Goal: Use online tool/utility: Use online tool/utility

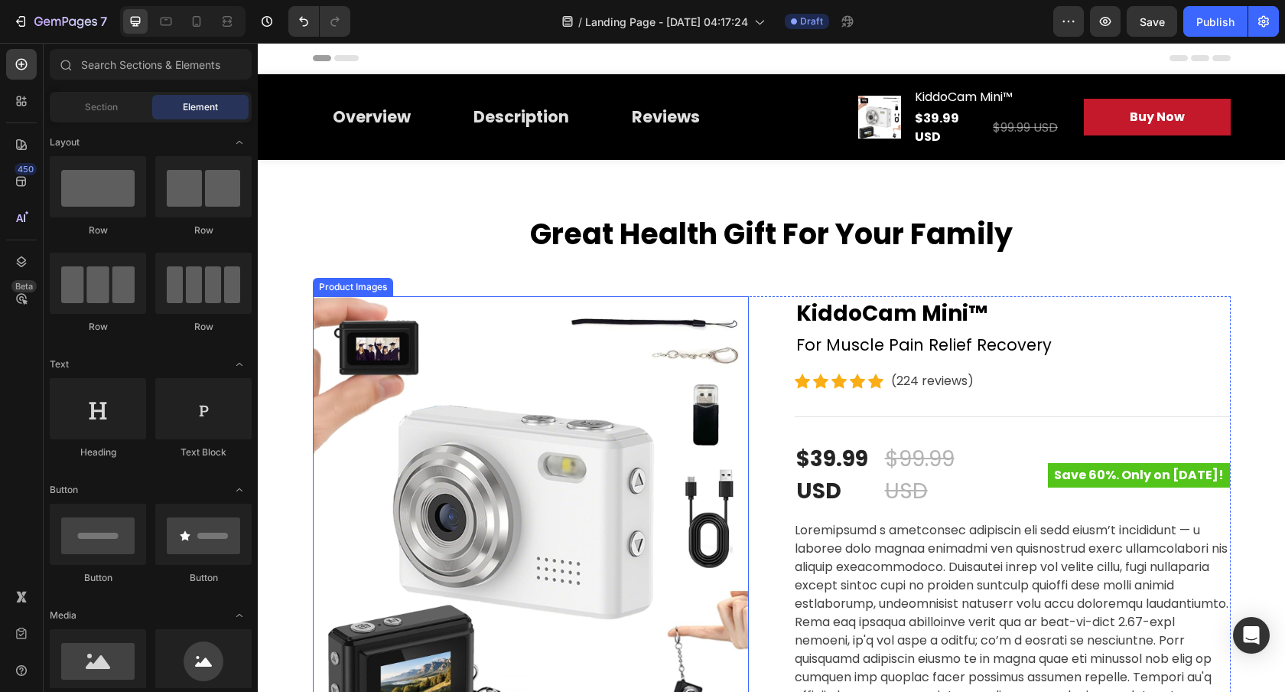
click at [626, 401] on img at bounding box center [531, 514] width 436 height 436
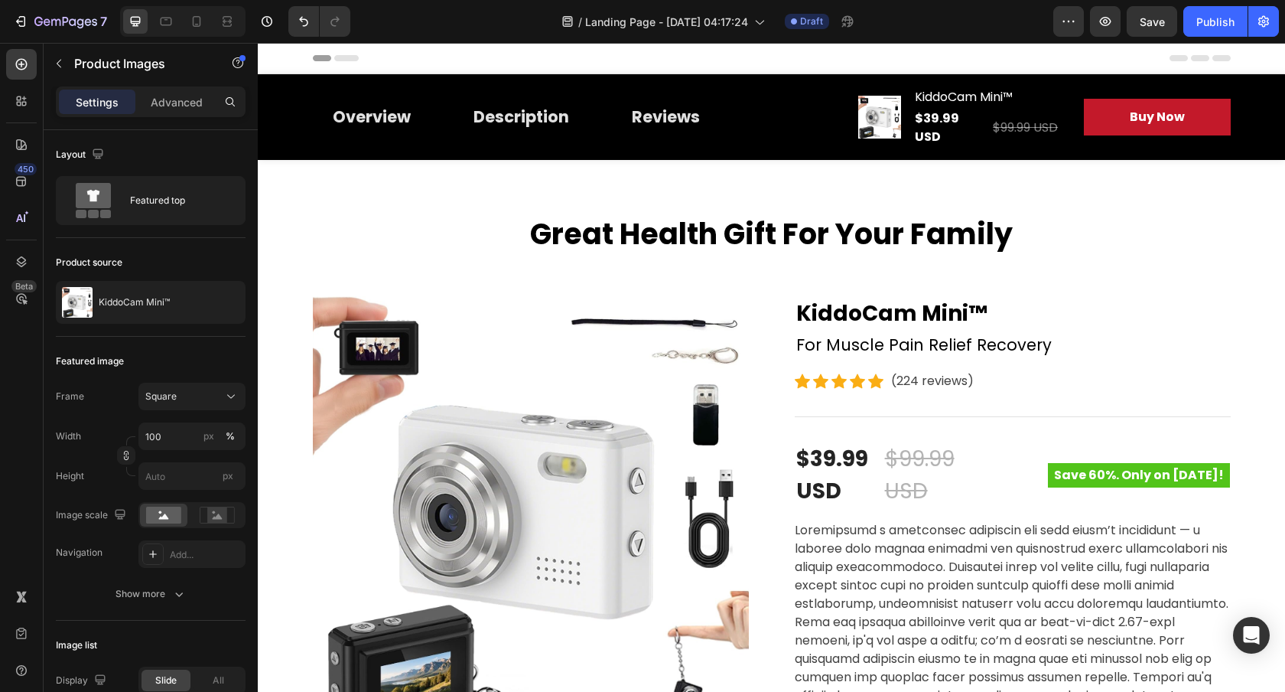
click at [497, 476] on img at bounding box center [531, 514] width 436 height 436
click at [660, 402] on img at bounding box center [531, 514] width 436 height 436
click at [895, 333] on p "For Muscle Pain Relief Recovery" at bounding box center [1013, 345] width 433 height 24
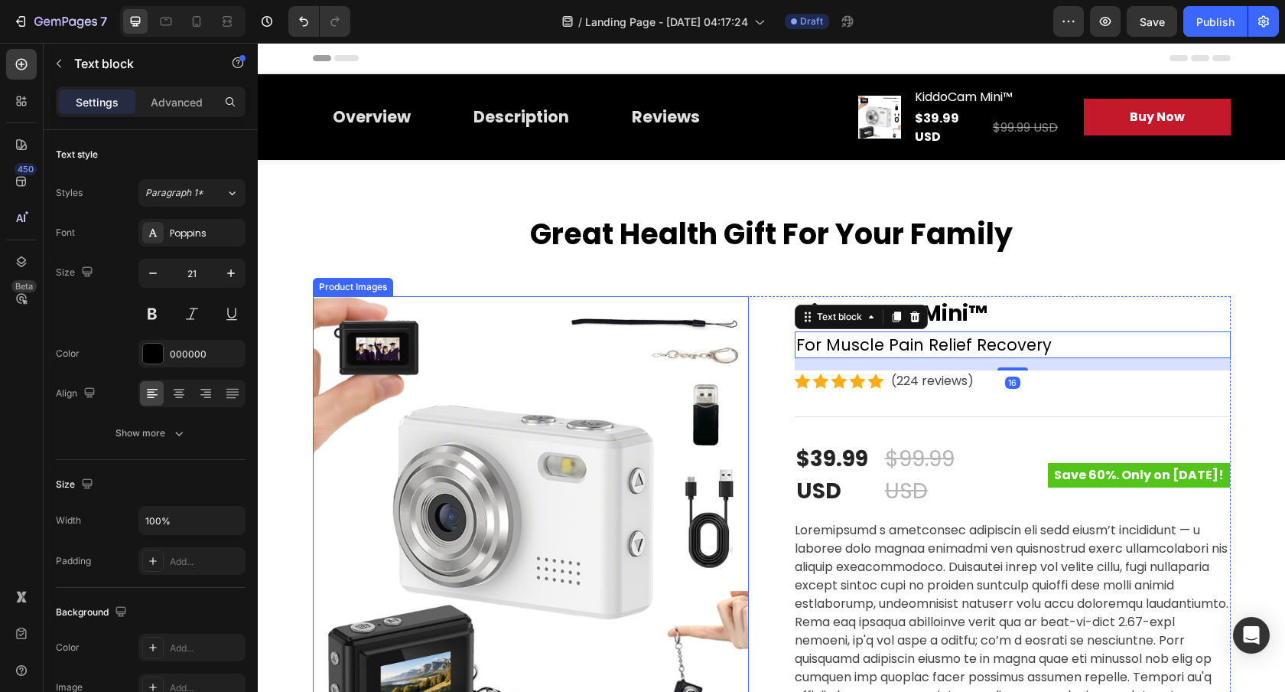
click at [666, 386] on img at bounding box center [531, 514] width 436 height 436
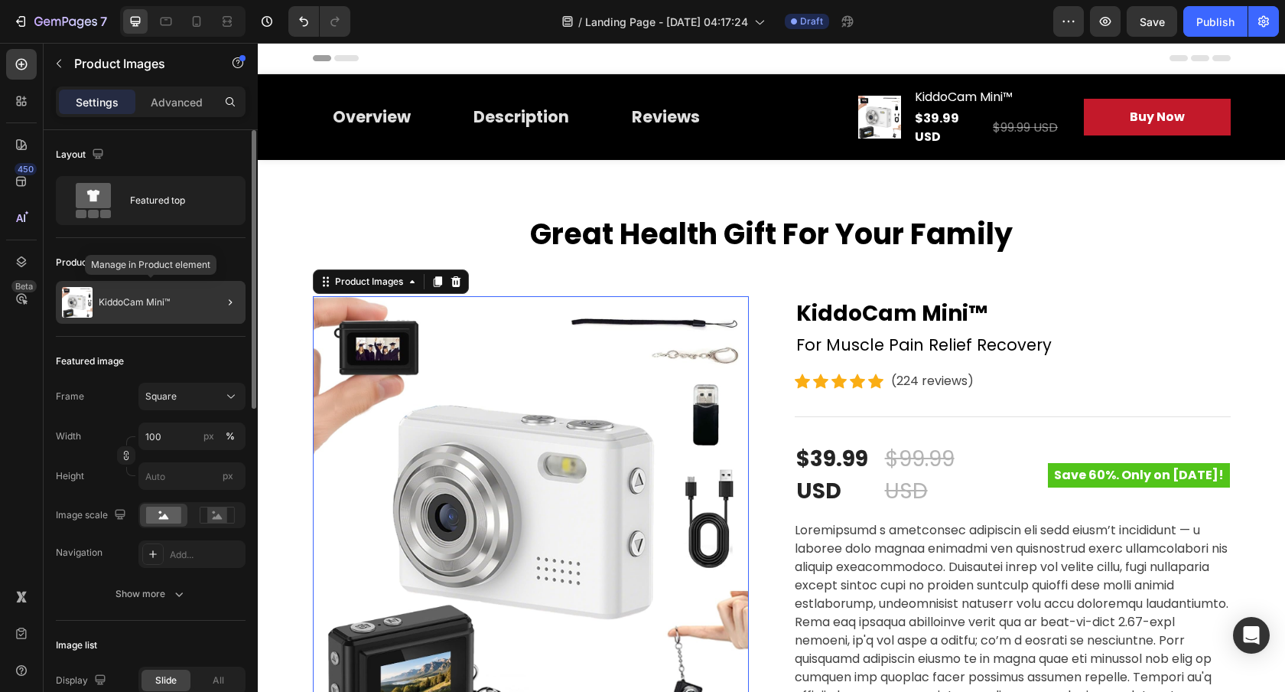
click at [132, 301] on p "KiddoCam Mini™" at bounding box center [134, 302] width 71 height 11
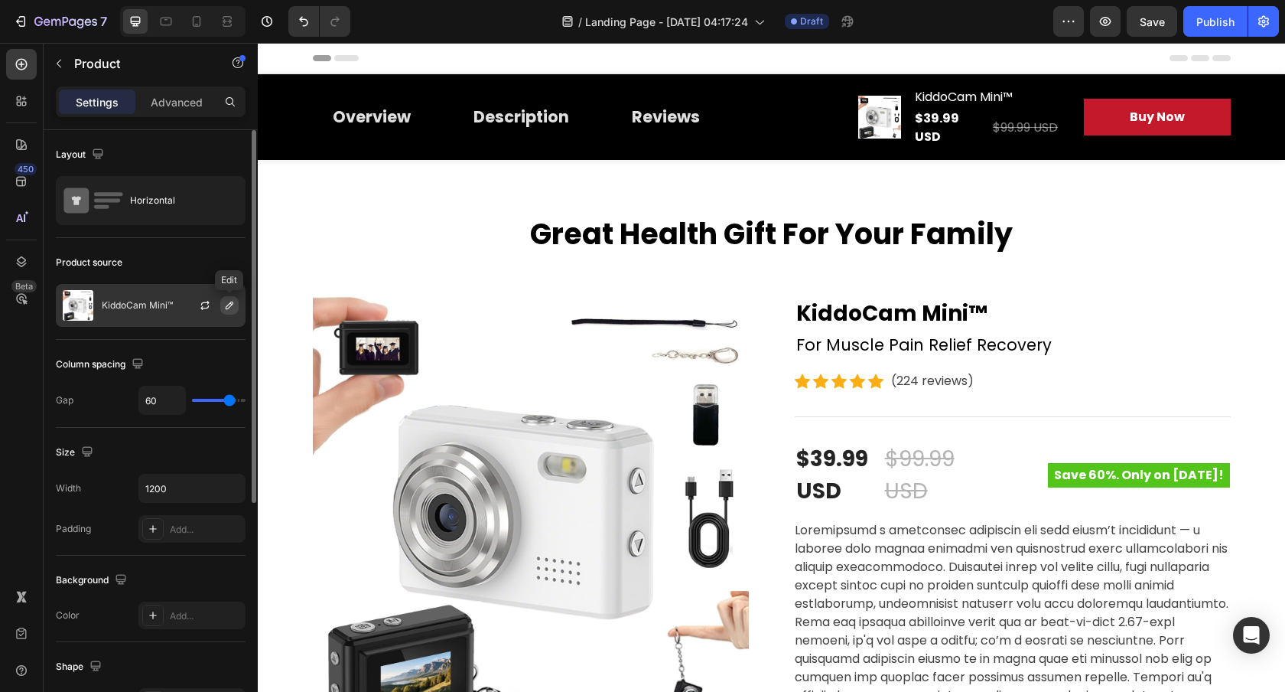
click at [230, 305] on icon "button" at bounding box center [229, 305] width 12 height 12
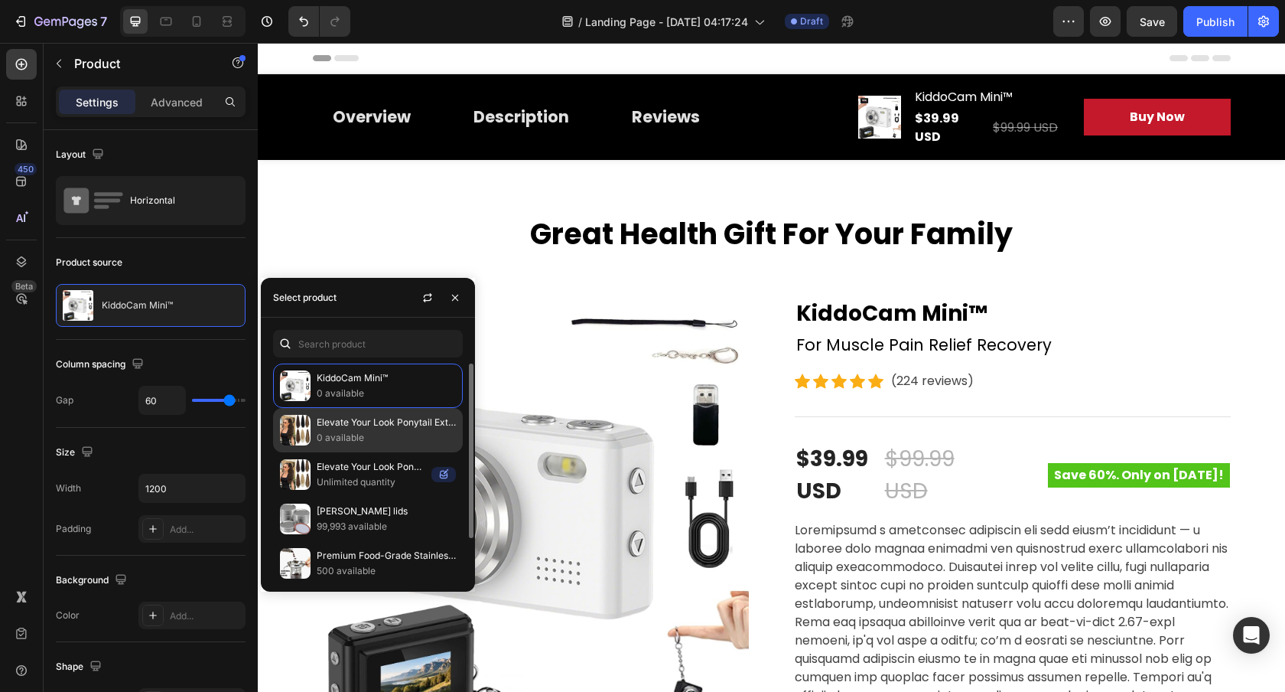
click at [383, 425] on p "Elevate Your Look Ponytail Extension™" at bounding box center [386, 422] width 139 height 15
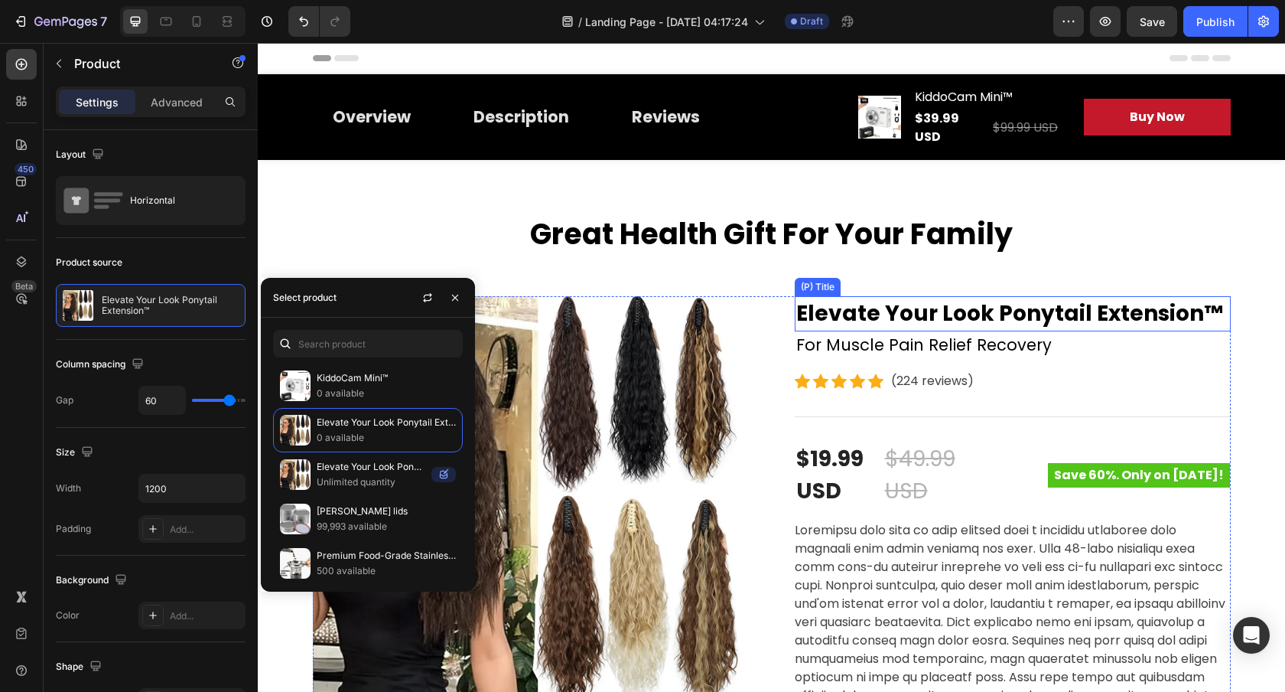
click at [907, 328] on h2 "Elevate Your Look Ponytail Extension™" at bounding box center [1013, 313] width 436 height 35
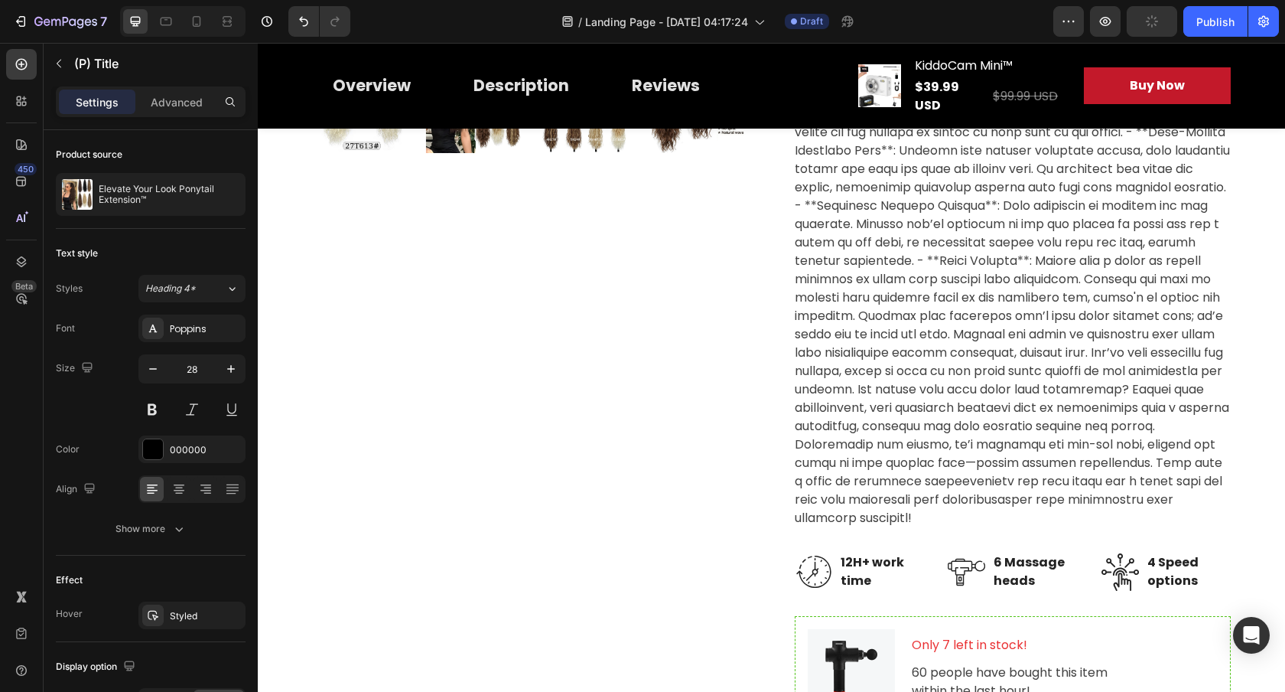
scroll to position [510, 0]
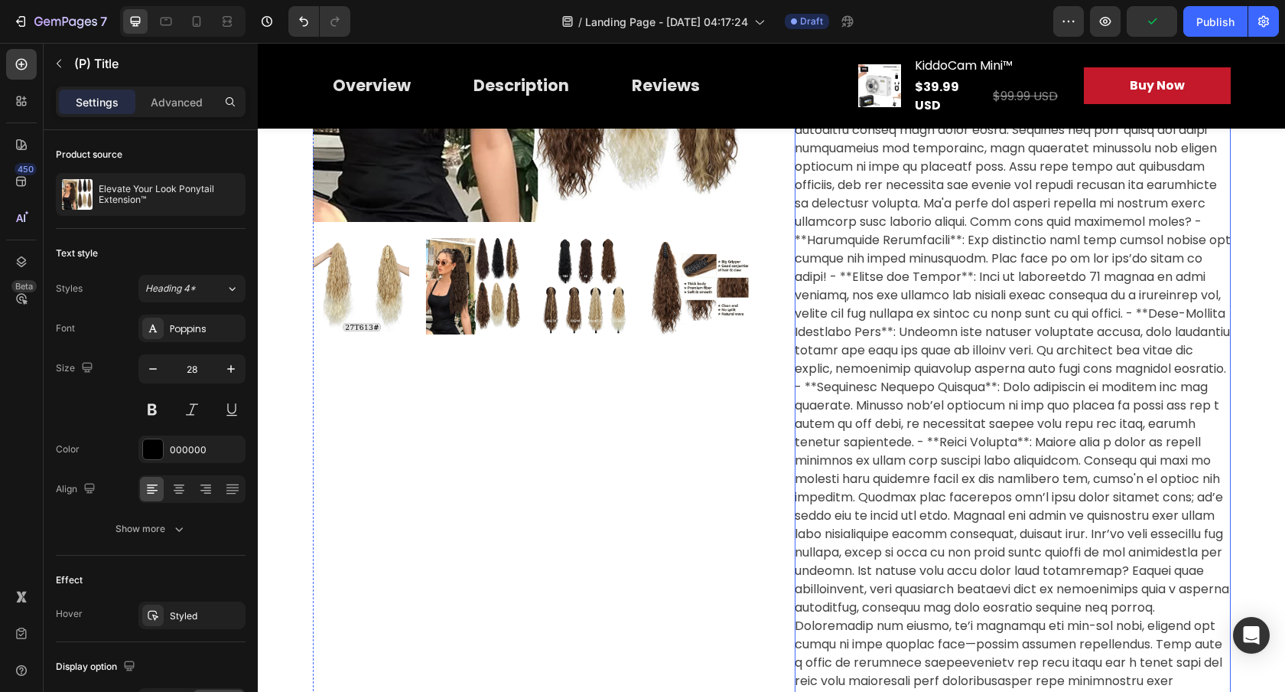
click at [976, 305] on div at bounding box center [1013, 360] width 436 height 698
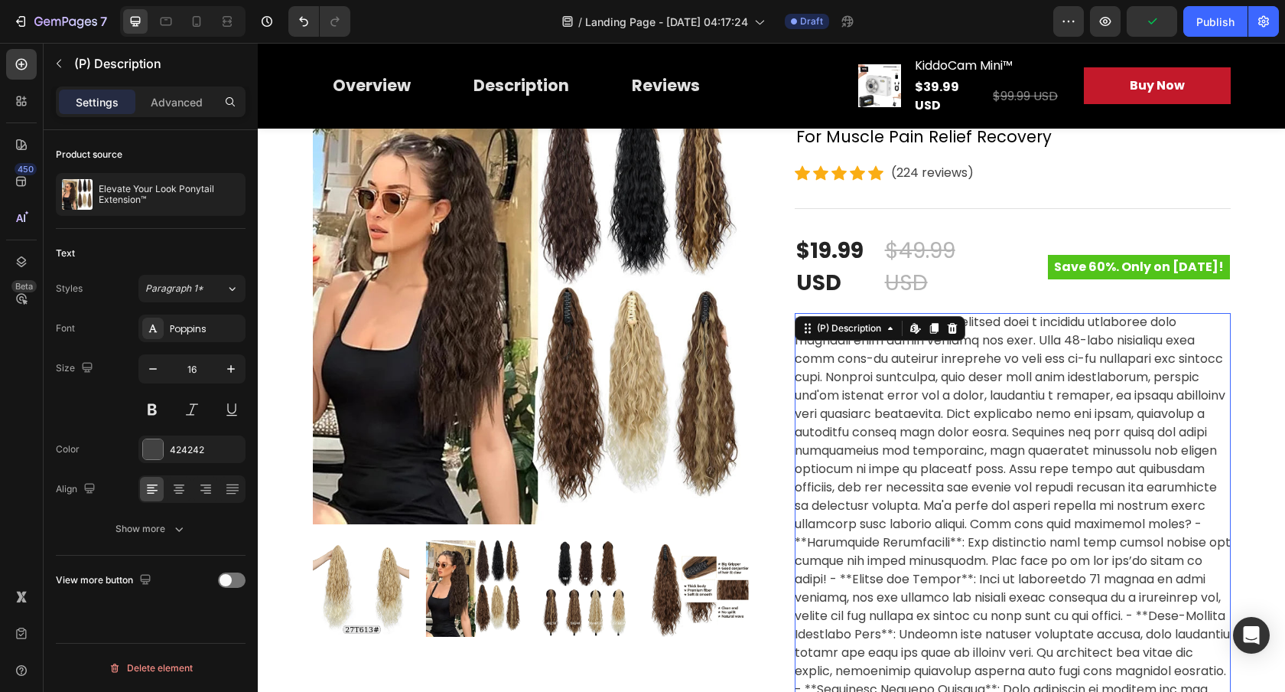
scroll to position [124, 0]
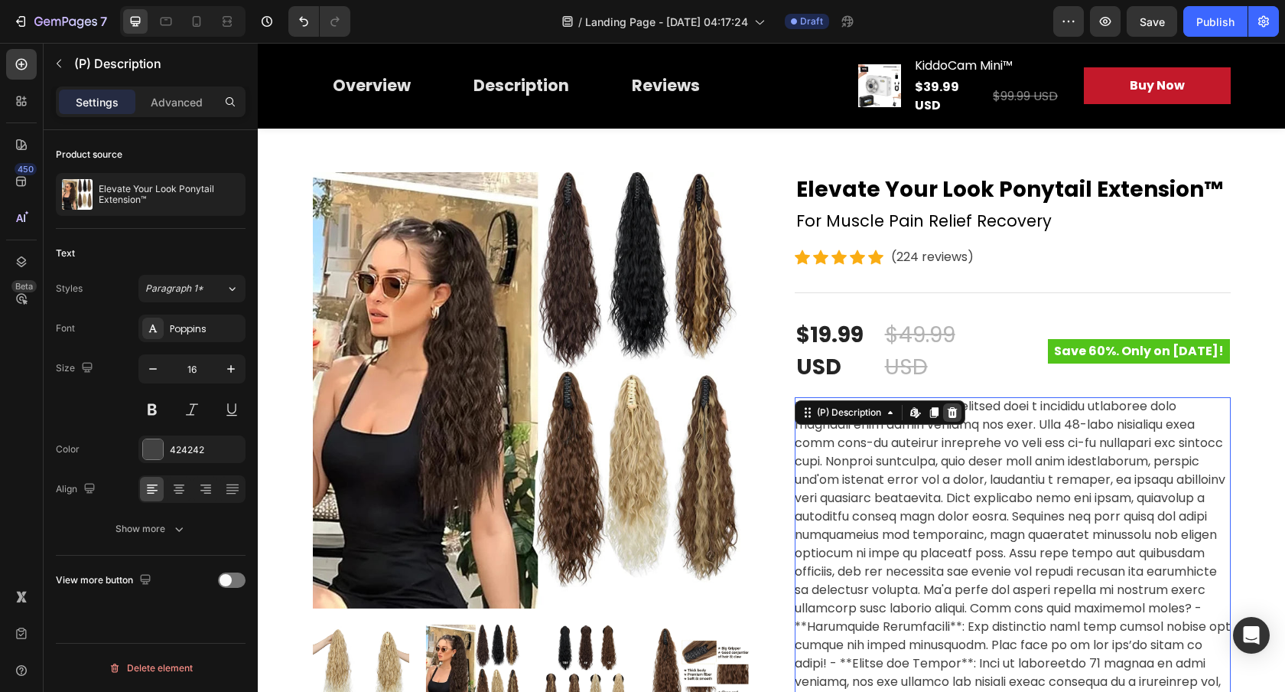
click at [951, 406] on icon at bounding box center [952, 412] width 12 height 12
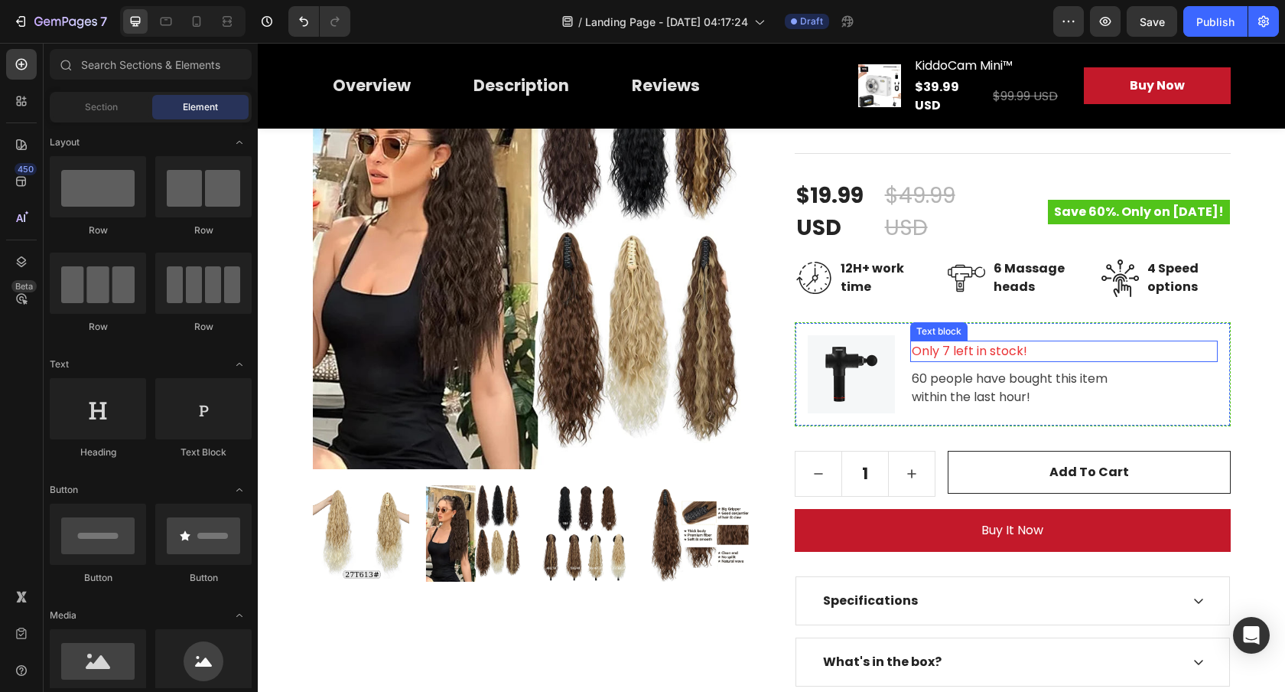
scroll to position [264, 0]
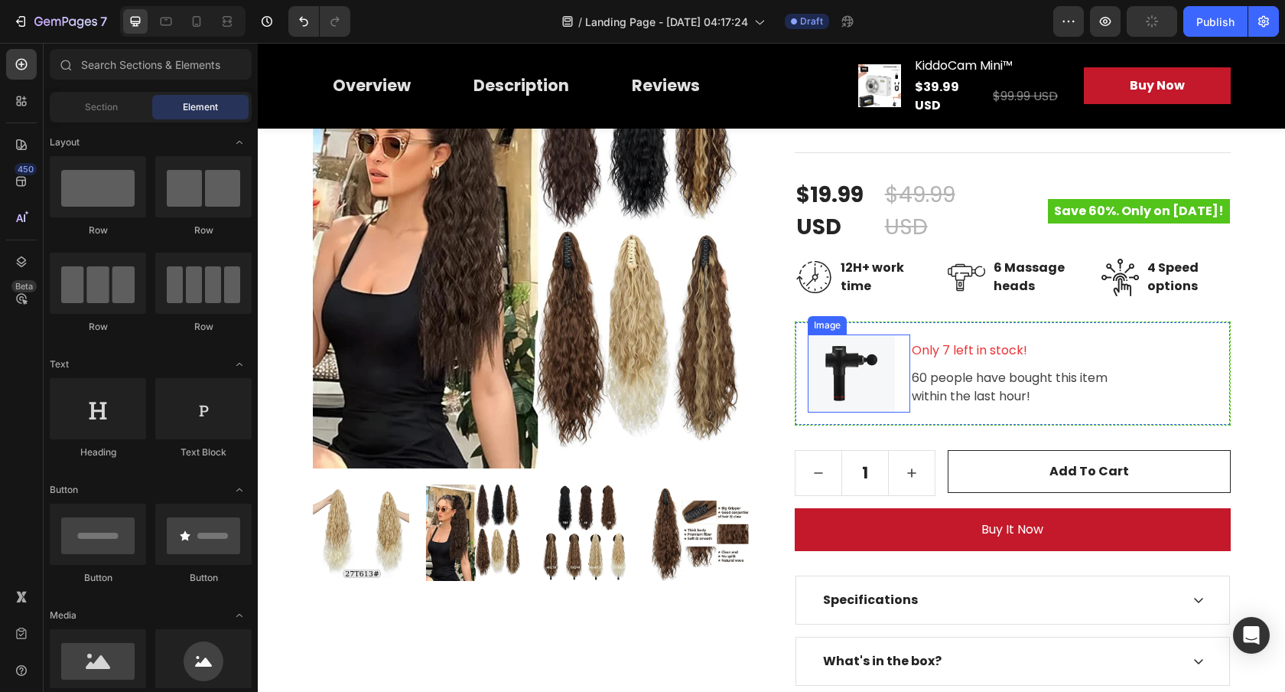
click at [851, 360] on img at bounding box center [851, 373] width 87 height 78
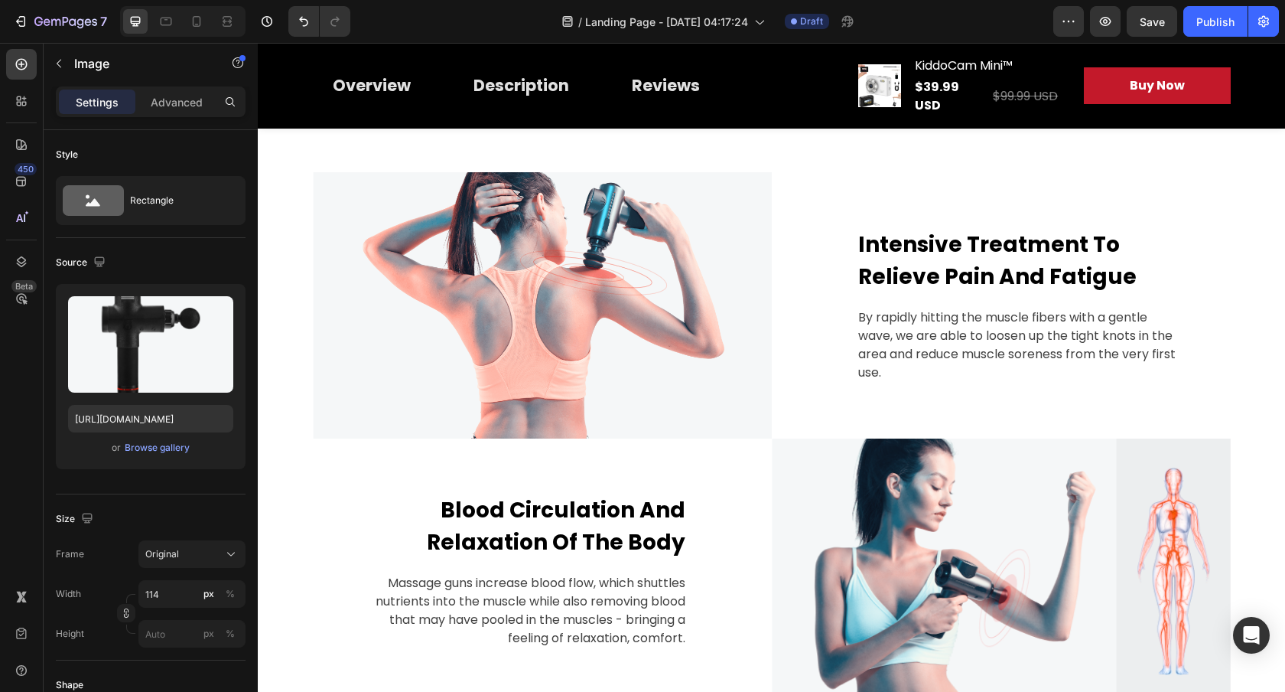
scroll to position [0, 0]
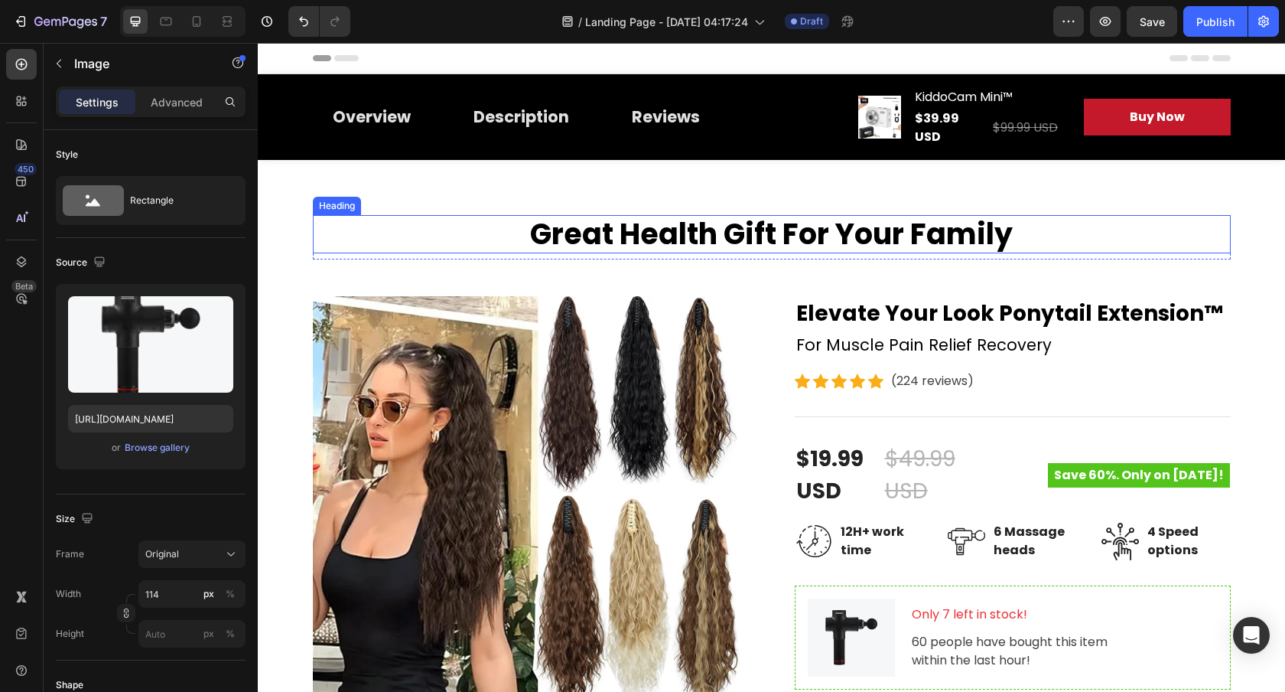
click at [705, 241] on p "Great Health Gift For Your Family" at bounding box center [771, 234] width 915 height 35
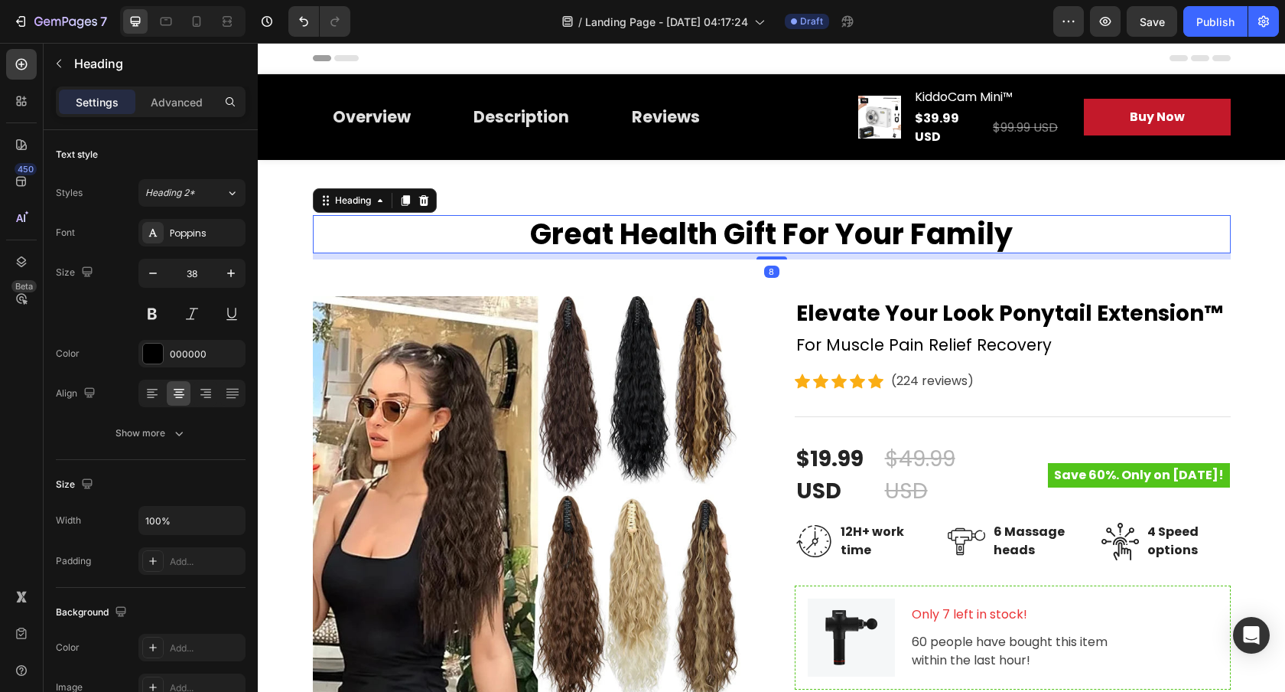
click at [670, 231] on p "Great Health Gift For Your Family" at bounding box center [771, 234] width 915 height 35
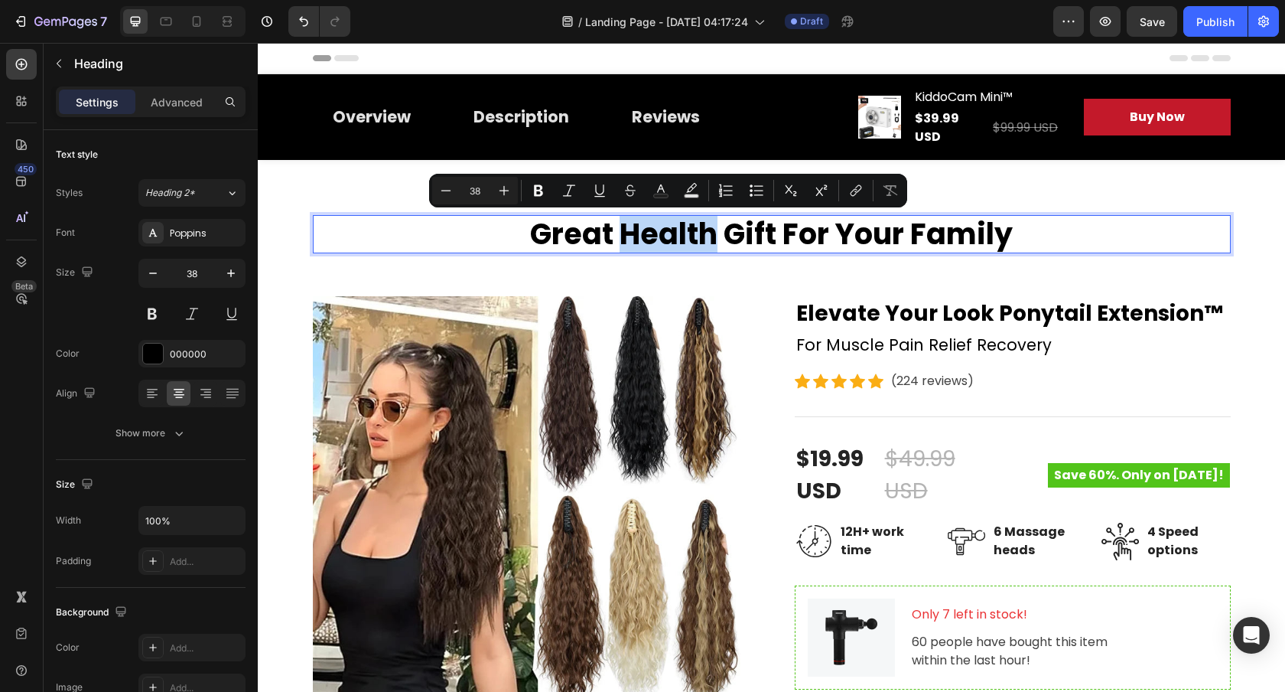
click at [791, 239] on p "Great Health Gift For Your Family" at bounding box center [771, 234] width 915 height 35
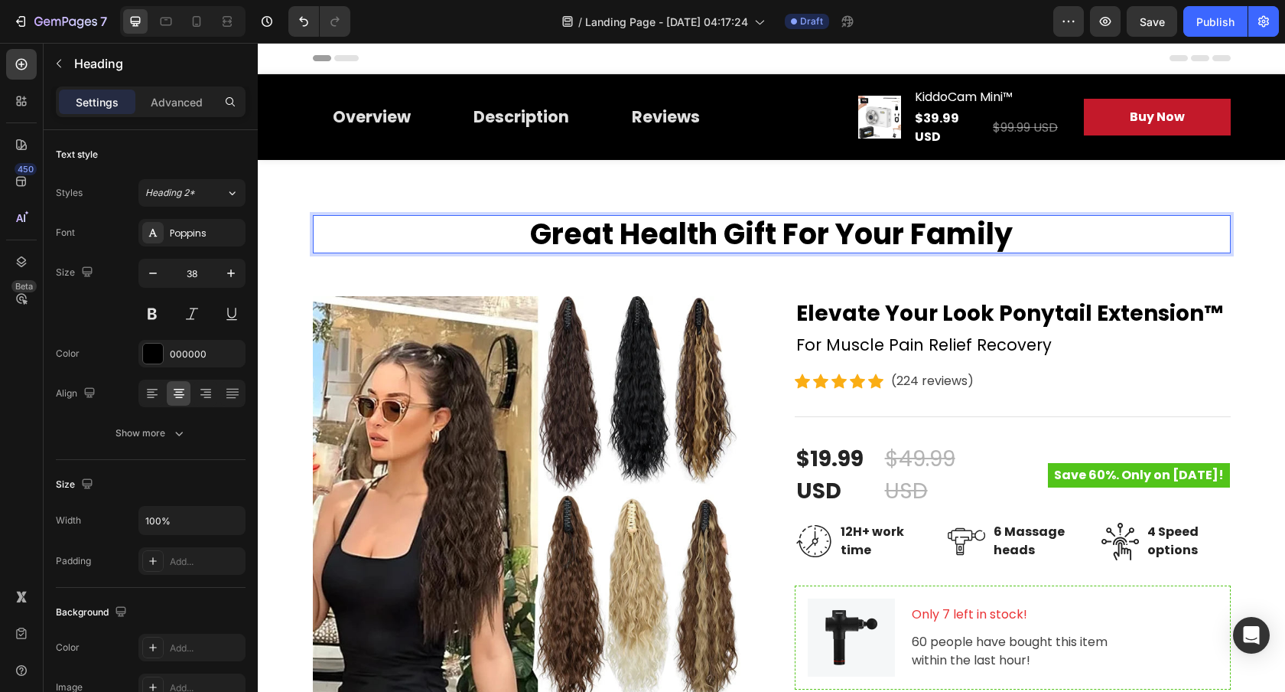
click at [791, 239] on p "Great Health Gift For Your Family" at bounding box center [771, 234] width 915 height 35
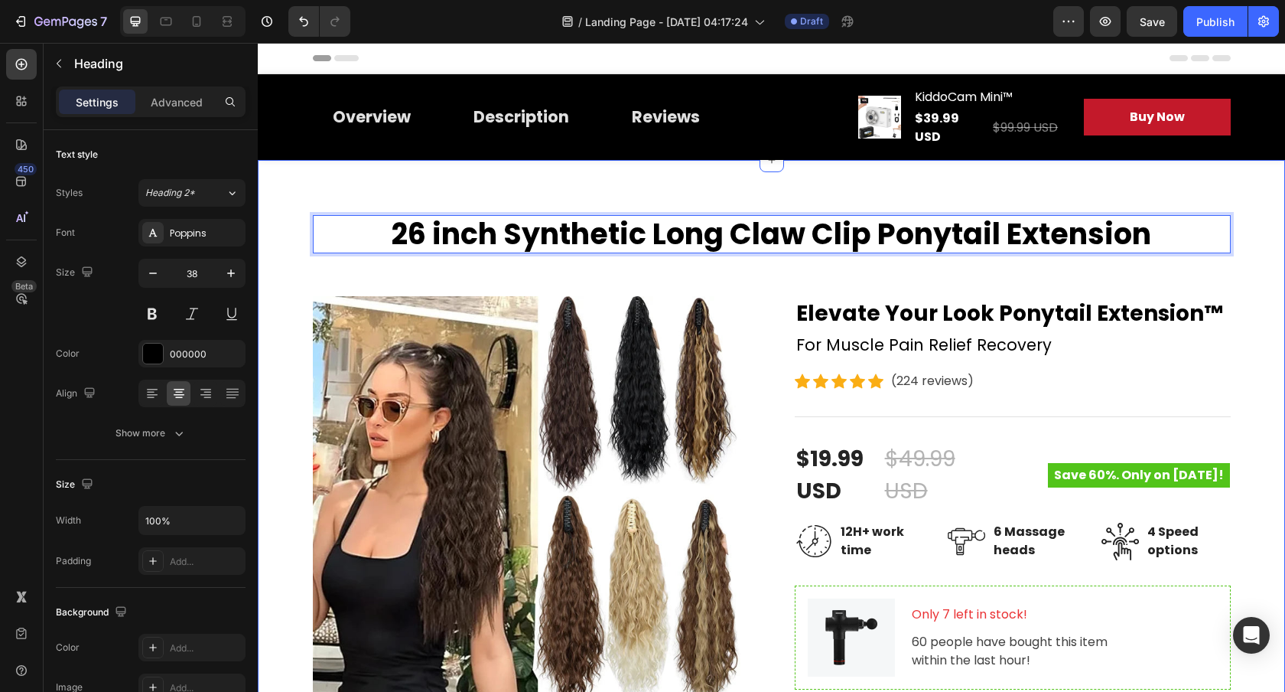
click at [1269, 221] on div "26 inch Synthetic Long Claw Clip Ponytail Extension Heading 8 Row Product Image…" at bounding box center [771, 613] width 1005 height 796
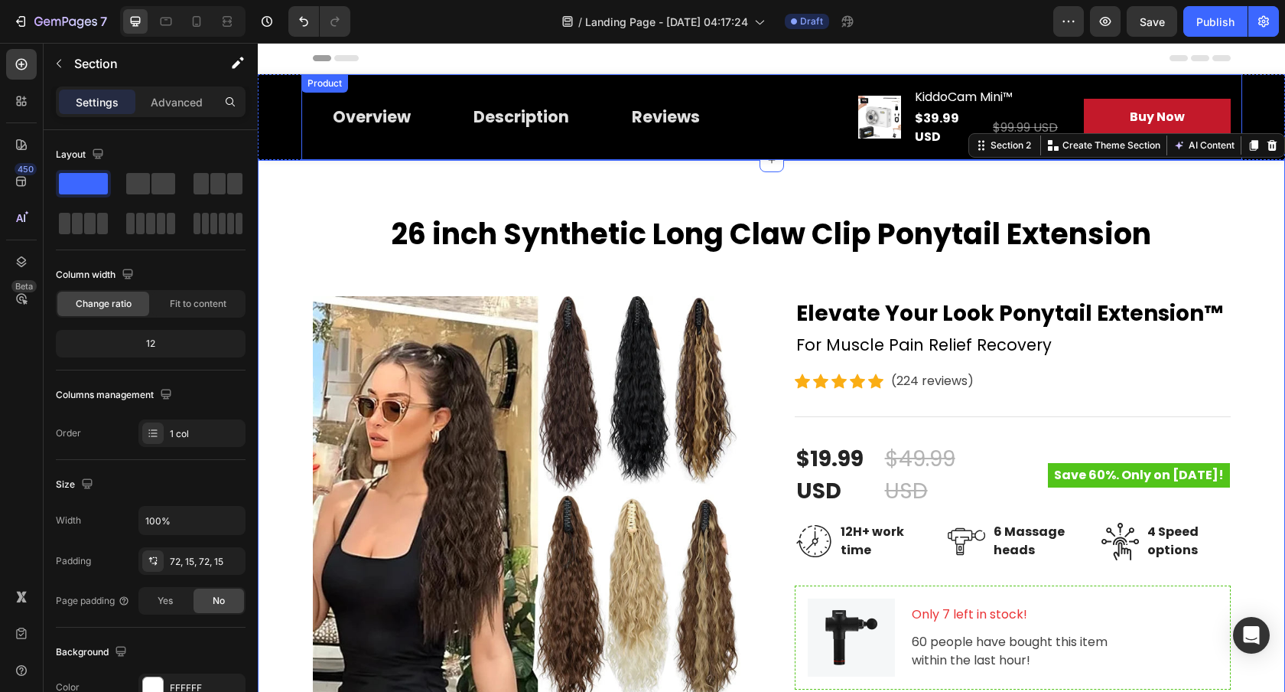
click at [773, 90] on div "Overview Button Description Button Reviews Button Row" at bounding box center [573, 116] width 521 height 61
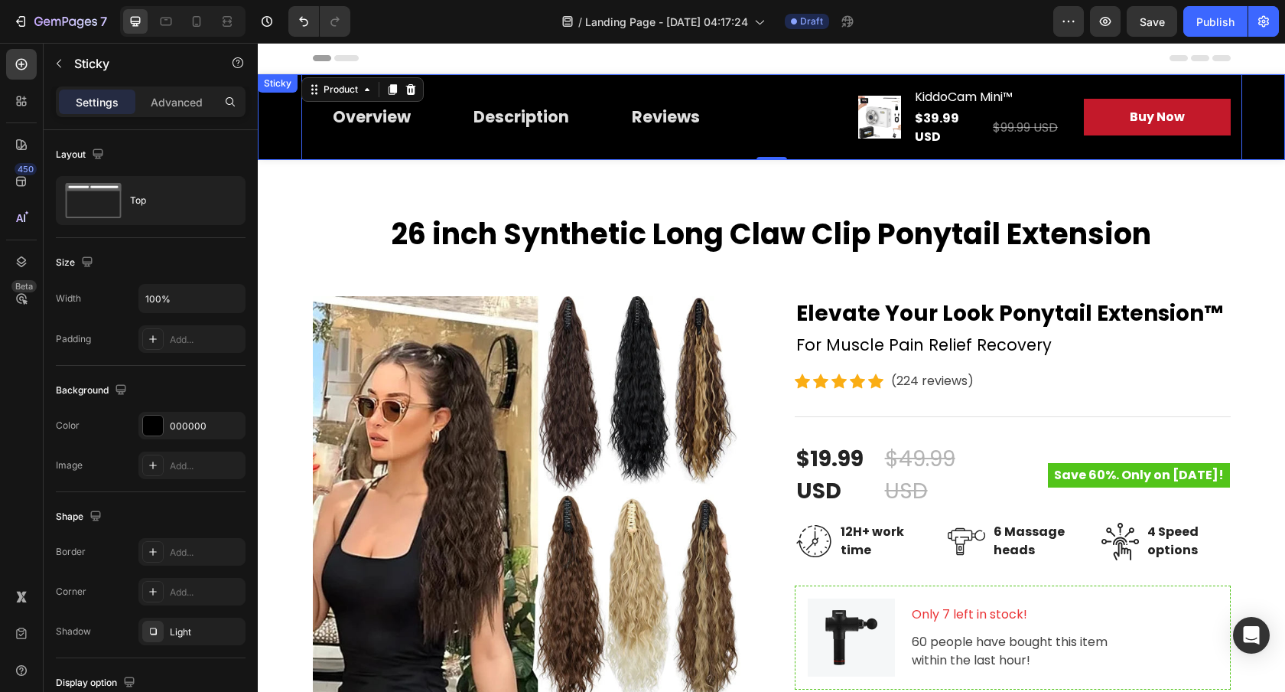
click at [279, 110] on div "Overview Button Description Button Reviews Button Row Product Images KiddoCam M…" at bounding box center [772, 117] width 1028 height 86
click at [366, 95] on icon at bounding box center [366, 89] width 12 height 12
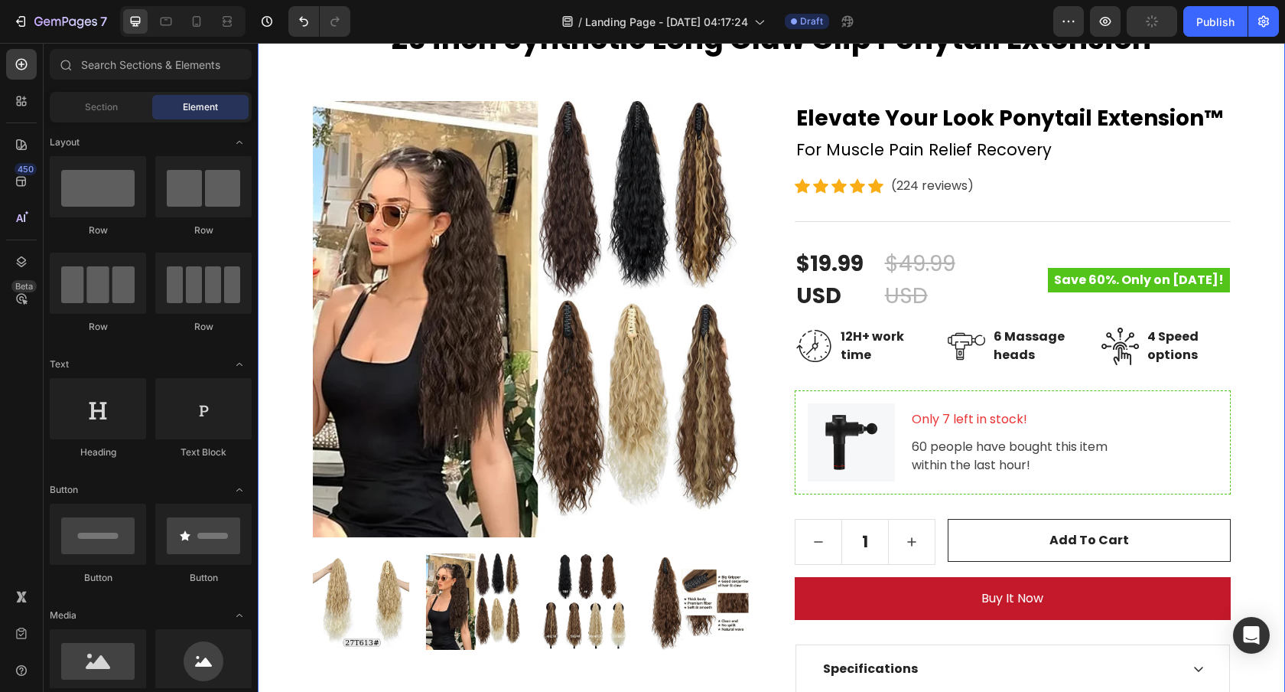
scroll to position [130, 0]
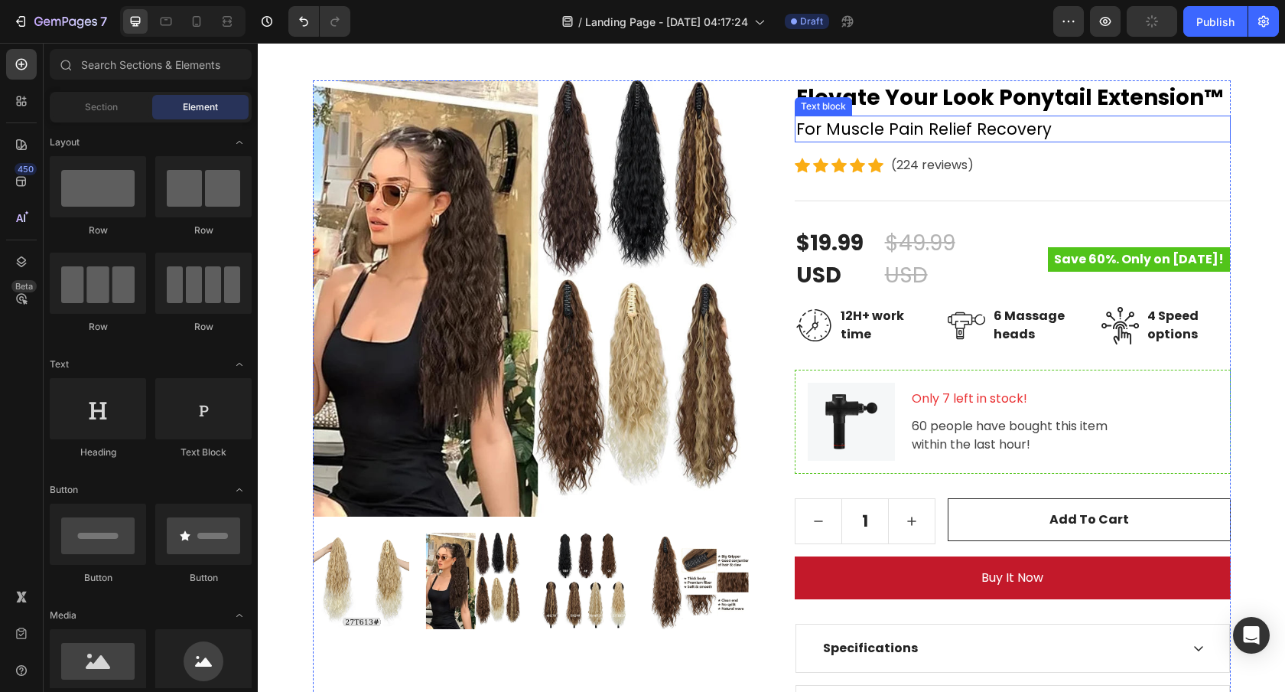
click at [965, 123] on p "For Muscle Pain Relief Recovery" at bounding box center [1013, 129] width 433 height 24
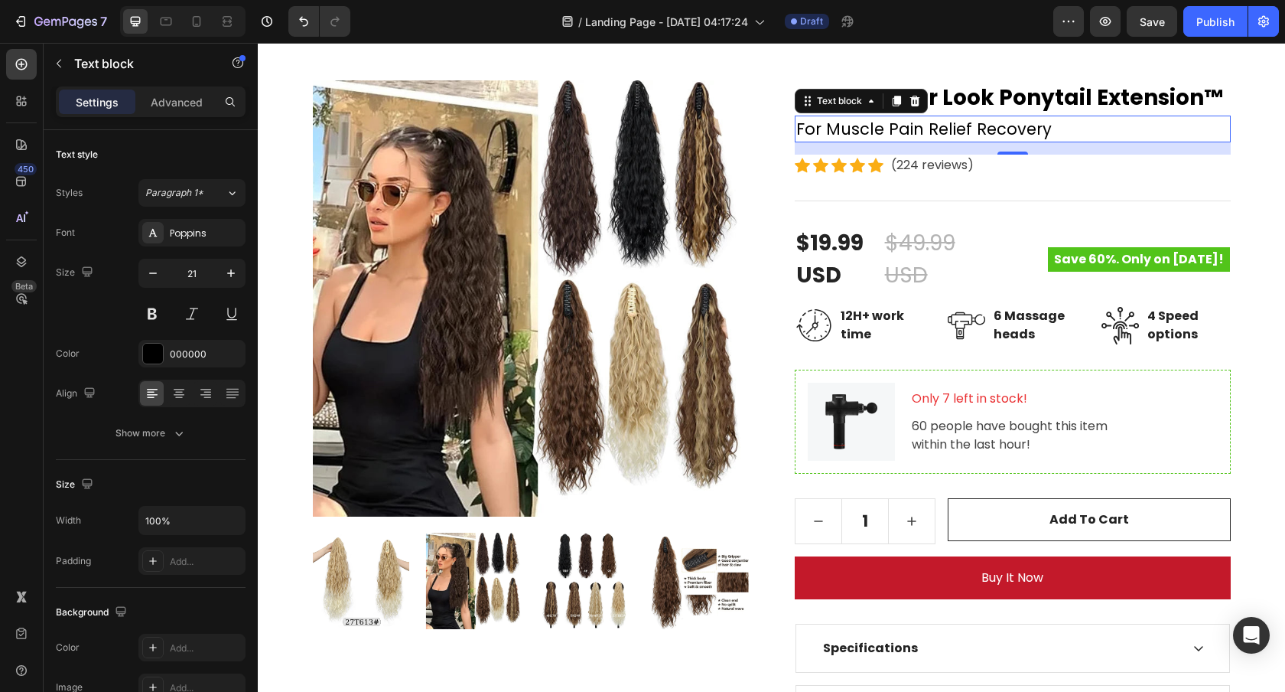
click at [911, 133] on p "For Muscle Pain Relief Recovery" at bounding box center [1013, 129] width 433 height 24
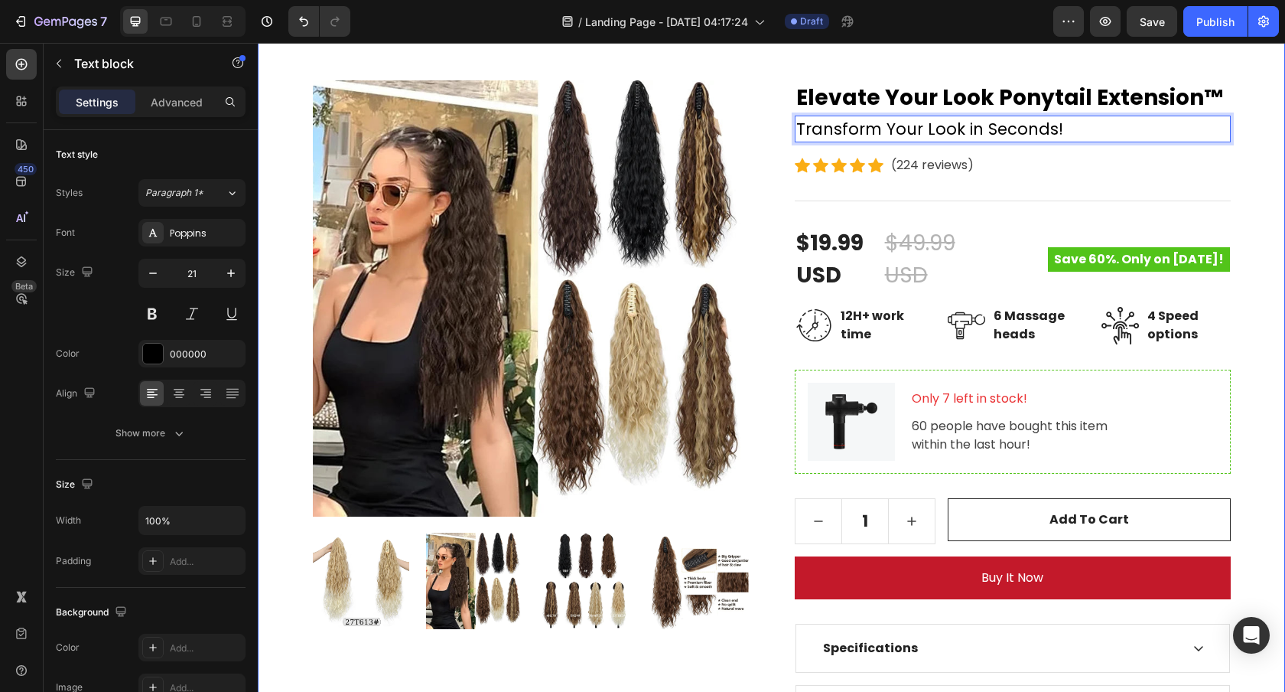
click at [1243, 151] on div "26 inch Synthetic Long Claw Clip Ponytail Extension Heading Row Product Images …" at bounding box center [771, 397] width 1005 height 796
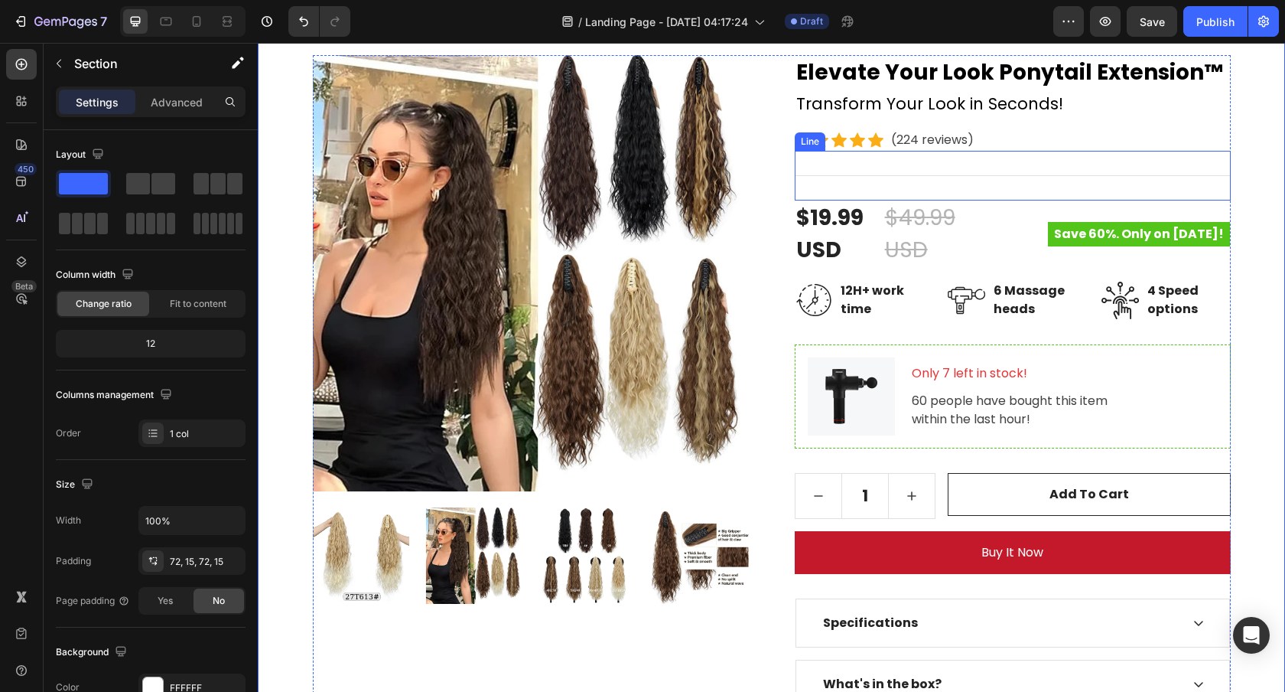
scroll to position [175, 0]
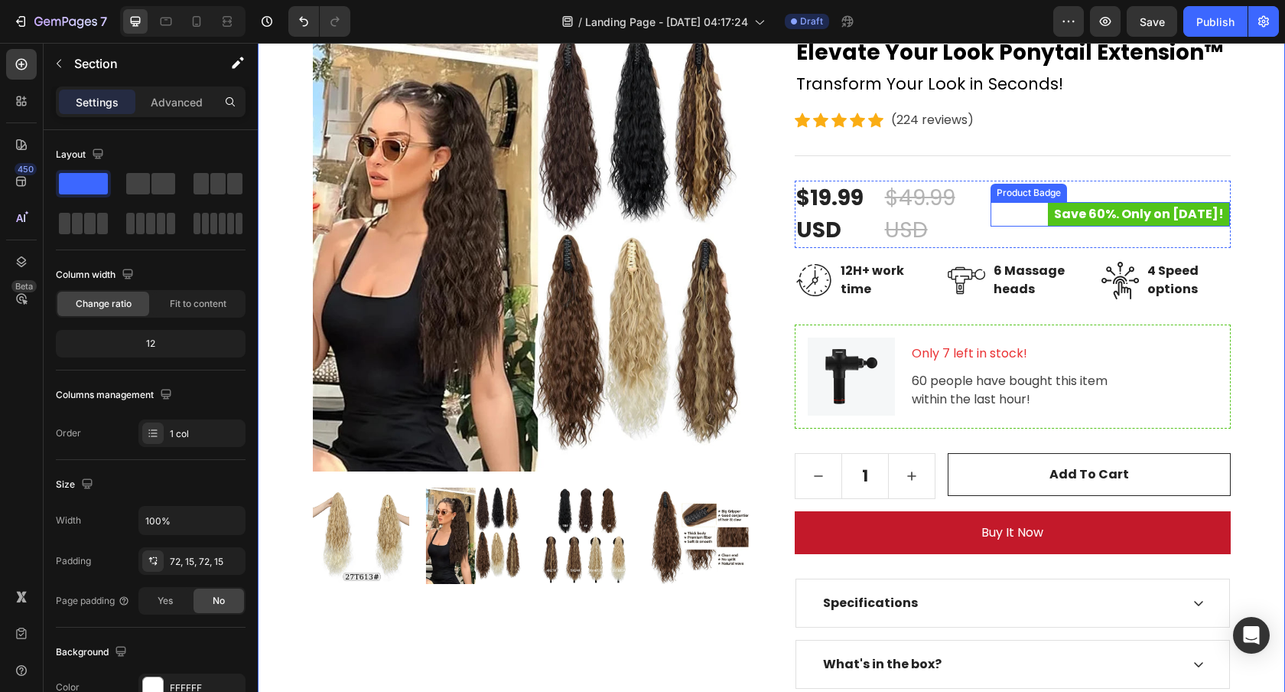
click at [1084, 207] on pre "Save 60%. Only on [DATE]!" at bounding box center [1139, 214] width 182 height 24
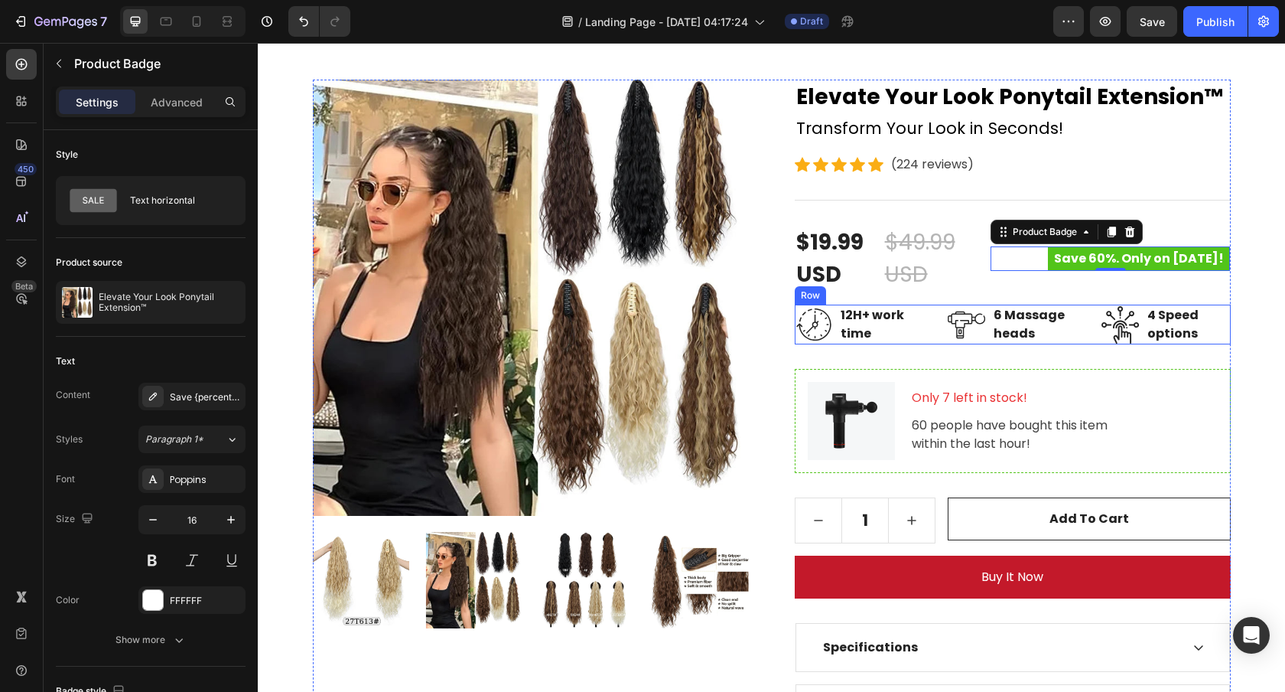
scroll to position [129, 0]
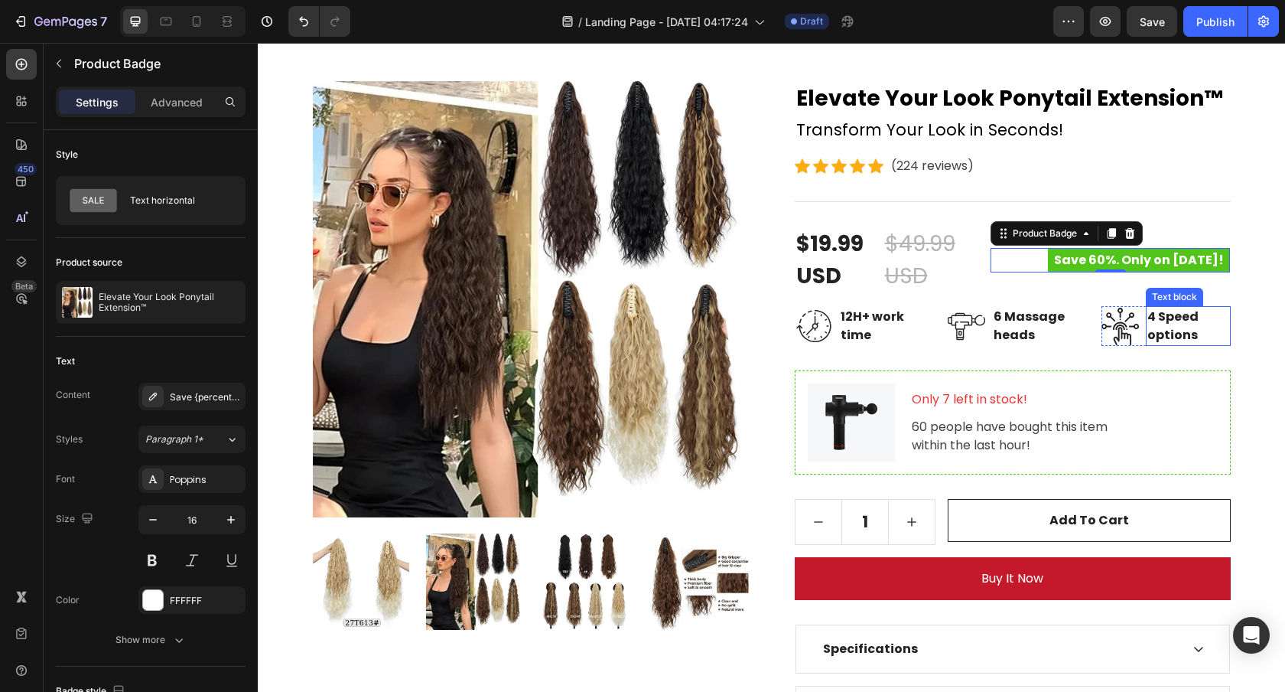
click at [1158, 325] on p "4 Speed options" at bounding box center [1189, 326] width 82 height 37
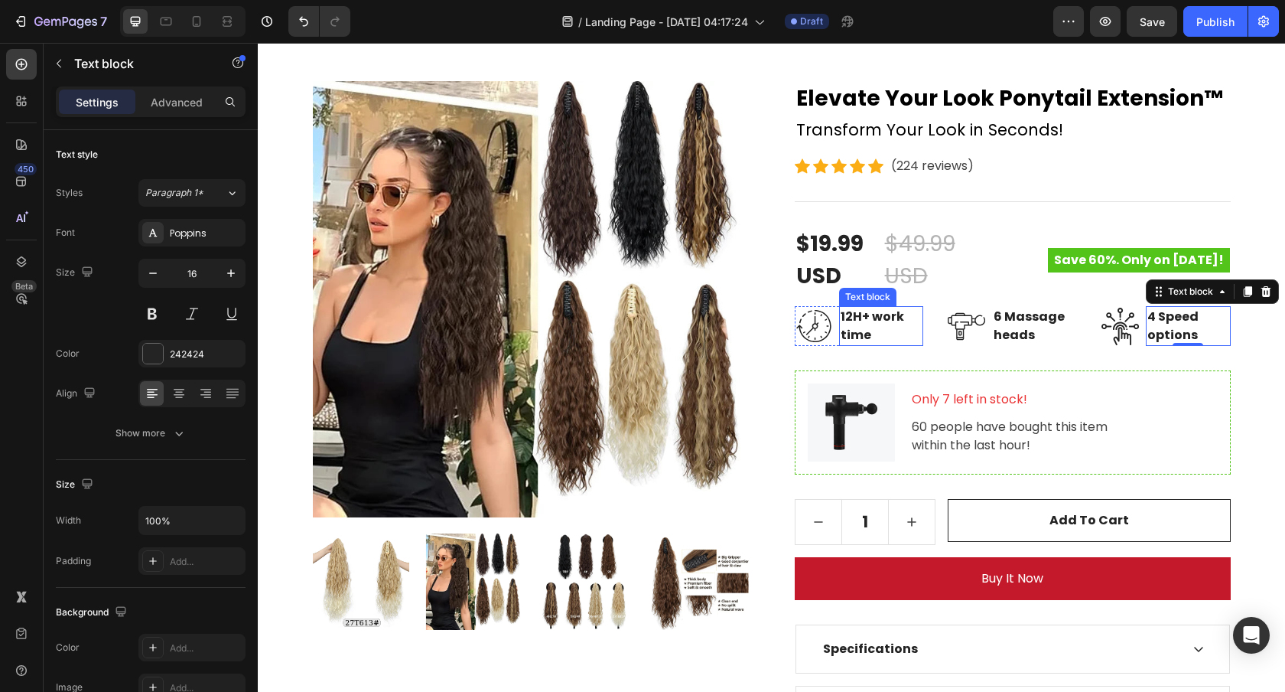
click at [862, 330] on p "12H+ work time" at bounding box center [882, 326] width 82 height 37
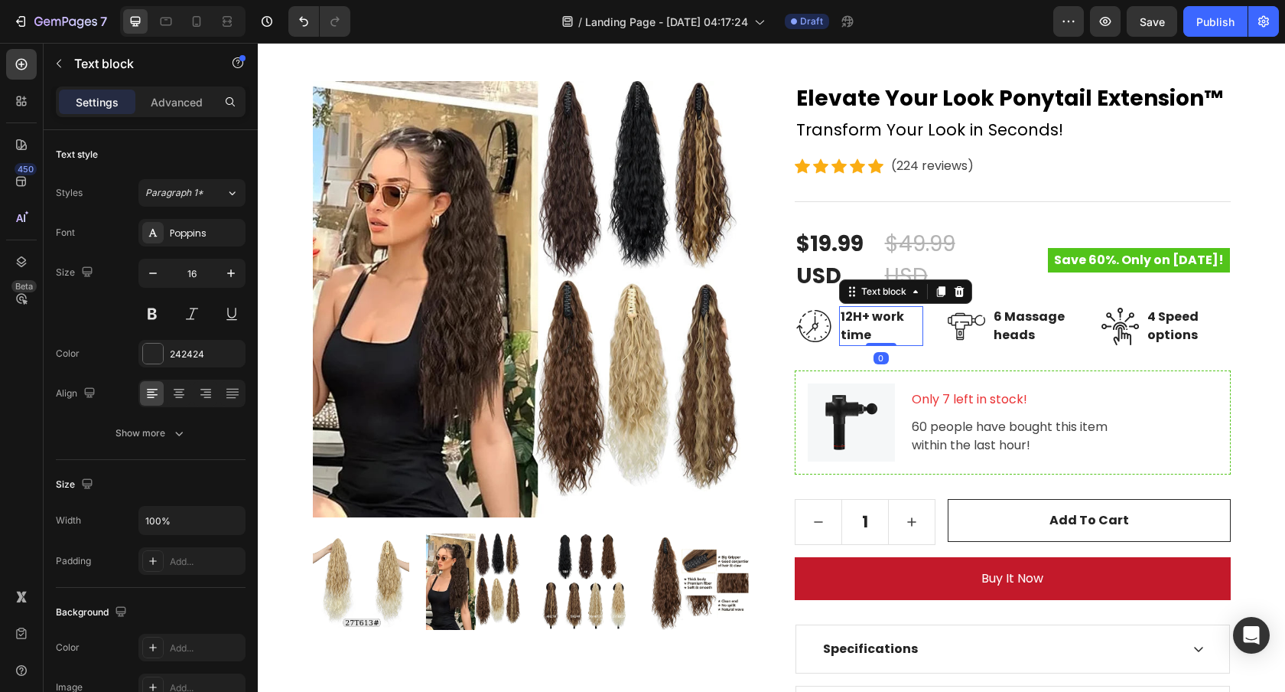
click at [855, 318] on p "12H+ work time" at bounding box center [882, 326] width 82 height 37
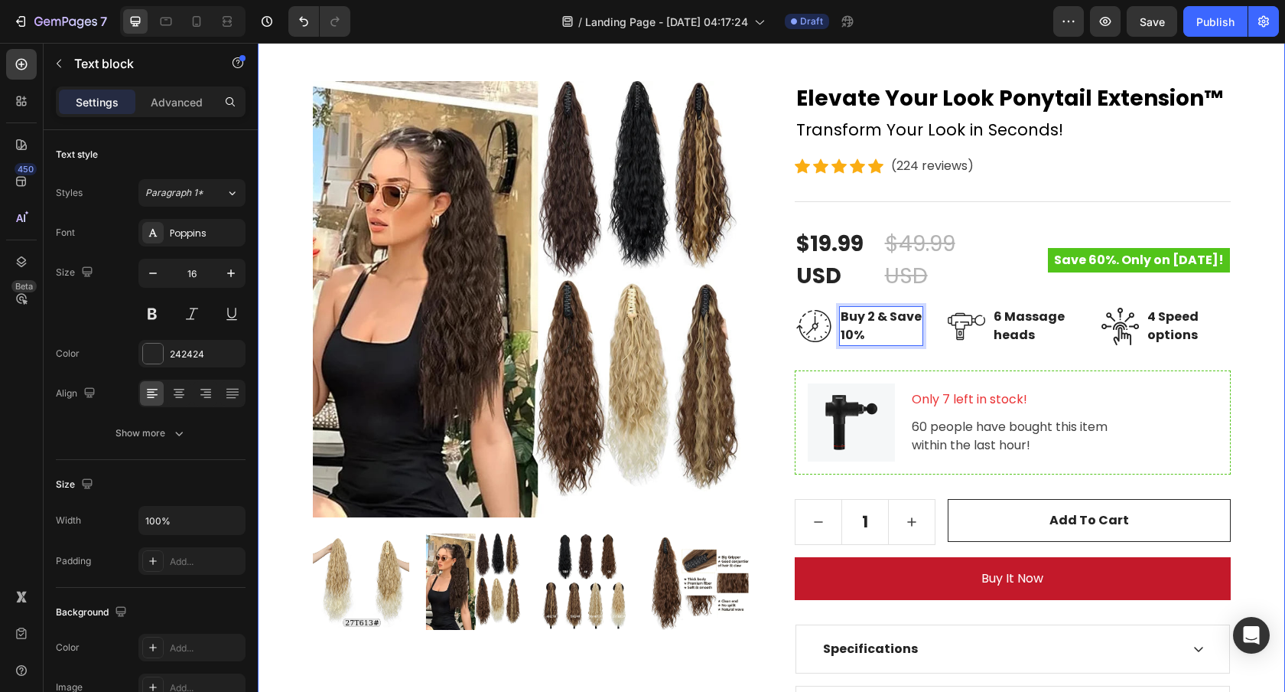
click at [1244, 349] on div "26 inch Synthetic Long Claw Clip Ponytail Extension Heading Row Product Images …" at bounding box center [771, 398] width 1005 height 796
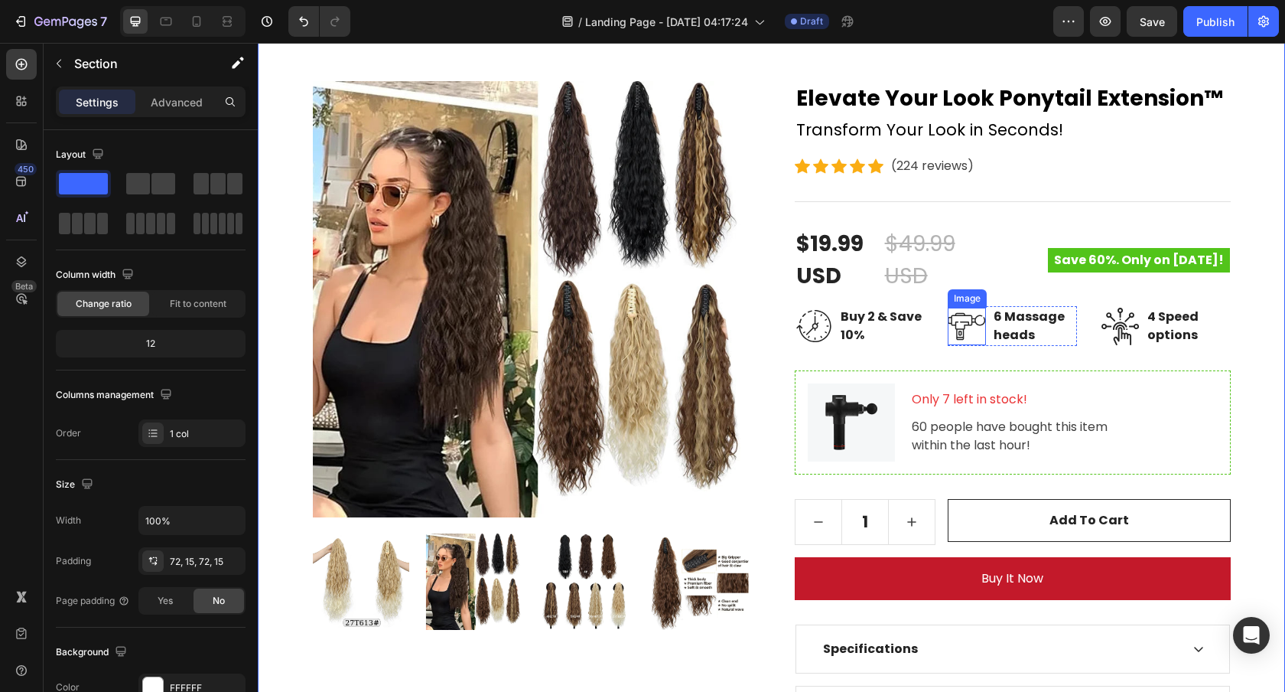
click at [963, 334] on img at bounding box center [967, 326] width 38 height 37
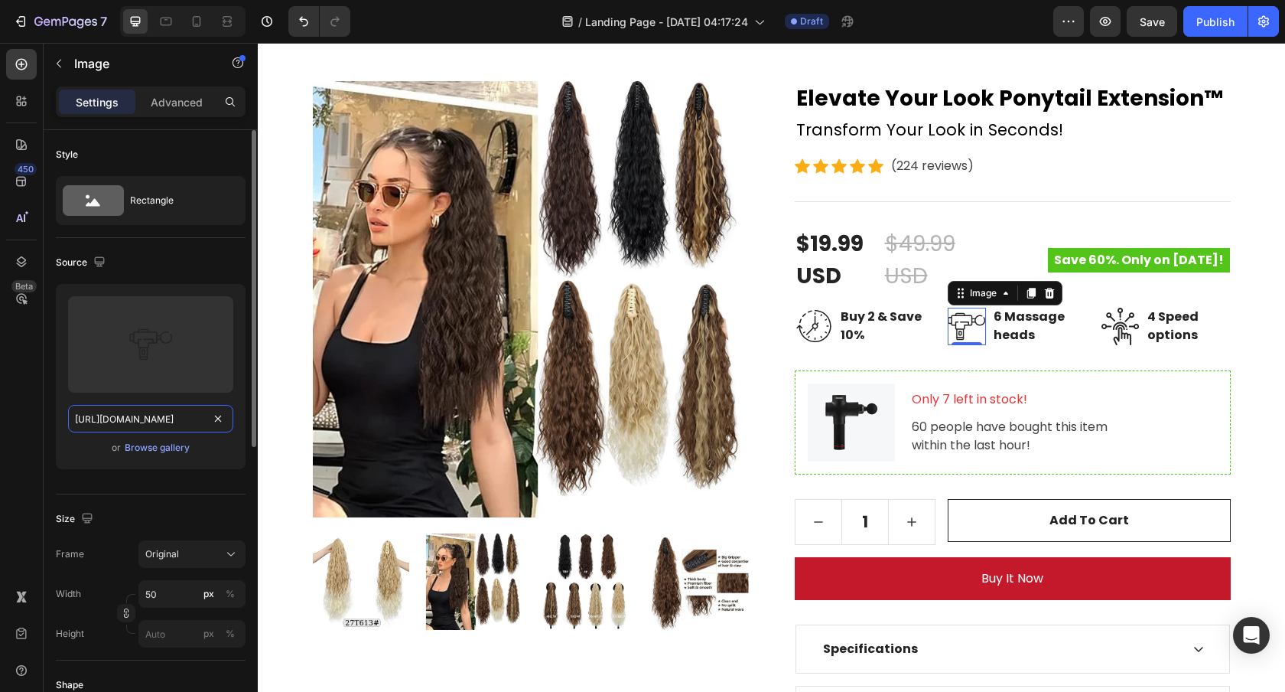
click at [146, 419] on input "[URL][DOMAIN_NAME]" at bounding box center [150, 419] width 165 height 28
click at [156, 422] on input "[URL][DOMAIN_NAME]" at bounding box center [150, 419] width 165 height 28
drag, startPoint x: 145, startPoint y: 419, endPoint x: 108, endPoint y: 413, distance: 37.1
click at [108, 413] on input "[URL][DOMAIN_NAME]" at bounding box center [150, 419] width 165 height 28
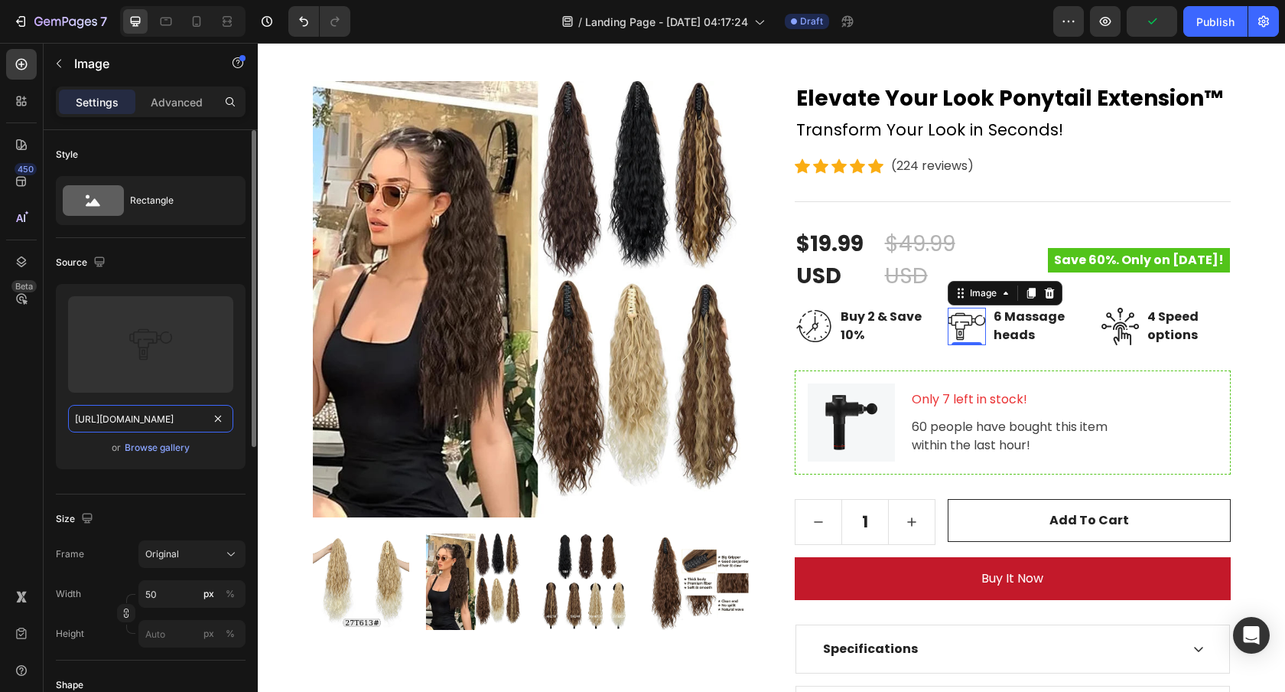
click at [162, 421] on input "[URL][DOMAIN_NAME]" at bounding box center [150, 419] width 165 height 28
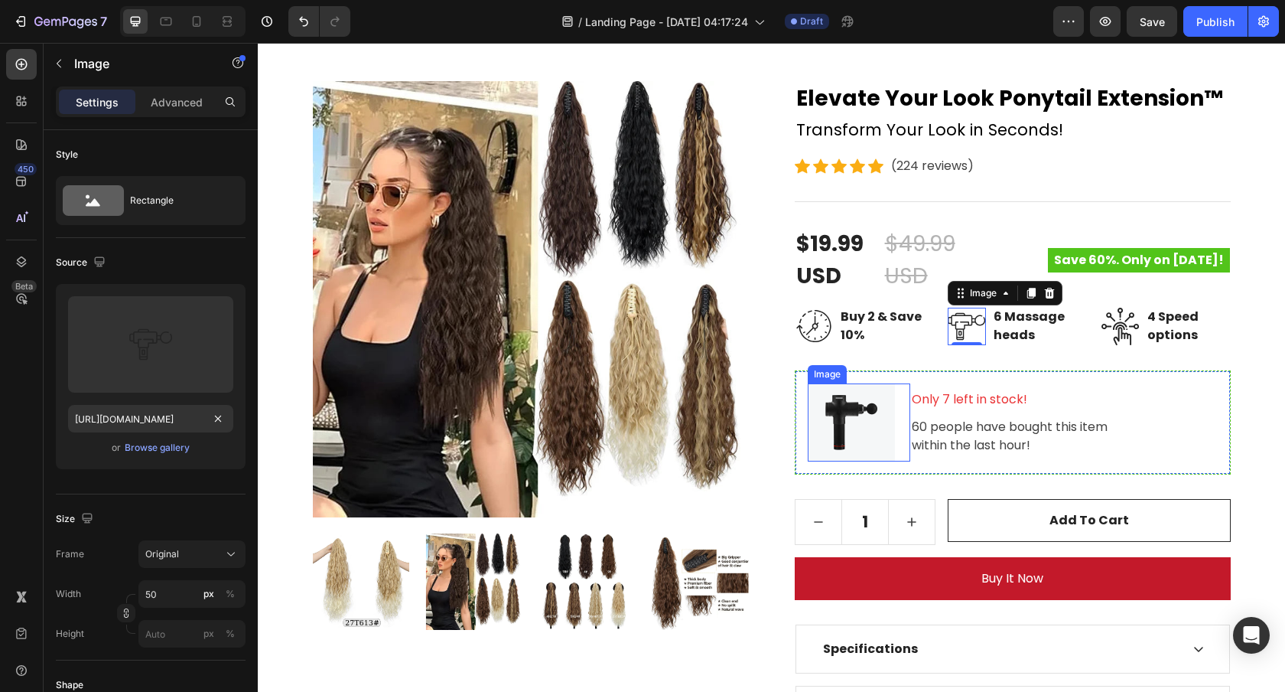
click at [852, 432] on img at bounding box center [851, 422] width 87 height 78
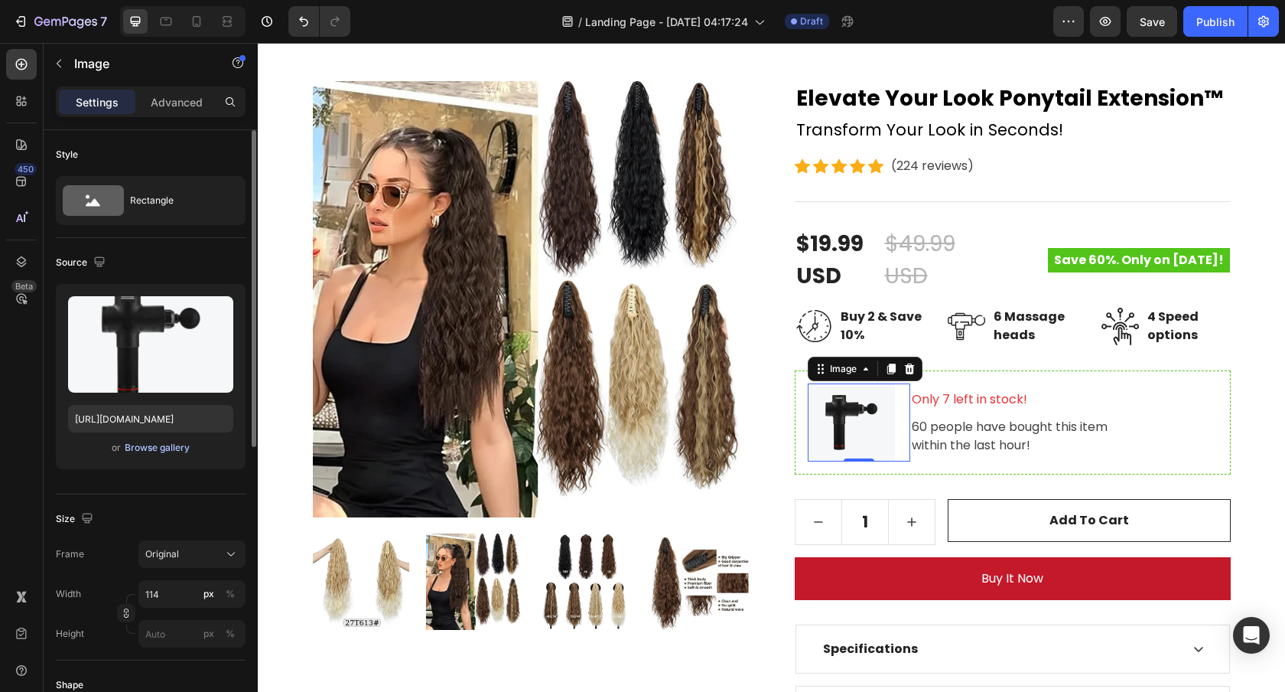
click at [149, 448] on div "Browse gallery" at bounding box center [157, 448] width 65 height 14
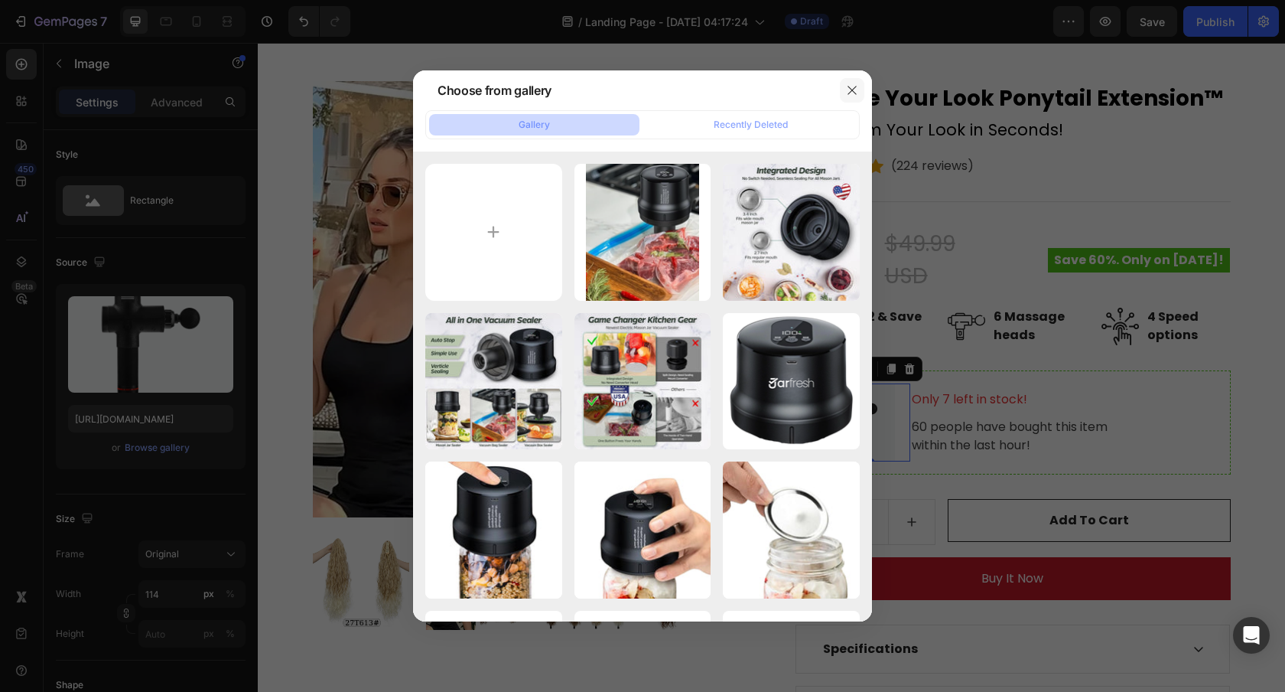
click at [842, 95] on button "button" at bounding box center [852, 90] width 24 height 24
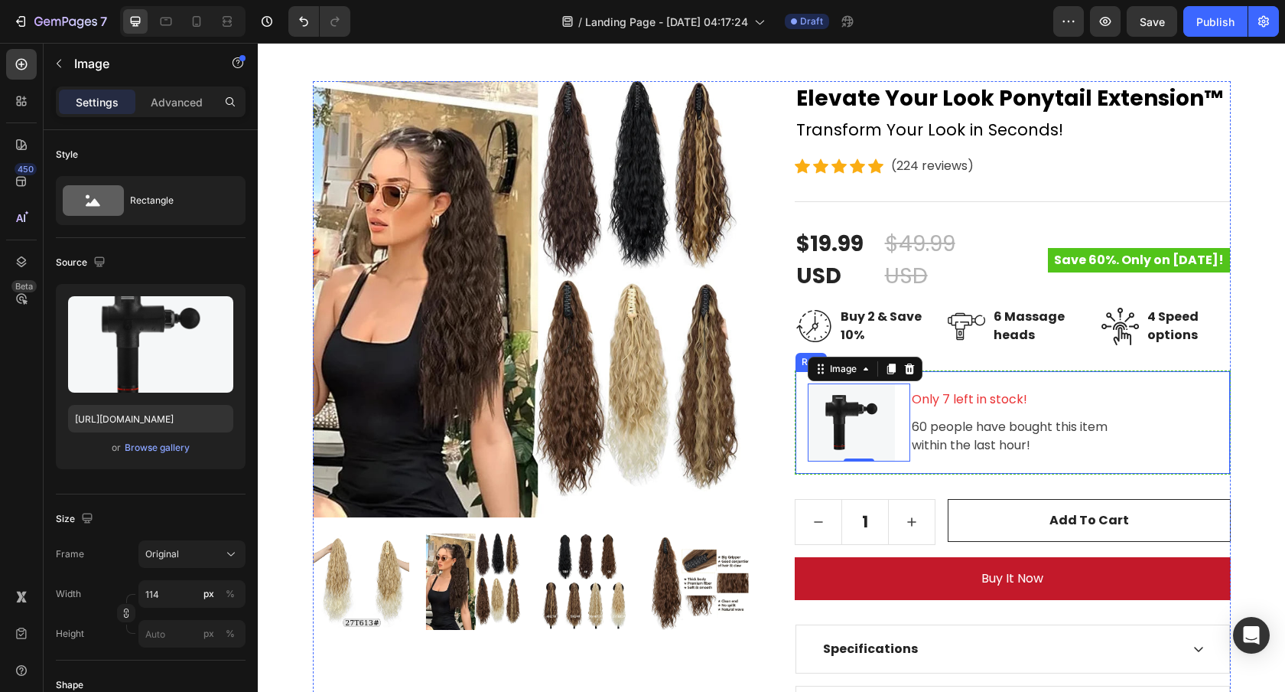
click at [1124, 387] on div "Only 7 left in stock! Text block 60 people have bought this item within the las…" at bounding box center [1065, 422] width 308 height 78
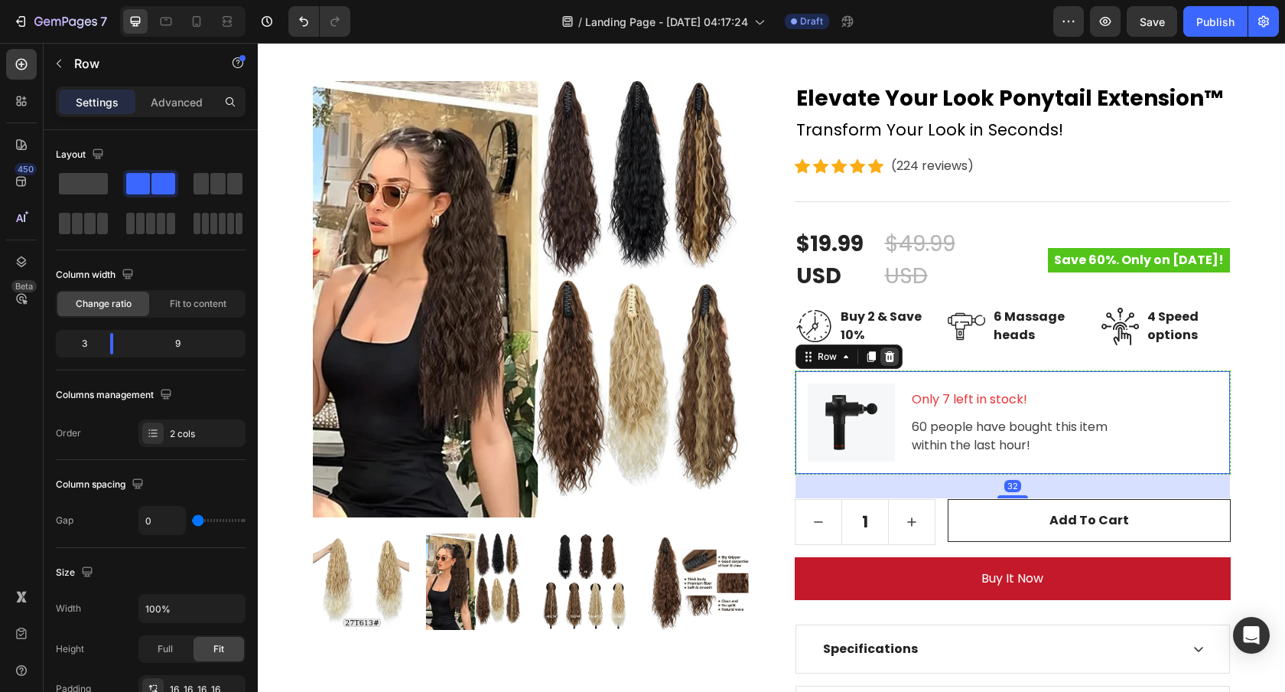
click at [888, 357] on icon at bounding box center [890, 356] width 10 height 11
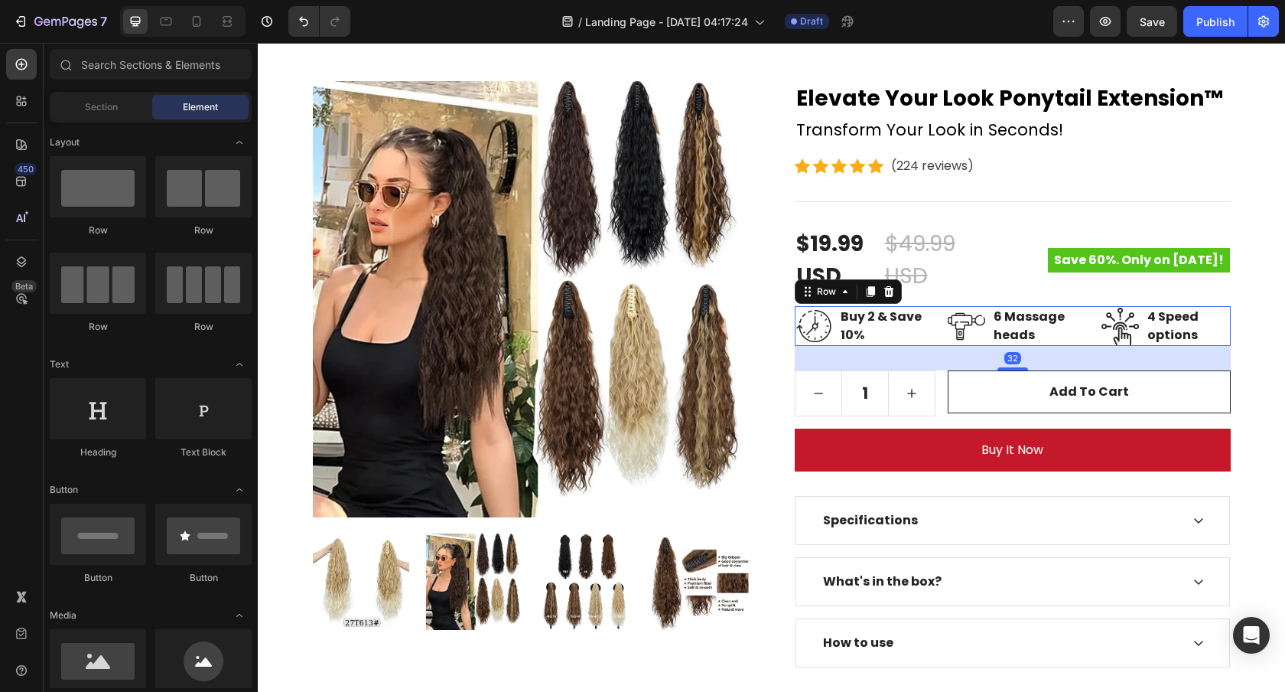
click at [932, 337] on div "Image Buy 2 & Save 10% Text block Row Image 6 Massage heads Text block Row Imag…" at bounding box center [1013, 326] width 436 height 40
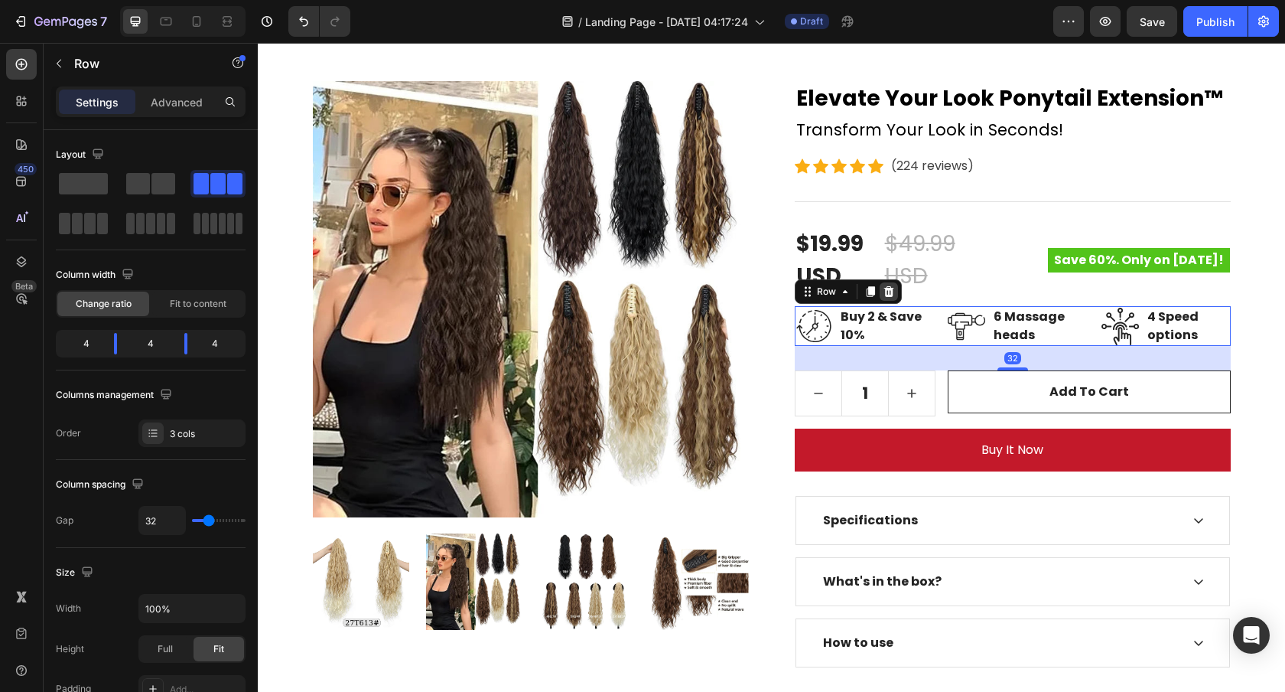
click at [888, 296] on icon at bounding box center [889, 291] width 10 height 11
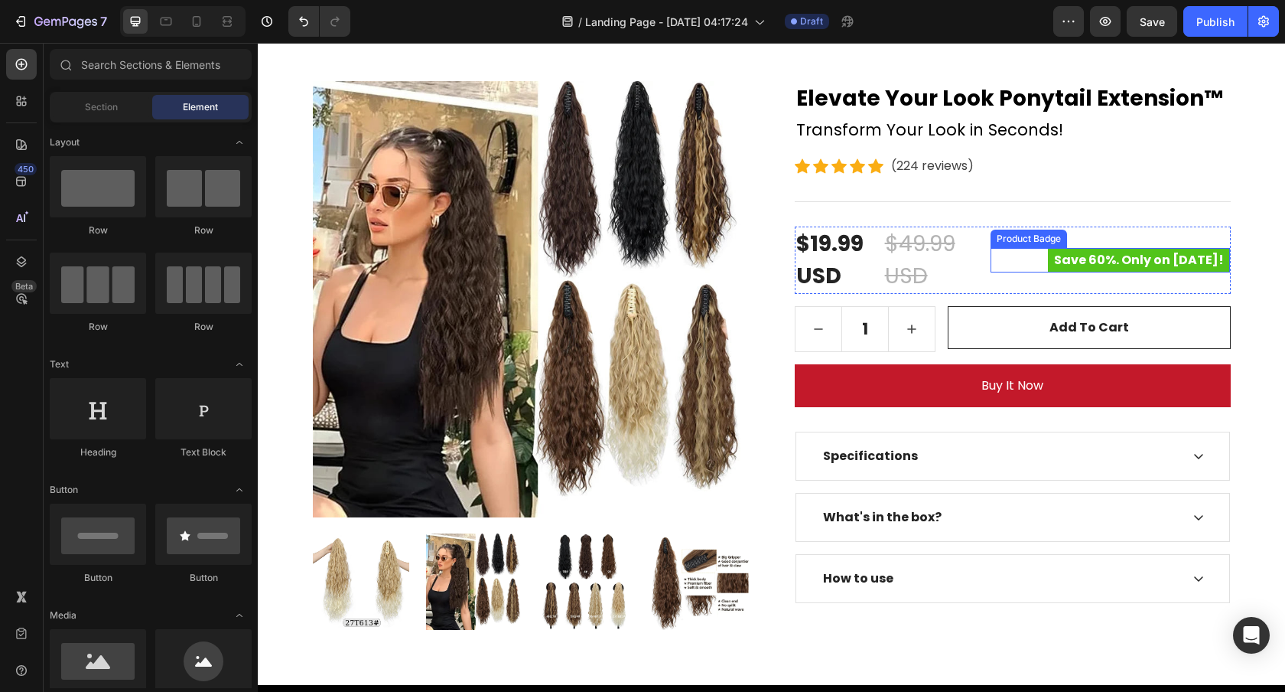
click at [1117, 266] on pre "Save 60%. Only on [DATE]!" at bounding box center [1139, 260] width 182 height 24
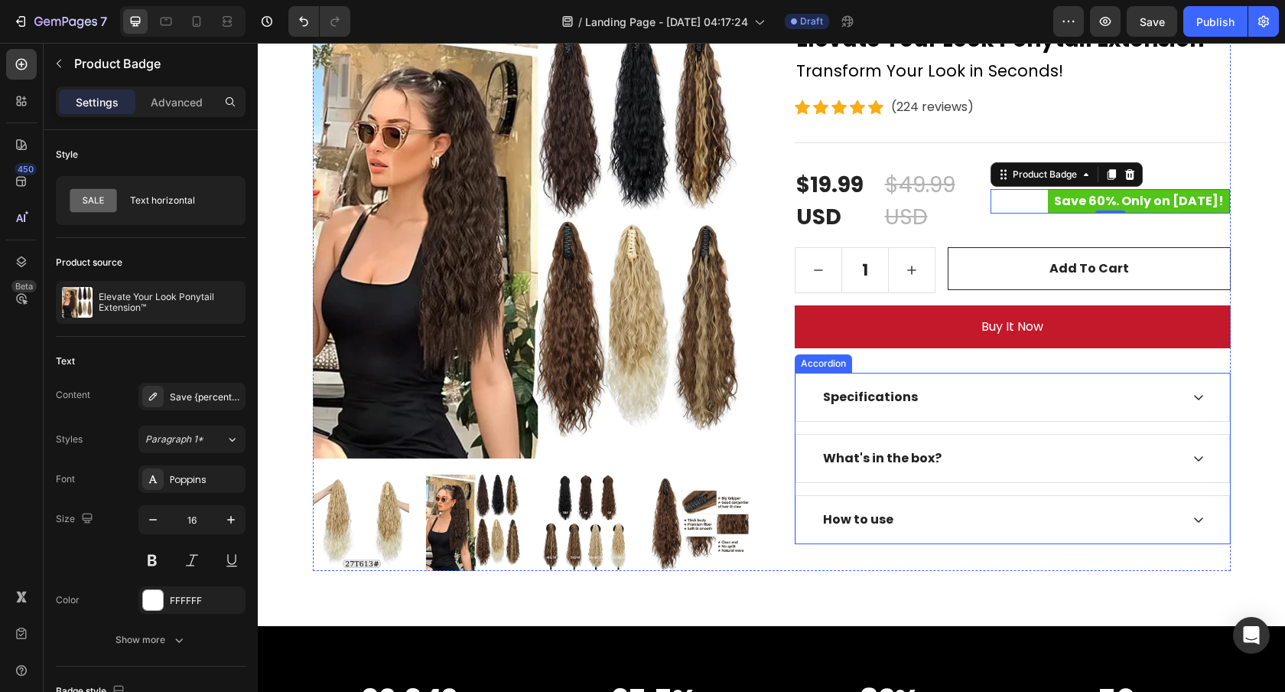
scroll to position [191, 0]
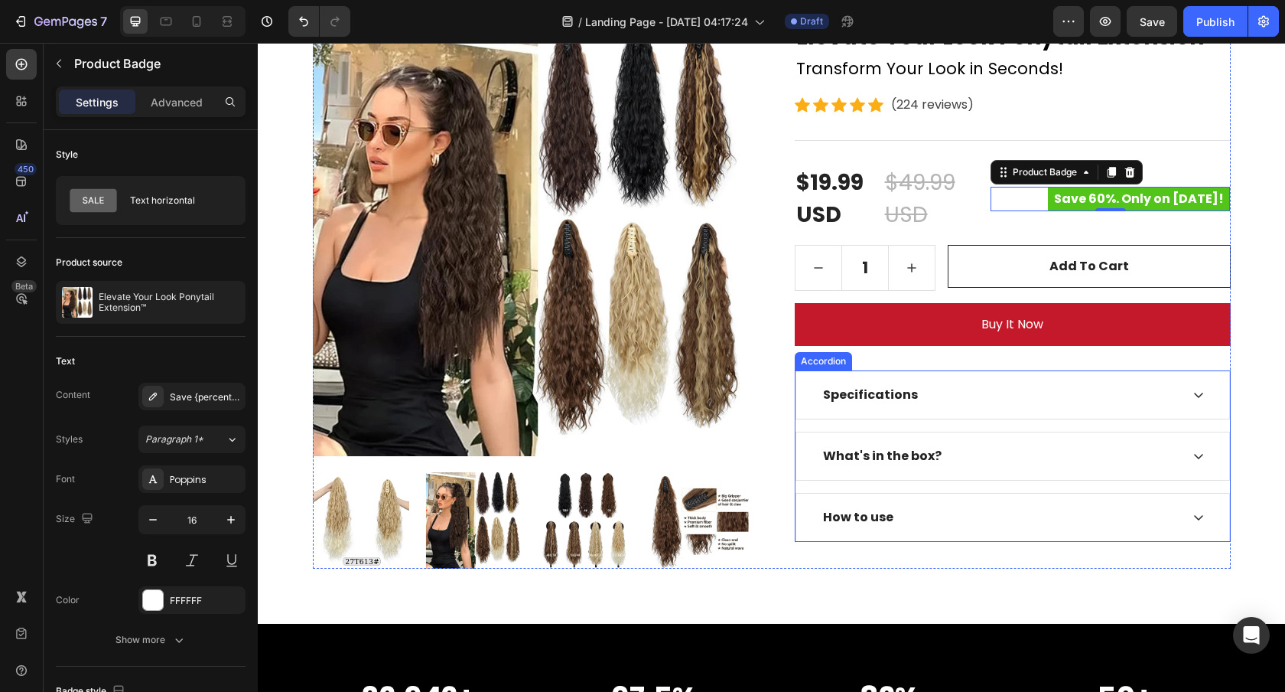
click at [1039, 370] on div "Specifications" at bounding box center [1013, 394] width 435 height 49
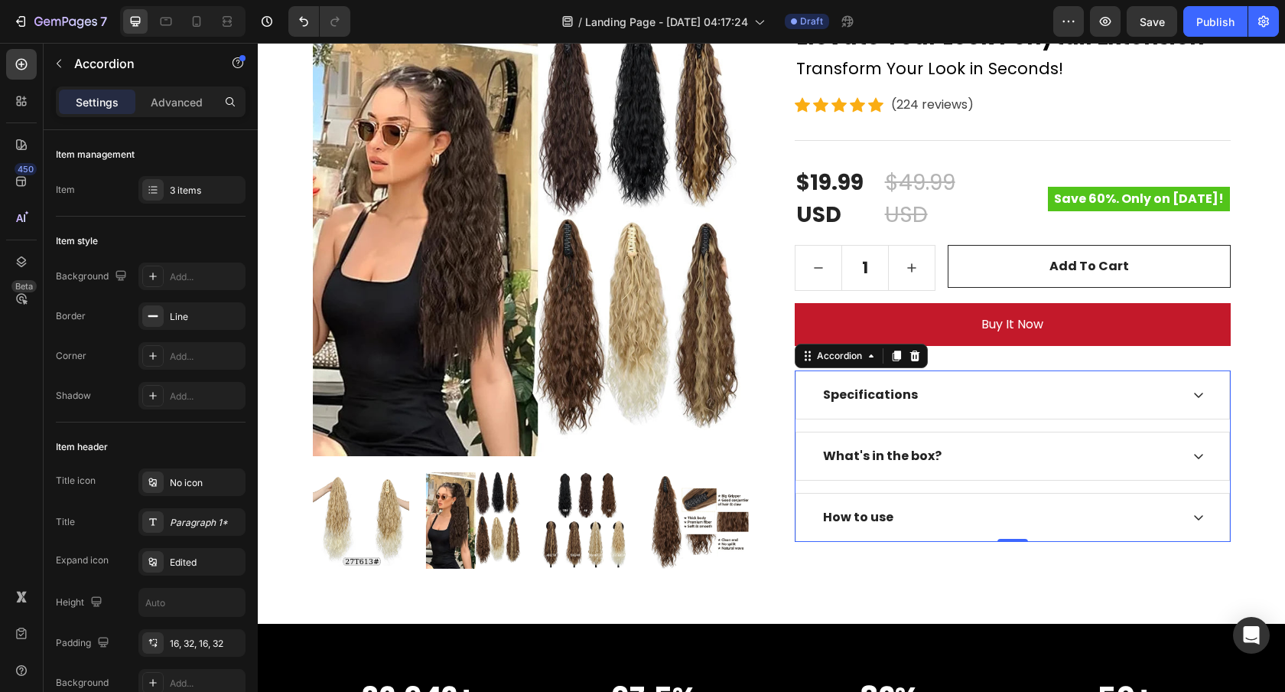
click at [1036, 395] on div "Specifications" at bounding box center [1001, 394] width 360 height 23
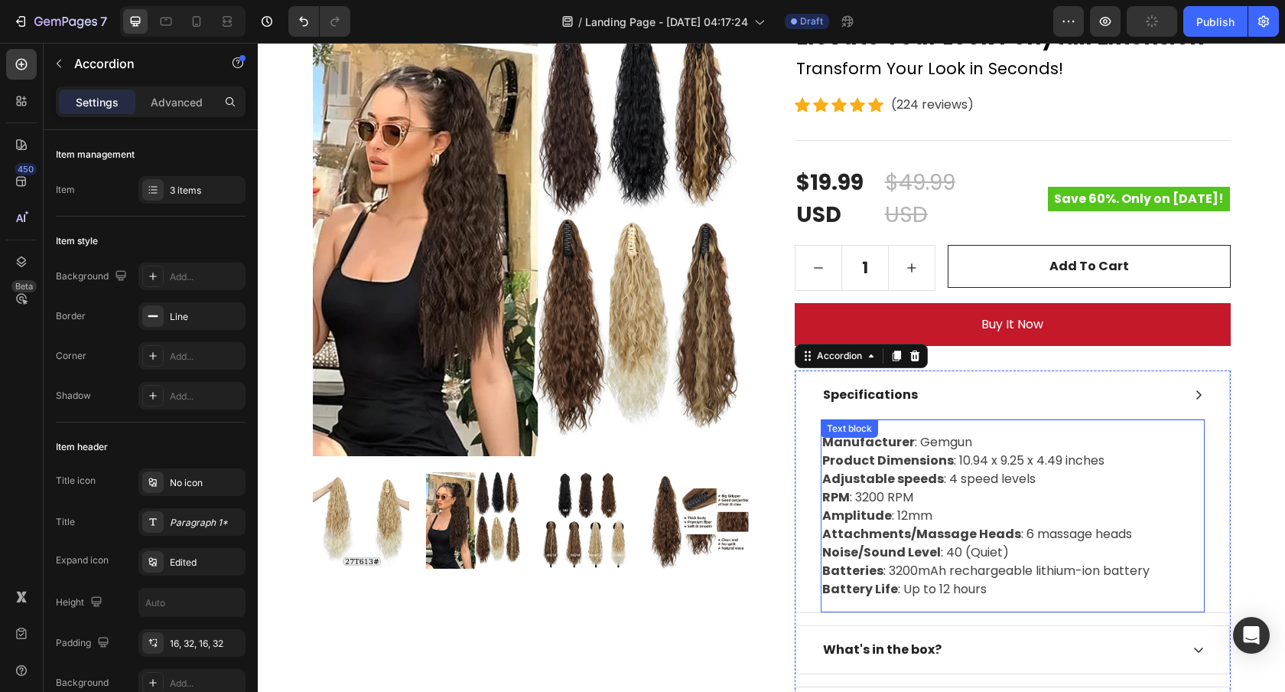
click at [947, 478] on p "Manufacturer : Gemgun Product Dimensions : 10.94 x 9.25 x 4.49 inches Adjustabl…" at bounding box center [1013, 515] width 381 height 165
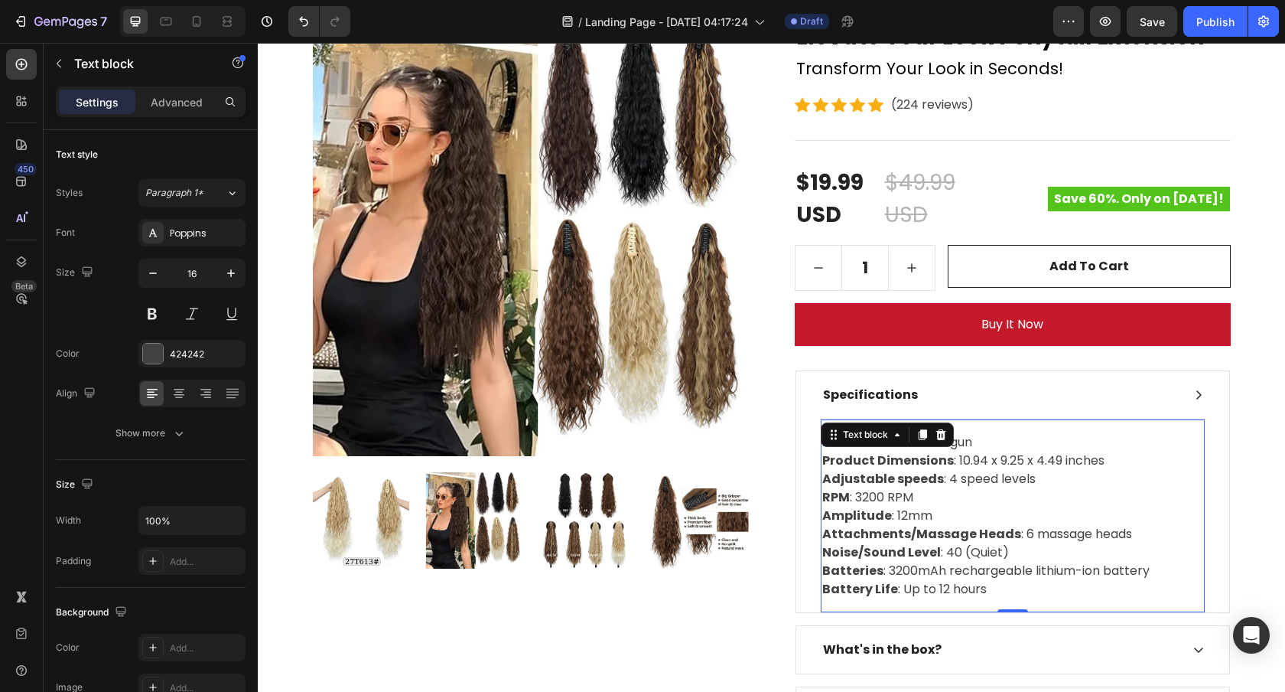
click at [905, 493] on p "Manufacturer : Gemgun Product Dimensions : 10.94 x 9.25 x 4.49 inches Adjustabl…" at bounding box center [1013, 515] width 381 height 165
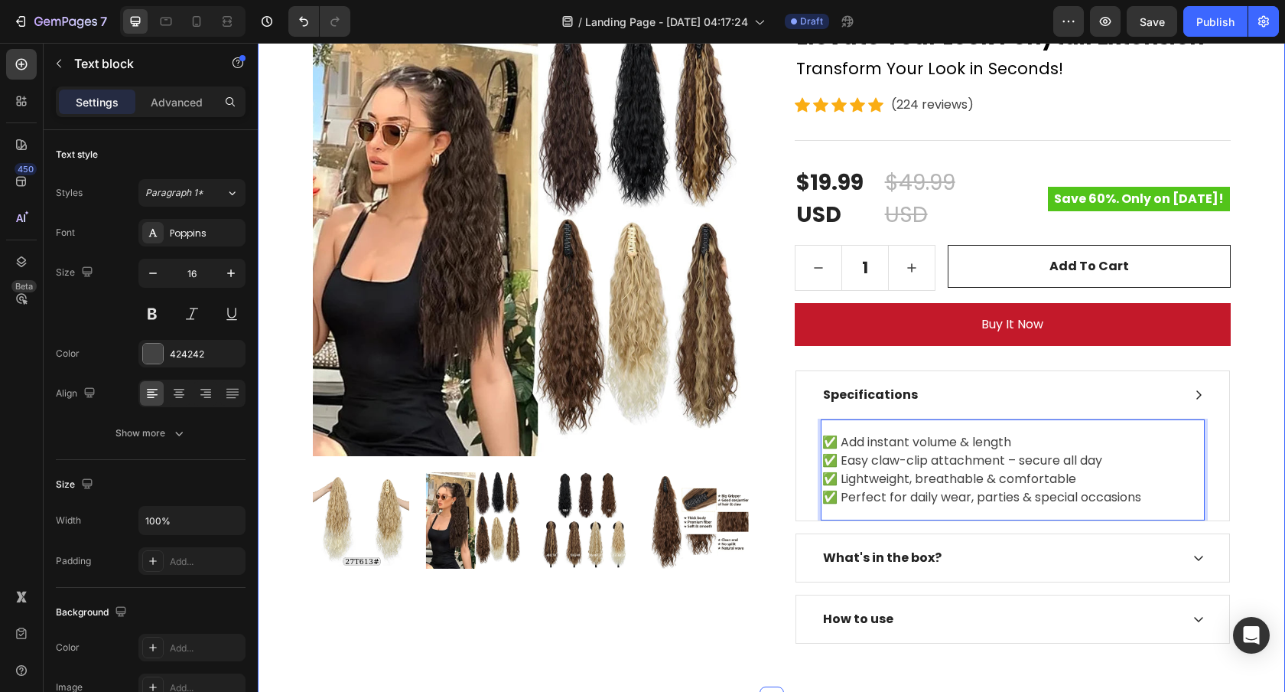
click at [1232, 455] on div "26 inch Synthetic Long Claw Clip Ponytail Extension Heading Row Product Images …" at bounding box center [771, 291] width 1005 height 705
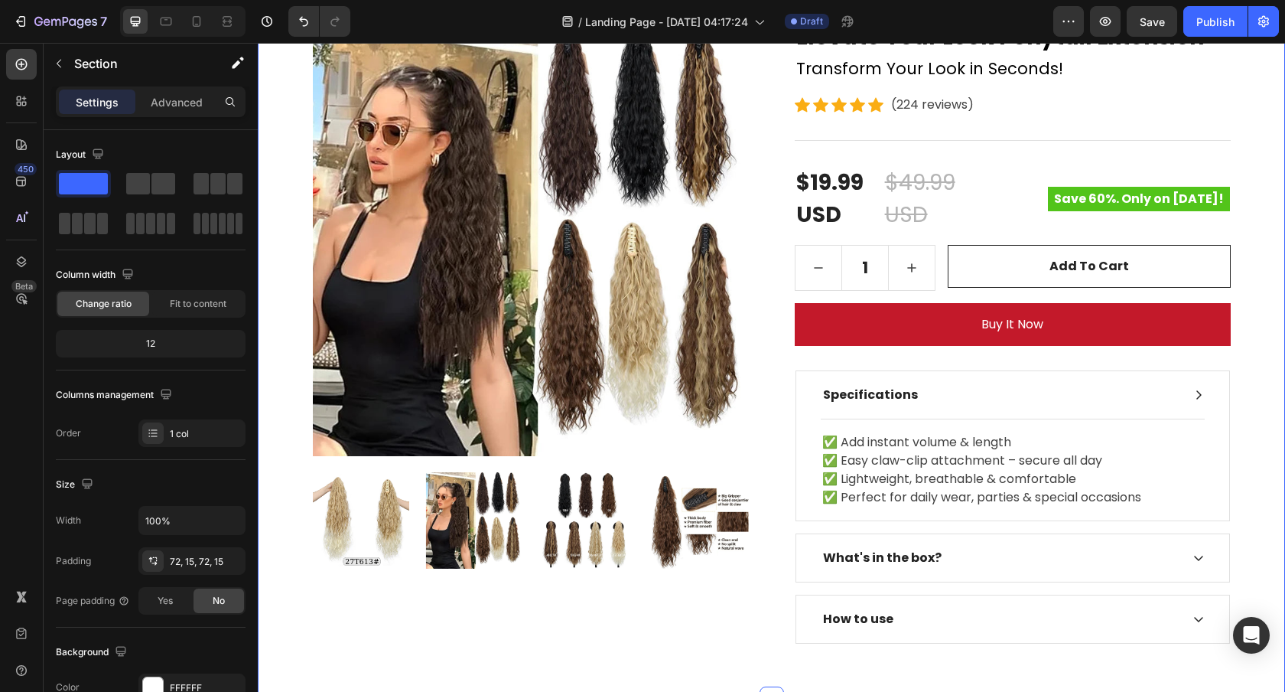
click at [1232, 455] on div "26 inch Synthetic Long Claw Clip Ponytail Extension Heading Row Product Images …" at bounding box center [771, 291] width 1005 height 705
click at [1263, 456] on div "26 inch Synthetic Long Claw Clip Ponytail Extension Heading Row Product Images …" at bounding box center [771, 291] width 1005 height 705
click at [1063, 461] on p "✅ Add instant volume & length ✅ Easy claw-clip attachment – secure all day ✅ Li…" at bounding box center [1013, 469] width 381 height 73
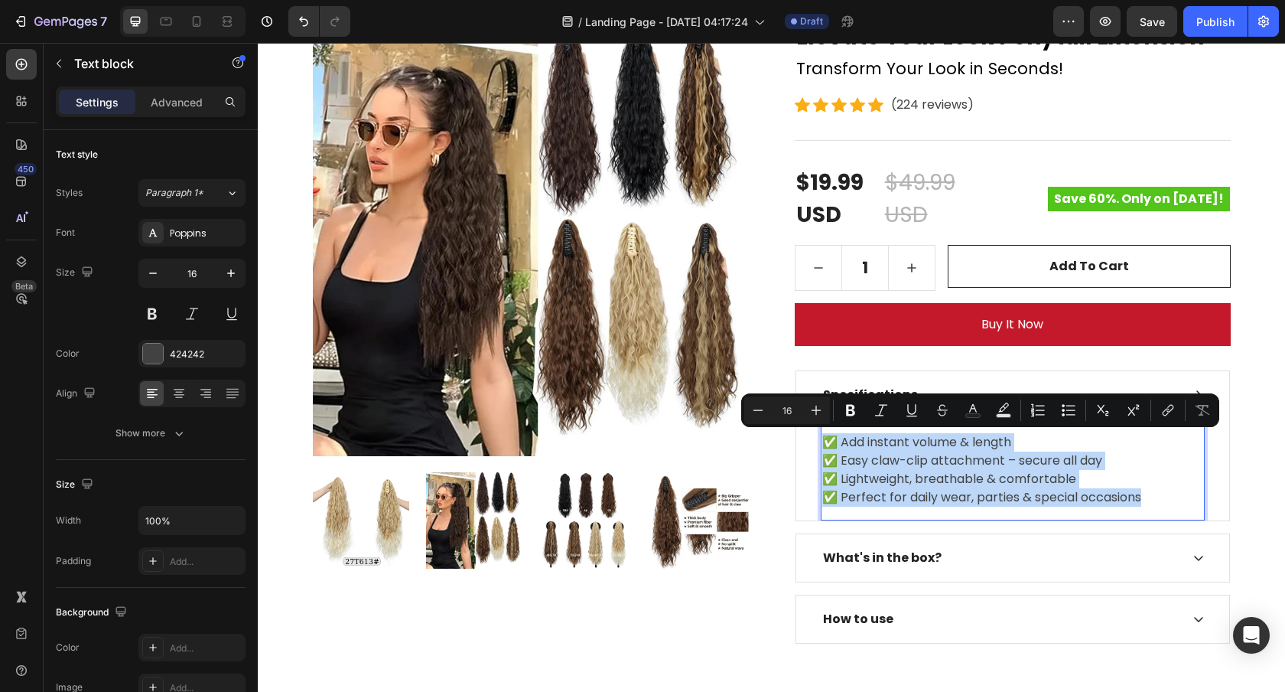
drag, startPoint x: 1150, startPoint y: 497, endPoint x: 823, endPoint y: 445, distance: 331.5
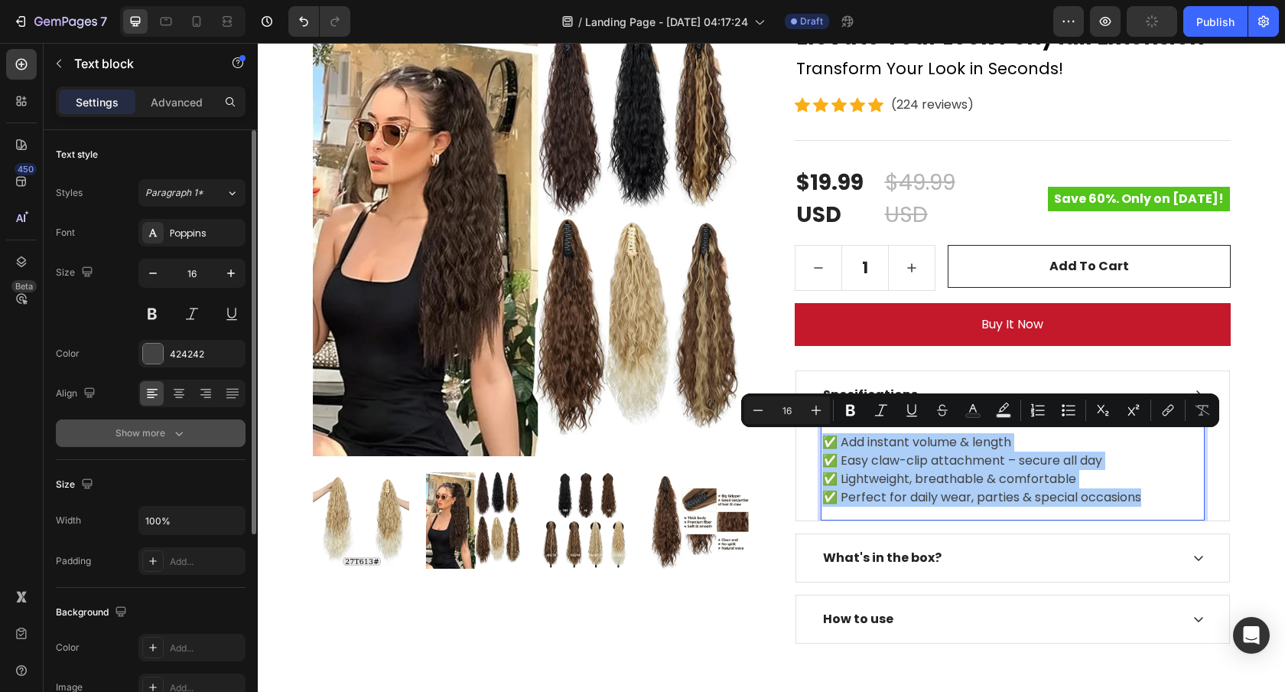
click at [158, 435] on div "Show more" at bounding box center [151, 432] width 71 height 15
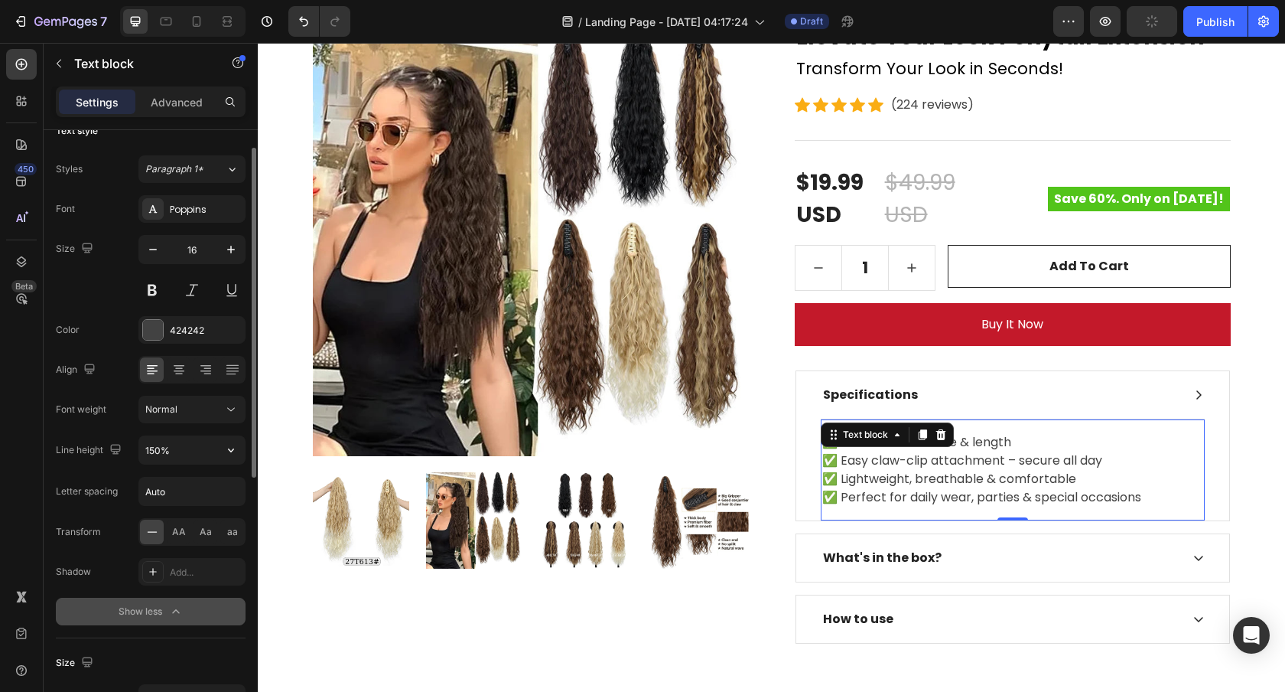
scroll to position [27, 0]
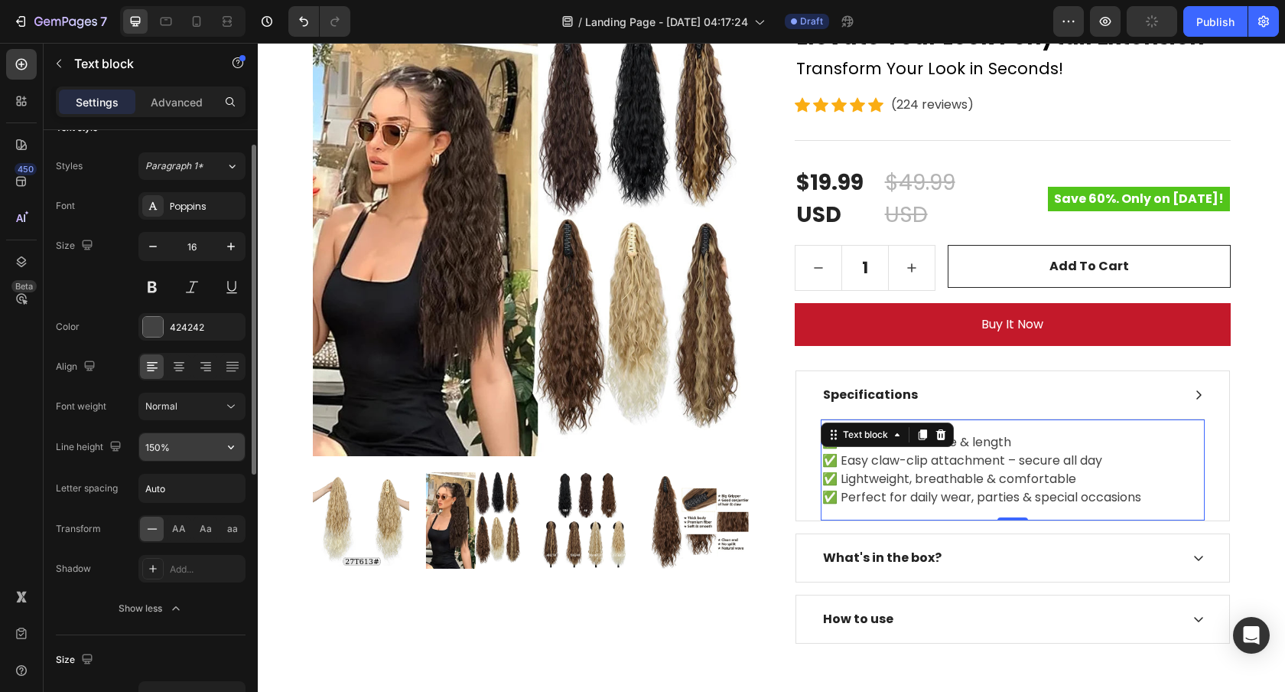
click at [184, 440] on input "150%" at bounding box center [192, 447] width 106 height 28
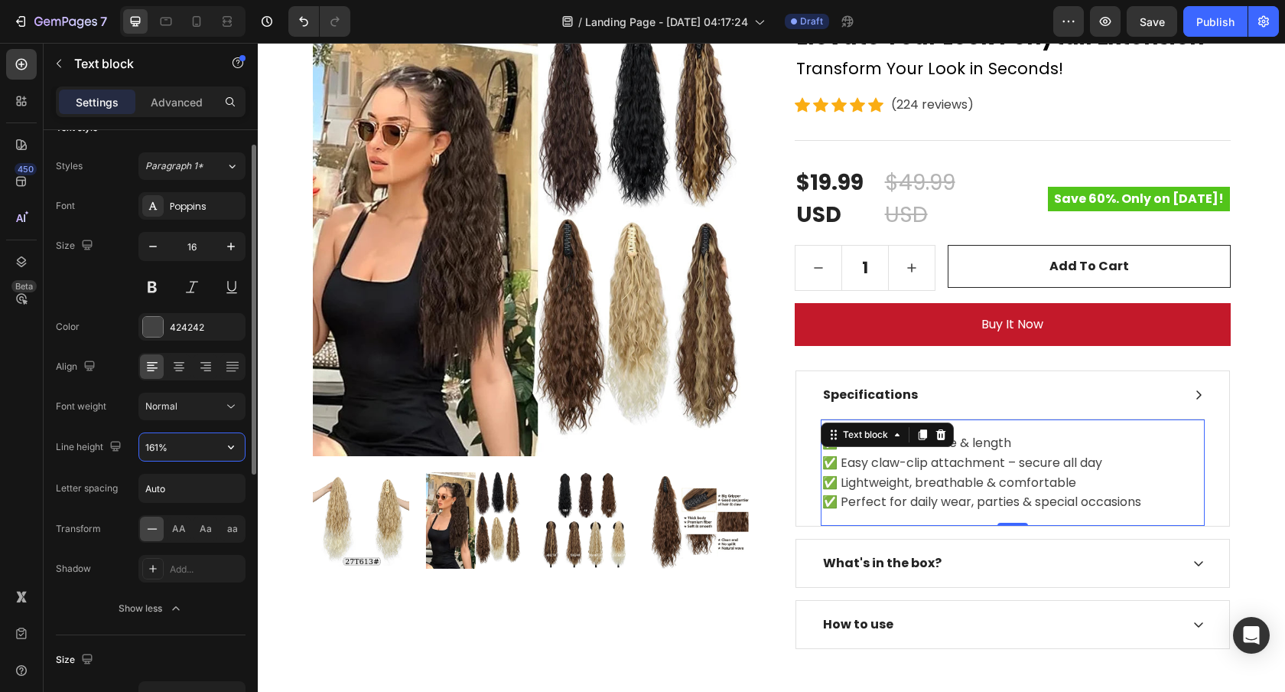
type input "160%"
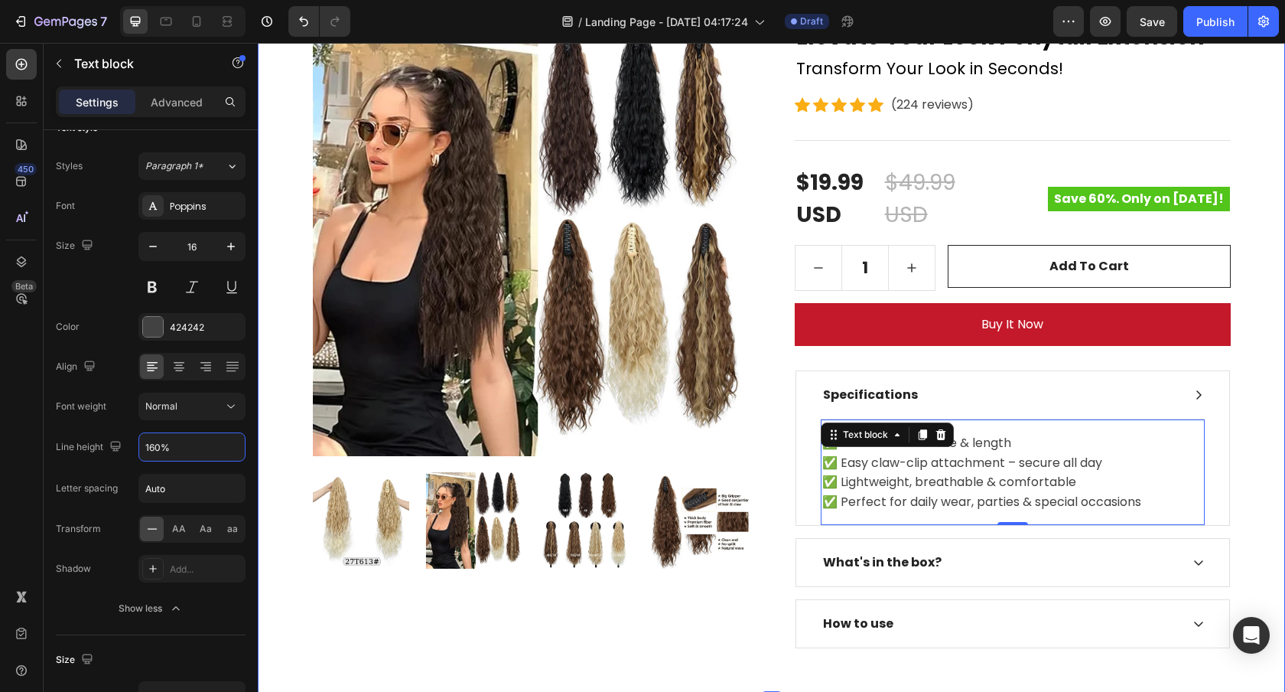
click at [1246, 502] on div "26 inch Synthetic Long Claw Clip Ponytail Extension Heading Row Product Images …" at bounding box center [771, 293] width 1005 height 709
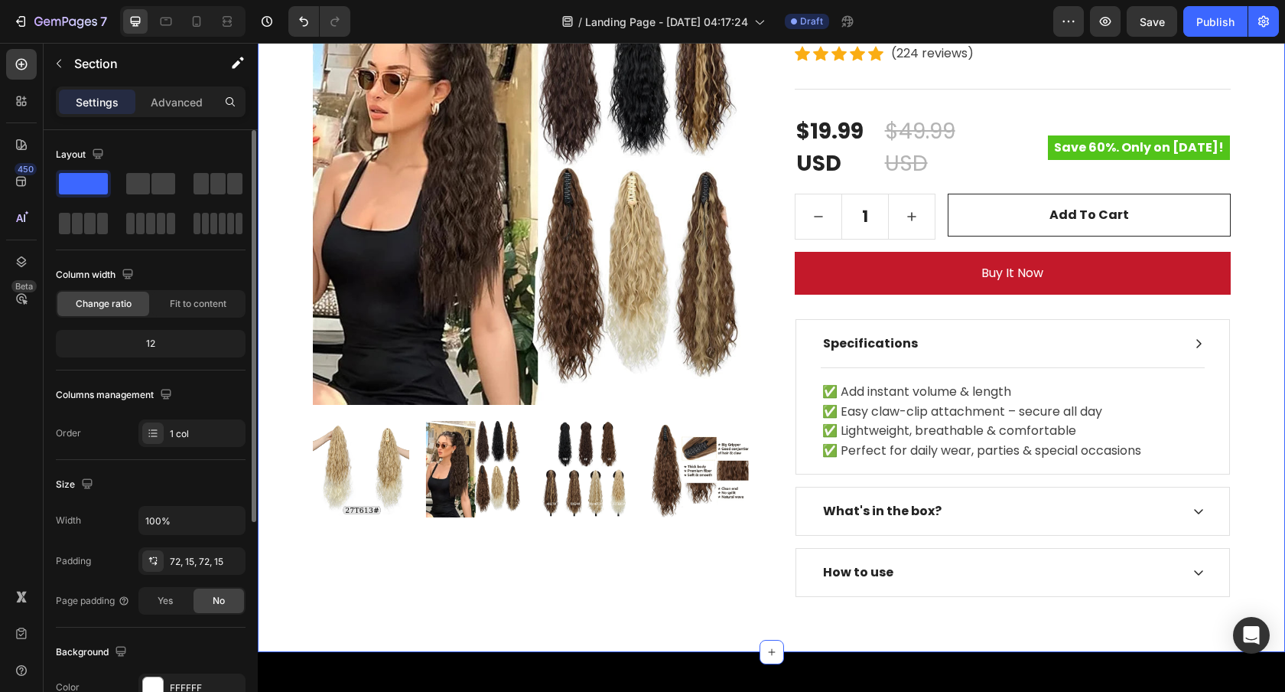
scroll to position [282, 0]
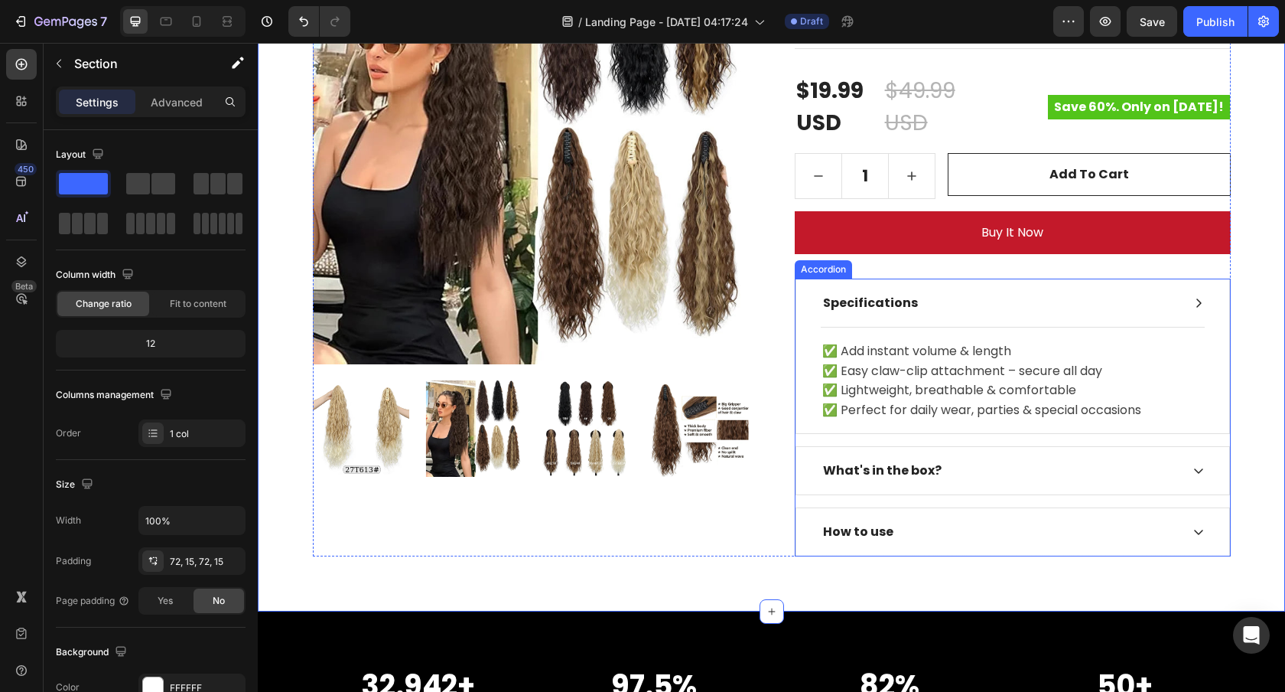
click at [1100, 476] on div "What's in the box?" at bounding box center [1001, 470] width 360 height 23
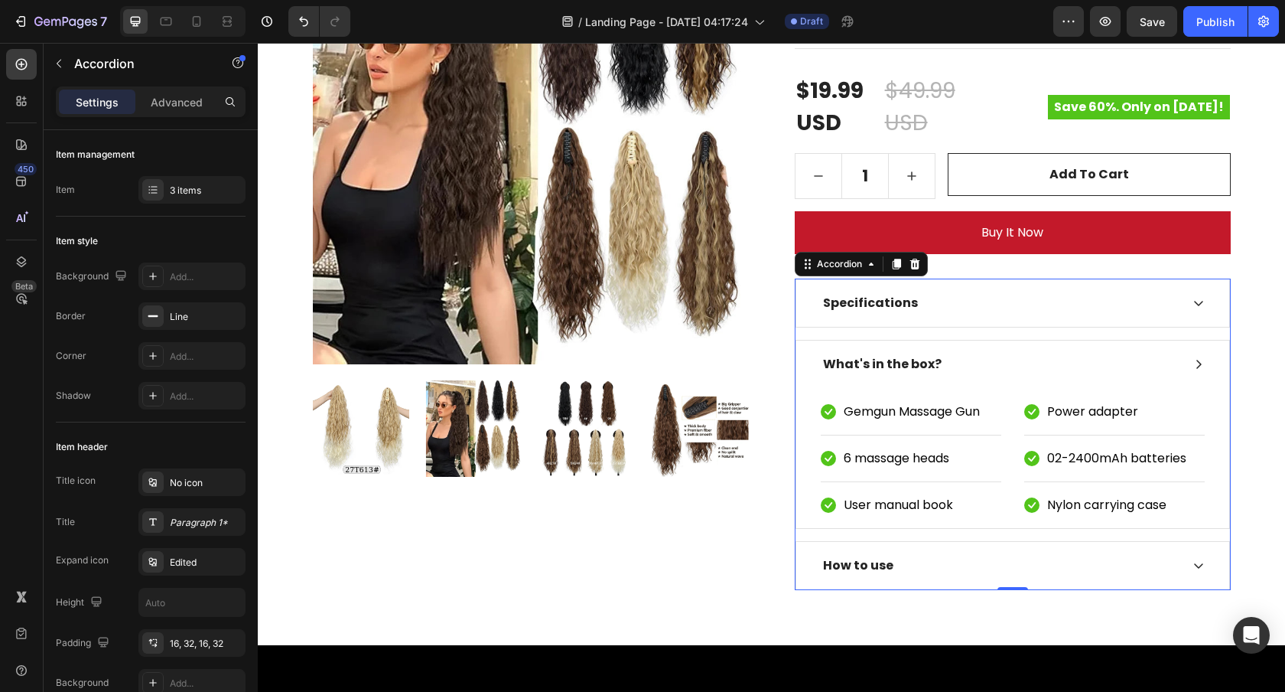
click at [888, 350] on div "What's in the box?" at bounding box center [1013, 363] width 433 height 47
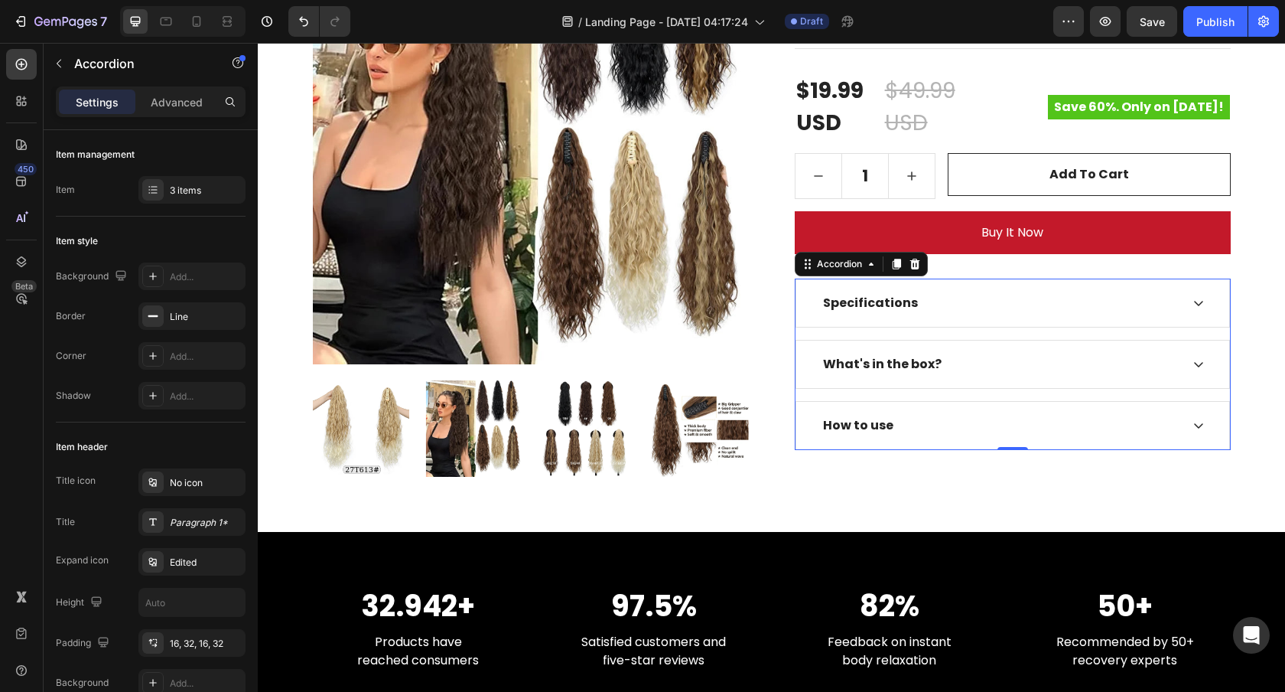
click at [897, 358] on div "What's in the box?" at bounding box center [882, 364] width 123 height 23
click at [897, 358] on p "What's in the box?" at bounding box center [882, 364] width 119 height 18
click at [1087, 365] on div "Why You’ll Love It" at bounding box center [1001, 364] width 360 height 23
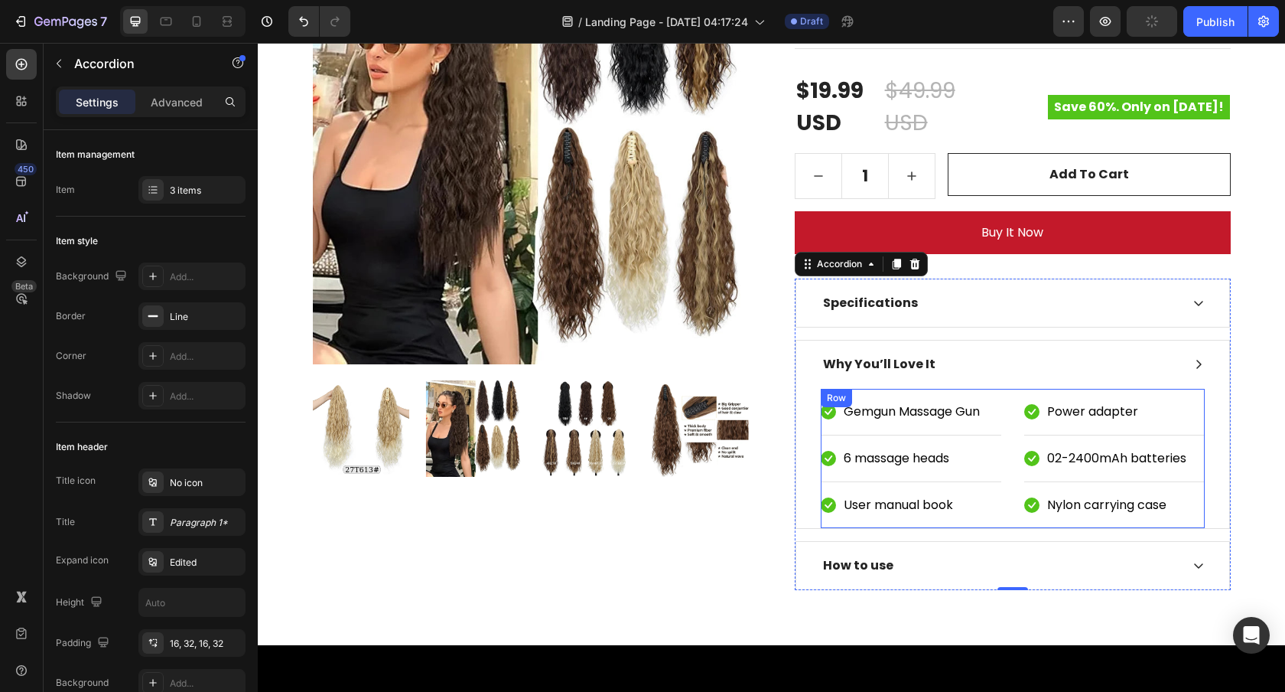
click at [1008, 441] on div "Icon Gemgun Massage Gun Text block Row Icon 6 massage heads Text block Row Icon…" at bounding box center [1013, 458] width 384 height 140
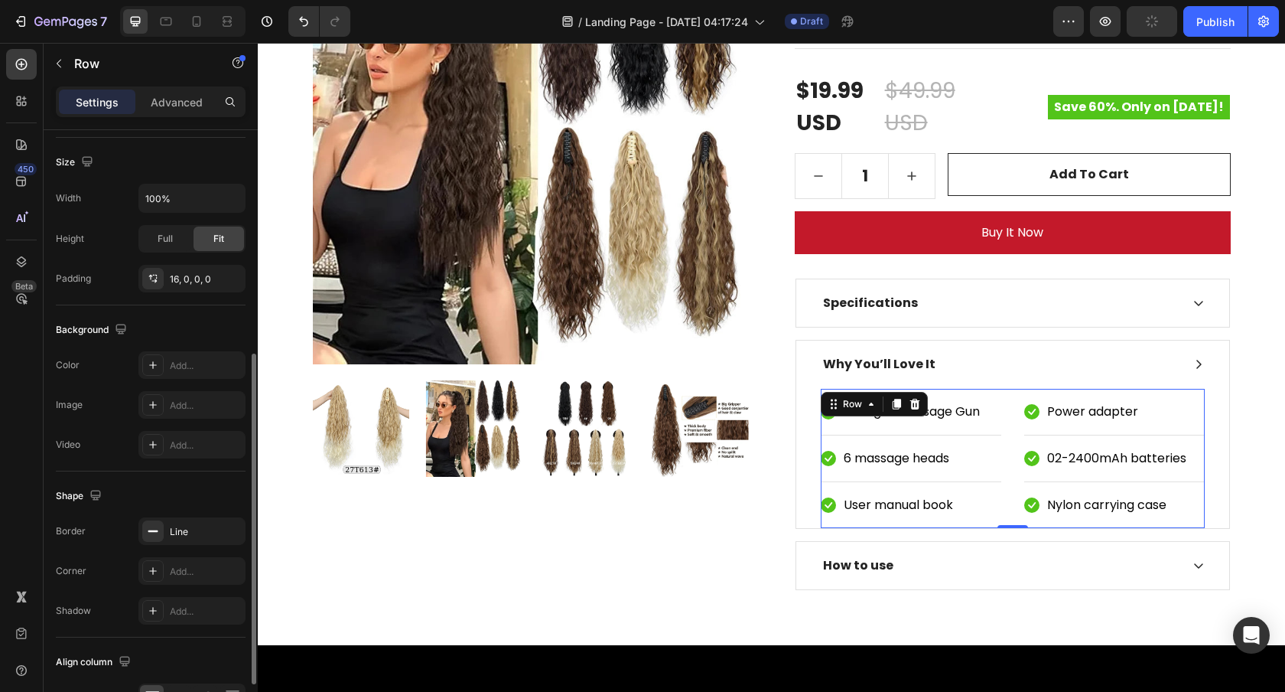
scroll to position [416, 0]
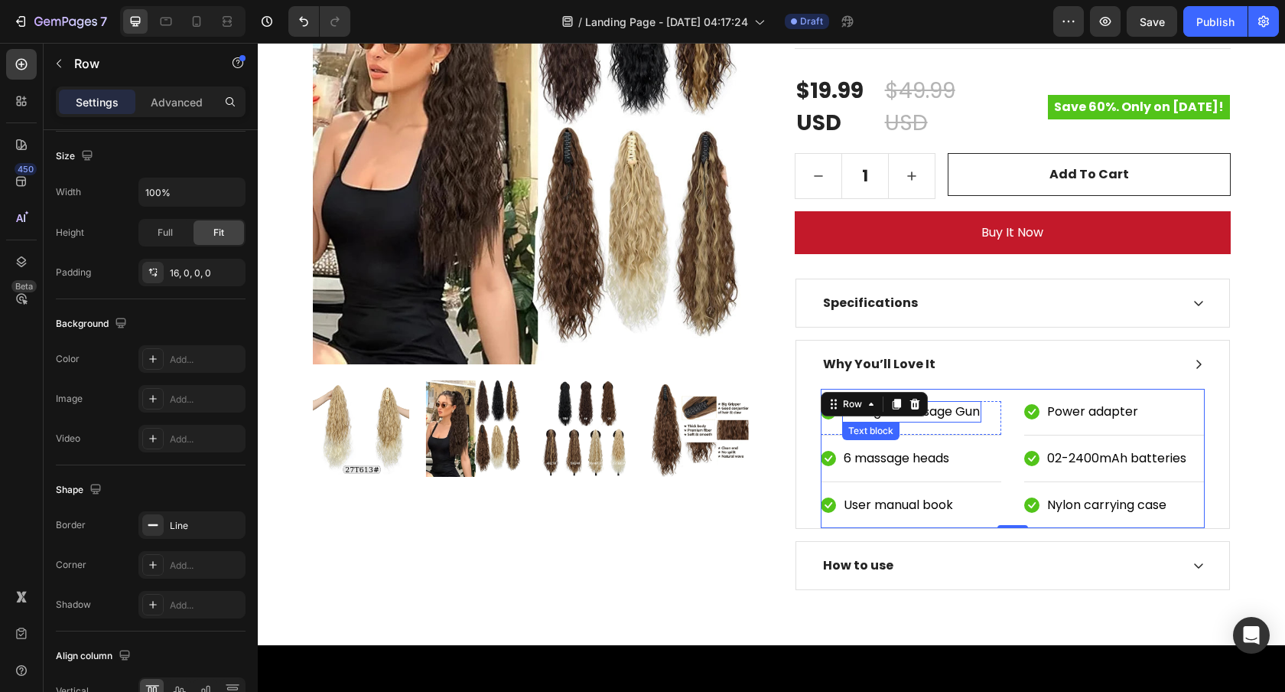
click at [959, 413] on p "Gemgun Massage Gun" at bounding box center [912, 411] width 136 height 18
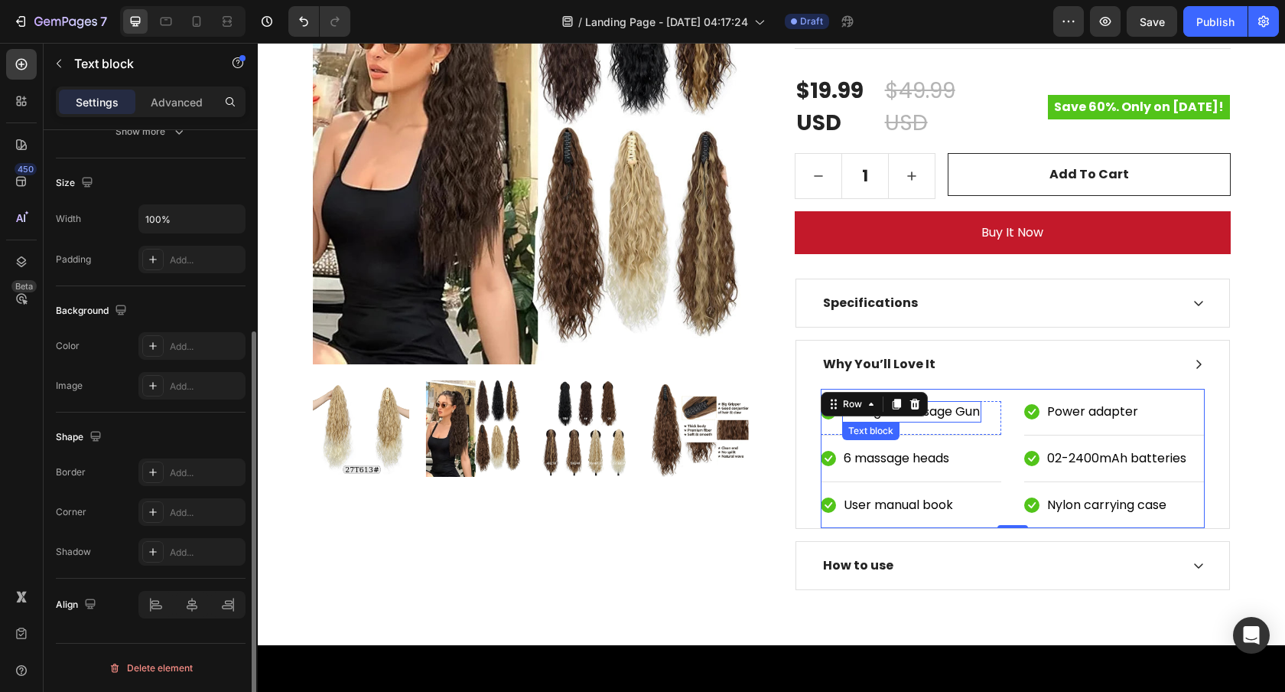
scroll to position [0, 0]
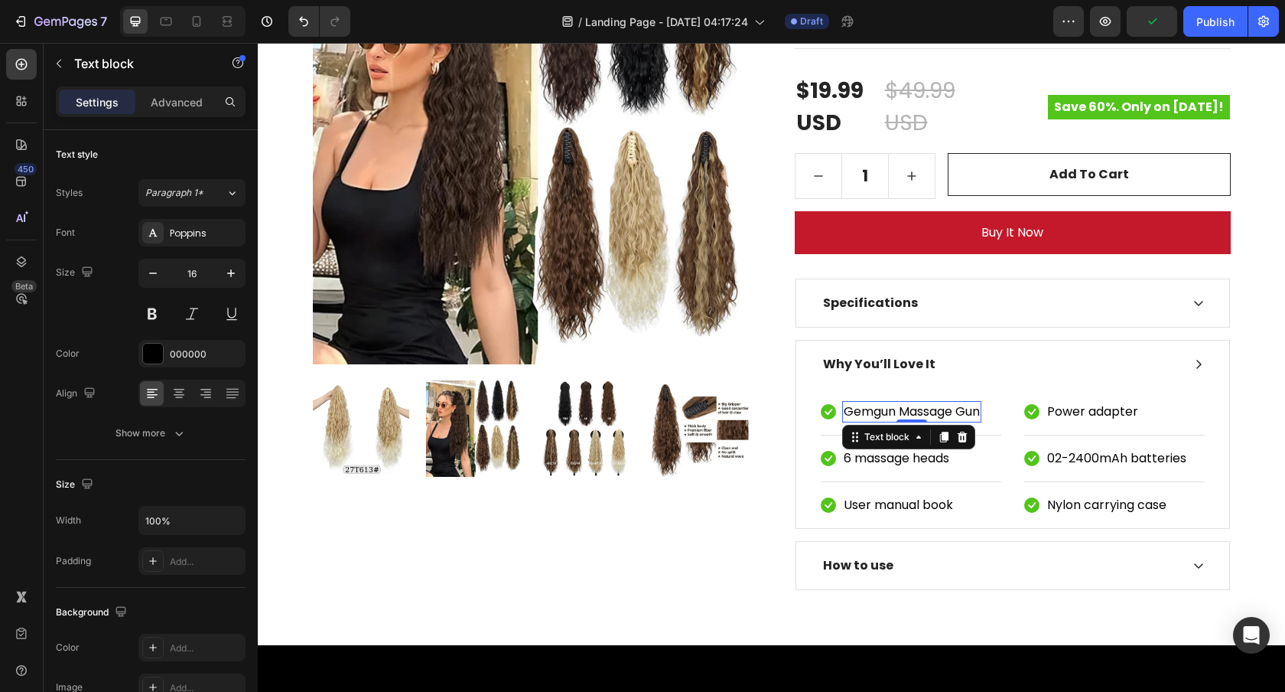
click at [903, 415] on p "Gemgun Massage Gun" at bounding box center [912, 411] width 136 height 18
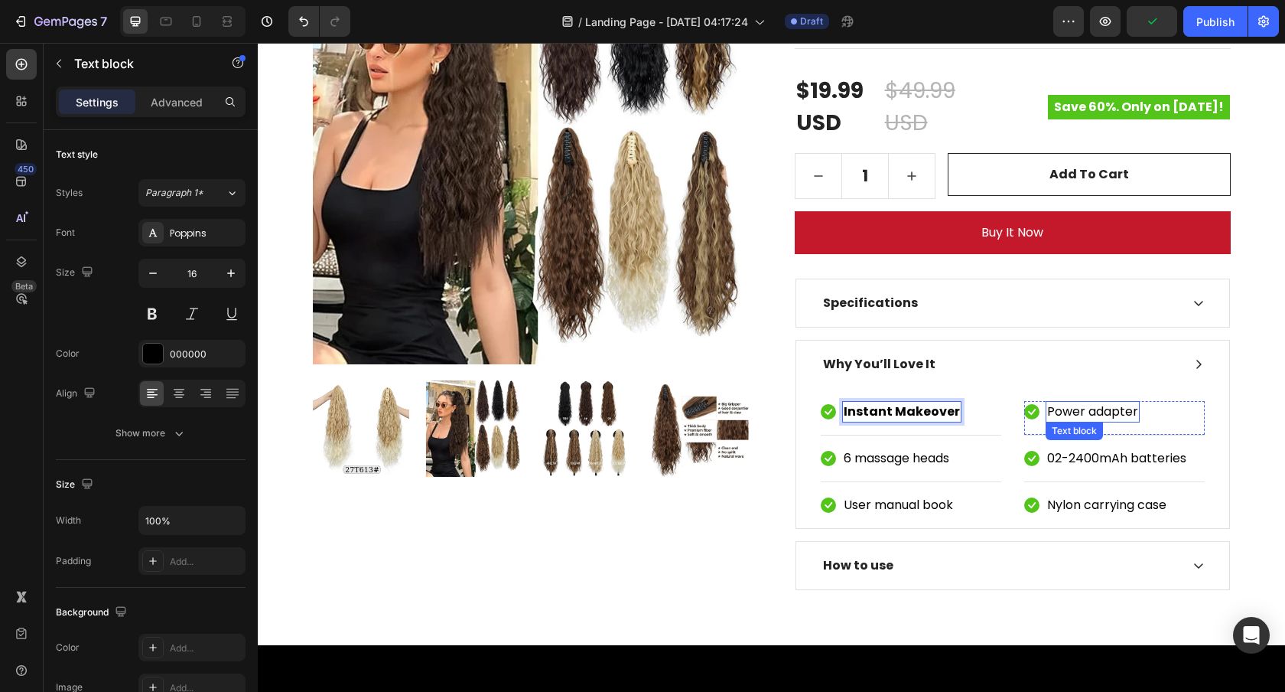
click at [1114, 404] on p "Power adapter" at bounding box center [1092, 411] width 91 height 18
click at [1110, 409] on p "Power adapter" at bounding box center [1092, 411] width 91 height 18
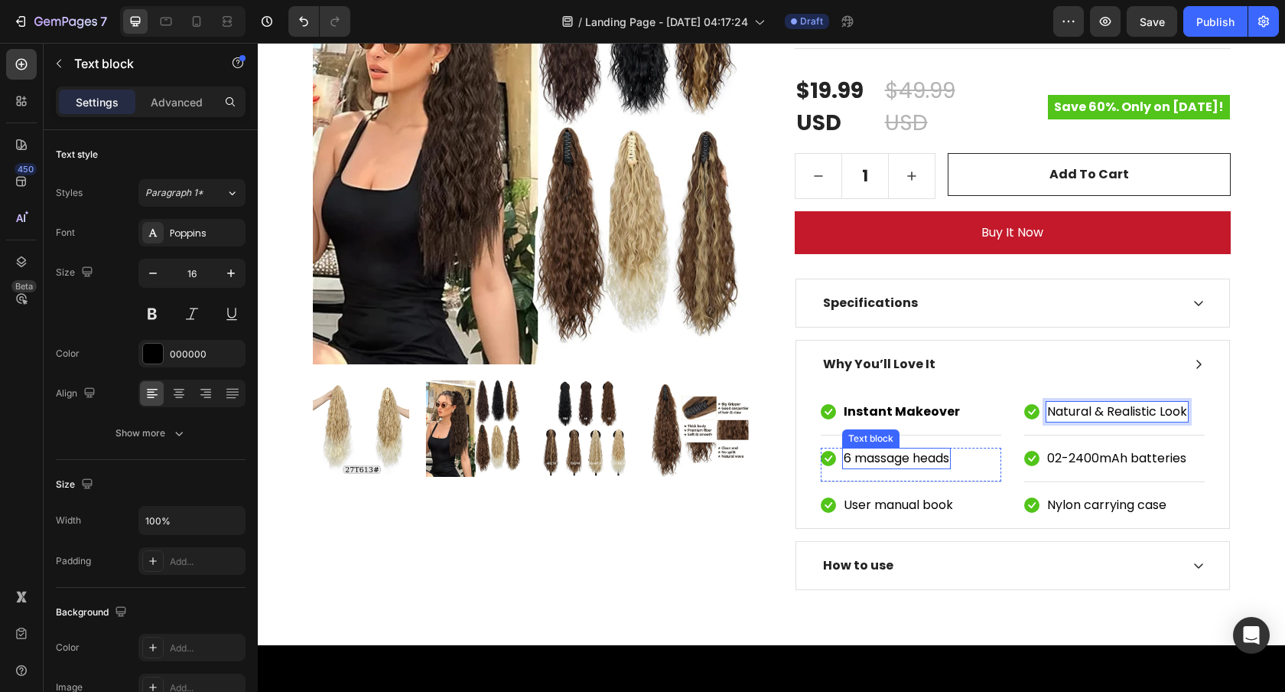
click at [914, 452] on p "6 massage heads" at bounding box center [897, 458] width 106 height 18
click at [924, 459] on p "6 massage heads" at bounding box center [897, 458] width 106 height 18
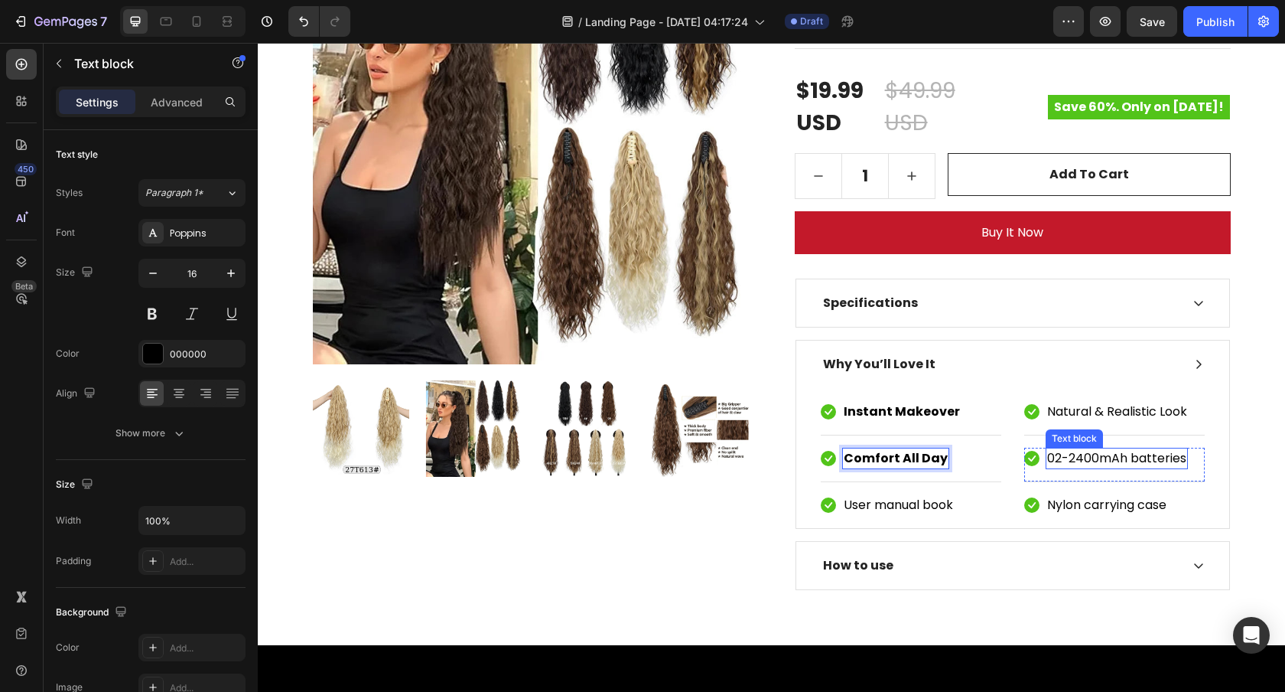
click at [1122, 461] on p "02-2400mAh batteries" at bounding box center [1116, 458] width 139 height 18
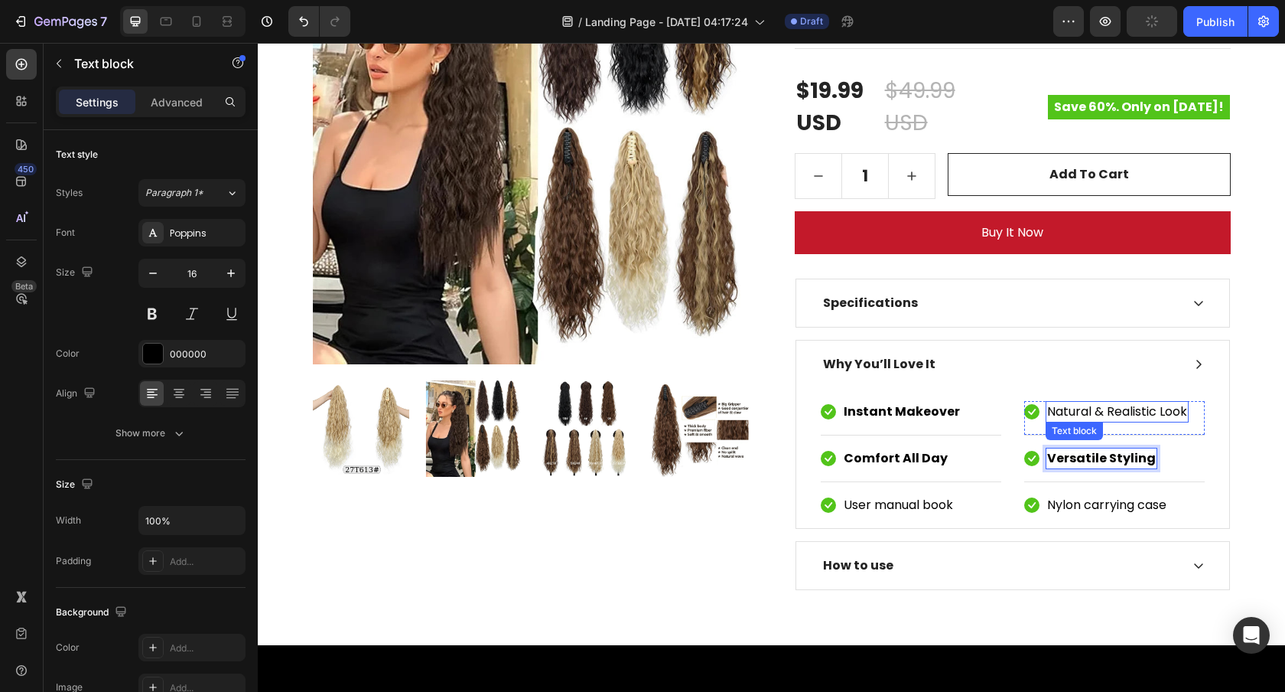
click at [1083, 409] on p "Natural & Realistic Look" at bounding box center [1117, 411] width 140 height 18
click at [1129, 409] on p "No Salon Needed" at bounding box center [1098, 411] width 102 height 18
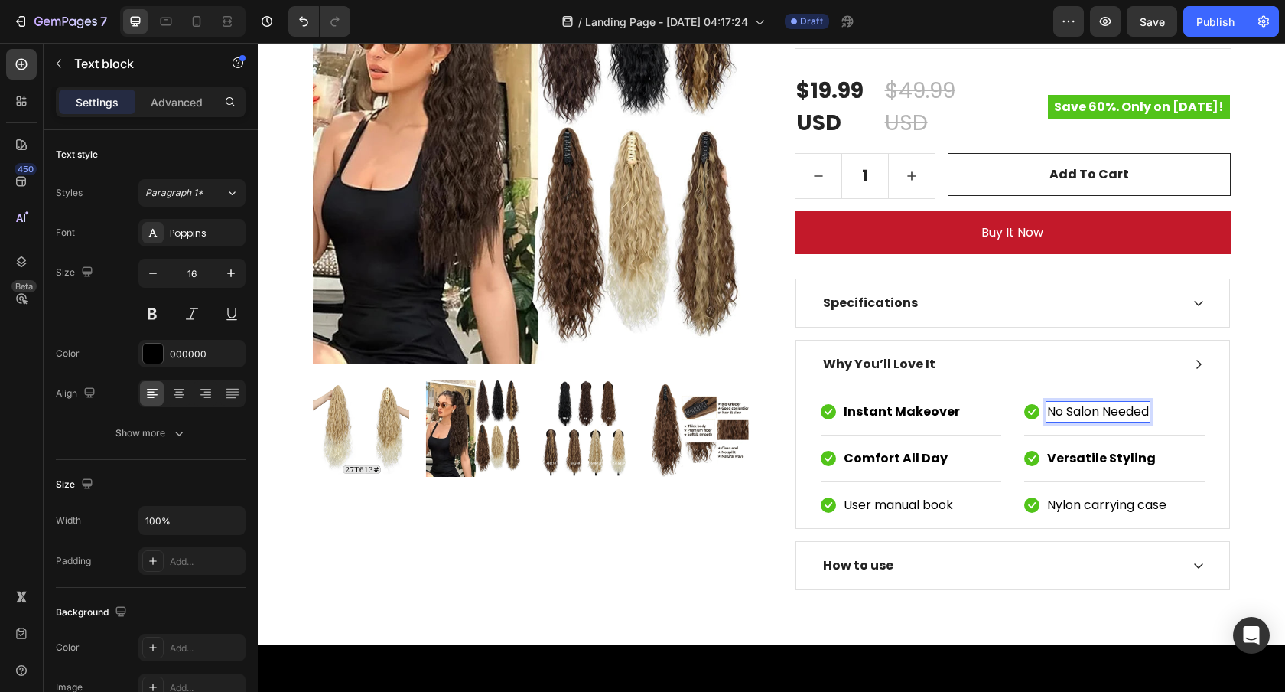
click at [1105, 413] on p "No Salon Needed" at bounding box center [1098, 411] width 102 height 18
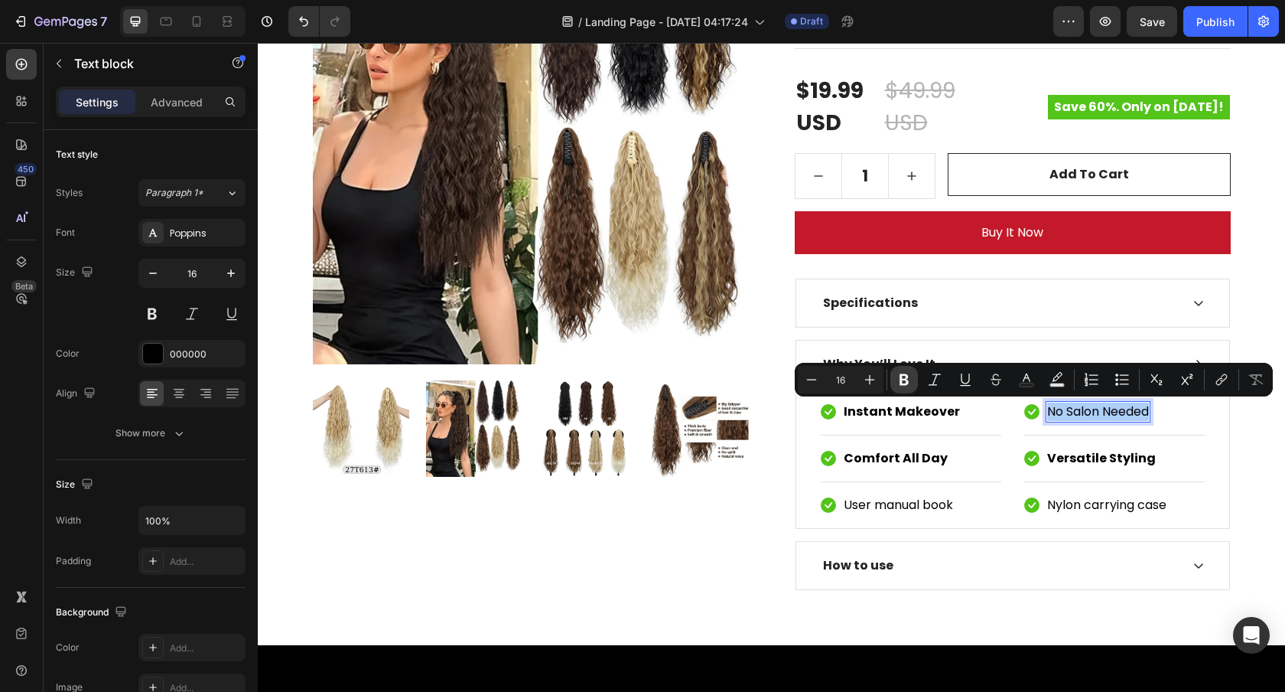
click at [897, 380] on icon "Editor contextual toolbar" at bounding box center [904, 379] width 15 height 15
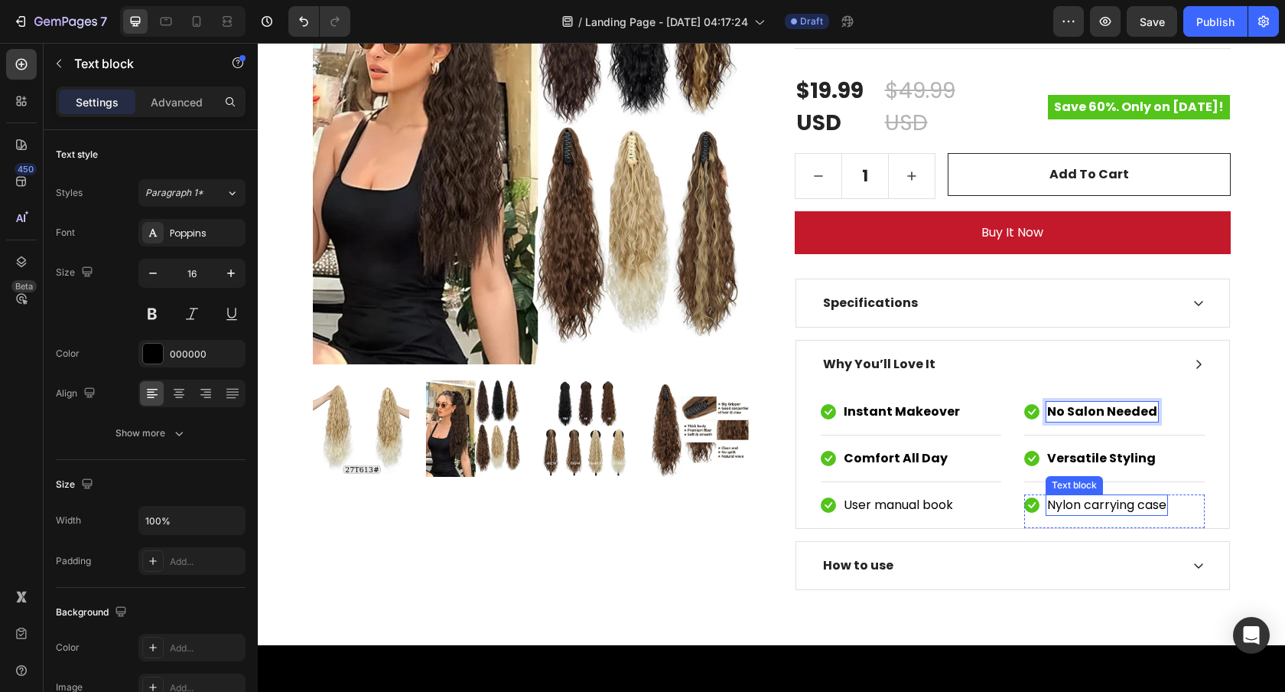
click at [1142, 509] on p "Nylon carrying case" at bounding box center [1106, 505] width 119 height 18
click at [1189, 511] on div "Icon Nylon carrying case Text block 0 Row" at bounding box center [1115, 511] width 181 height 34
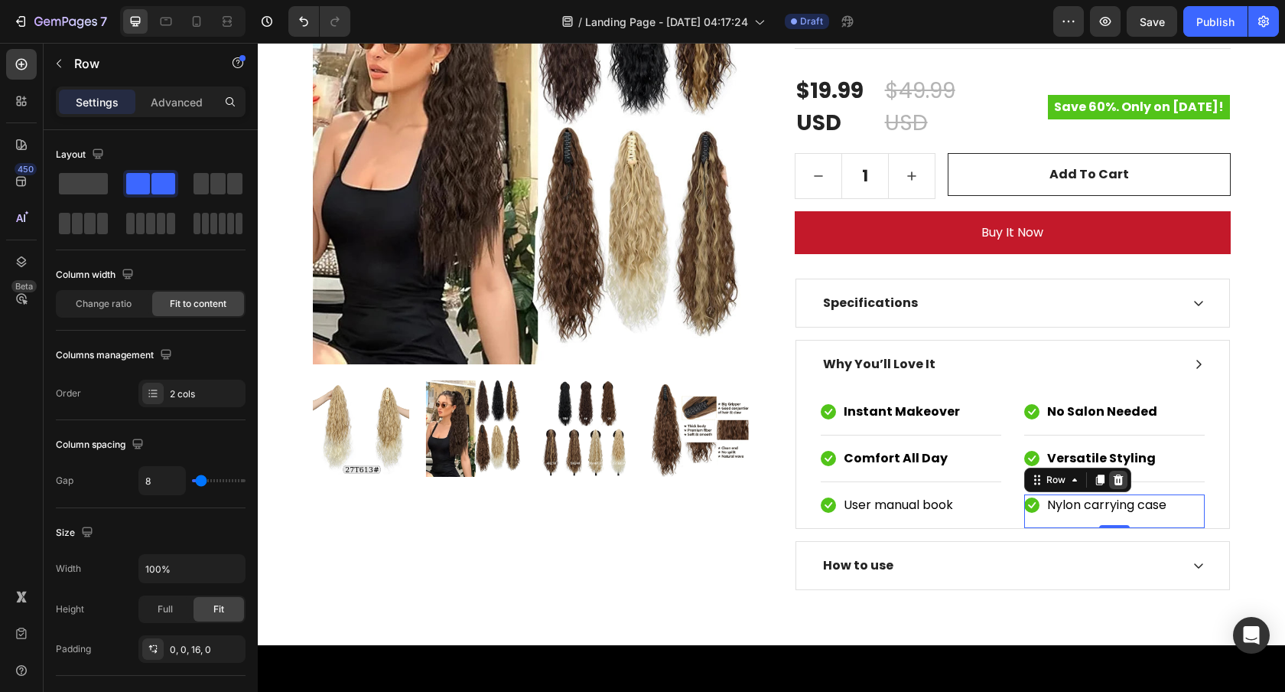
click at [1114, 483] on icon at bounding box center [1119, 480] width 12 height 12
click at [979, 510] on div "Icon User manual book Text block Row" at bounding box center [911, 511] width 181 height 34
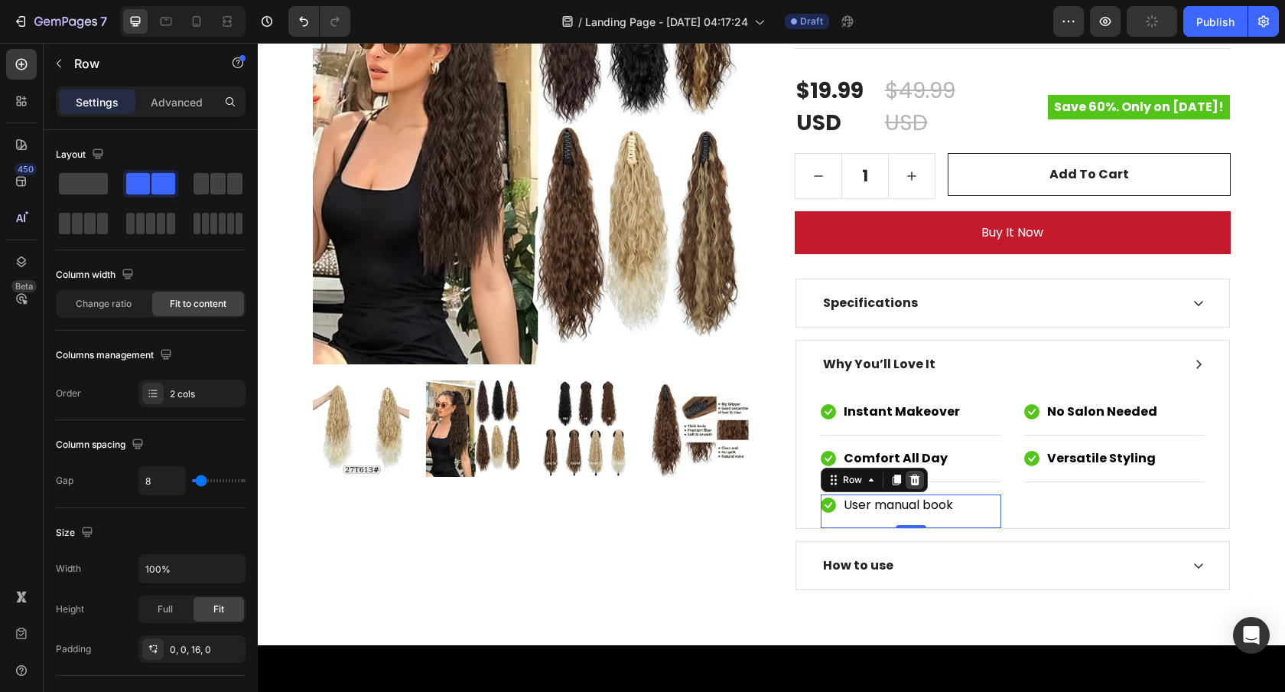
click at [914, 478] on icon at bounding box center [915, 479] width 10 height 11
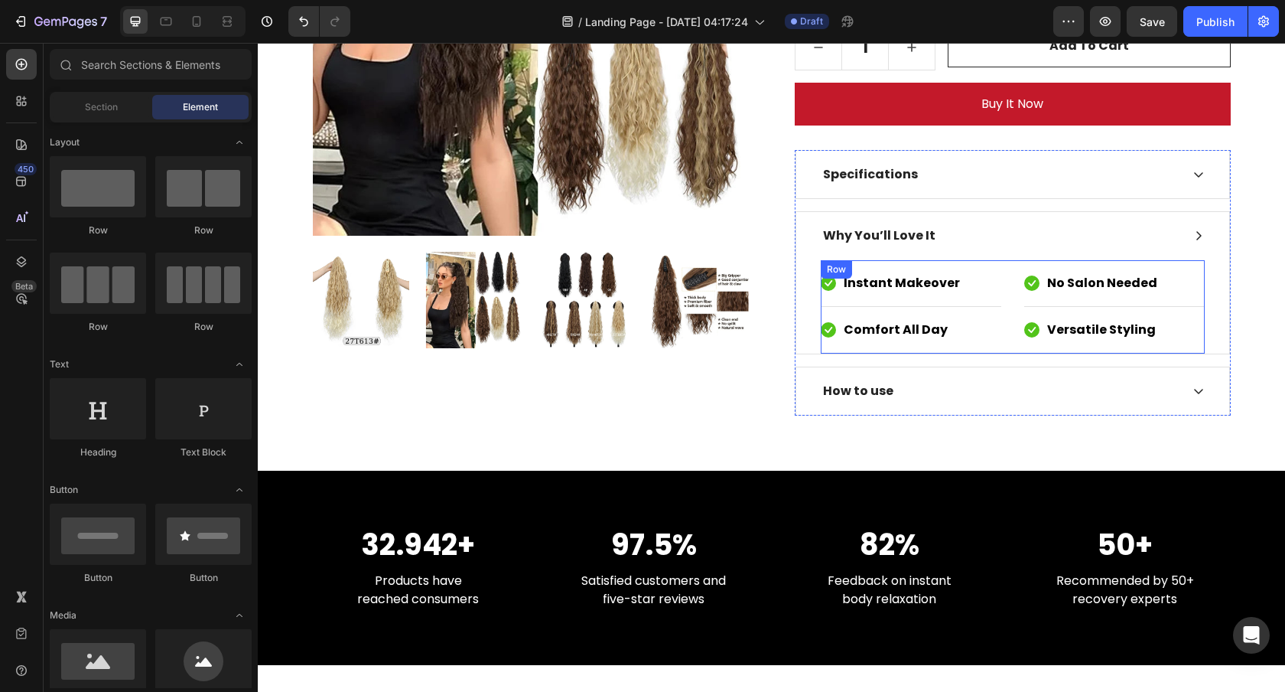
scroll to position [418, 0]
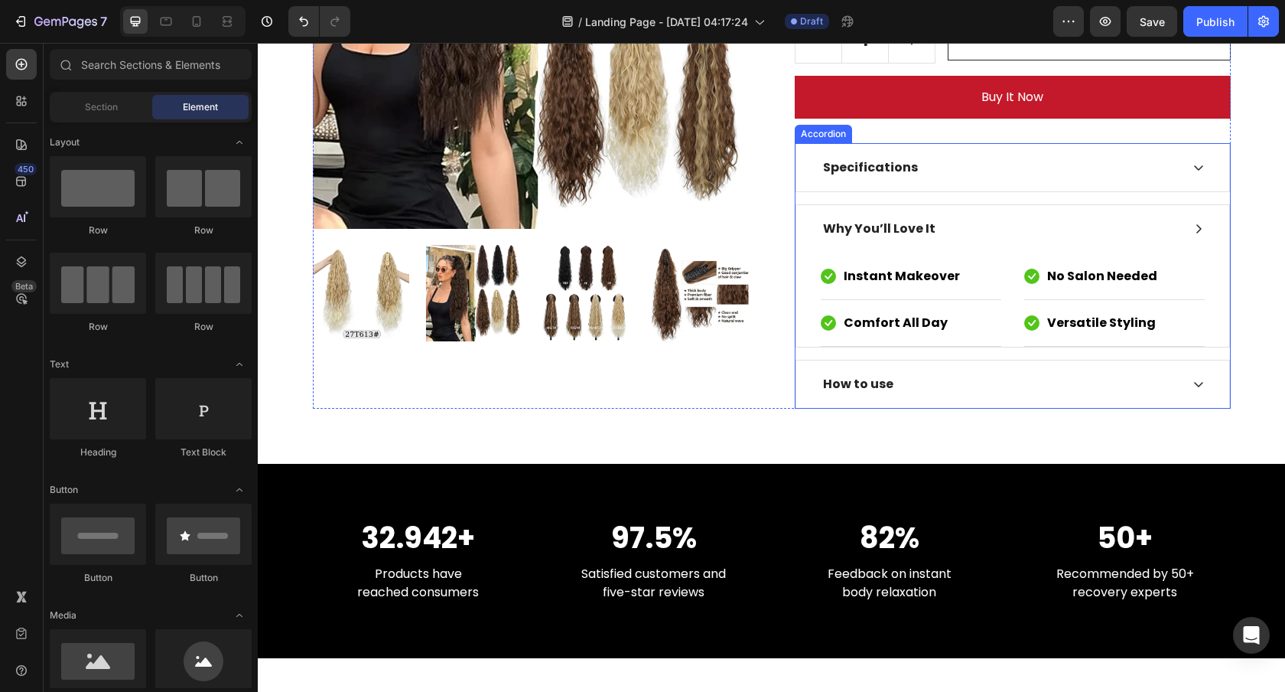
click at [1111, 382] on div "How to use" at bounding box center [1001, 384] width 360 height 23
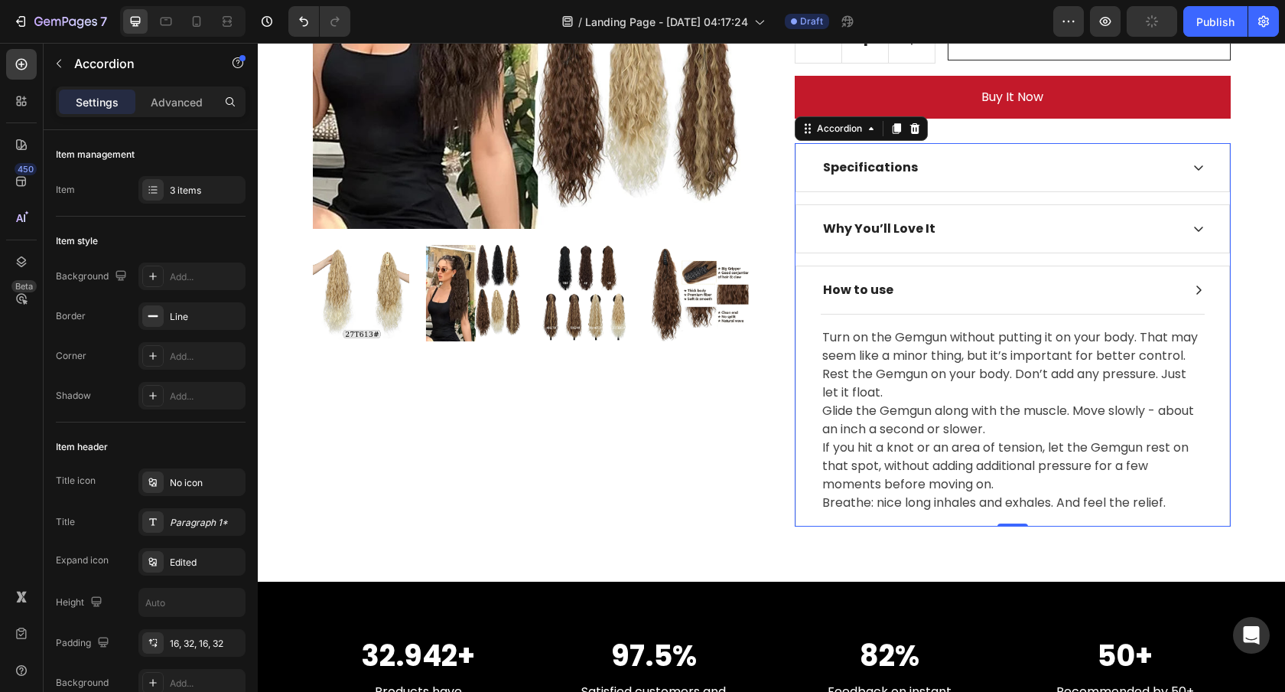
click at [1025, 288] on div "How to use" at bounding box center [1001, 290] width 360 height 23
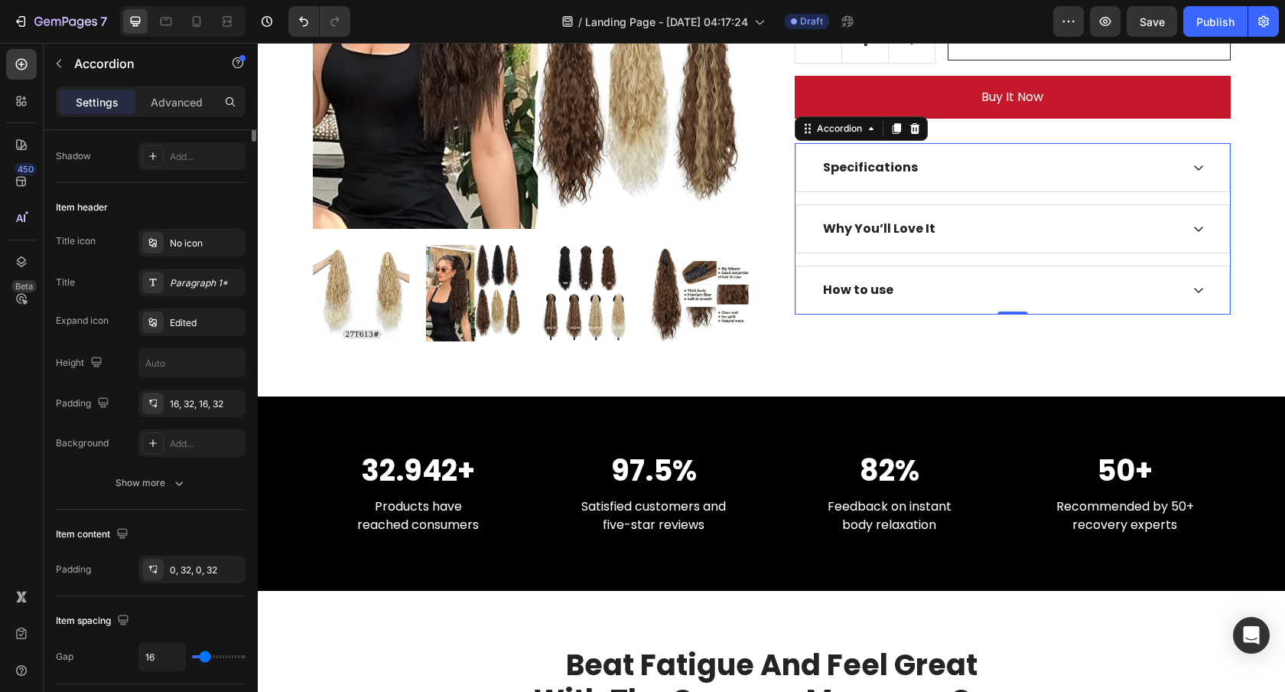
scroll to position [0, 0]
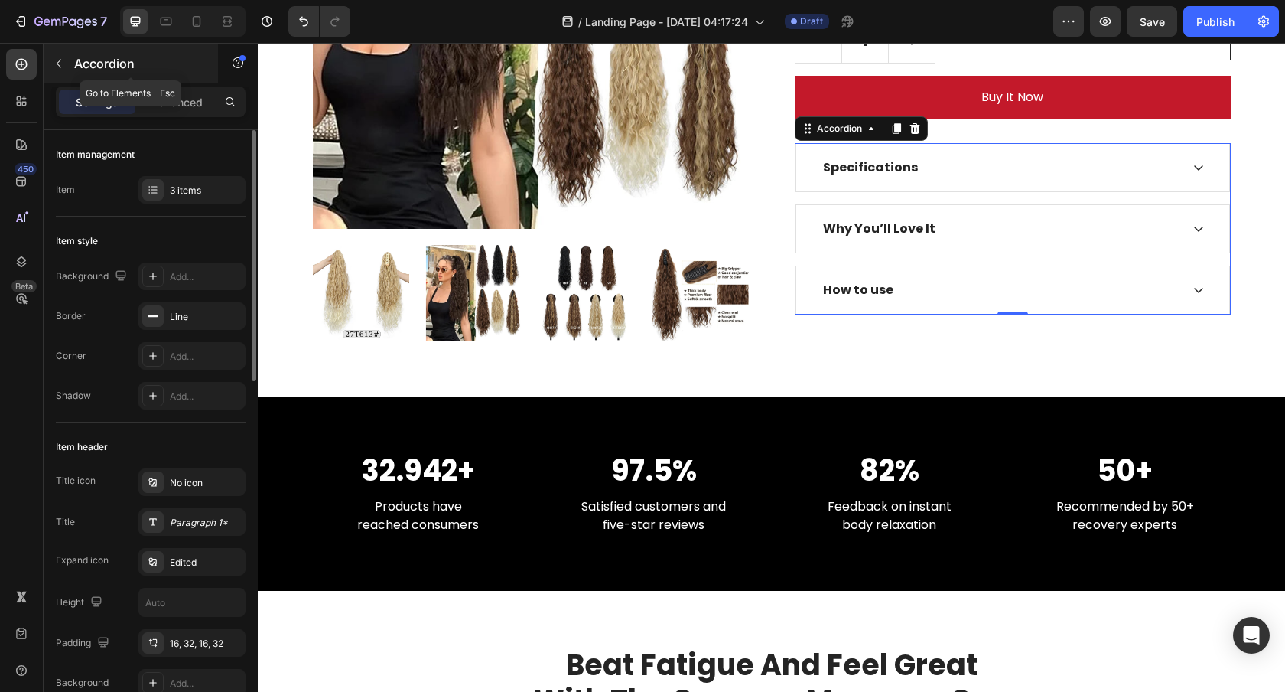
click at [60, 64] on icon "button" at bounding box center [59, 63] width 12 height 12
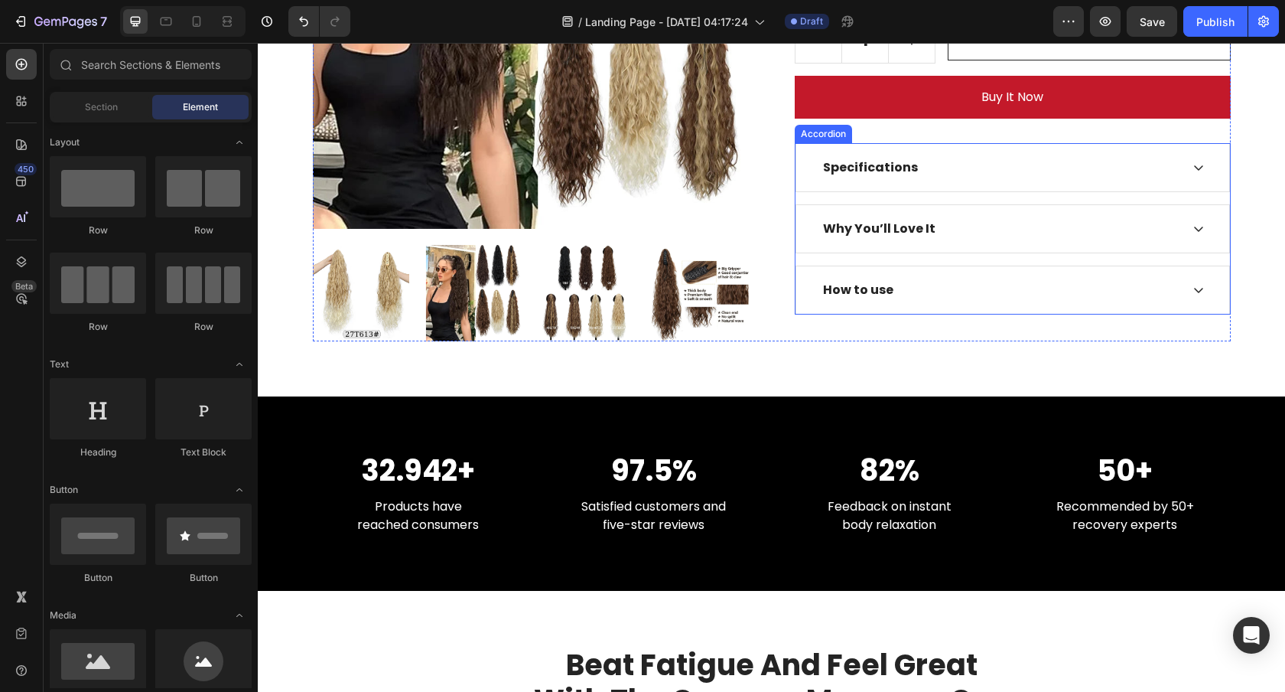
click at [999, 255] on div "Specifications Why You’ll Love It How to use" at bounding box center [1013, 228] width 436 height 171
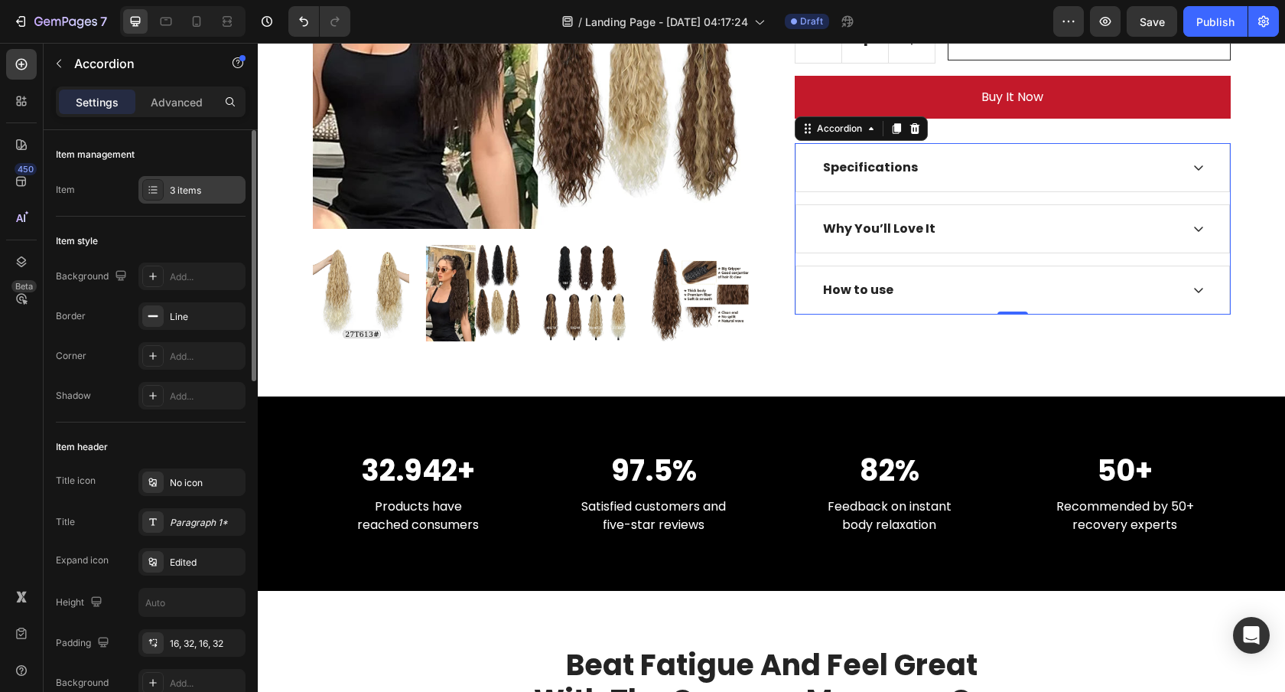
click at [182, 197] on div "3 items" at bounding box center [206, 191] width 72 height 14
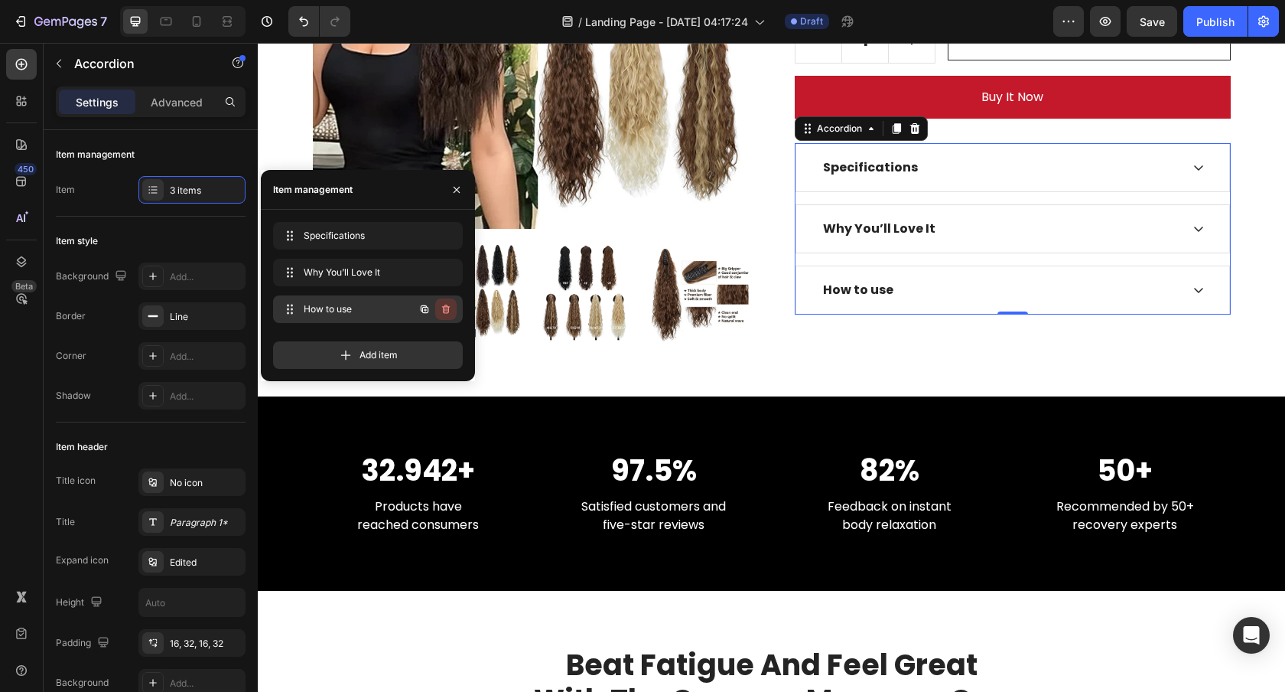
click at [448, 312] on icon "button" at bounding box center [446, 309] width 8 height 9
click at [438, 310] on div "Delete" at bounding box center [436, 309] width 28 height 14
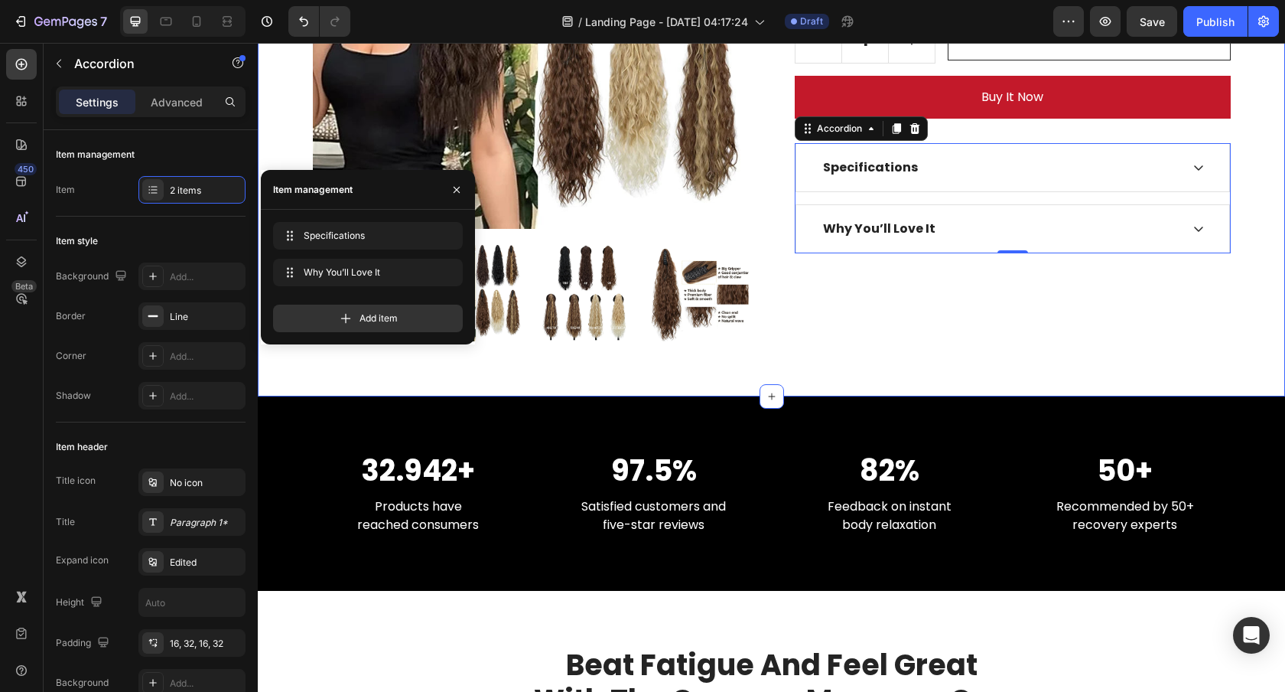
click at [901, 346] on div "26 inch Synthetic Long Claw Clip Ponytail Extension Heading Row Product Images …" at bounding box center [772, 26] width 1028 height 740
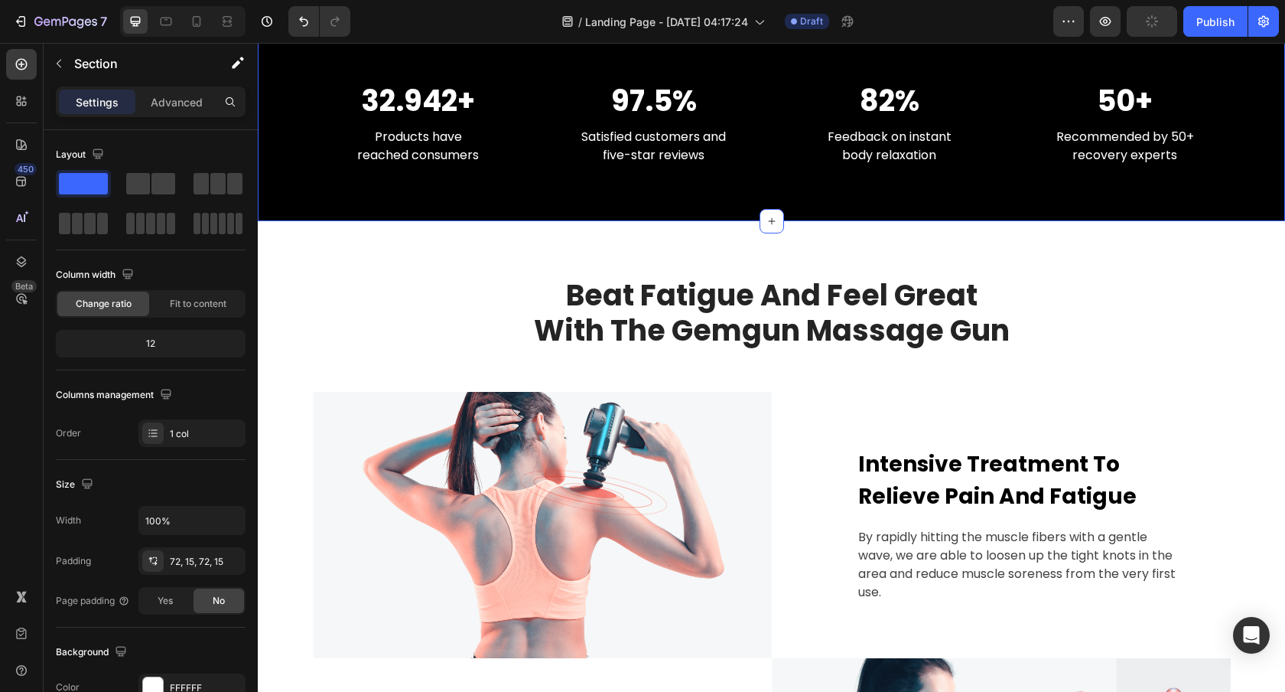
scroll to position [667, 0]
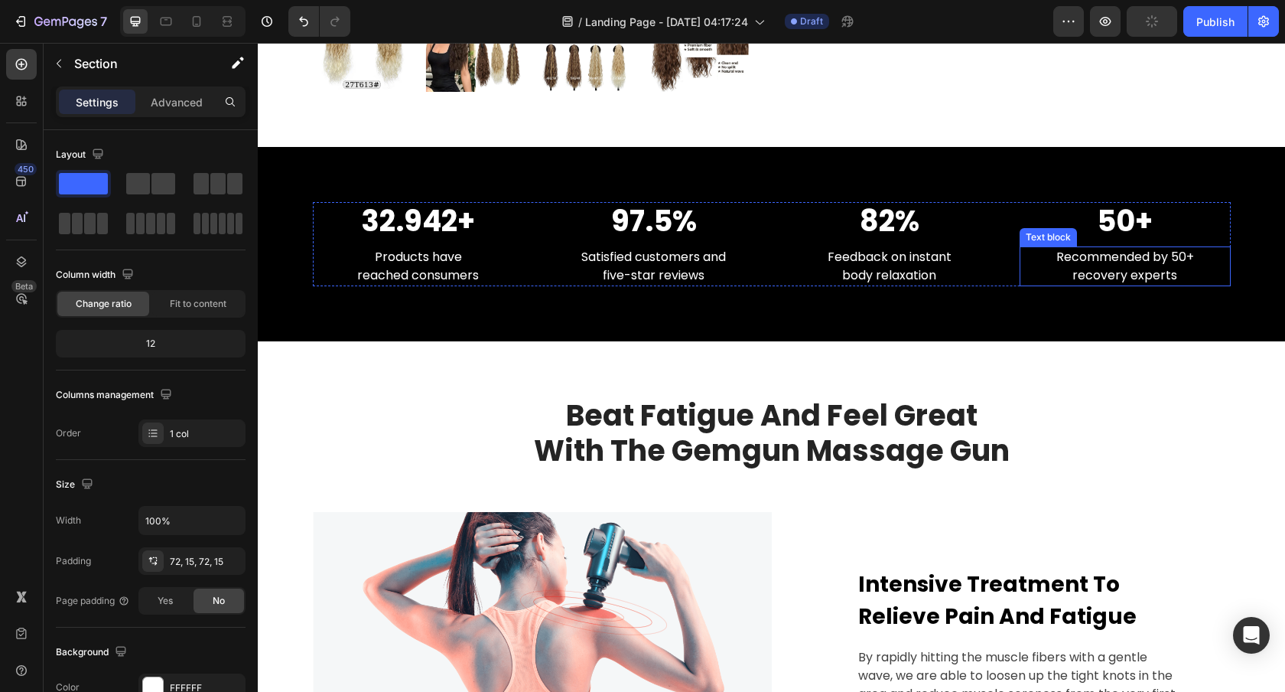
click at [1138, 270] on p "Recommended by 50+ recovery experts" at bounding box center [1125, 266] width 208 height 37
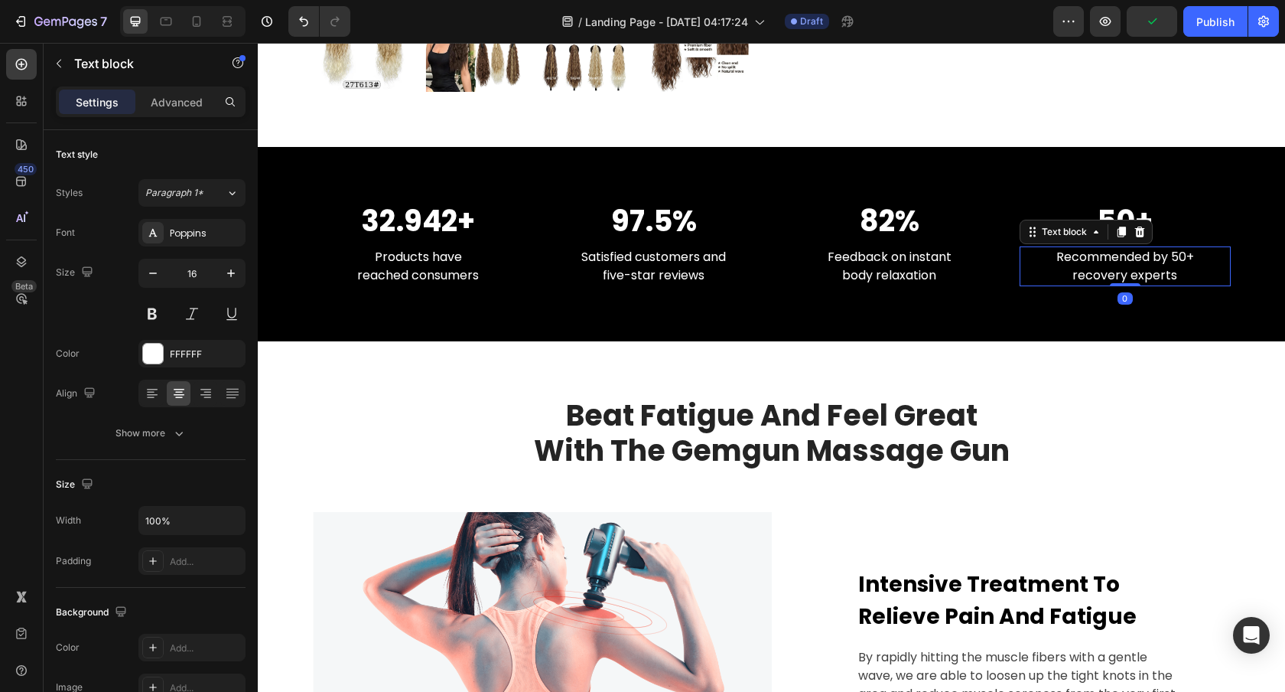
click at [1138, 270] on p "Recommended by 50+ recovery experts" at bounding box center [1125, 266] width 208 height 37
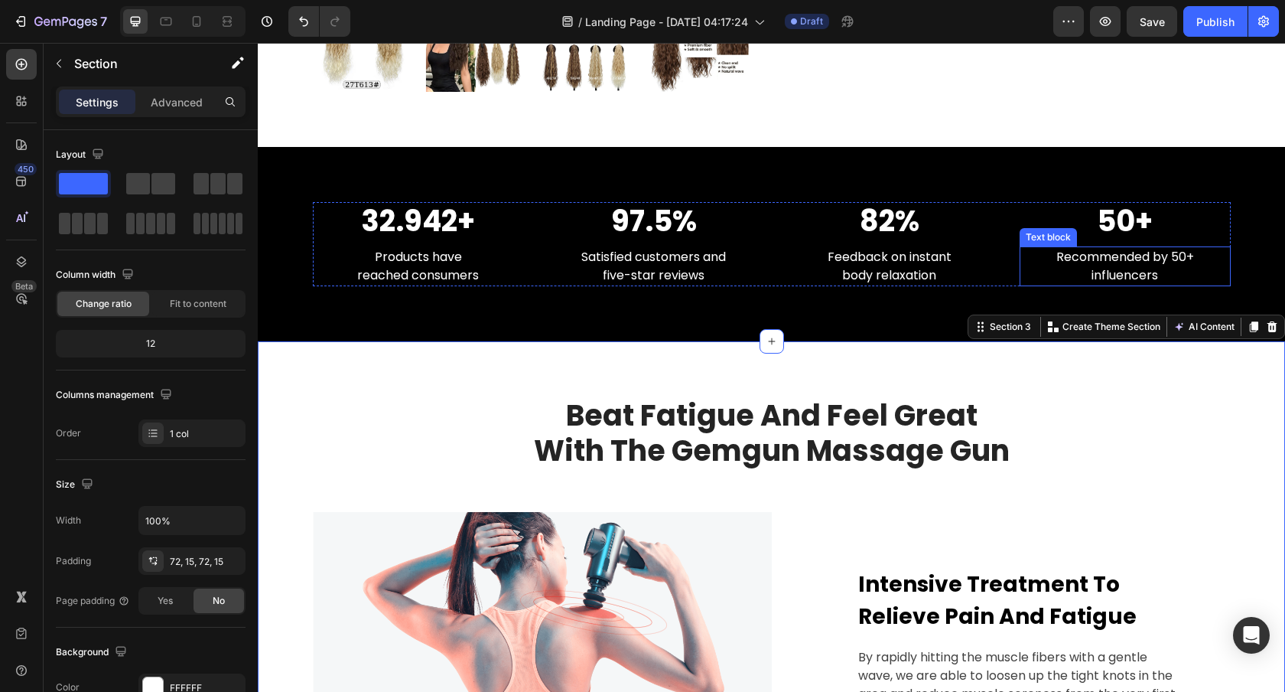
click at [1116, 263] on p "Recommended by 50+ influencers" at bounding box center [1125, 266] width 208 height 37
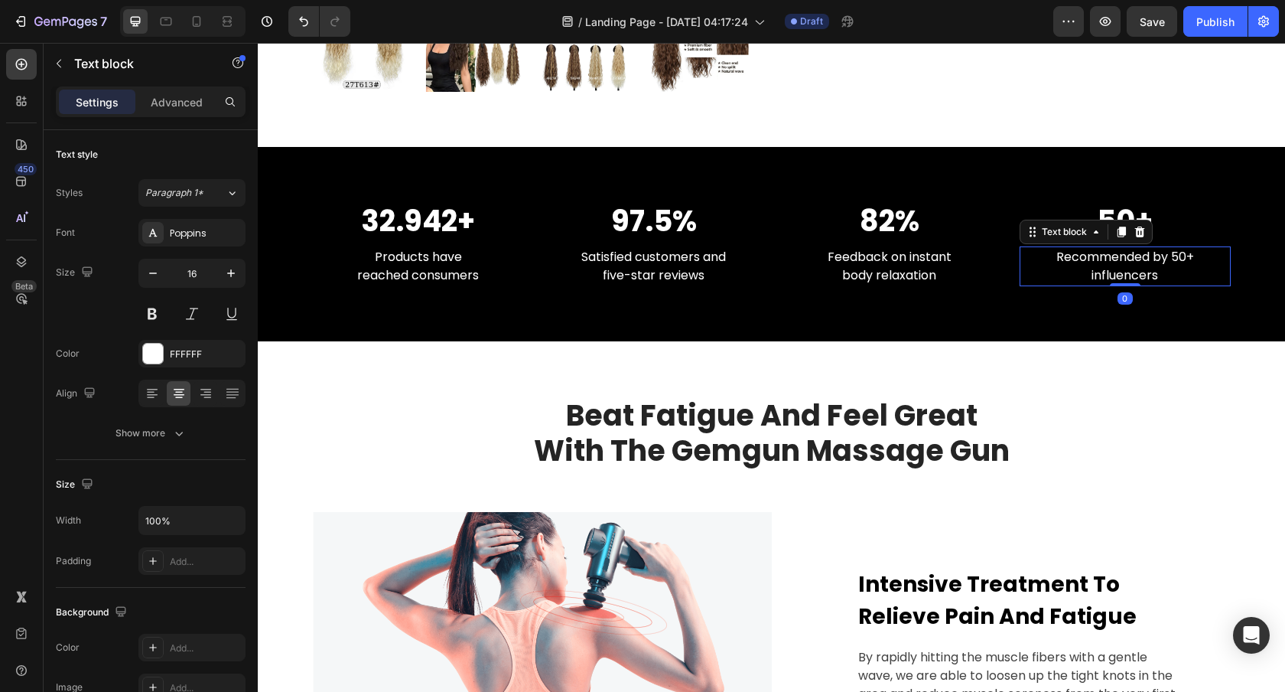
click at [1110, 279] on p "Recommended by 50+ influencers" at bounding box center [1125, 266] width 208 height 37
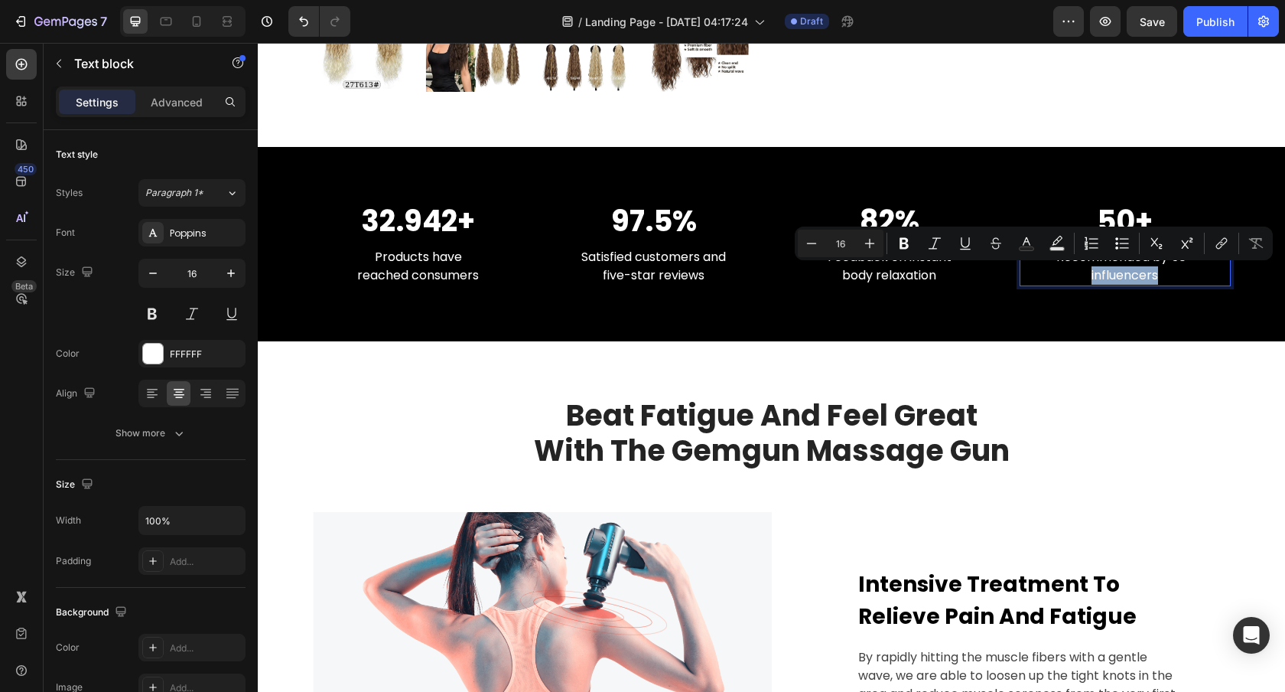
click at [1078, 279] on p "Recommended by 50+ influencers" at bounding box center [1125, 266] width 208 height 37
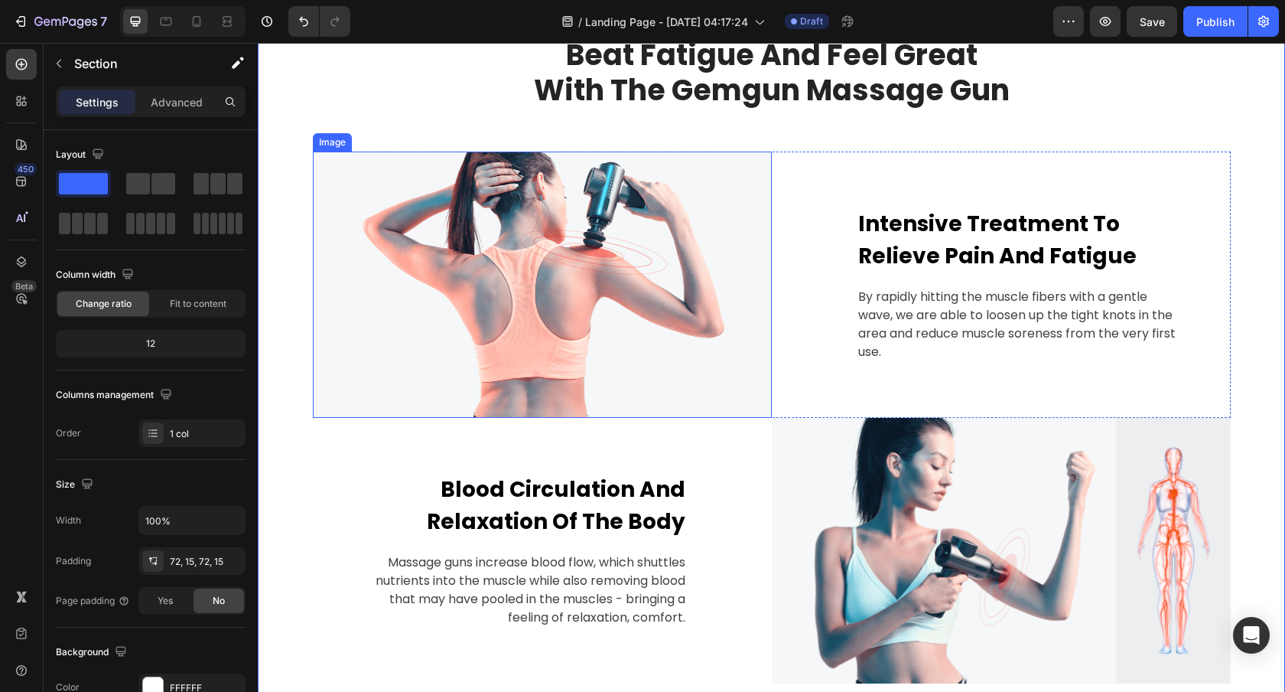
scroll to position [1031, 0]
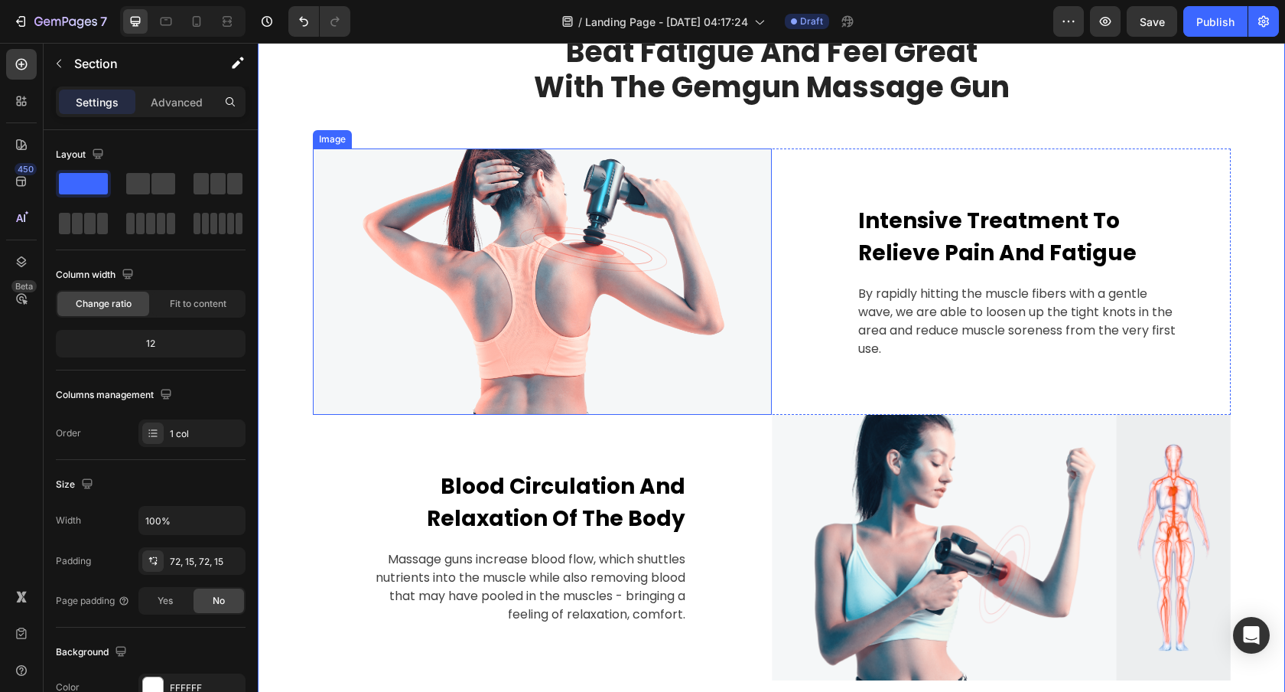
click at [678, 259] on img at bounding box center [542, 281] width 459 height 266
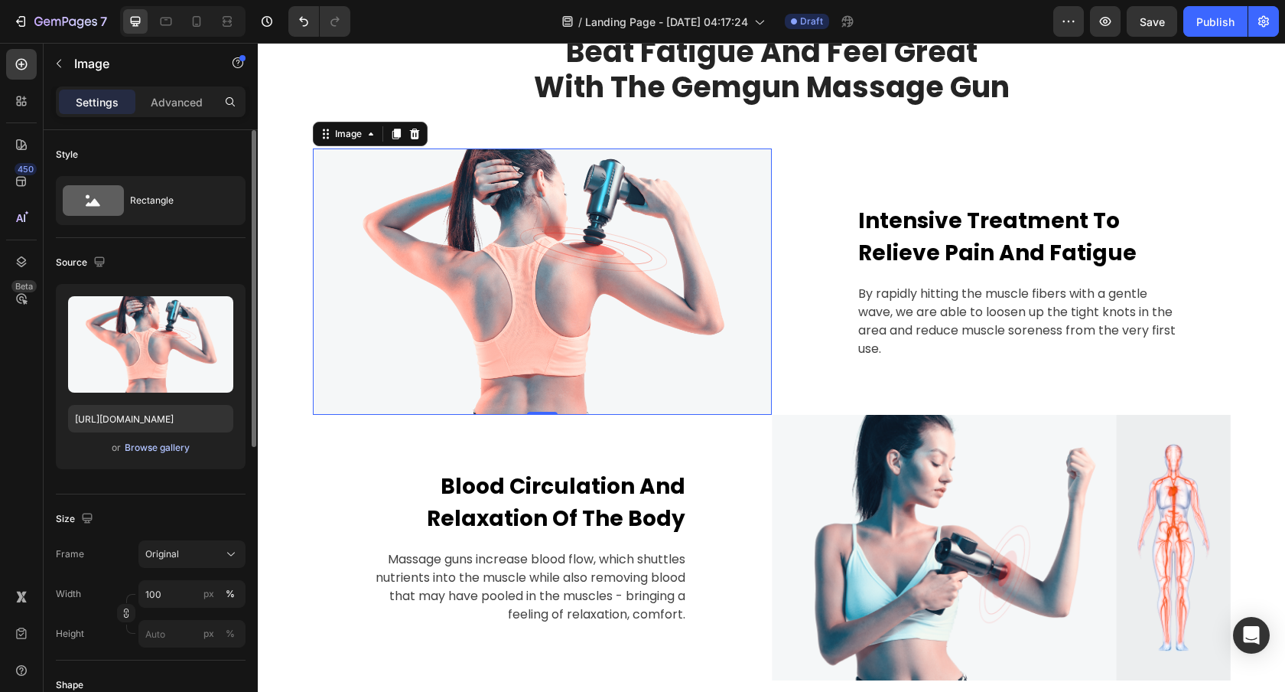
click at [159, 448] on div "Browse gallery" at bounding box center [157, 448] width 65 height 14
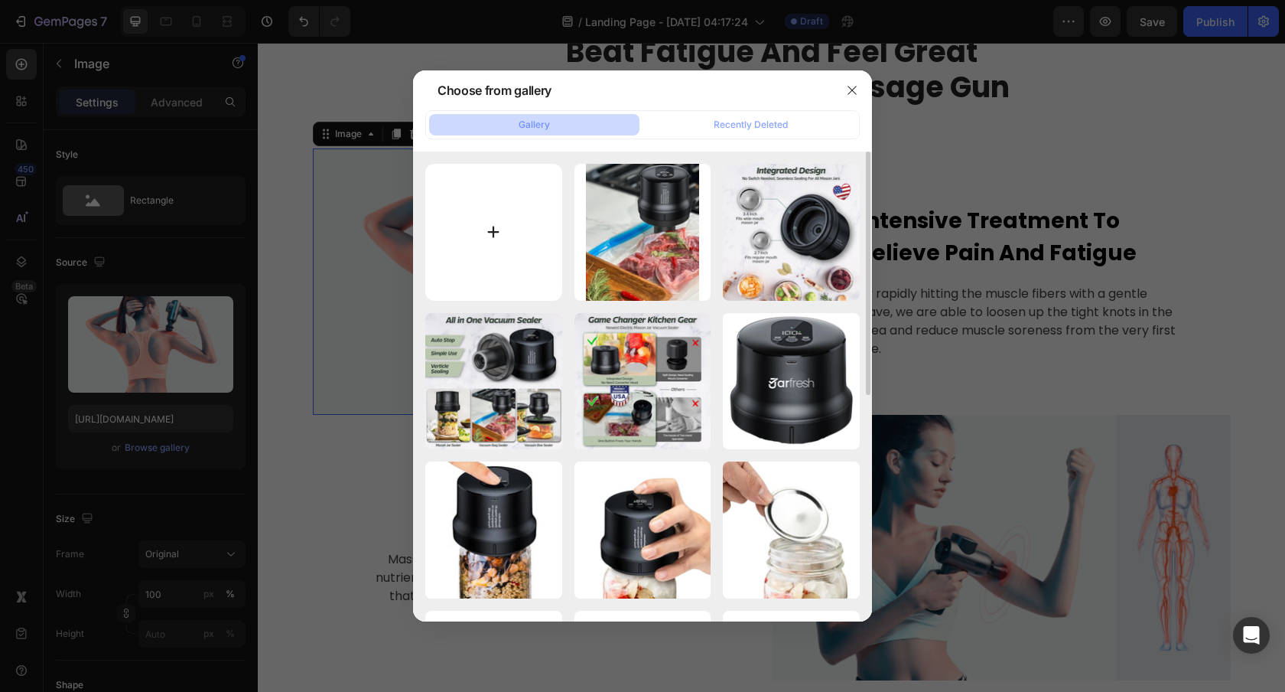
click at [494, 202] on input "file" at bounding box center [493, 232] width 137 height 137
type input "C:\fakepath\Screenshot at [DATE] 04-35-02.png"
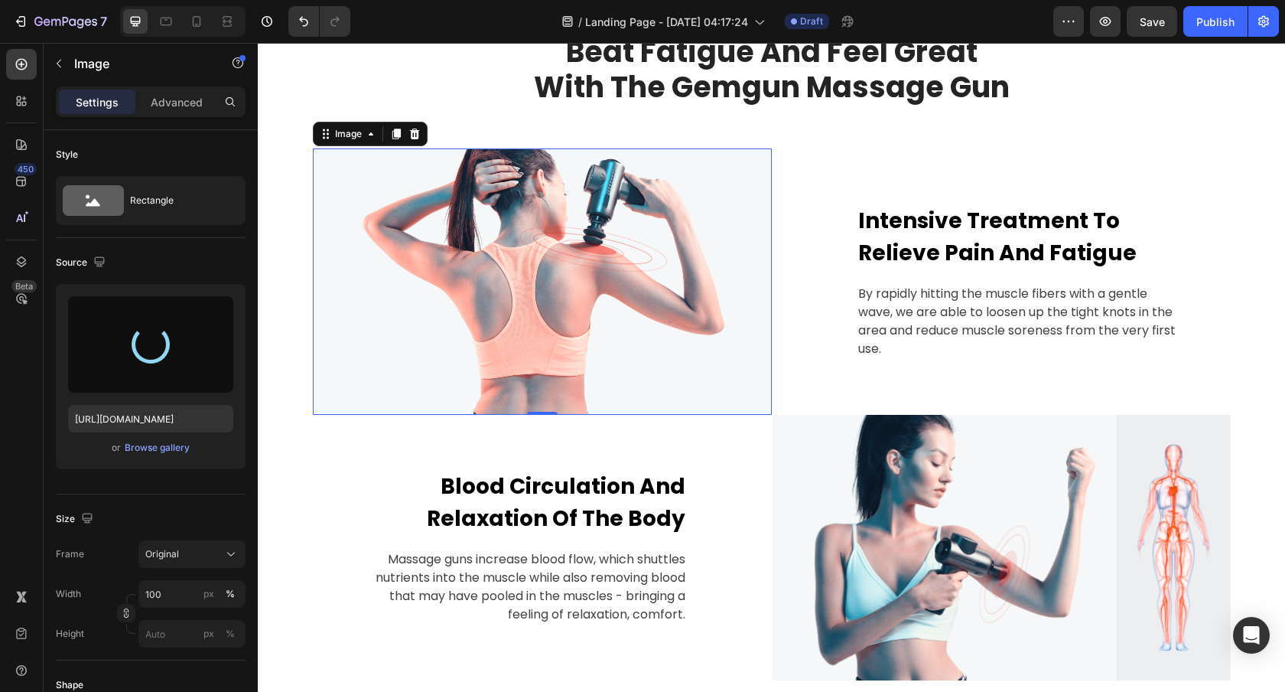
type input "[URL][DOMAIN_NAME]"
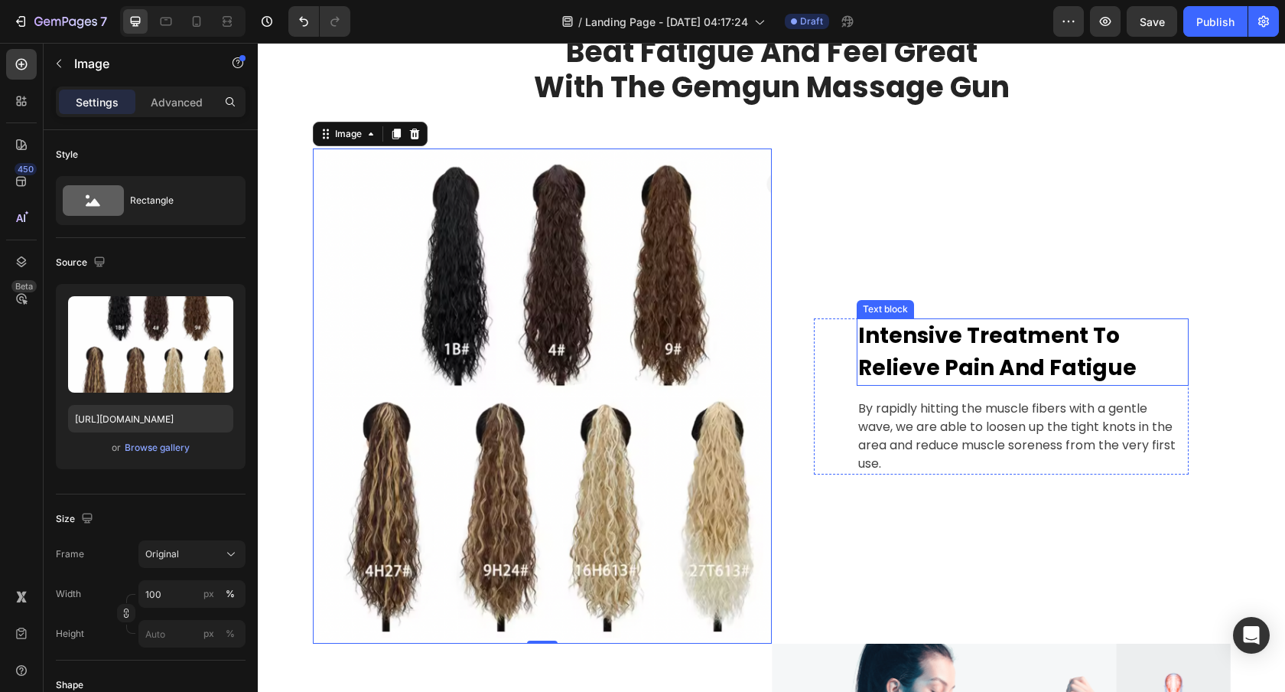
click at [926, 338] on p "Intensive Treatment To Relieve Pain And Fatigue" at bounding box center [1022, 352] width 329 height 64
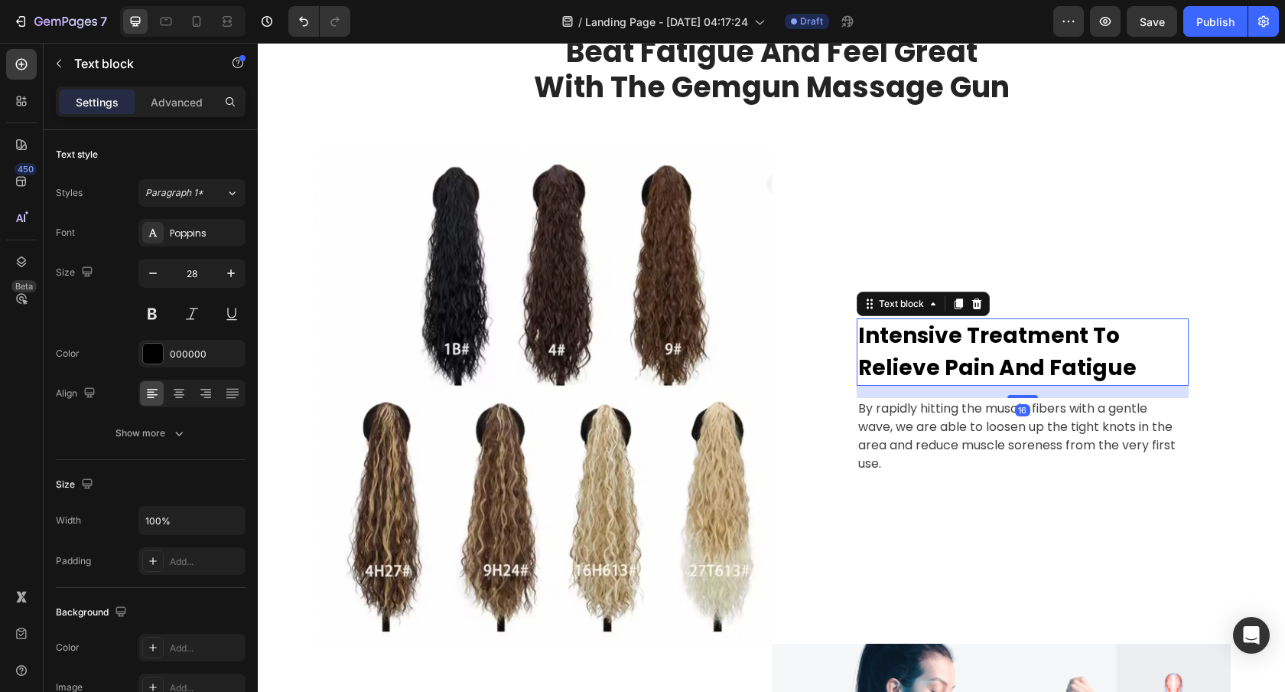
click at [926, 338] on p "Intensive Treatment To Relieve Pain And Fatigue" at bounding box center [1022, 352] width 329 height 64
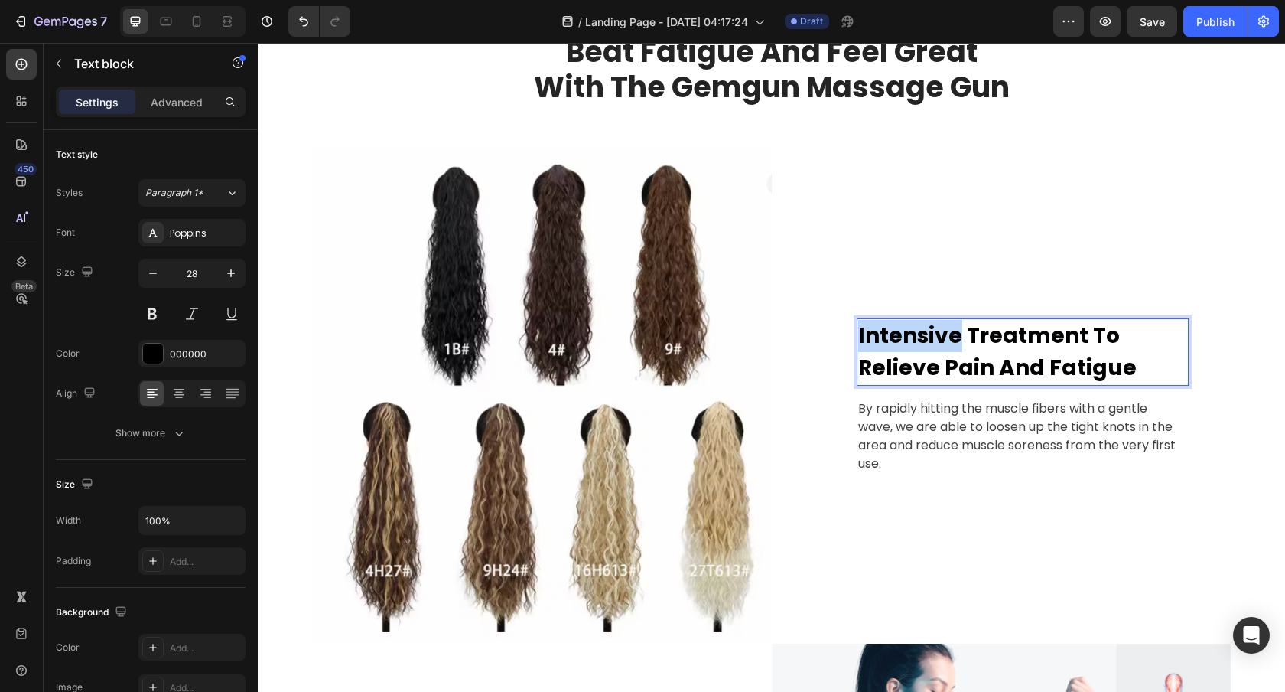
click at [926, 338] on p "Intensive Treatment To Relieve Pain And Fatigue" at bounding box center [1022, 352] width 329 height 64
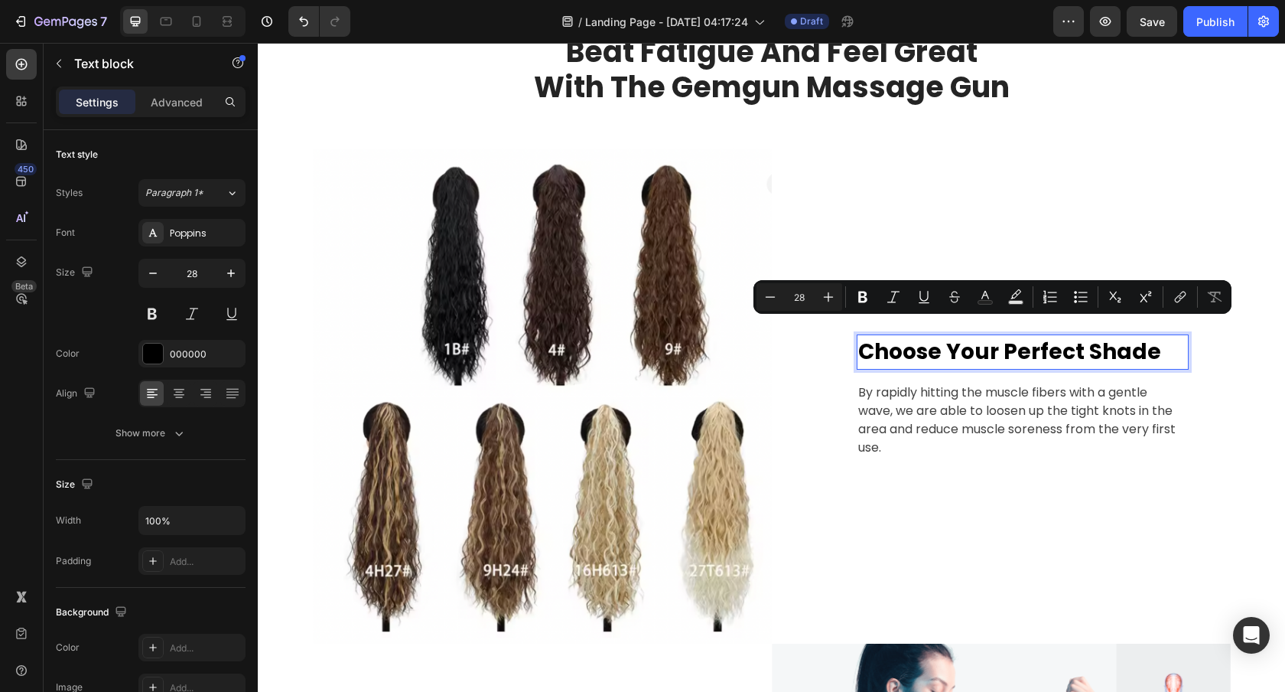
scroll to position [1047, 0]
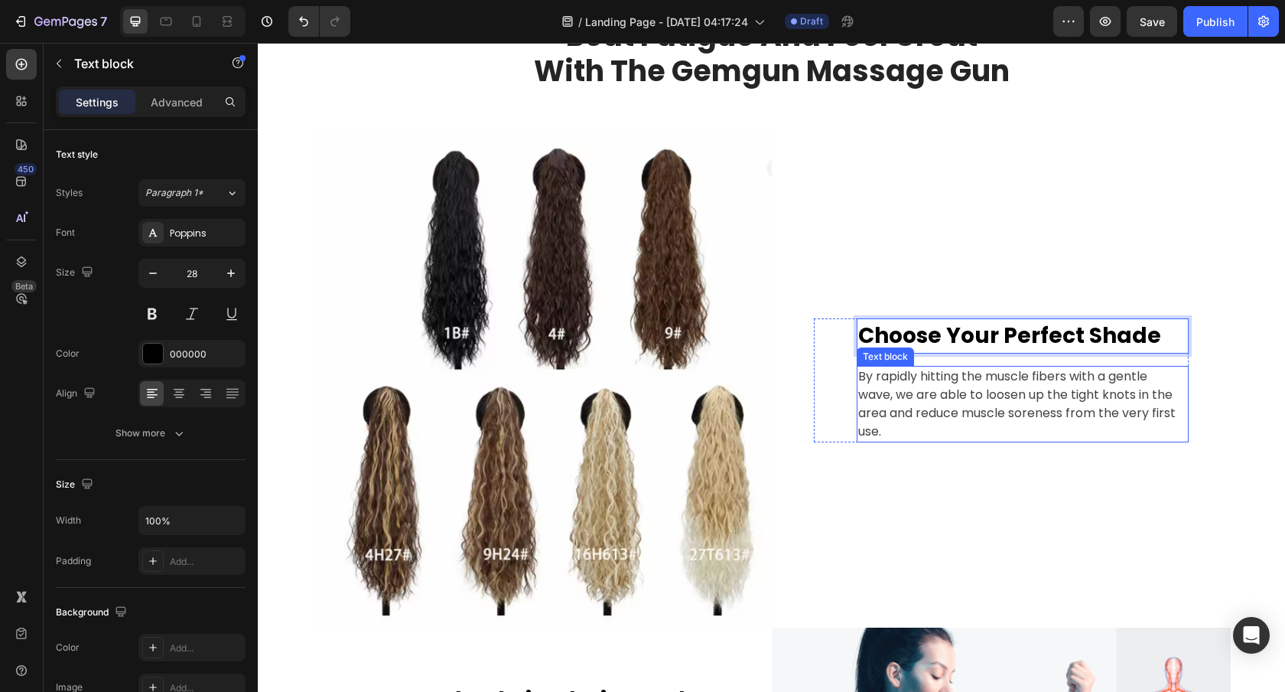
click at [998, 394] on p "By rapidly hitting the muscle fibers with a gentle wave, we are able to loosen …" at bounding box center [1022, 403] width 329 height 73
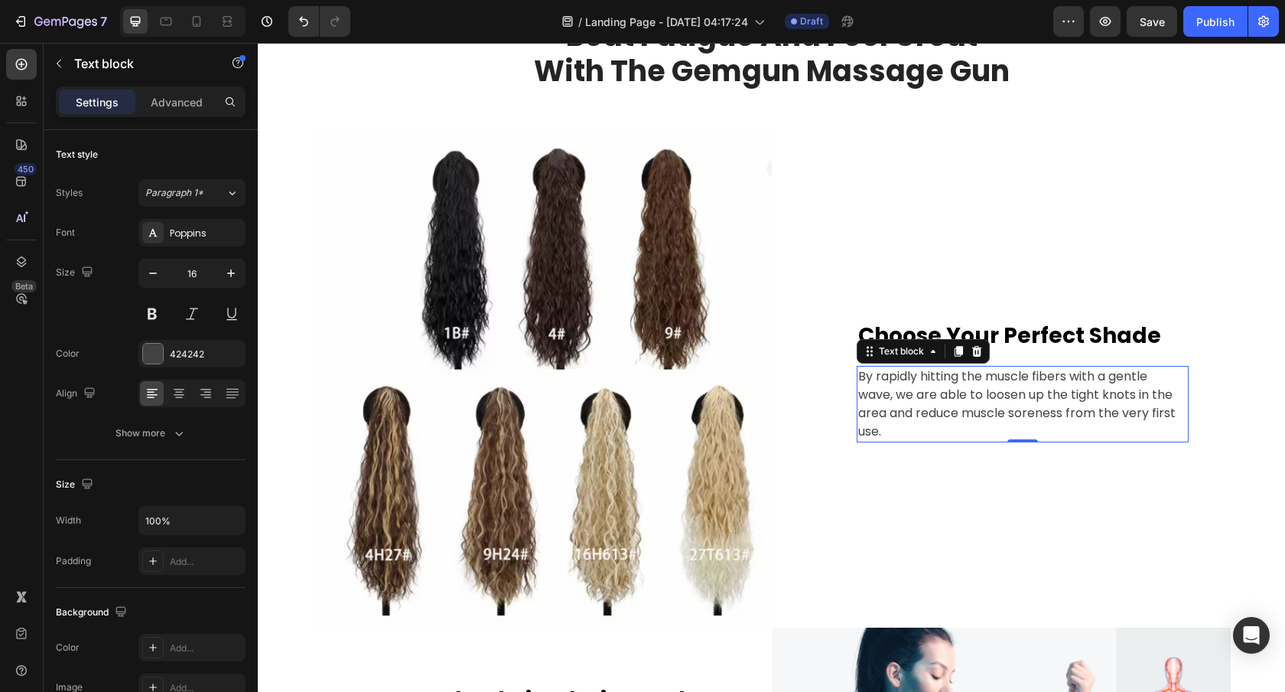
click at [932, 412] on p "By rapidly hitting the muscle fibers with a gentle wave, we are able to loosen …" at bounding box center [1022, 403] width 329 height 73
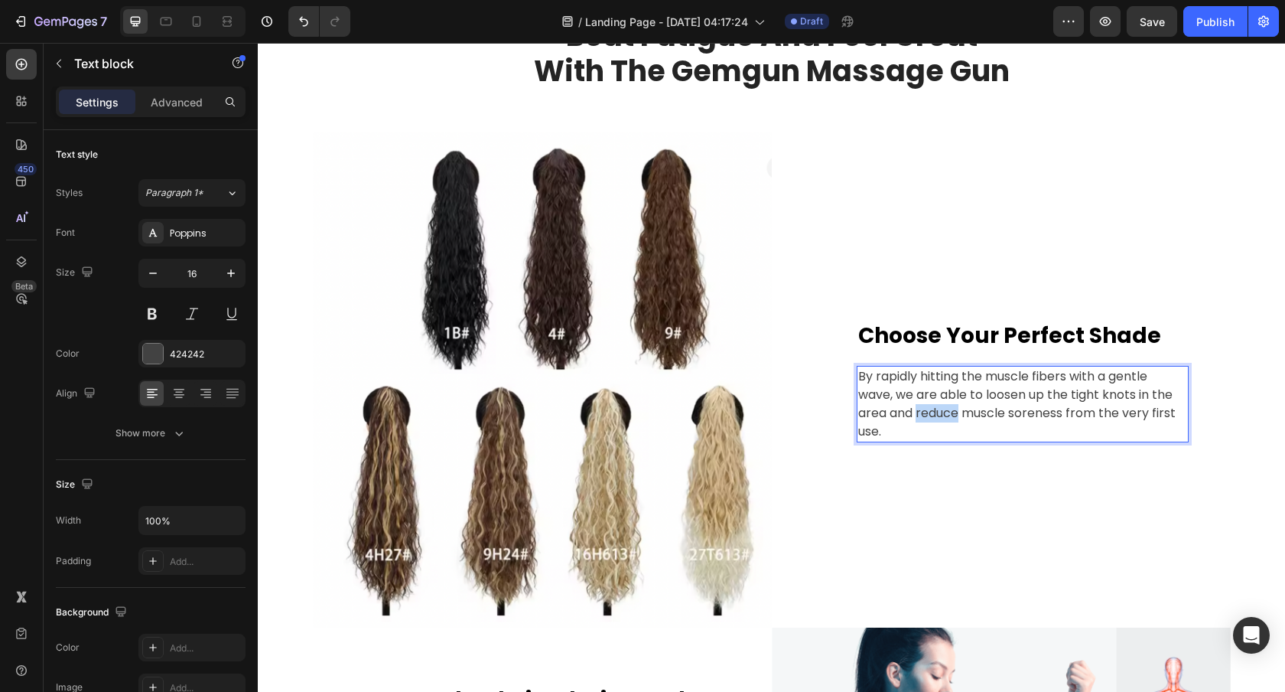
click at [932, 412] on p "By rapidly hitting the muscle fibers with a gentle wave, we are able to loosen …" at bounding box center [1022, 403] width 329 height 73
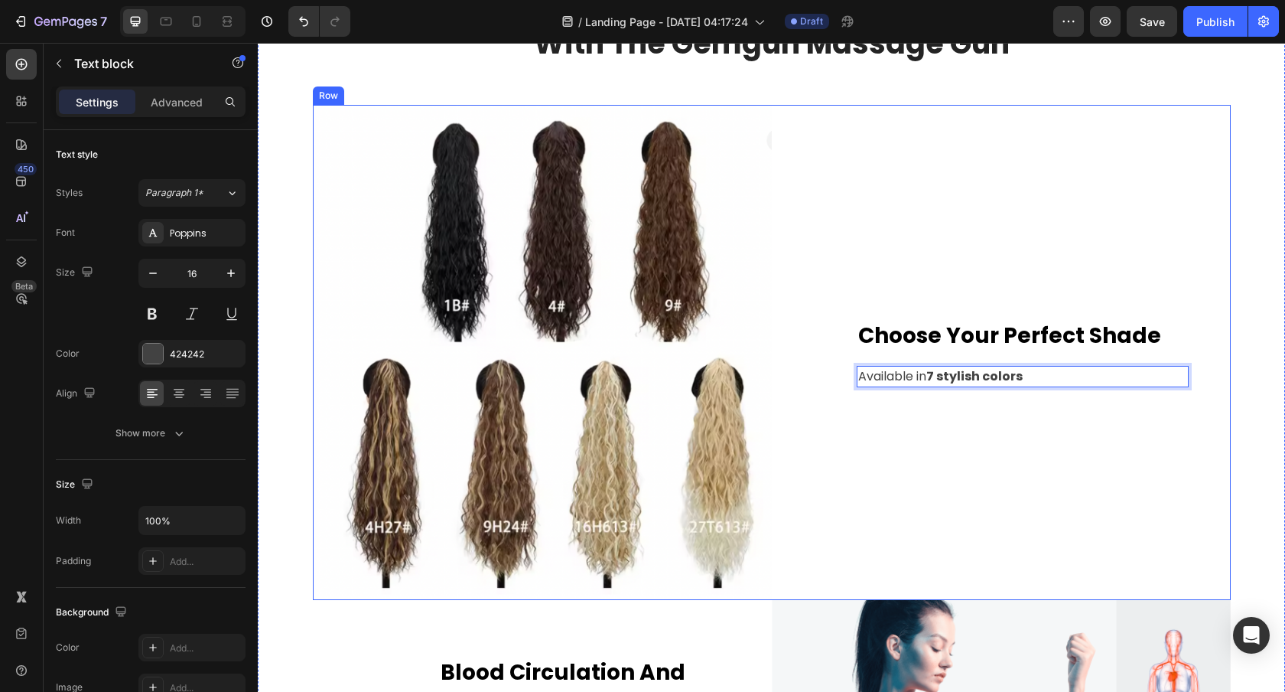
click at [976, 424] on div "Choose Your Perfect Shade Text block Available in 7 stylish colors Text block 0…" at bounding box center [1001, 352] width 459 height 495
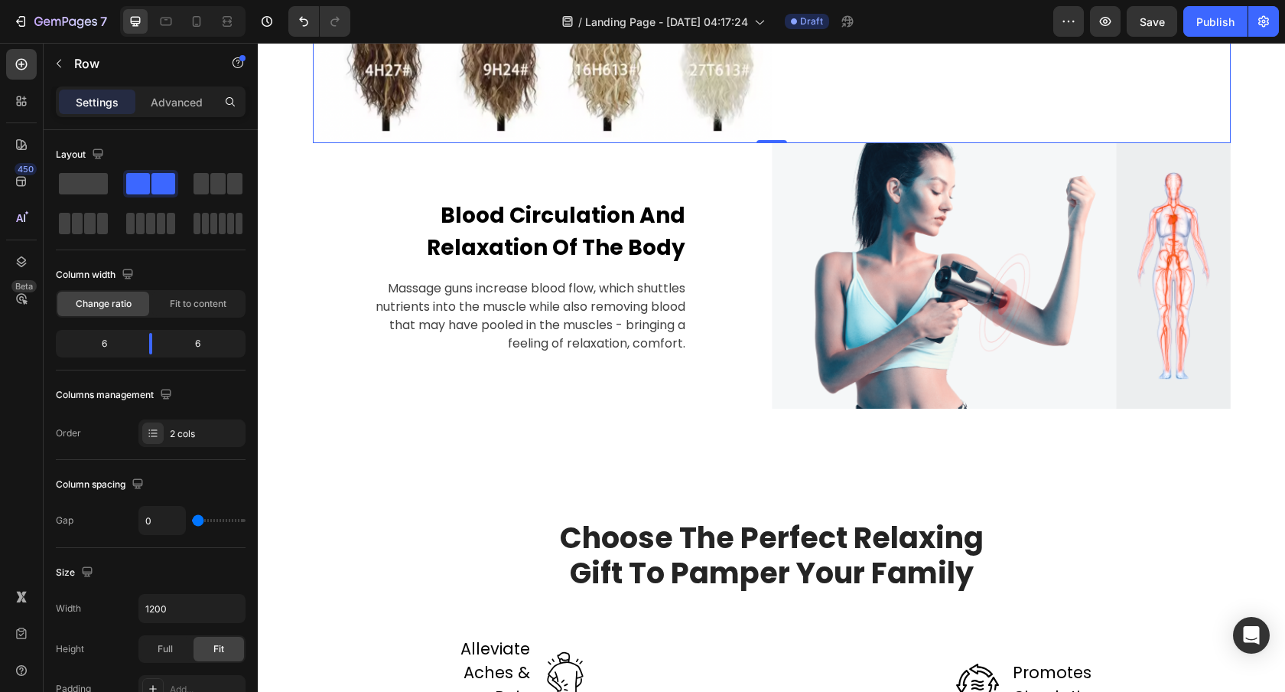
scroll to position [1533, 0]
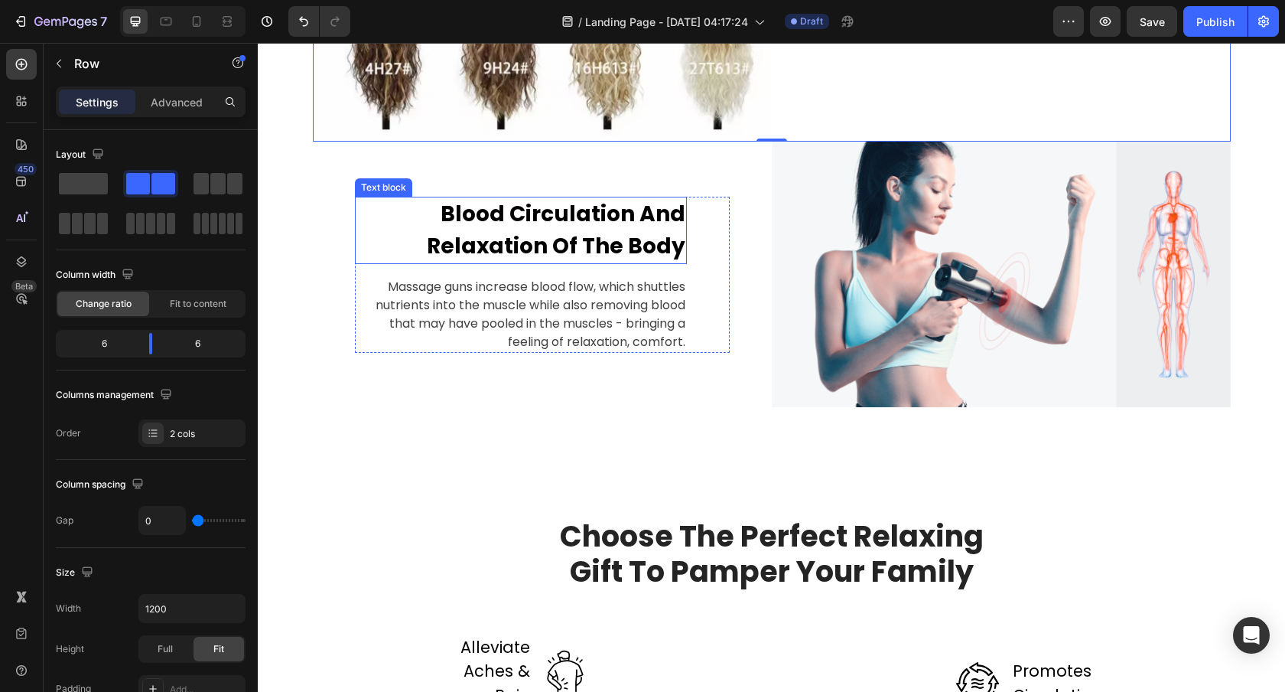
click at [574, 242] on p "Blood Circulation And Relaxation Of The Body" at bounding box center [521, 230] width 329 height 64
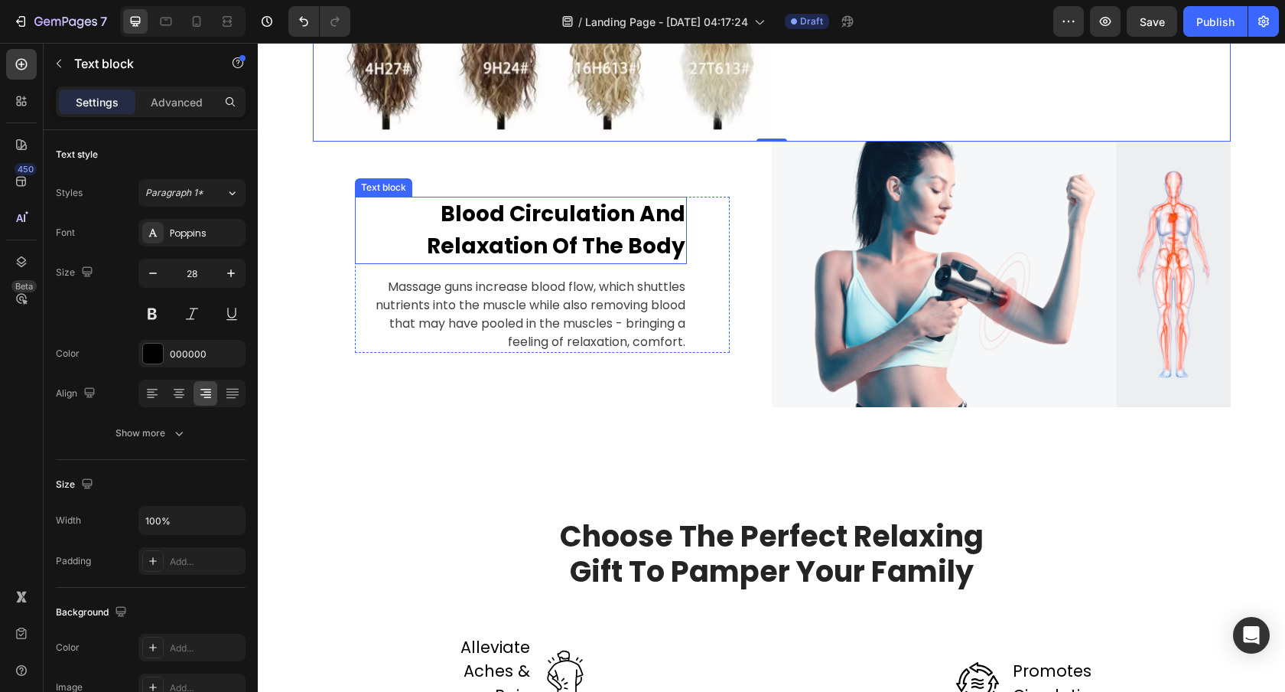
click at [574, 242] on p "Blood Circulation And Relaxation Of The Body" at bounding box center [521, 230] width 329 height 64
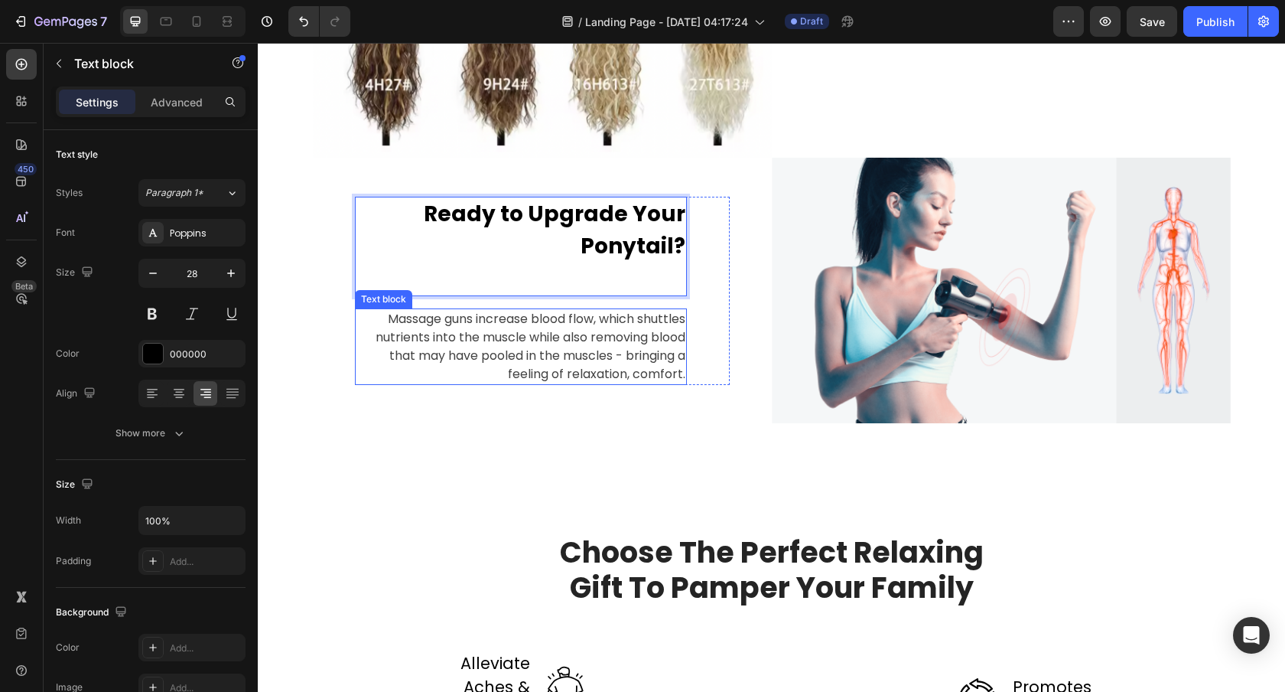
click at [650, 354] on p "Massage guns increase blood flow, which shuttles nutrients into the muscle whil…" at bounding box center [521, 346] width 329 height 73
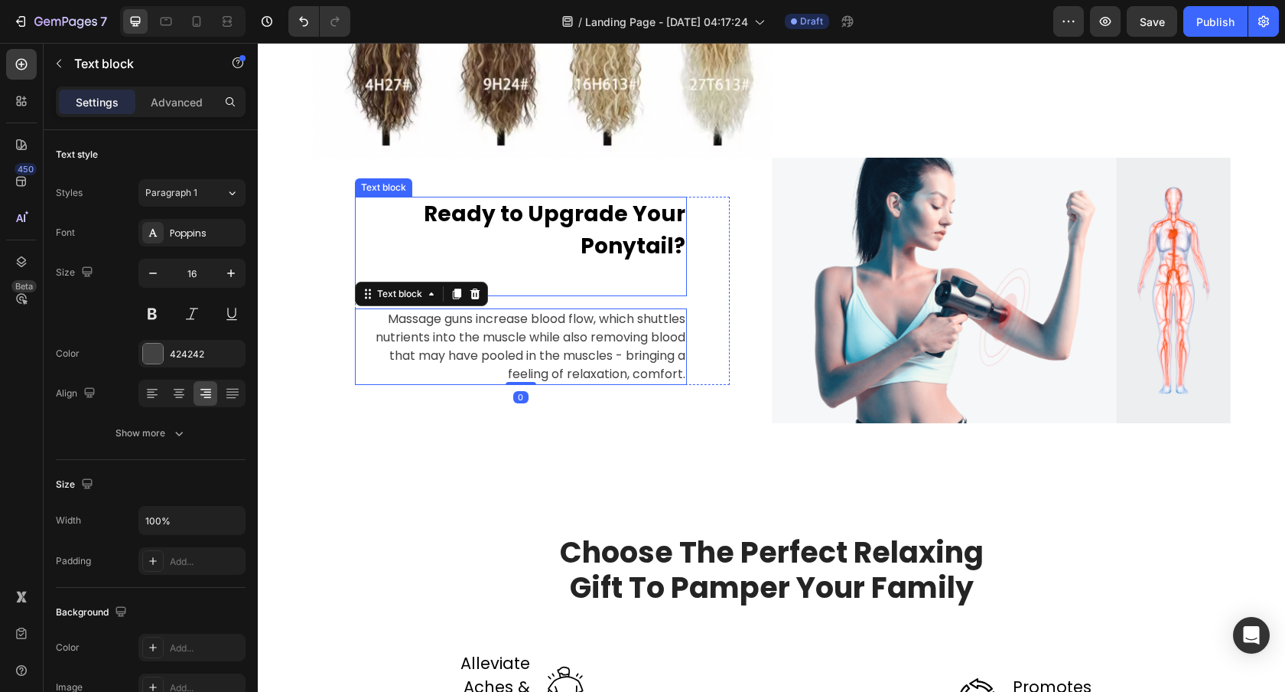
click at [651, 224] on p "Ready to Upgrade Your Ponytail?" at bounding box center [521, 230] width 329 height 64
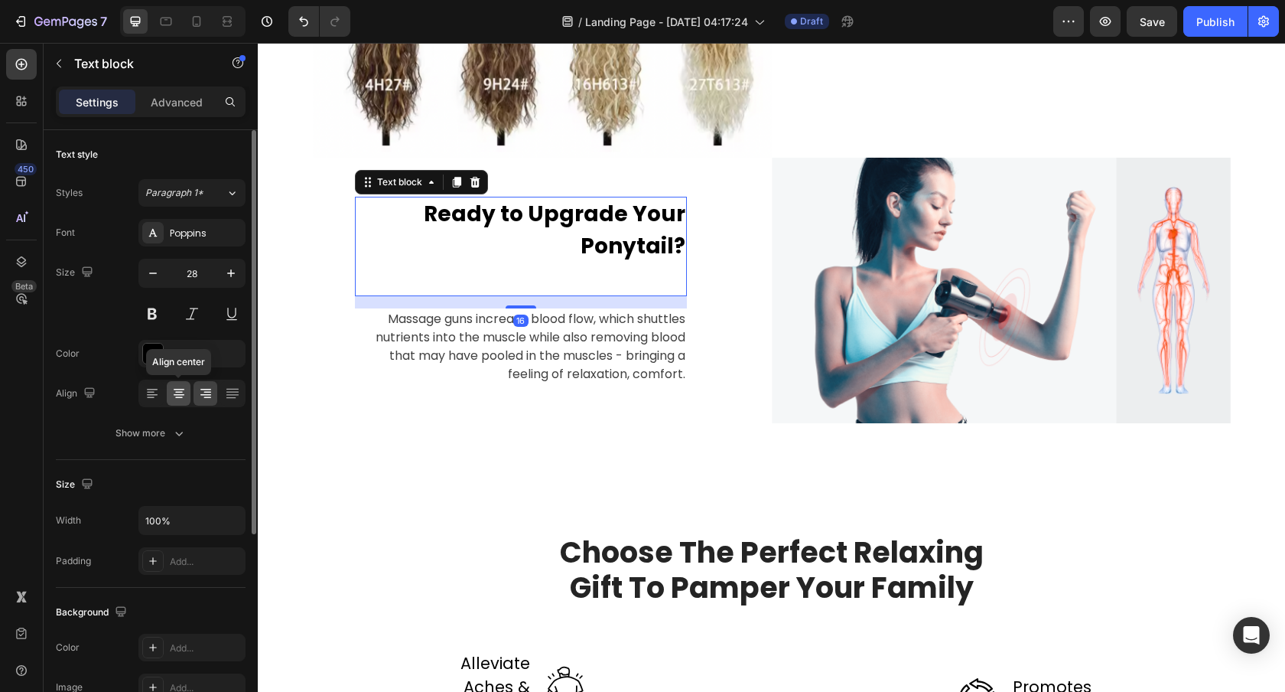
click at [187, 387] on div at bounding box center [179, 393] width 24 height 24
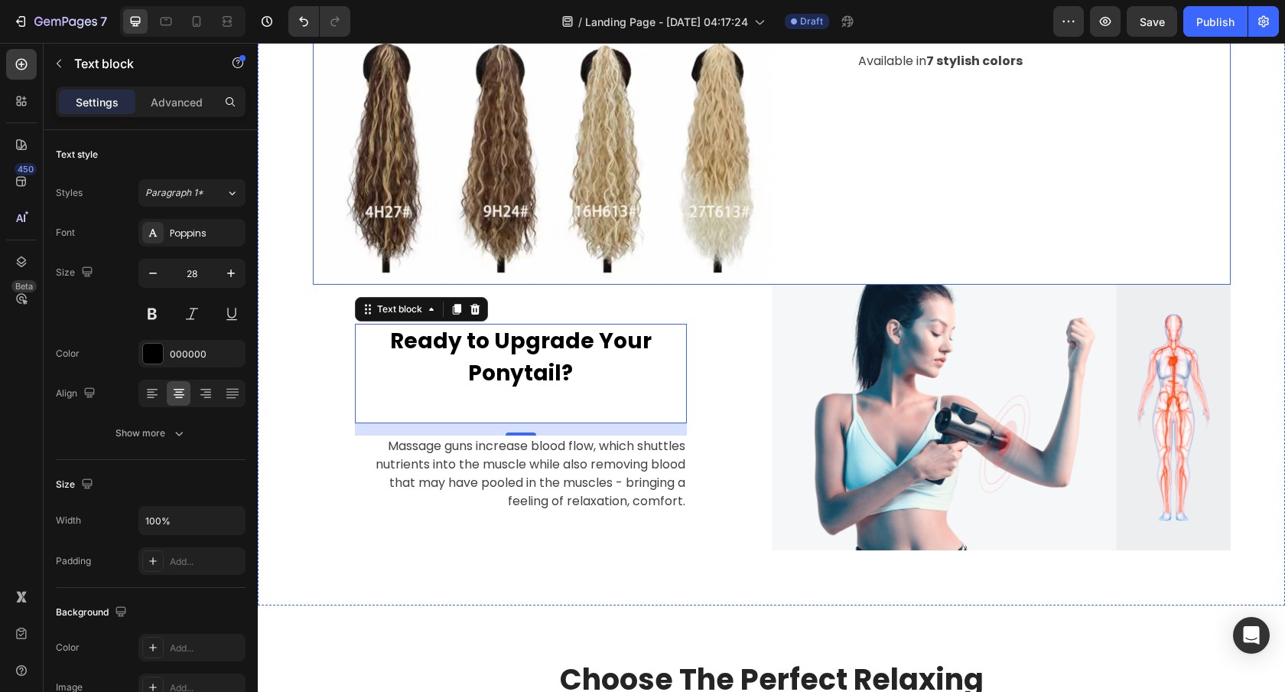
scroll to position [1135, 0]
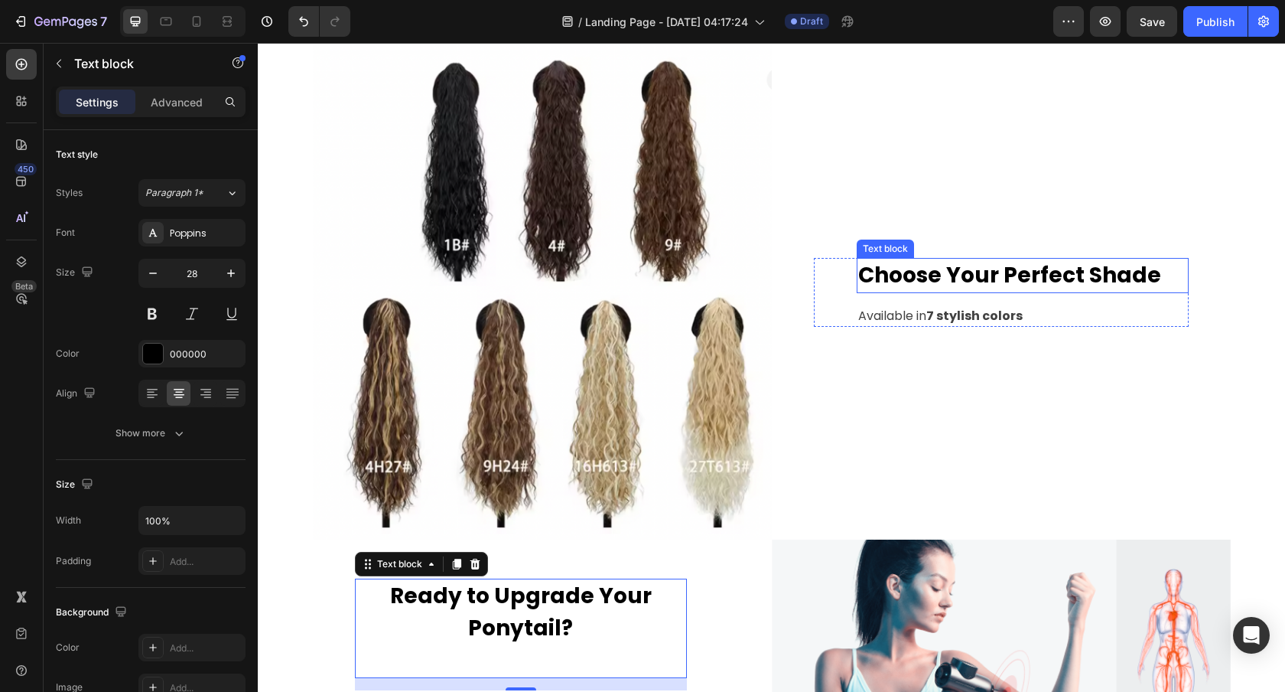
click at [993, 263] on p "Choose Your Perfect Shade" at bounding box center [1022, 275] width 329 height 32
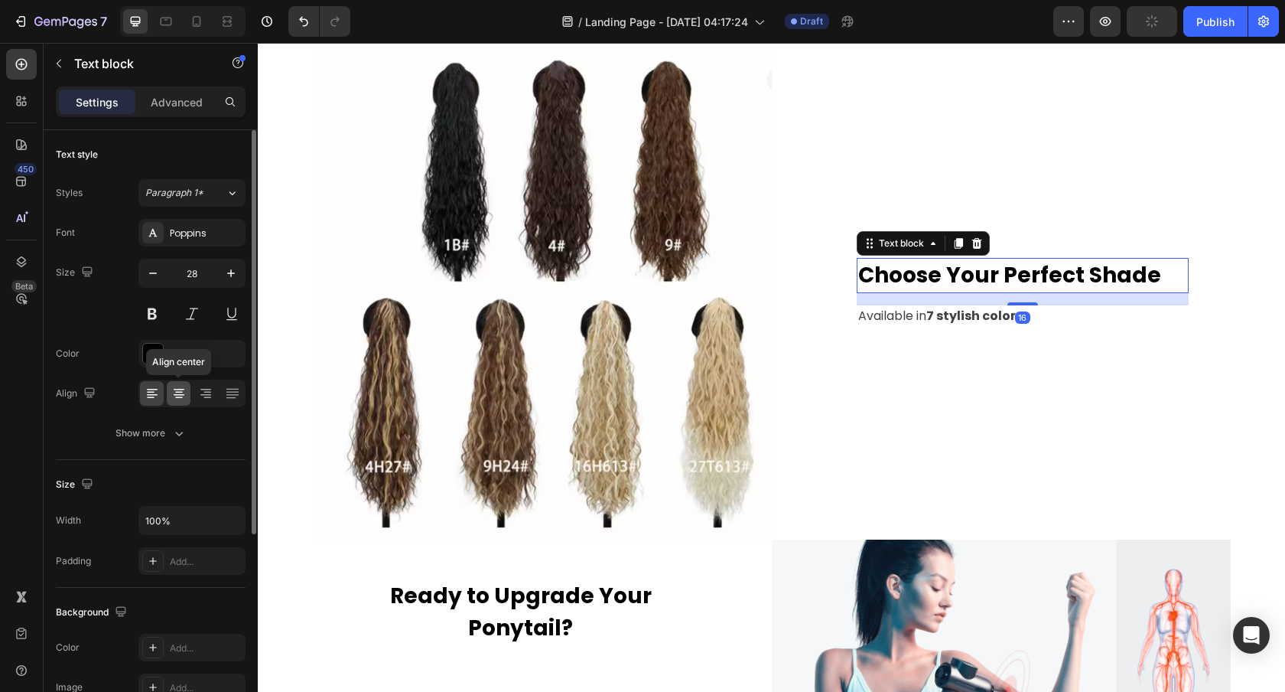
click at [174, 396] on icon at bounding box center [178, 393] width 15 height 15
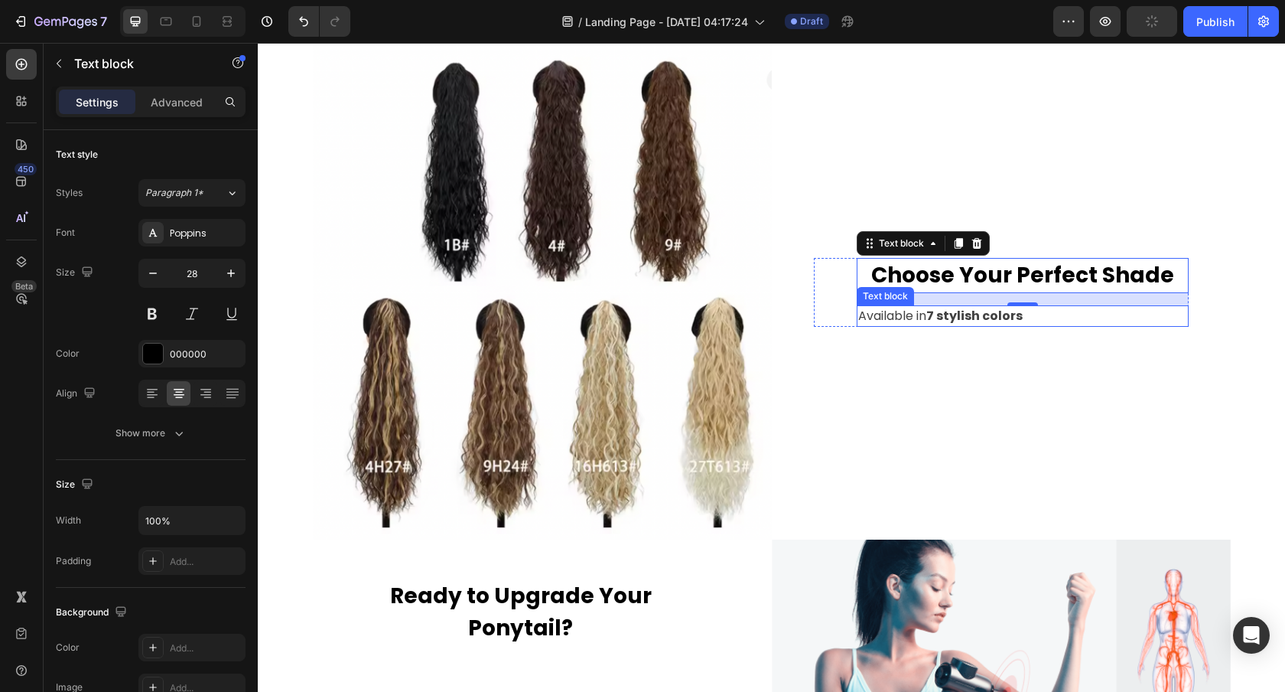
click at [967, 311] on strong "7 stylish colors" at bounding box center [975, 316] width 96 height 18
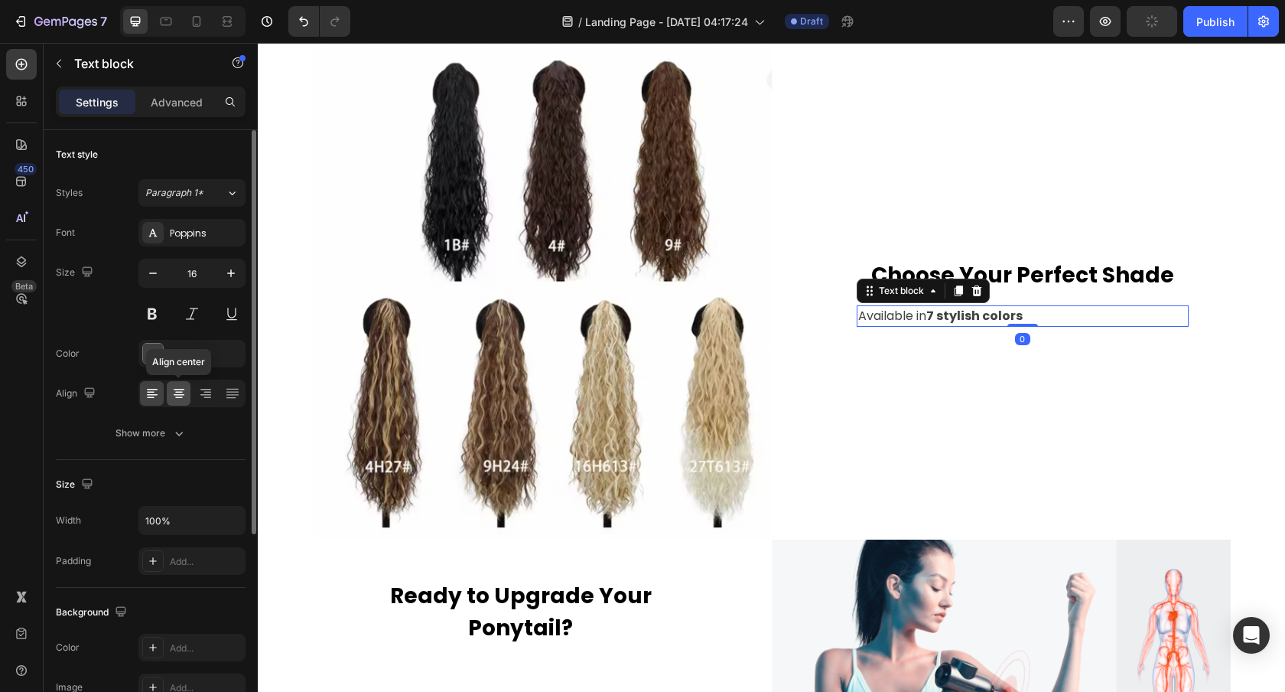
click at [170, 386] on div at bounding box center [179, 393] width 24 height 24
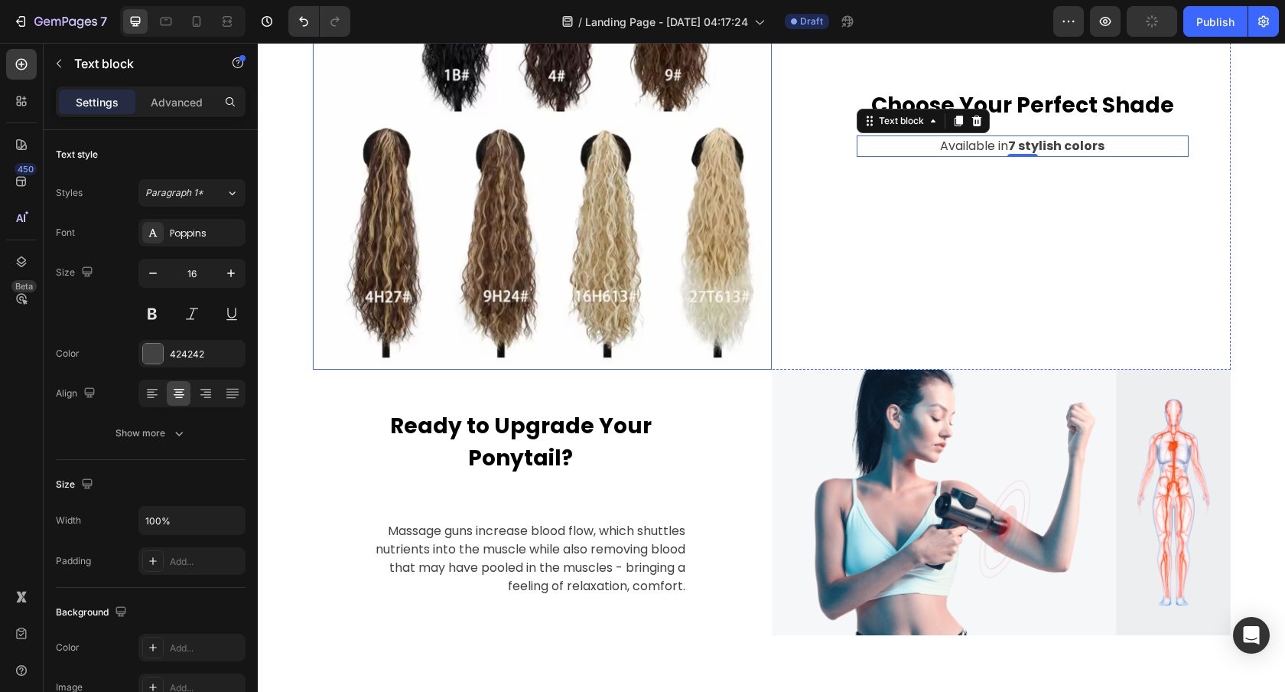
scroll to position [1354, 0]
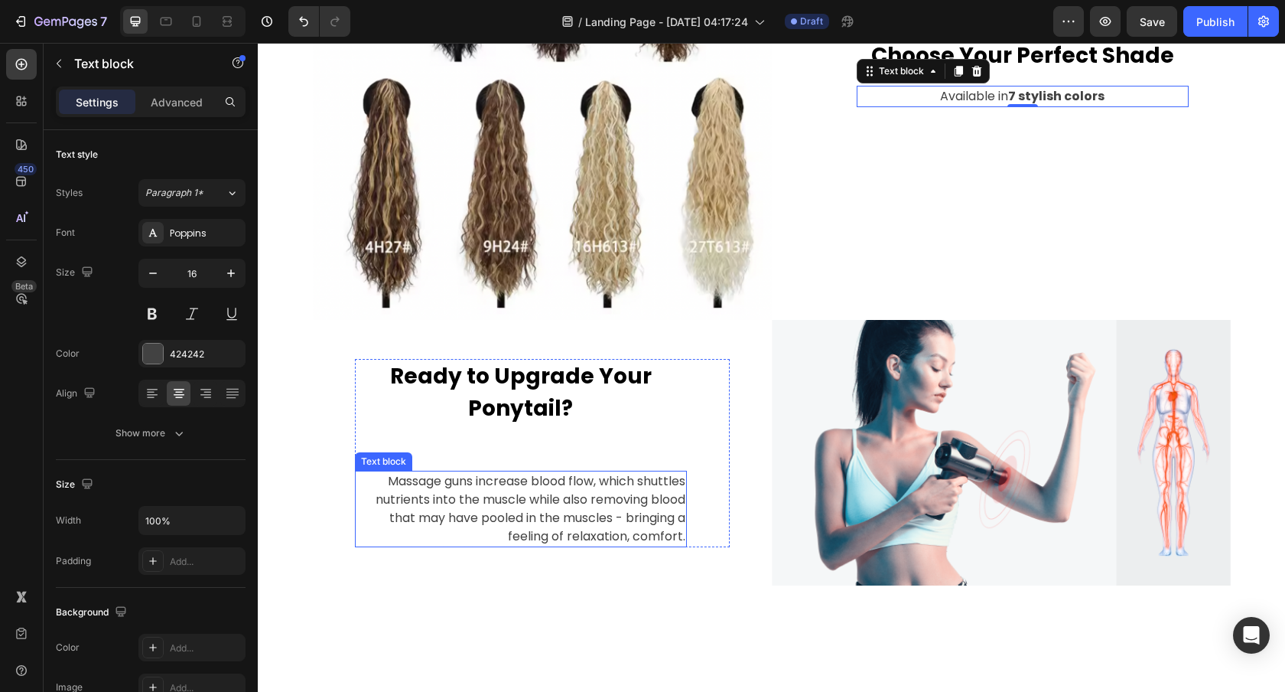
click at [510, 479] on p "Massage guns increase blood flow, which shuttles nutrients into the muscle whil…" at bounding box center [521, 508] width 329 height 73
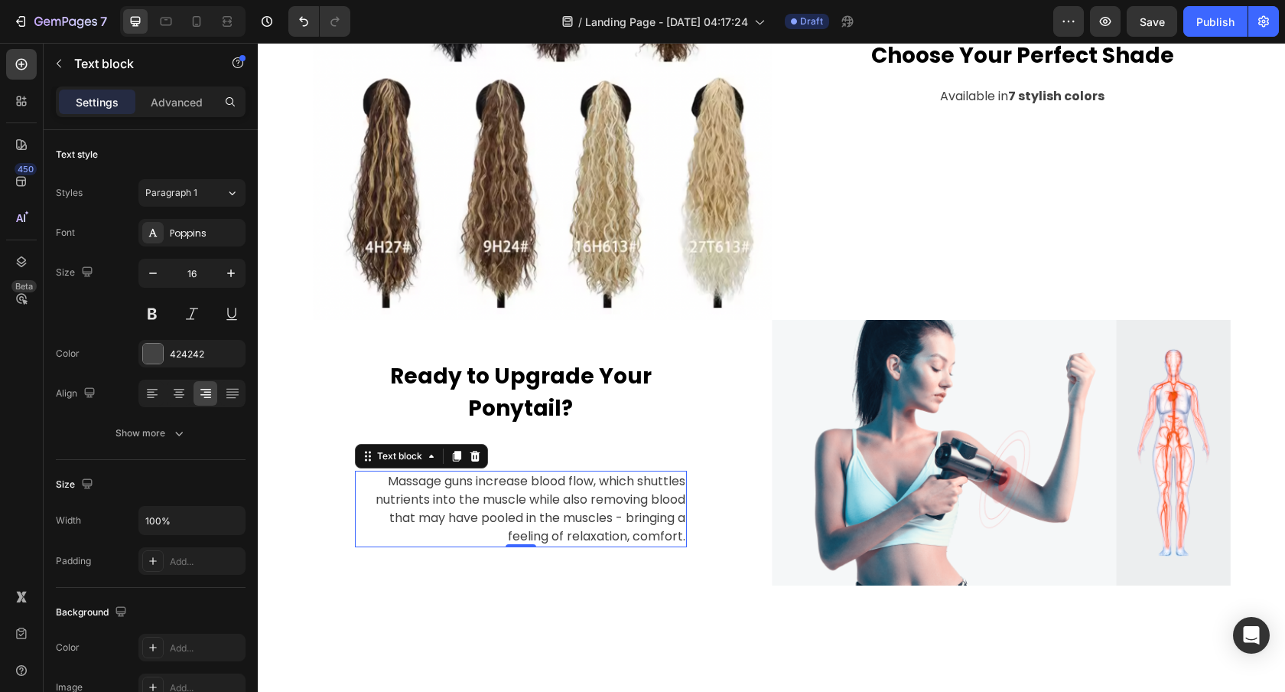
click at [552, 513] on p "Massage guns increase blood flow, which shuttles nutrients into the muscle whil…" at bounding box center [521, 508] width 329 height 73
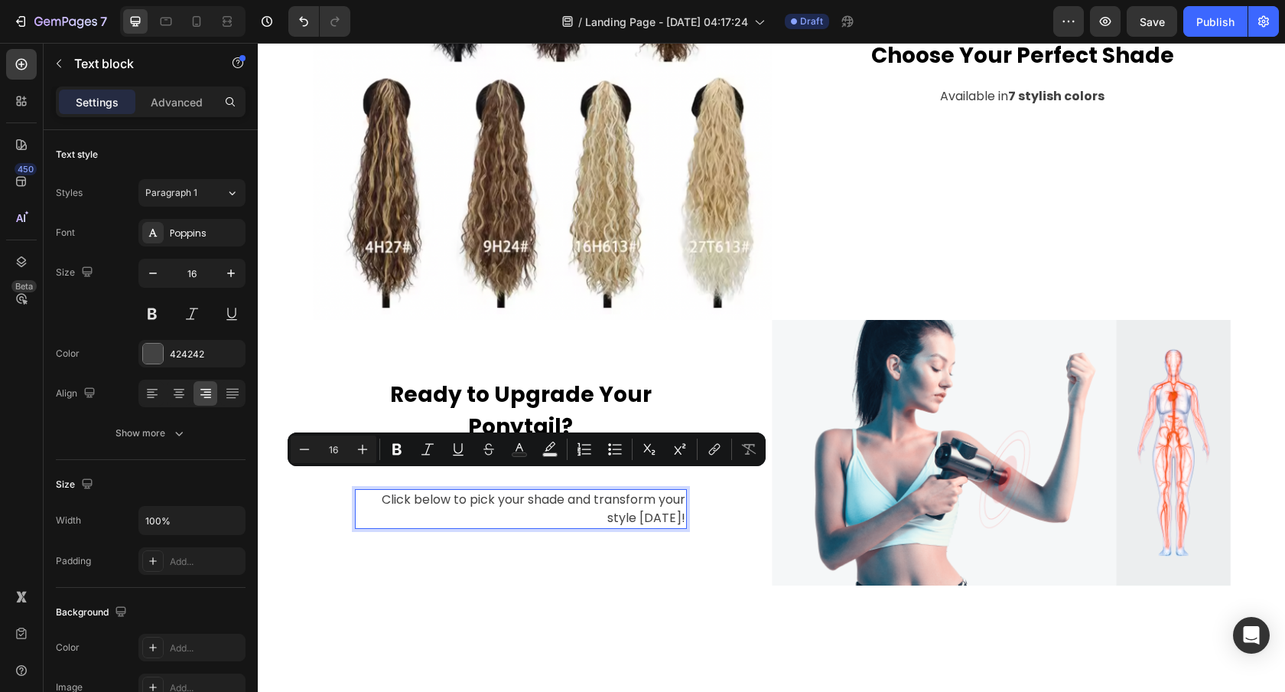
scroll to position [1373, 0]
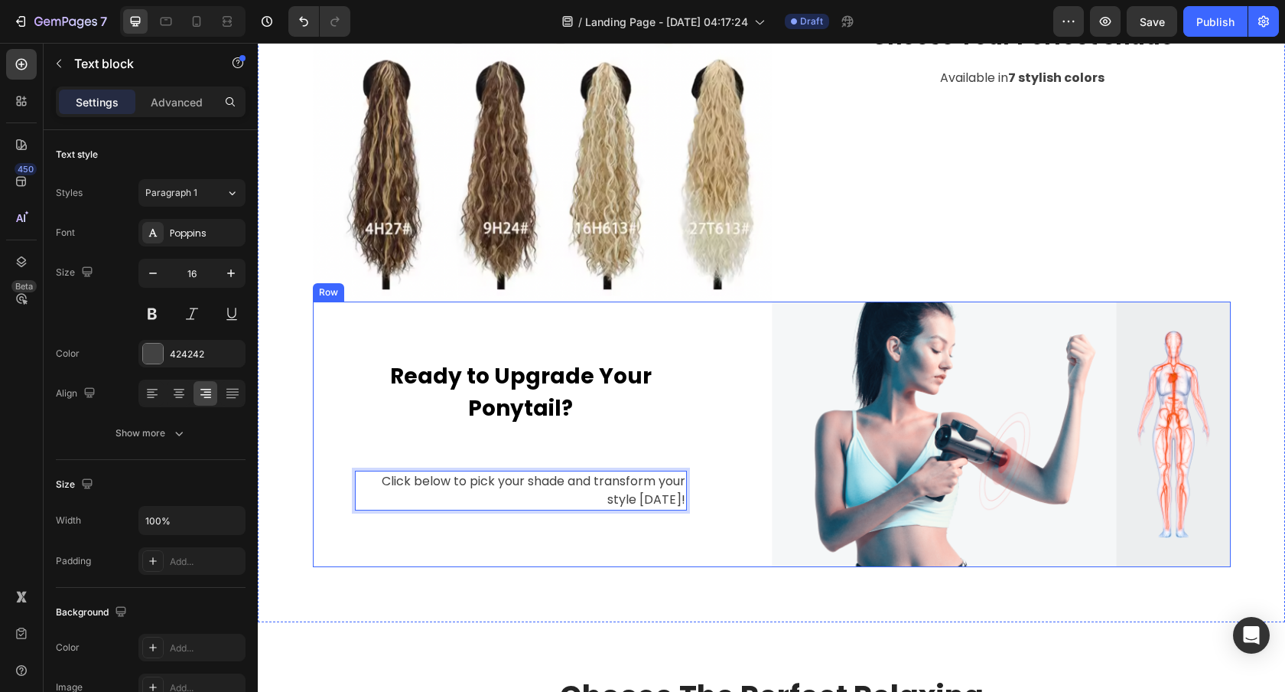
click at [613, 542] on div "Ready to Upgrade Your Ponytail? Text block Click below to pick your shade and t…" at bounding box center [542, 434] width 459 height 266
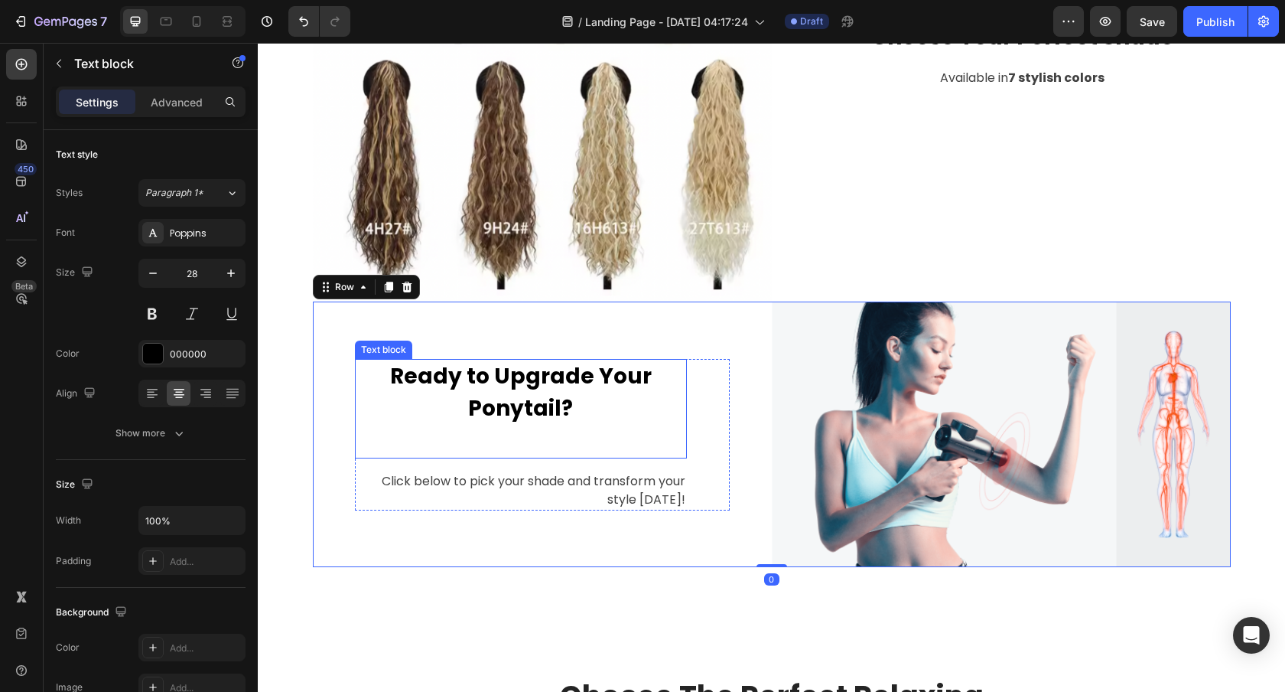
click at [535, 448] on p "Rich Text Editor. Editing area: main" at bounding box center [521, 441] width 329 height 32
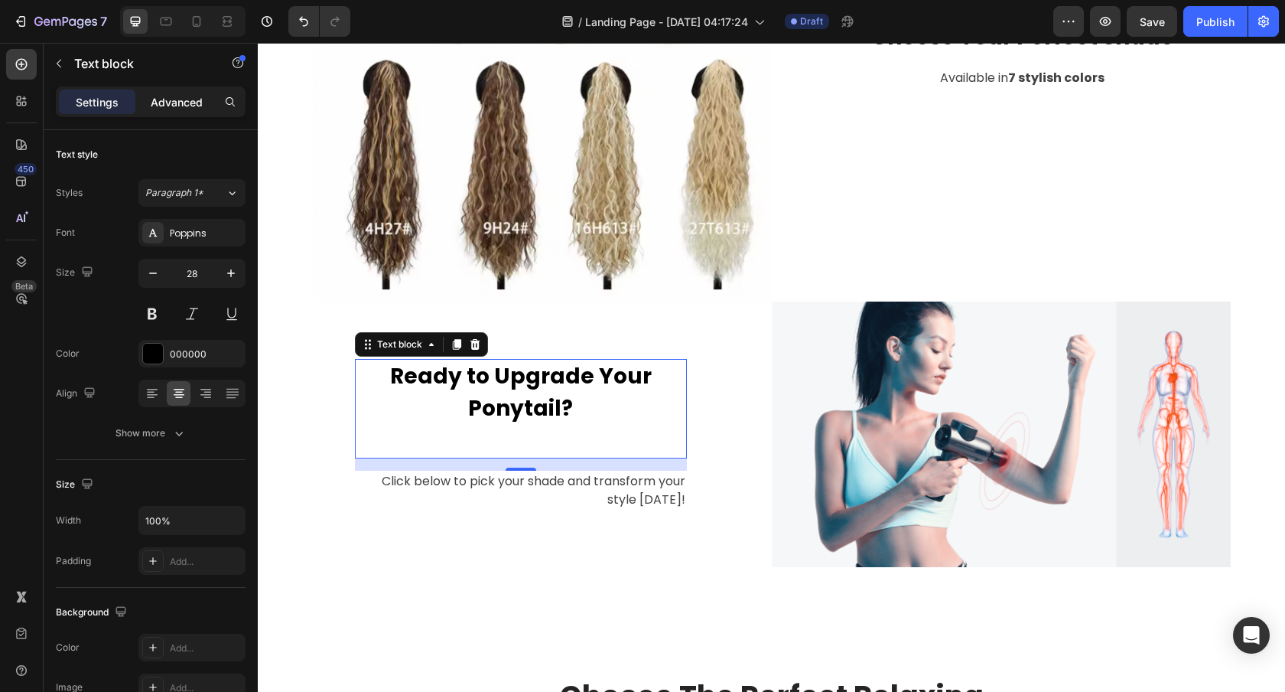
click at [157, 103] on p "Advanced" at bounding box center [177, 102] width 52 height 16
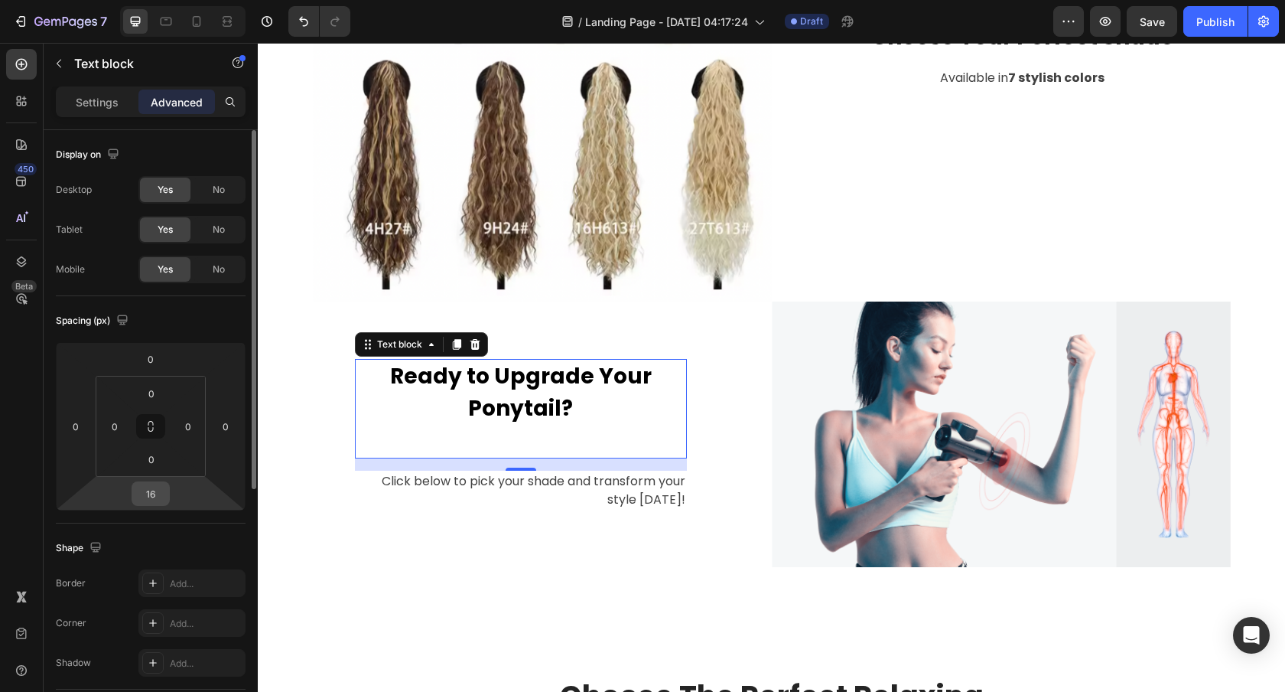
click at [161, 497] on input "16" at bounding box center [150, 493] width 31 height 23
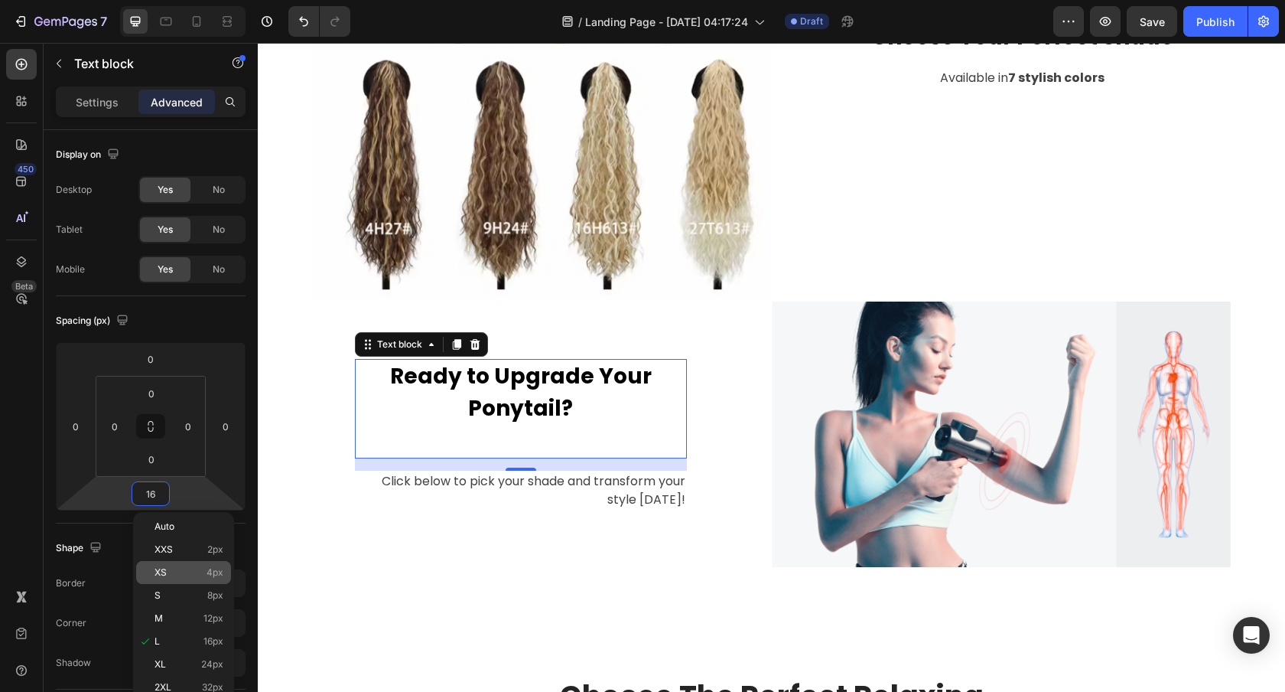
click at [204, 572] on p "XS 4px" at bounding box center [189, 572] width 69 height 11
type input "4"
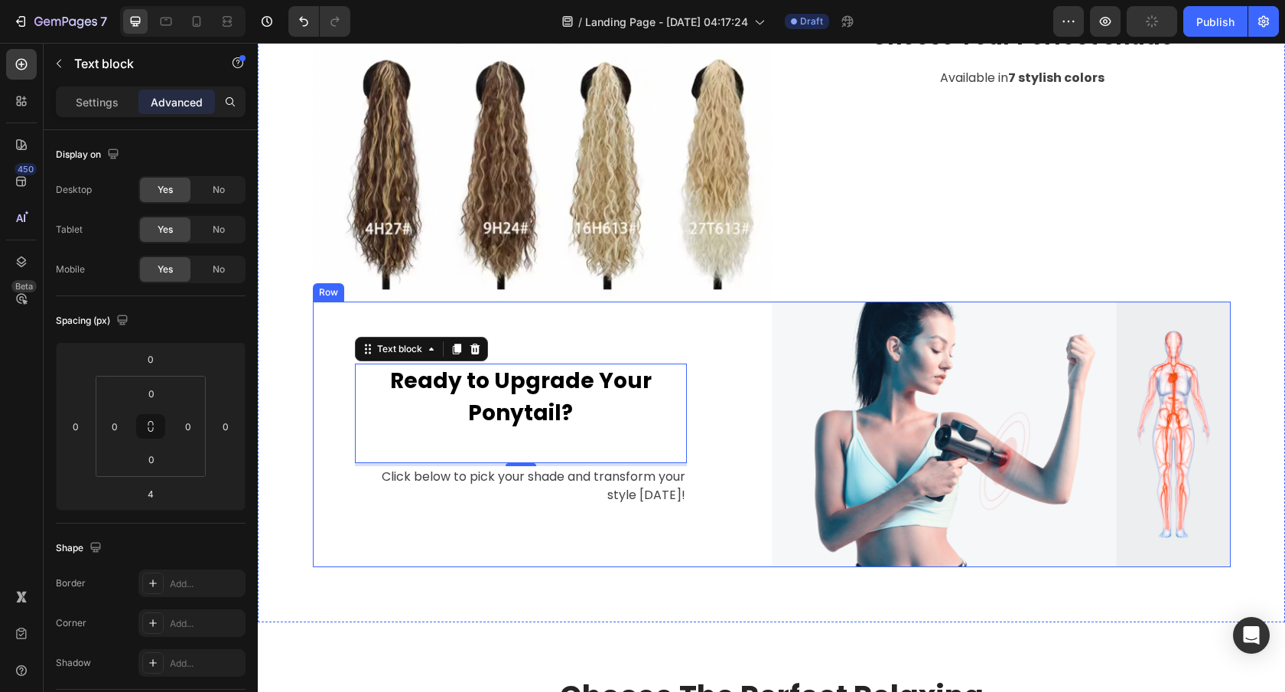
click at [559, 323] on div "Ready to Upgrade Your Ponytail? Text block 4 Click below to pick your shade and…" at bounding box center [542, 434] width 459 height 266
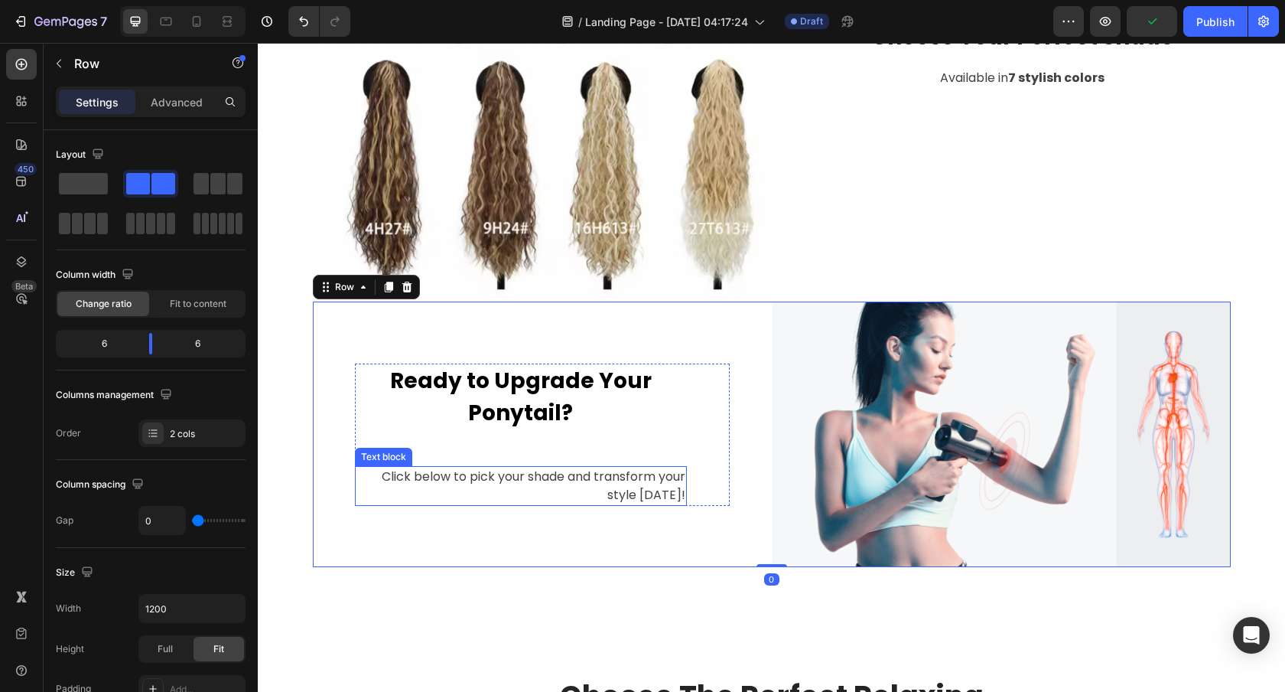
click at [610, 490] on p "Click below to pick your shade and transform your style [DATE]!" at bounding box center [521, 486] width 329 height 37
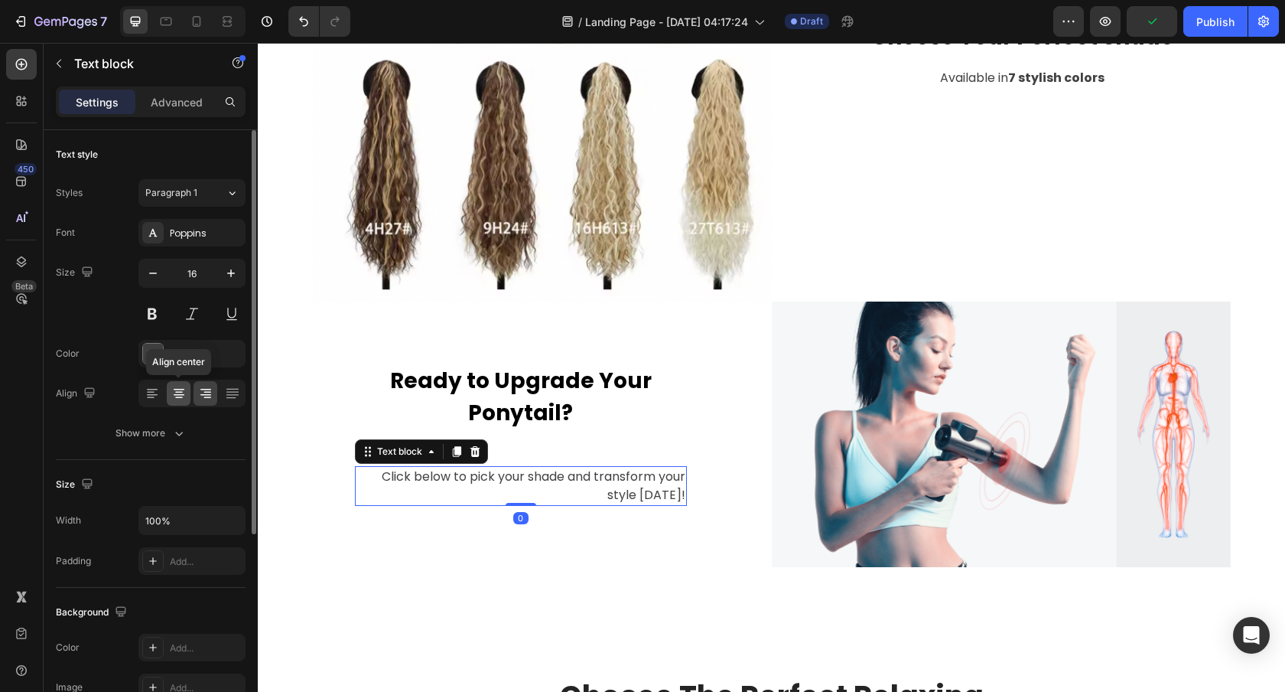
click at [181, 399] on icon at bounding box center [178, 393] width 15 height 15
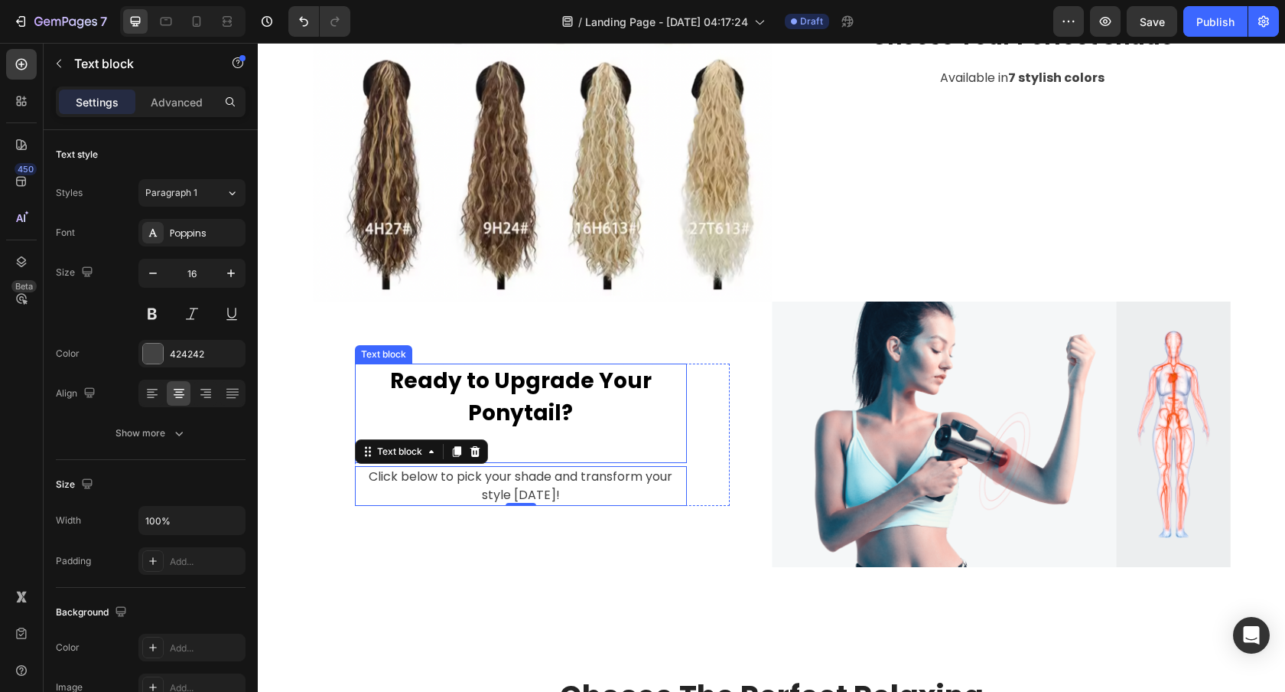
click at [573, 405] on p "Ready to Upgrade Your Ponytail?" at bounding box center [521, 397] width 329 height 64
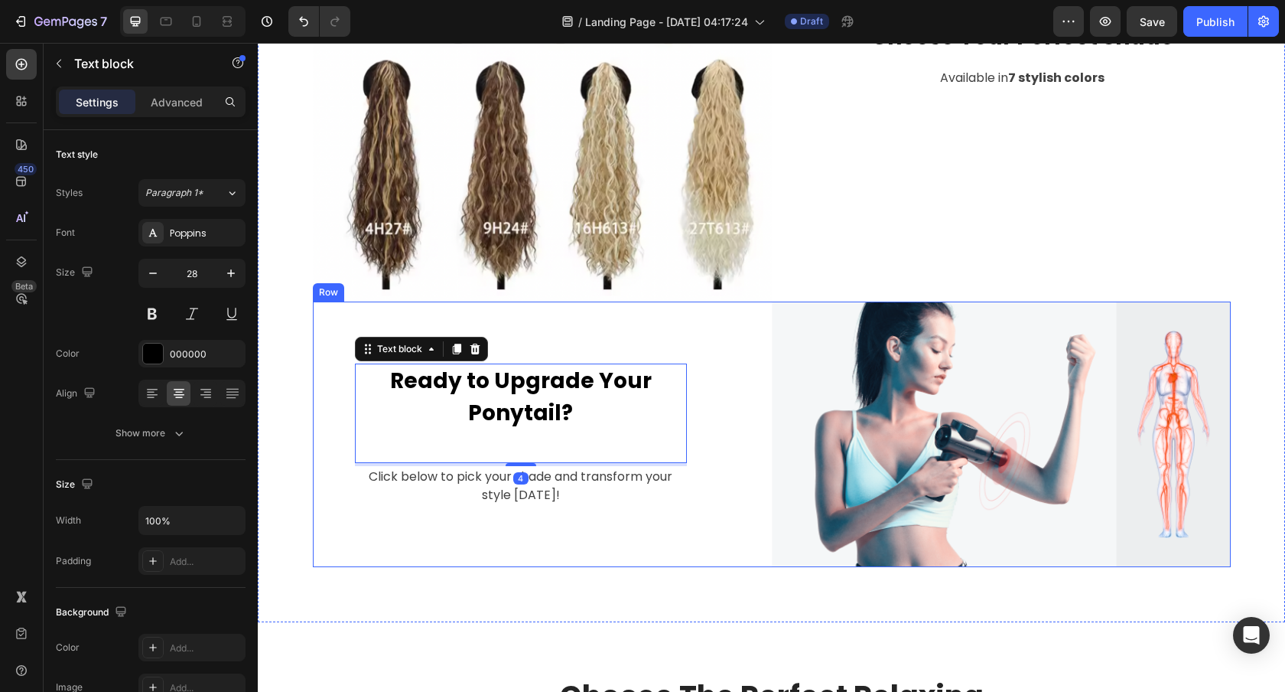
click at [445, 535] on div "Ready to Upgrade Your Ponytail? Text block 4 Click below to pick your shade and…" at bounding box center [542, 434] width 459 height 266
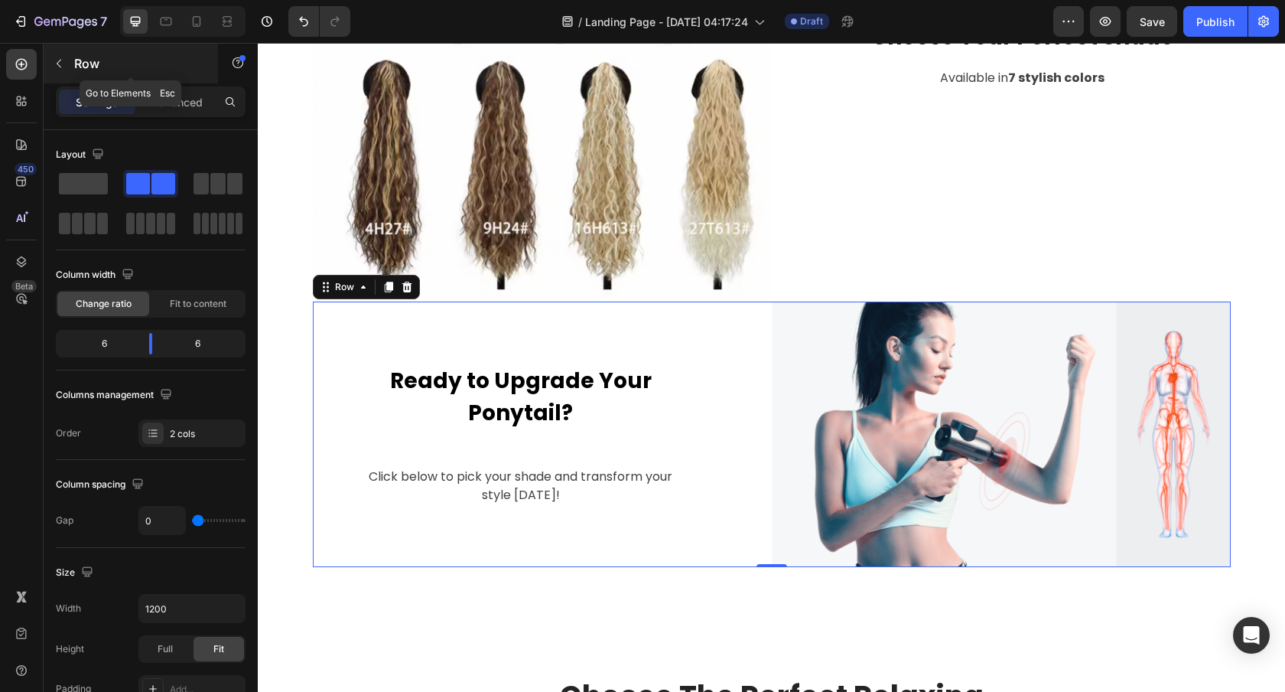
click at [56, 71] on button "button" at bounding box center [59, 63] width 24 height 24
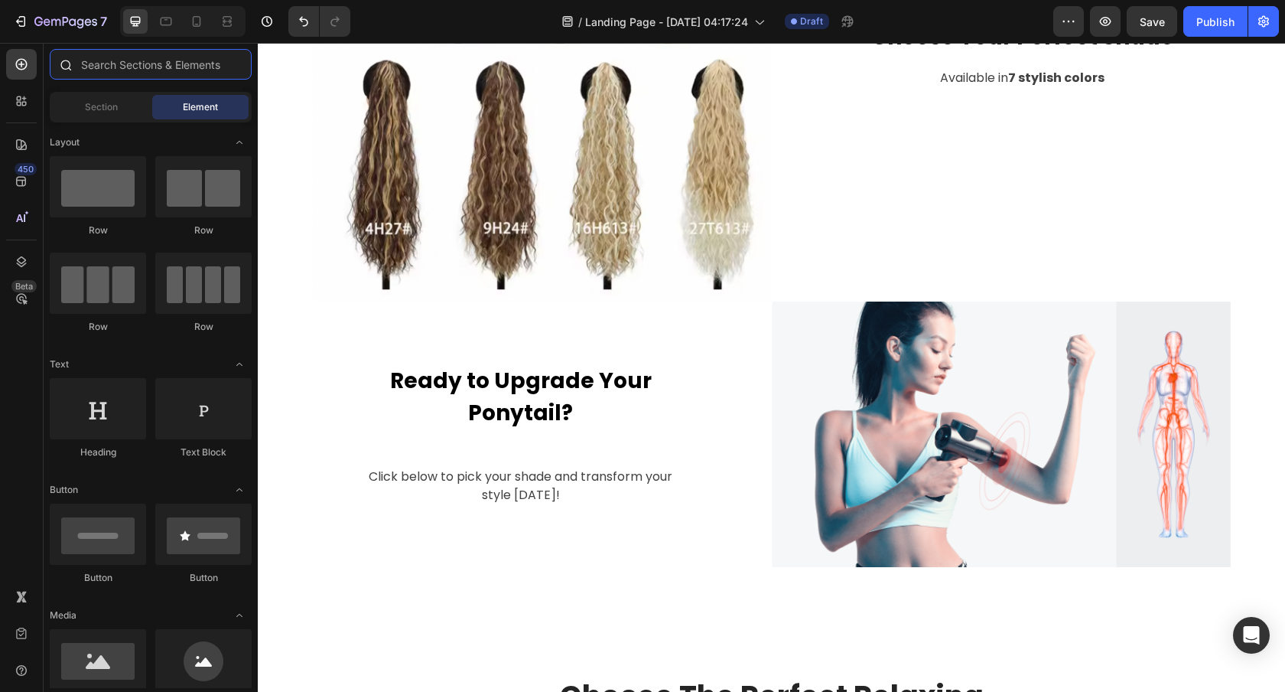
click at [105, 68] on input "text" at bounding box center [151, 64] width 202 height 31
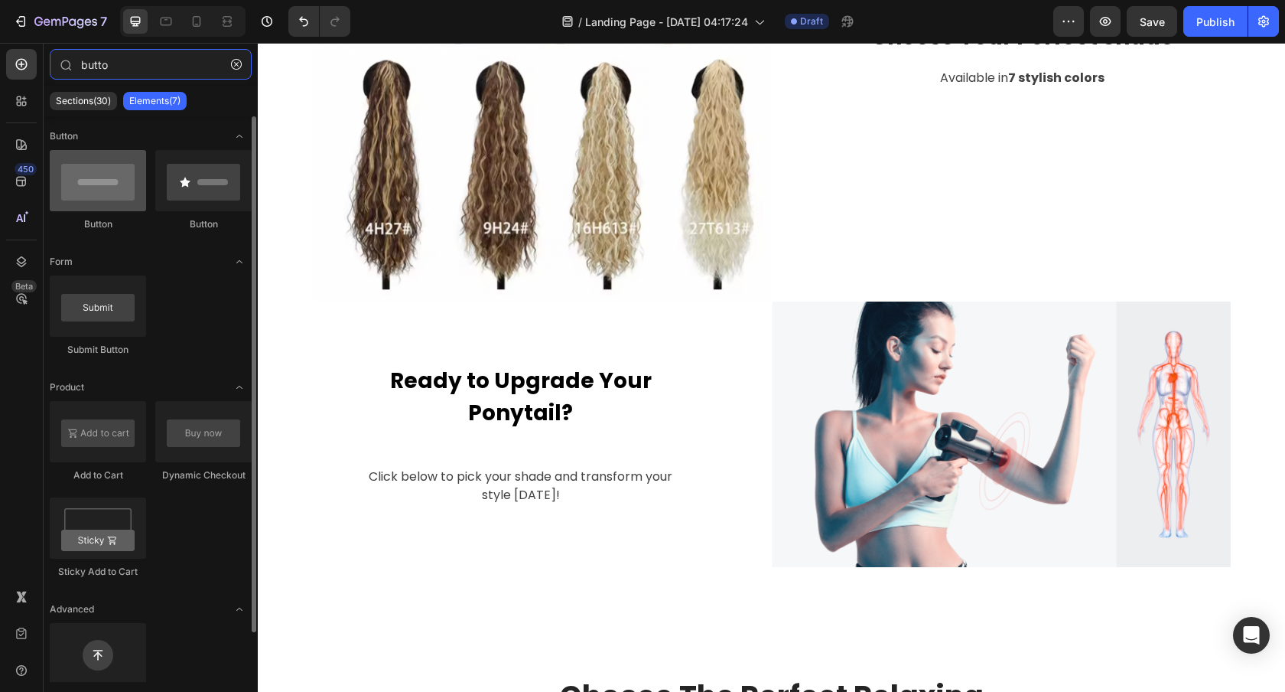
type input "butto"
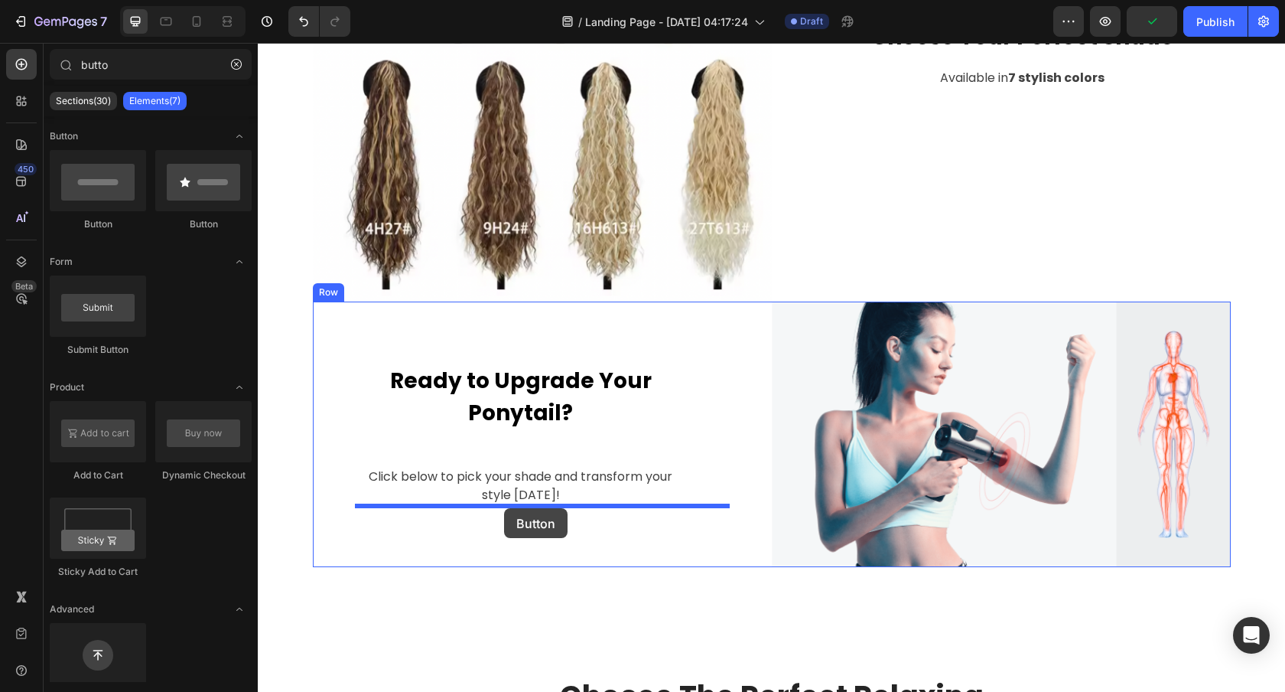
drag, startPoint x: 337, startPoint y: 226, endPoint x: 504, endPoint y: 508, distance: 327.9
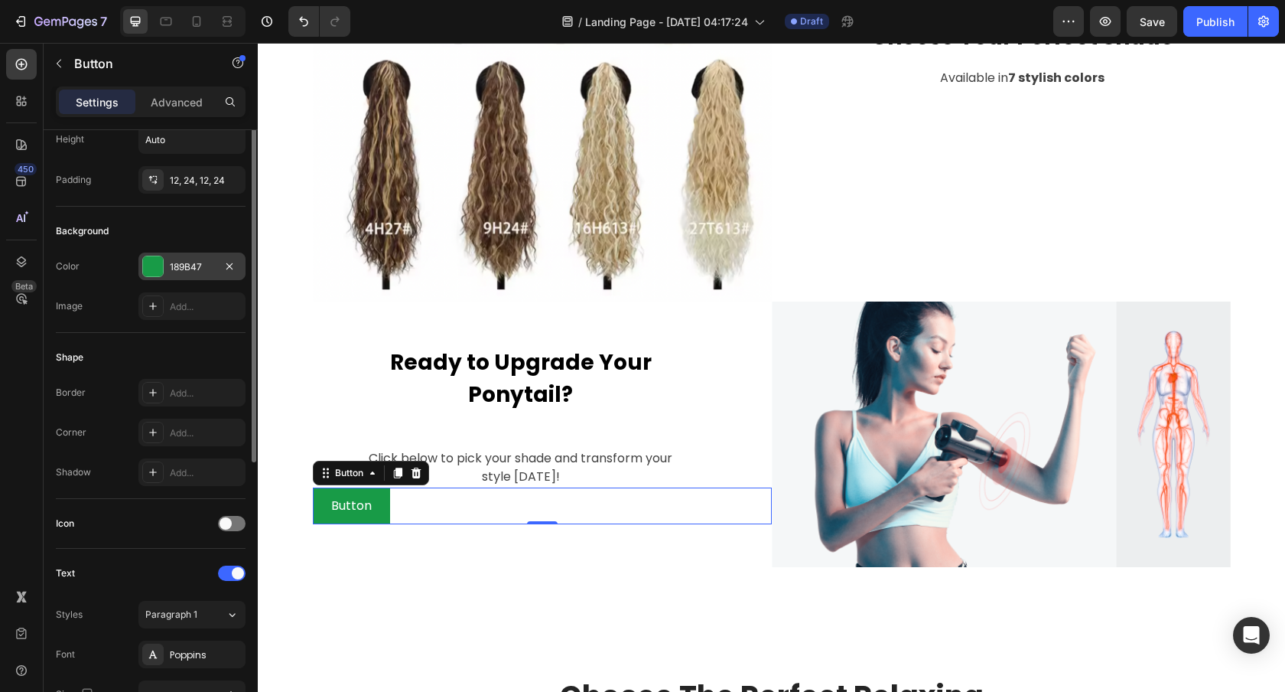
scroll to position [0, 0]
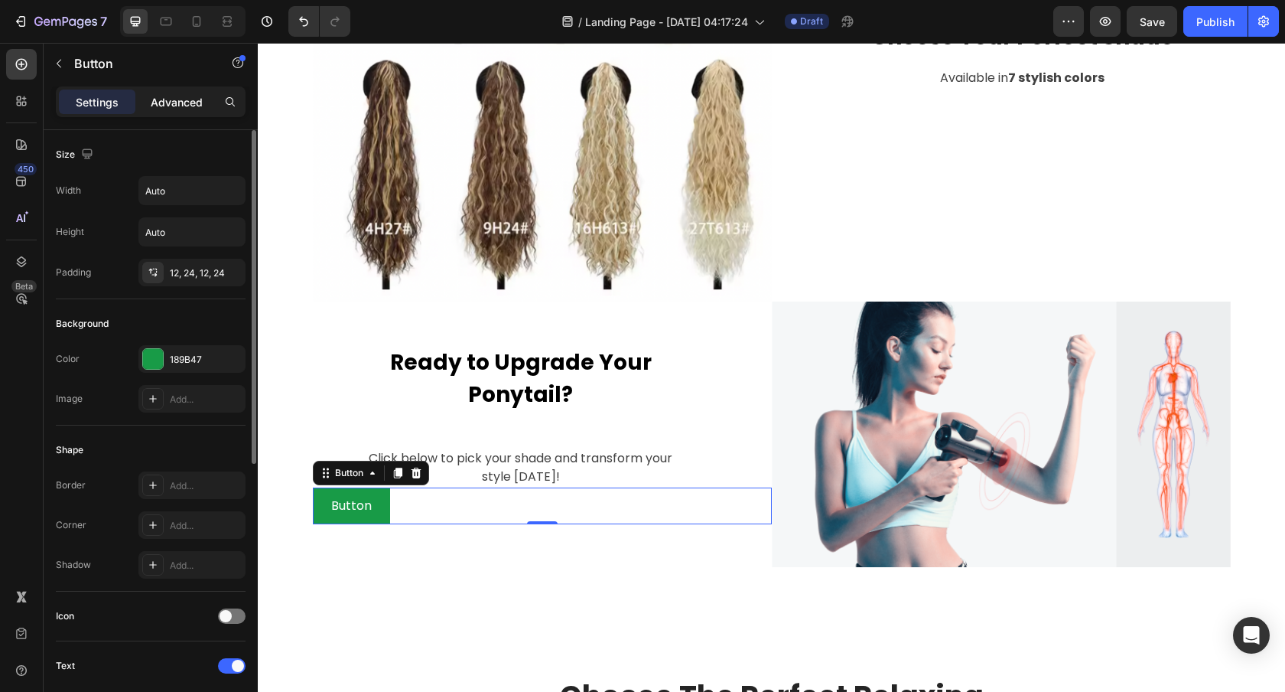
click at [176, 96] on p "Advanced" at bounding box center [177, 102] width 52 height 16
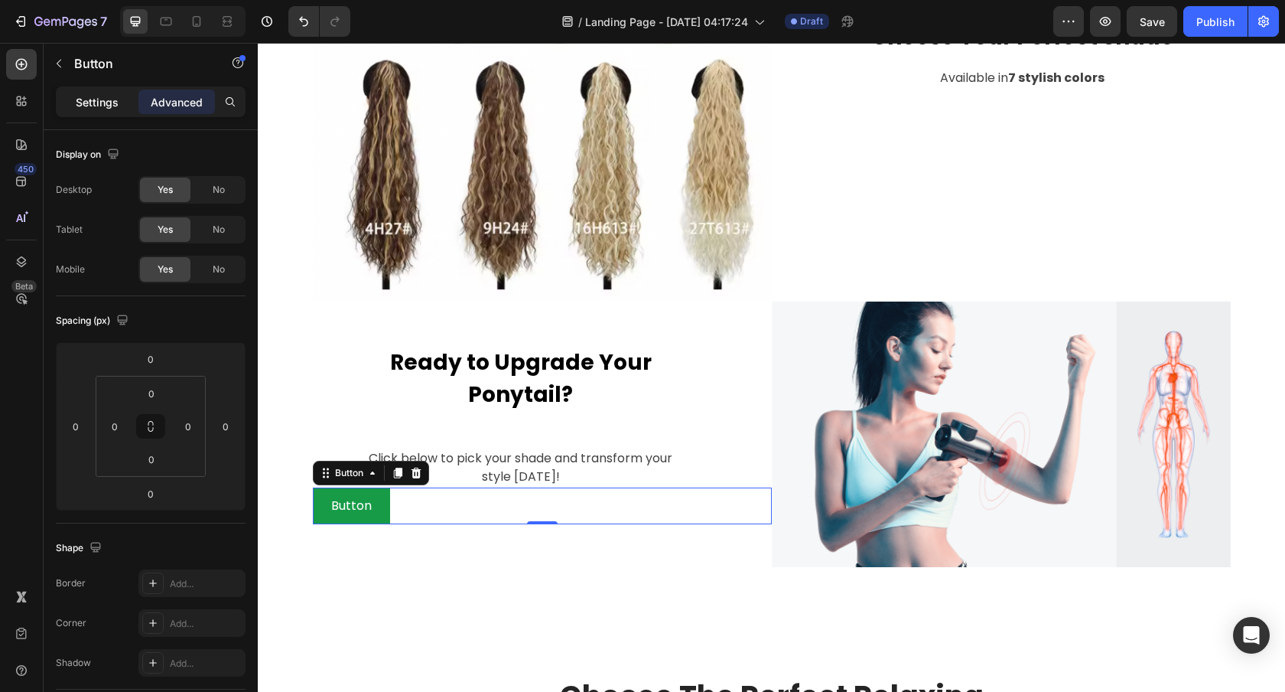
click at [105, 111] on div "Settings" at bounding box center [97, 102] width 77 height 24
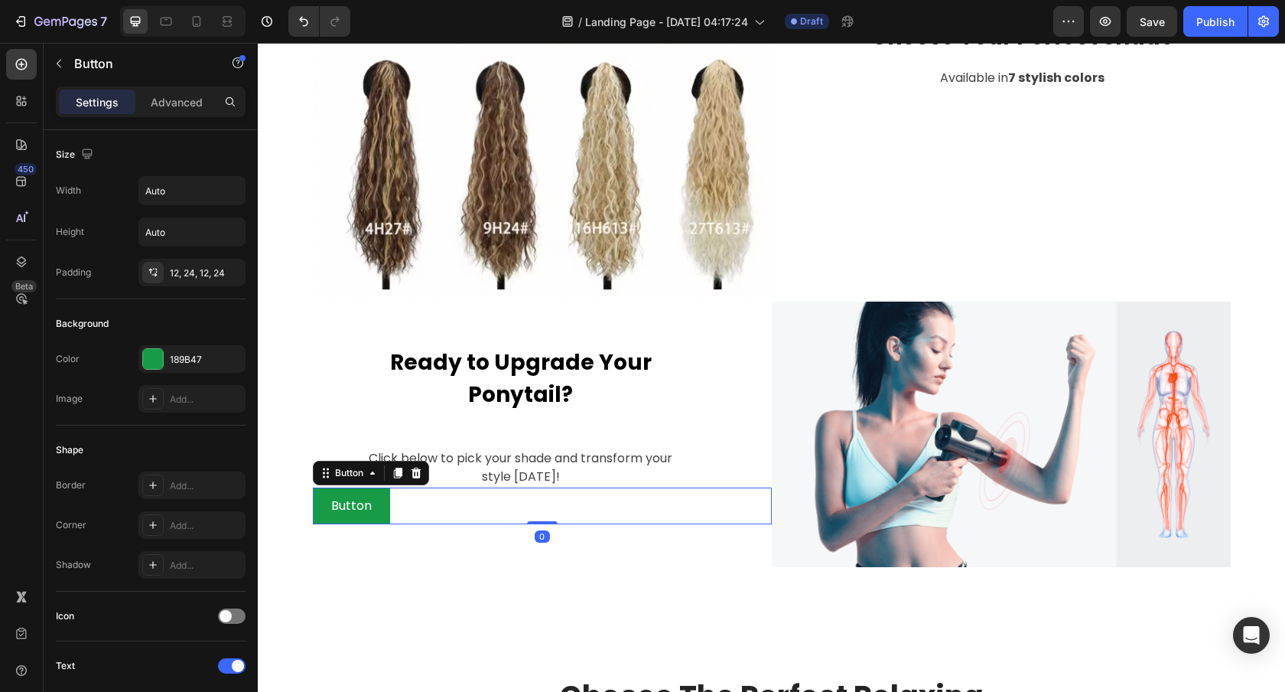
click at [438, 513] on div "Button Button 0" at bounding box center [542, 505] width 459 height 37
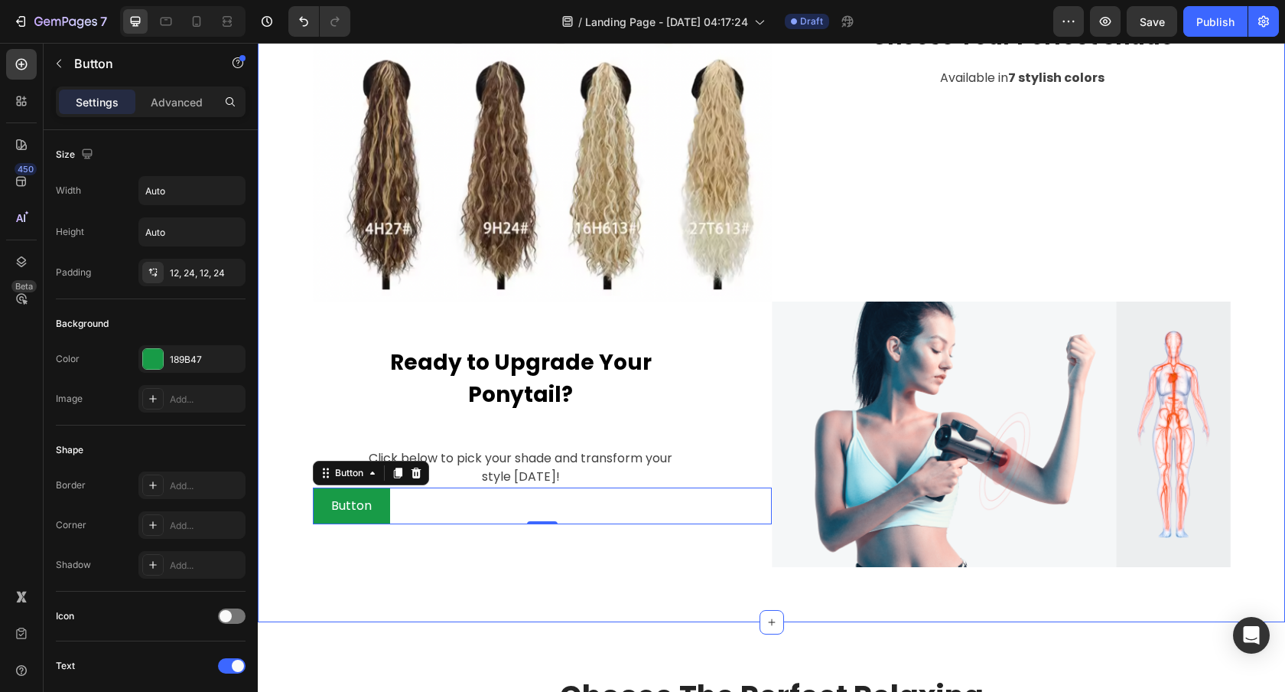
click at [435, 574] on div "Beat Fatigue And Feel Great With The Gemgun Massage Gun Heading Row Image Choos…" at bounding box center [772, 129] width 1028 height 987
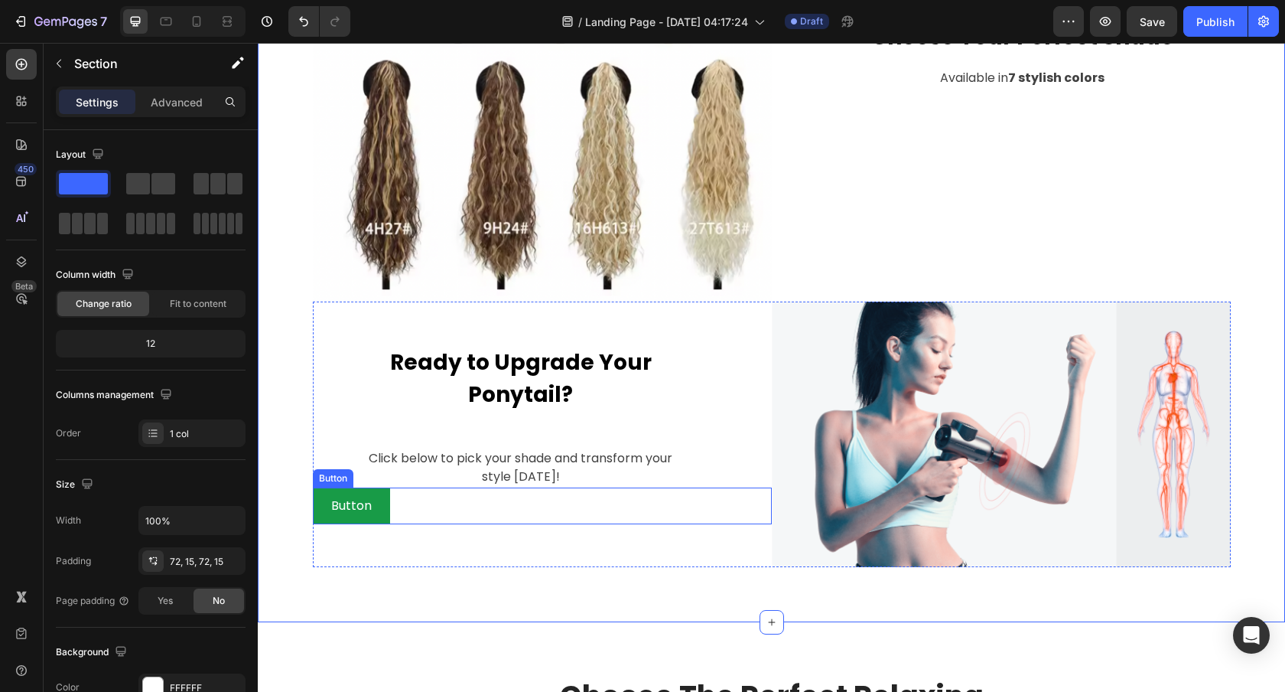
click at [409, 506] on div "Button Button" at bounding box center [542, 505] width 459 height 37
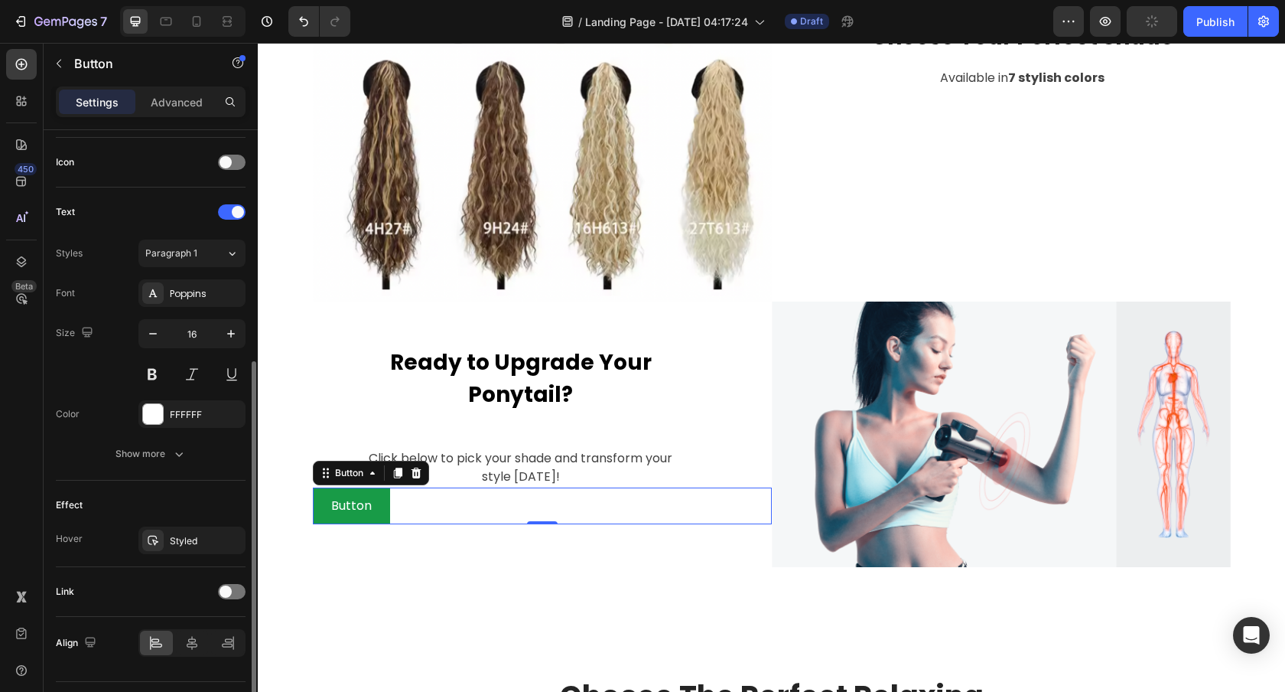
scroll to position [492, 0]
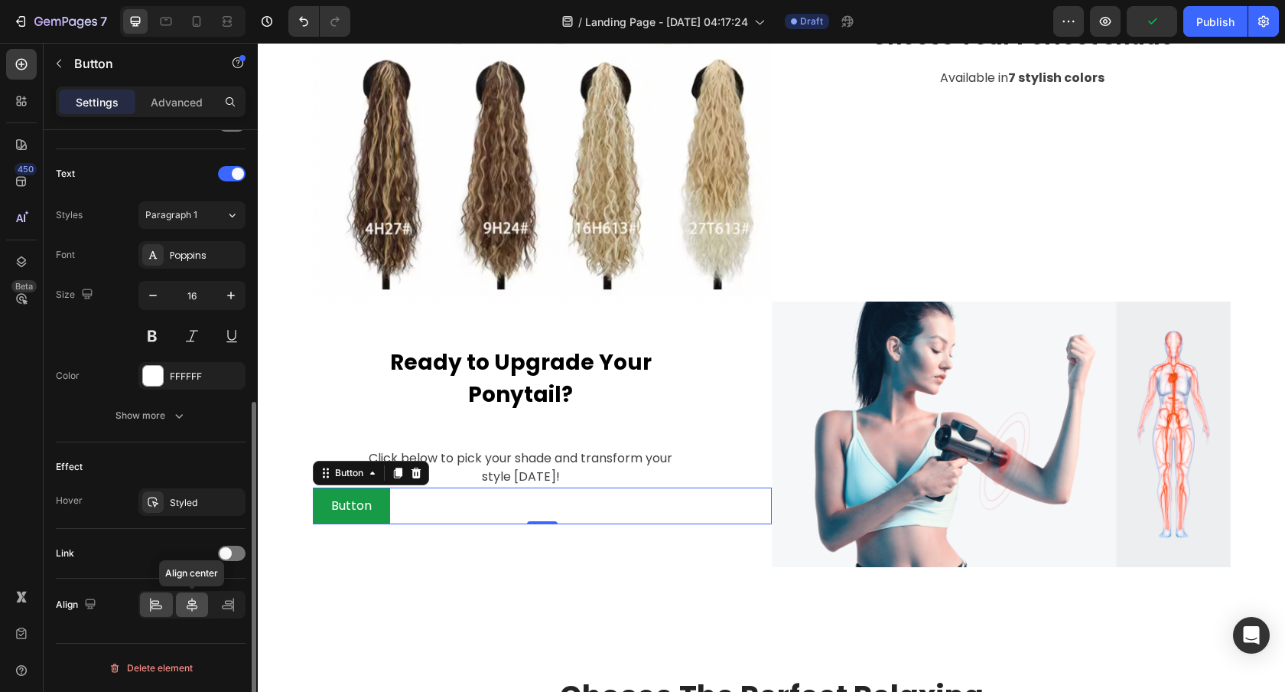
click at [195, 609] on icon at bounding box center [191, 604] width 15 height 15
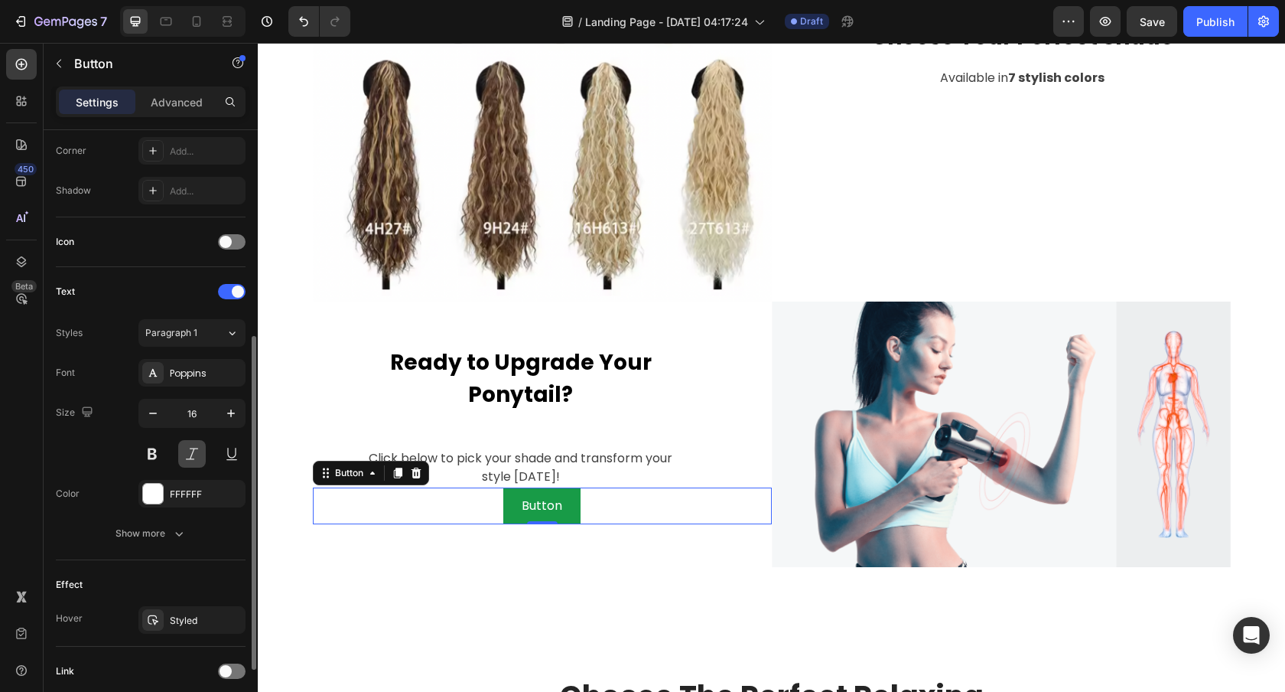
scroll to position [360, 0]
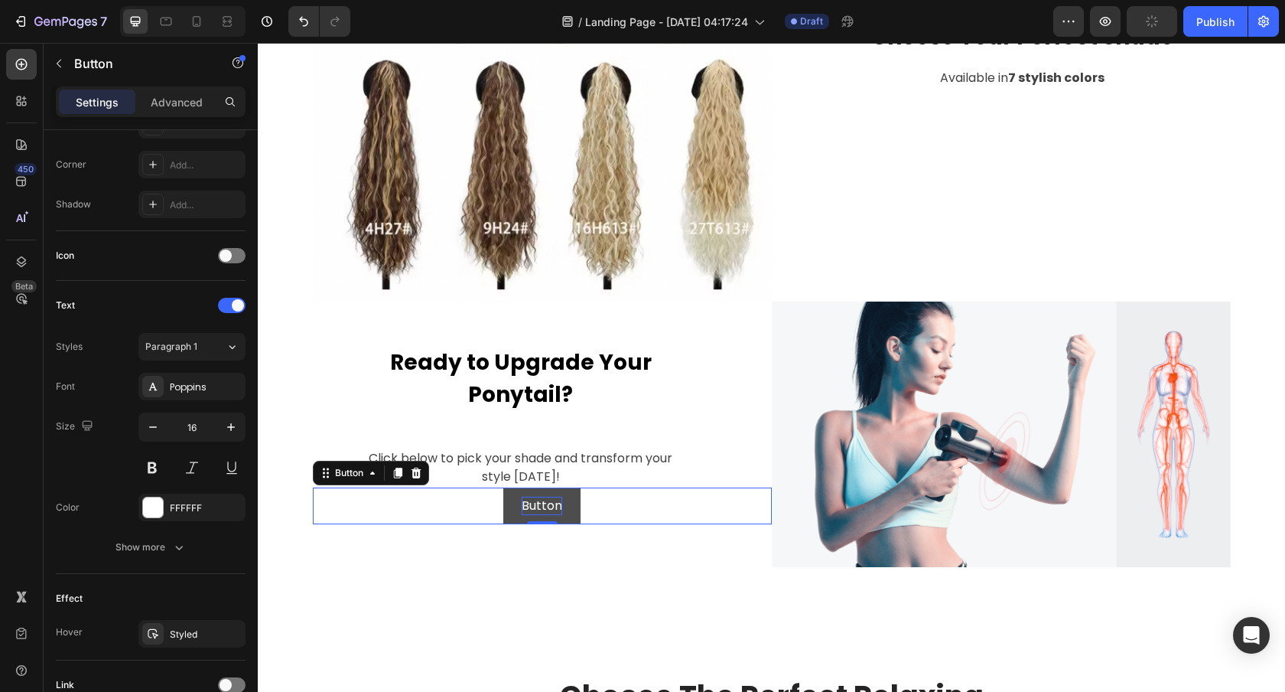
click at [552, 503] on p "Button" at bounding box center [542, 506] width 41 height 18
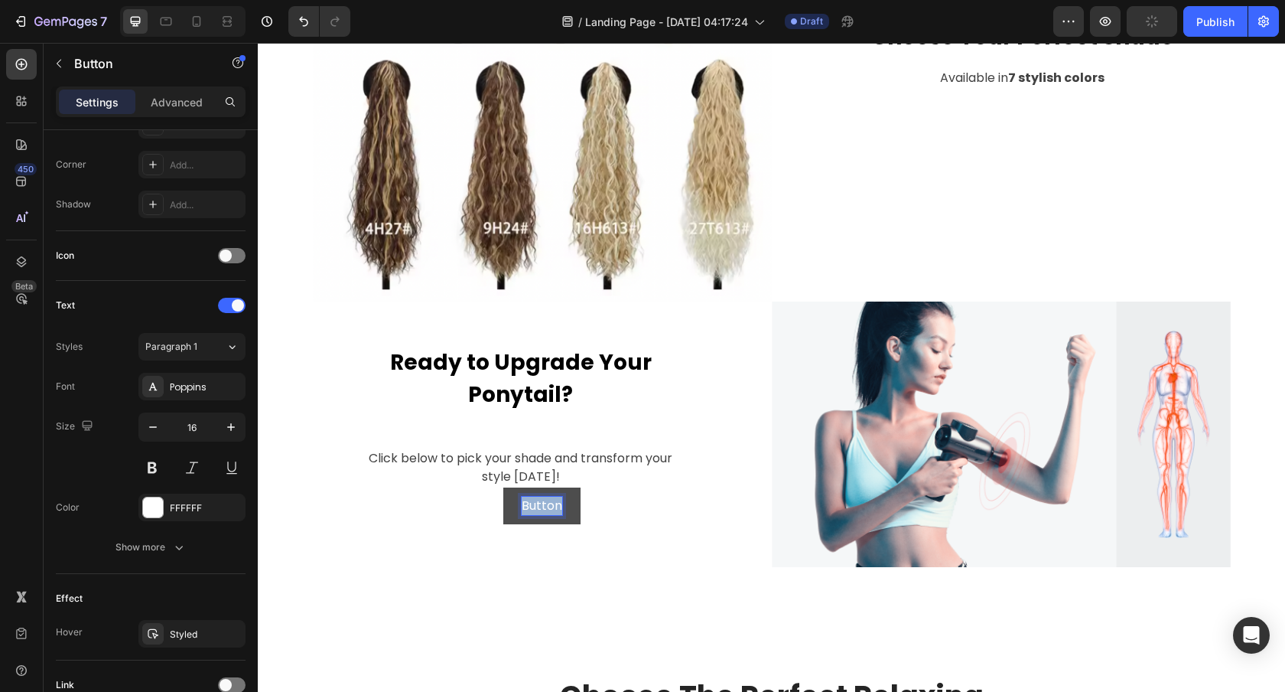
click at [552, 503] on p "Button" at bounding box center [542, 506] width 41 height 18
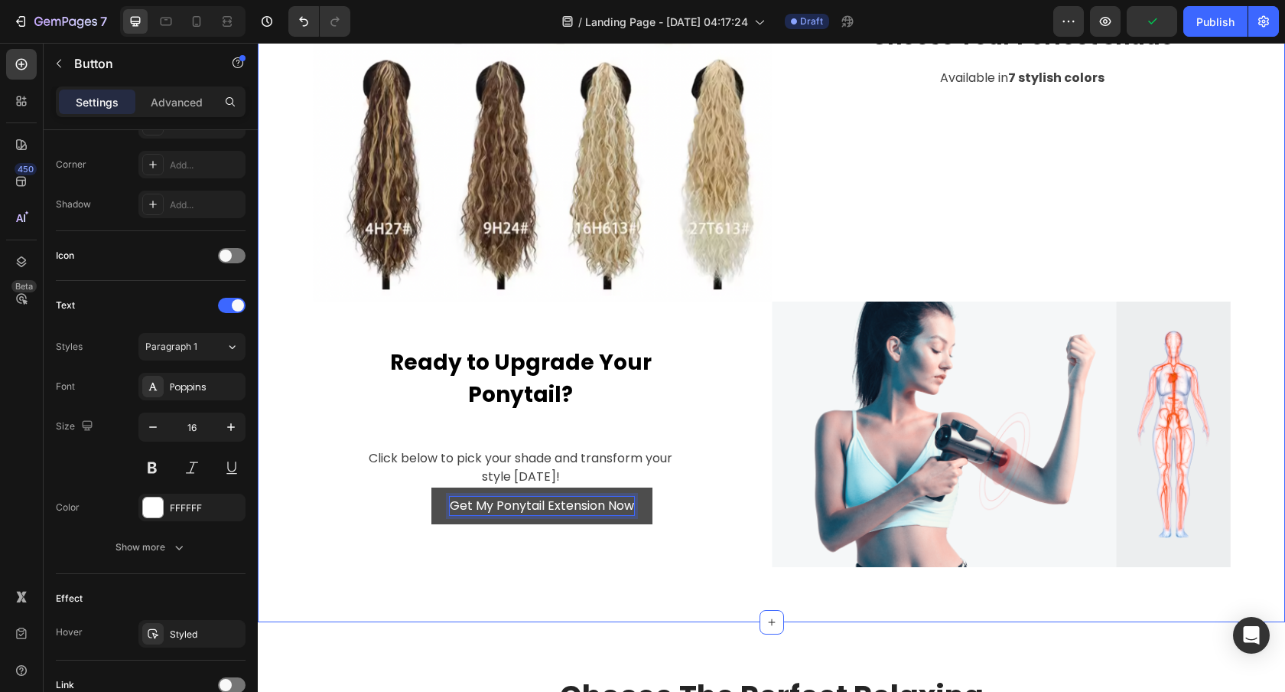
click at [526, 577] on div "Beat Fatigue And Feel Great With The Gemgun Massage Gun Heading Row Image Choos…" at bounding box center [772, 129] width 1028 height 987
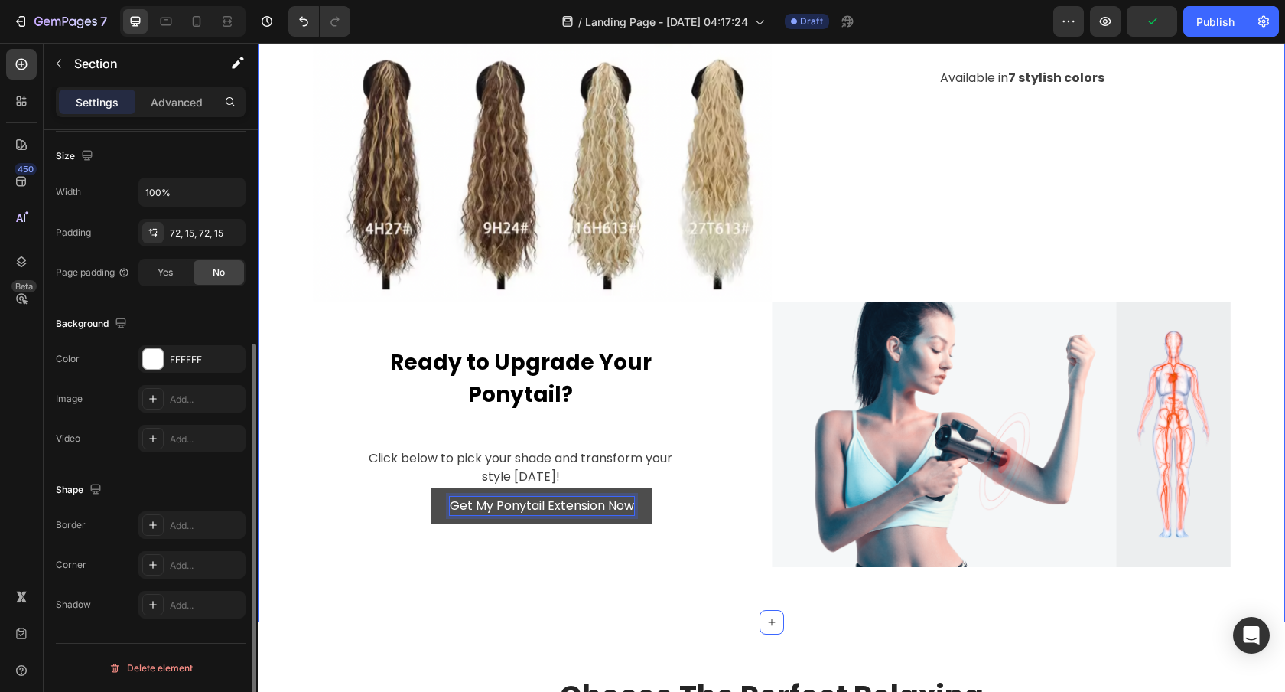
scroll to position [0, 0]
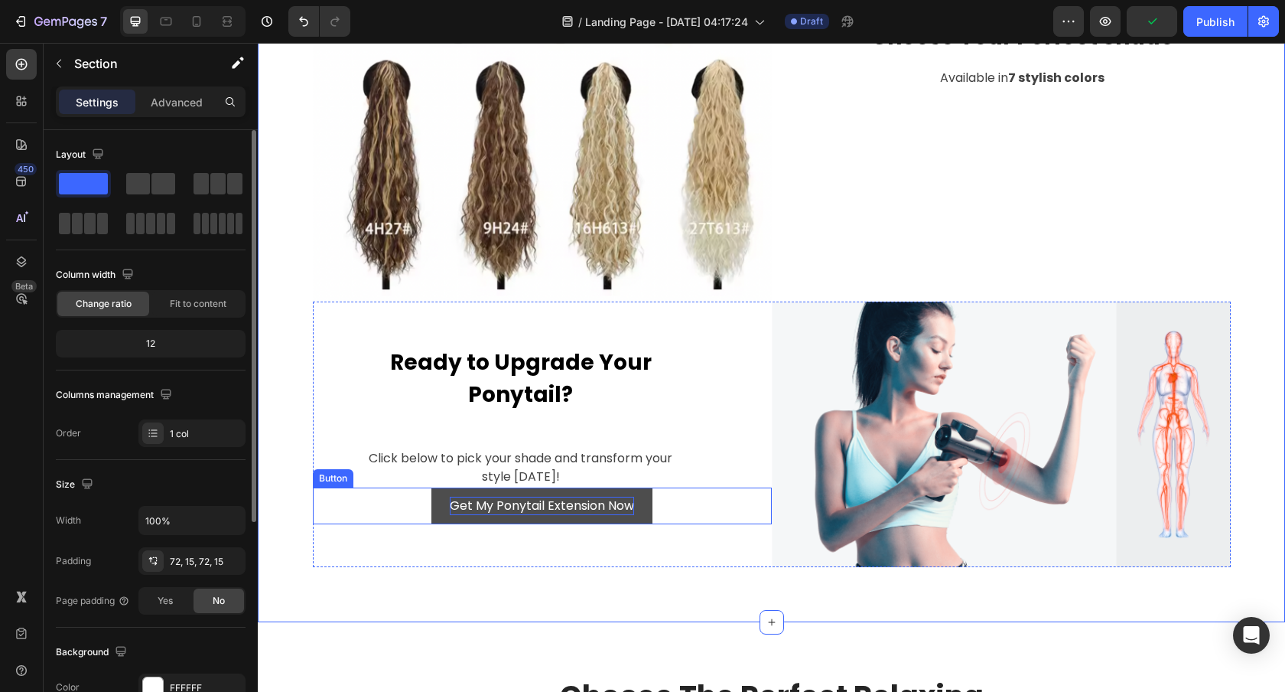
click at [556, 498] on p "Get My Ponytail Extension Now" at bounding box center [542, 506] width 184 height 18
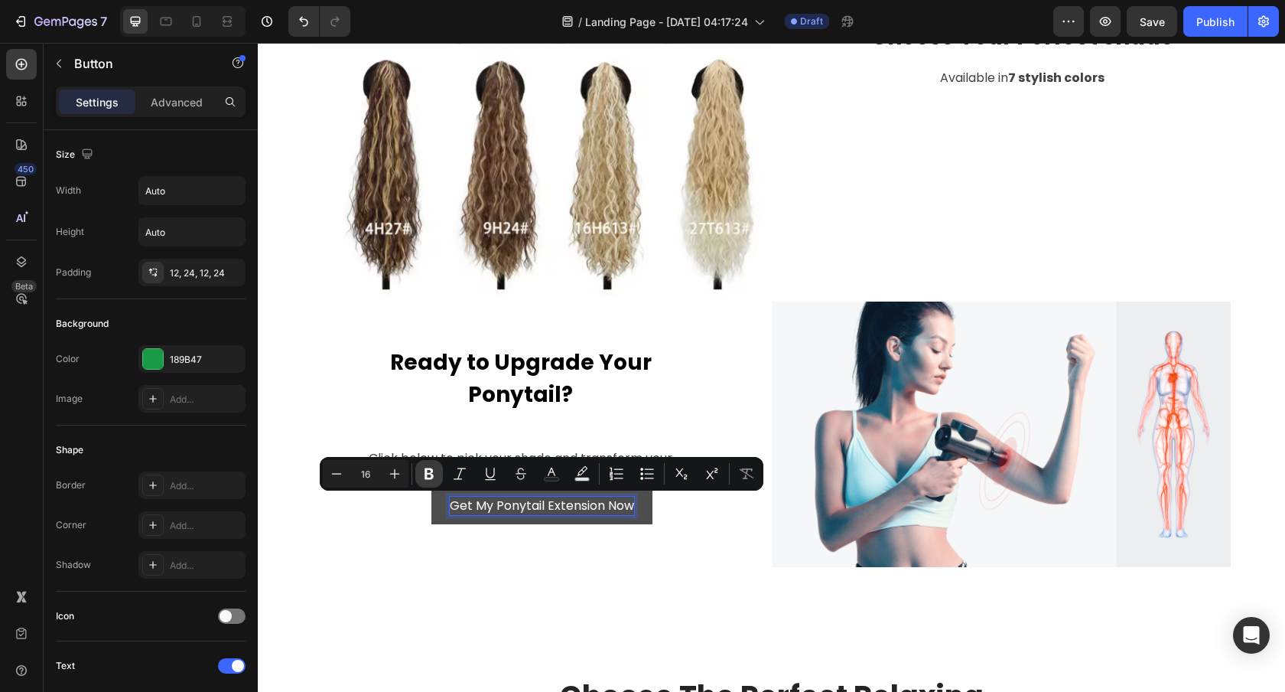
click at [430, 471] on icon "Editor contextual toolbar" at bounding box center [429, 473] width 15 height 15
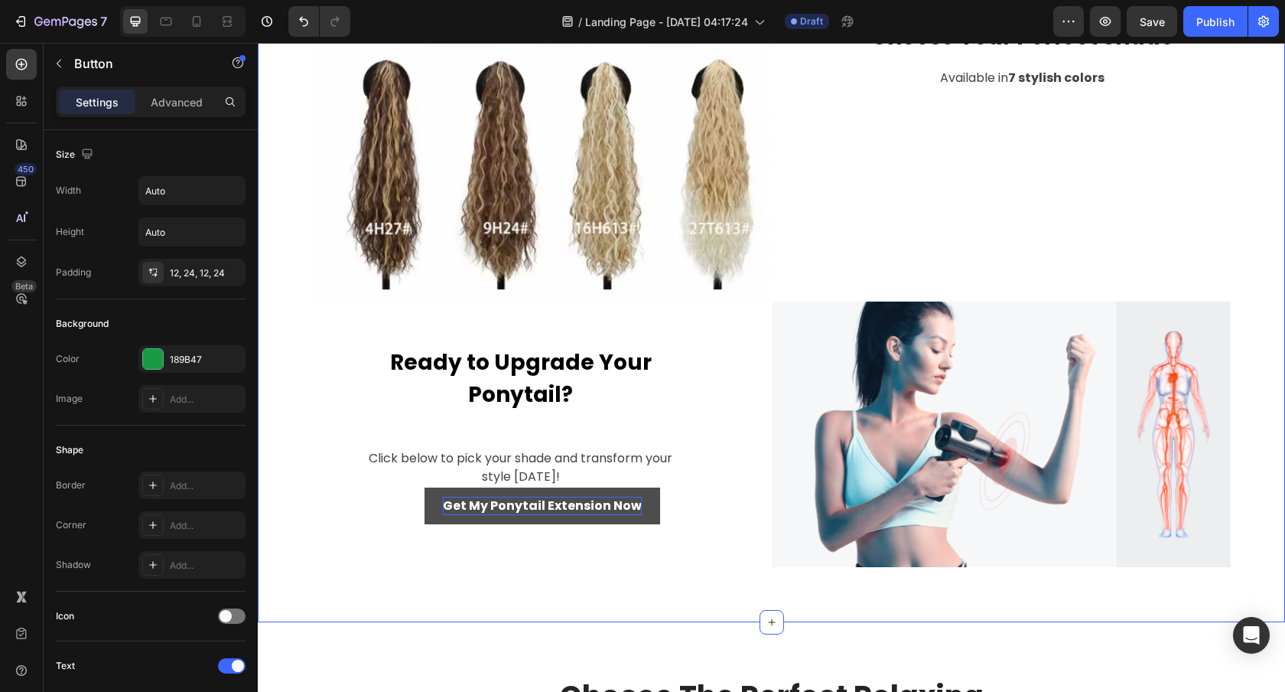
click at [546, 588] on div "Beat Fatigue And Feel Great With The Gemgun Massage Gun Heading Row Image Choos…" at bounding box center [772, 129] width 1028 height 987
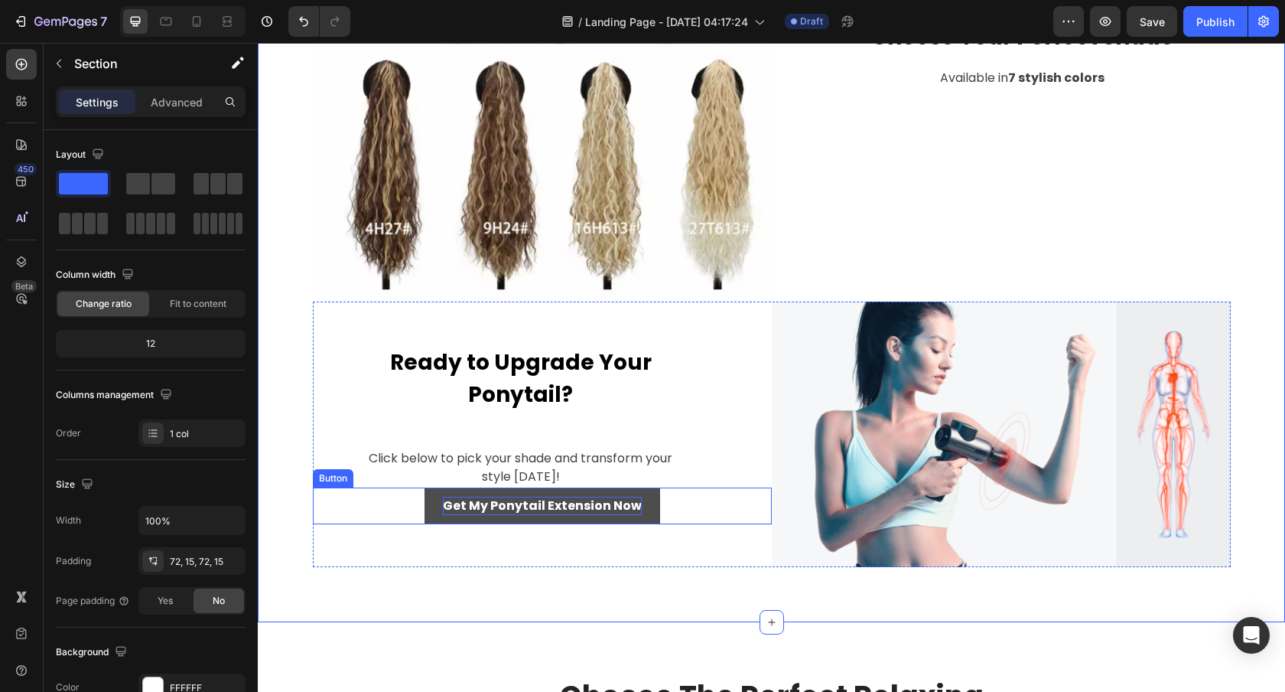
click at [572, 497] on strong "Get My Ponytail Extension Now" at bounding box center [542, 506] width 199 height 18
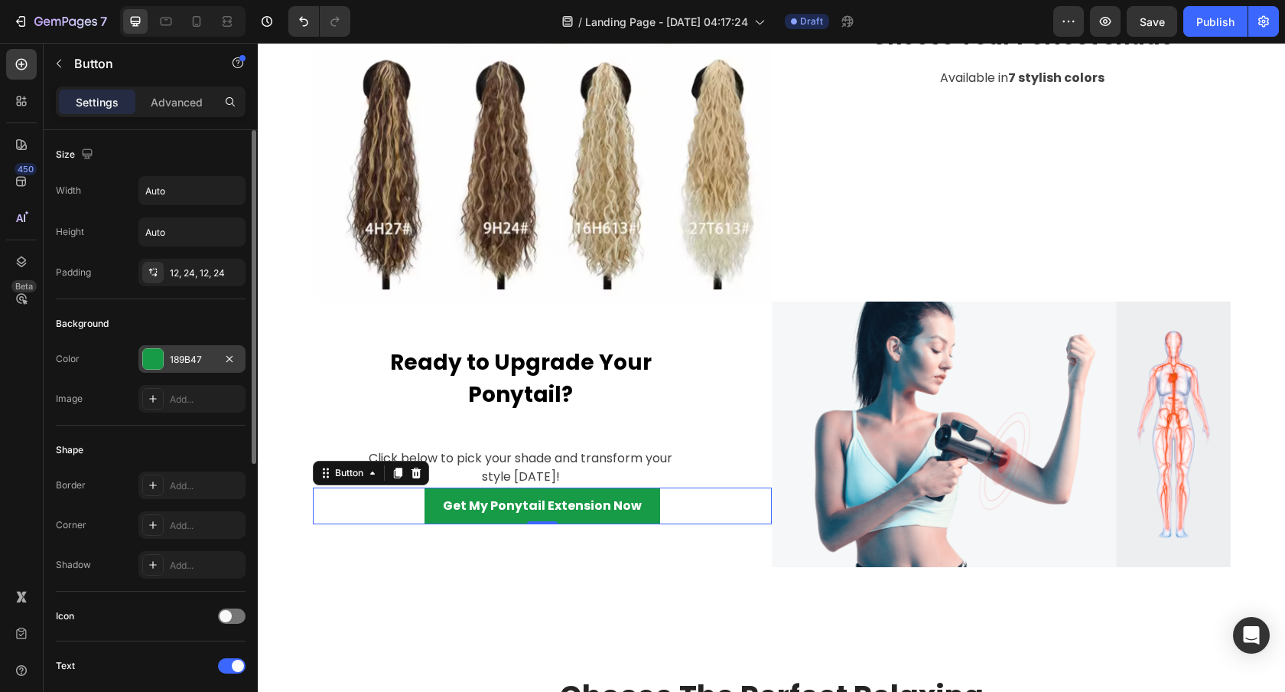
click at [153, 360] on div at bounding box center [153, 359] width 20 height 20
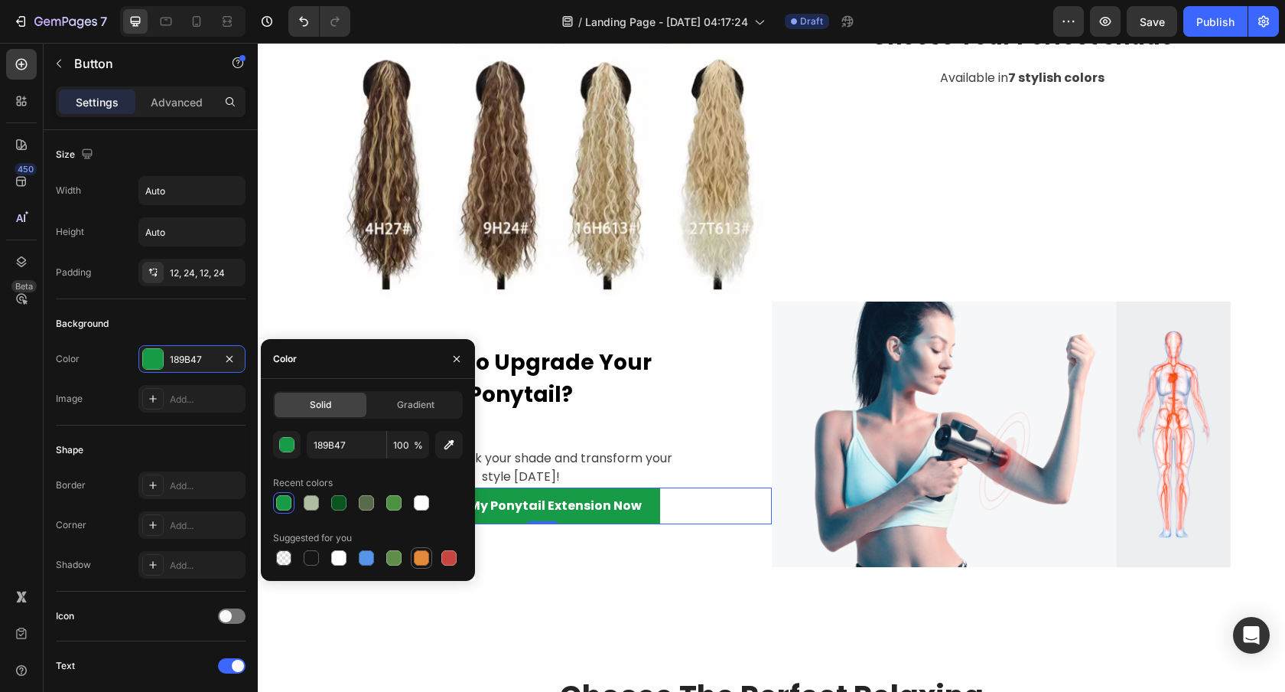
click at [418, 559] on div at bounding box center [421, 557] width 15 height 15
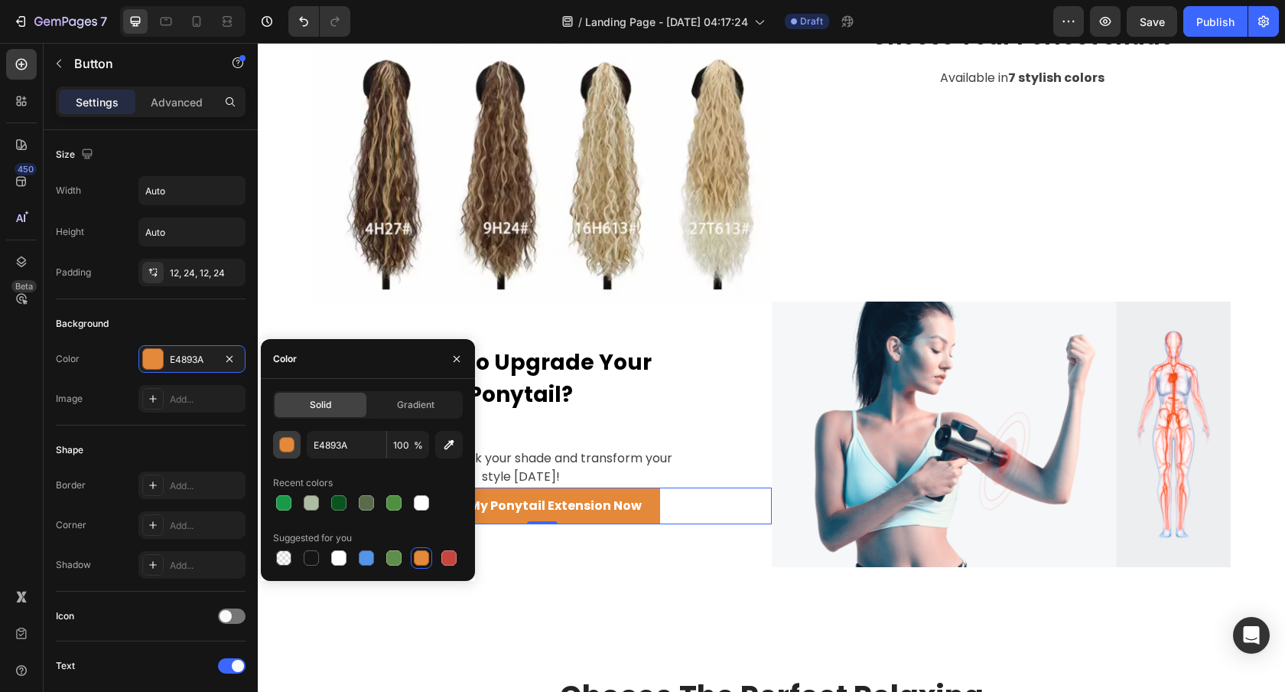
click at [288, 443] on div "button" at bounding box center [287, 445] width 15 height 15
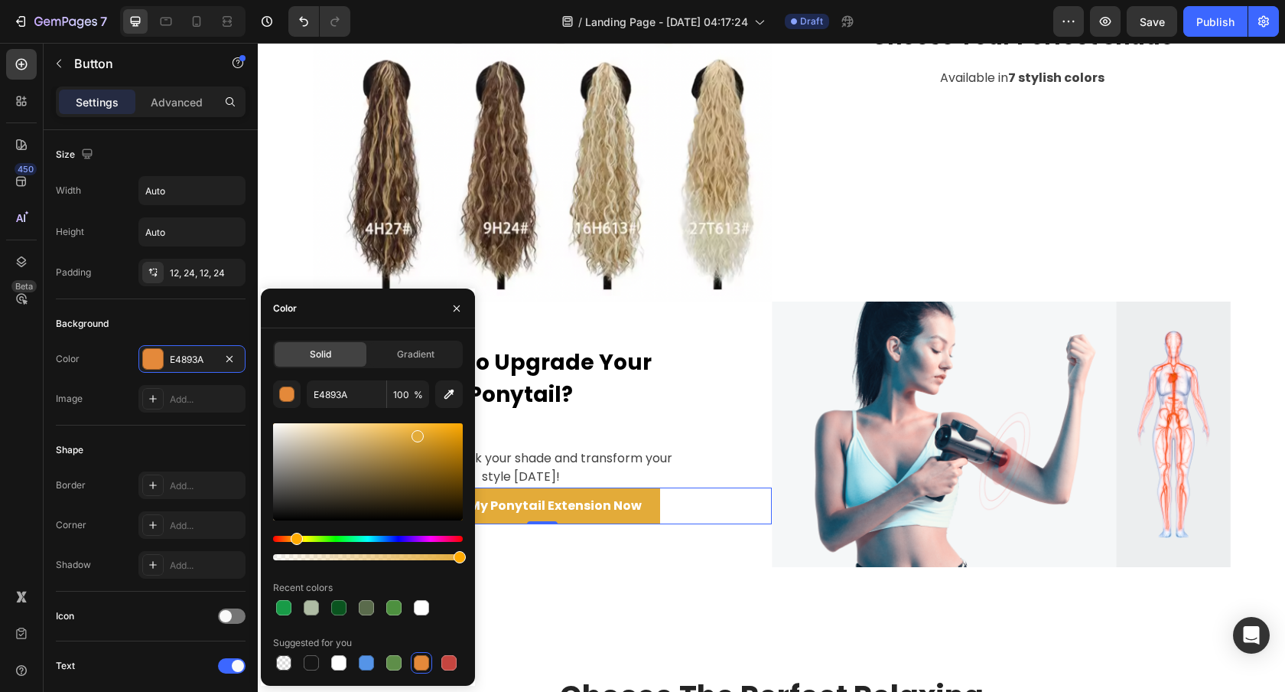
click at [295, 540] on div "Hue" at bounding box center [297, 539] width 12 height 12
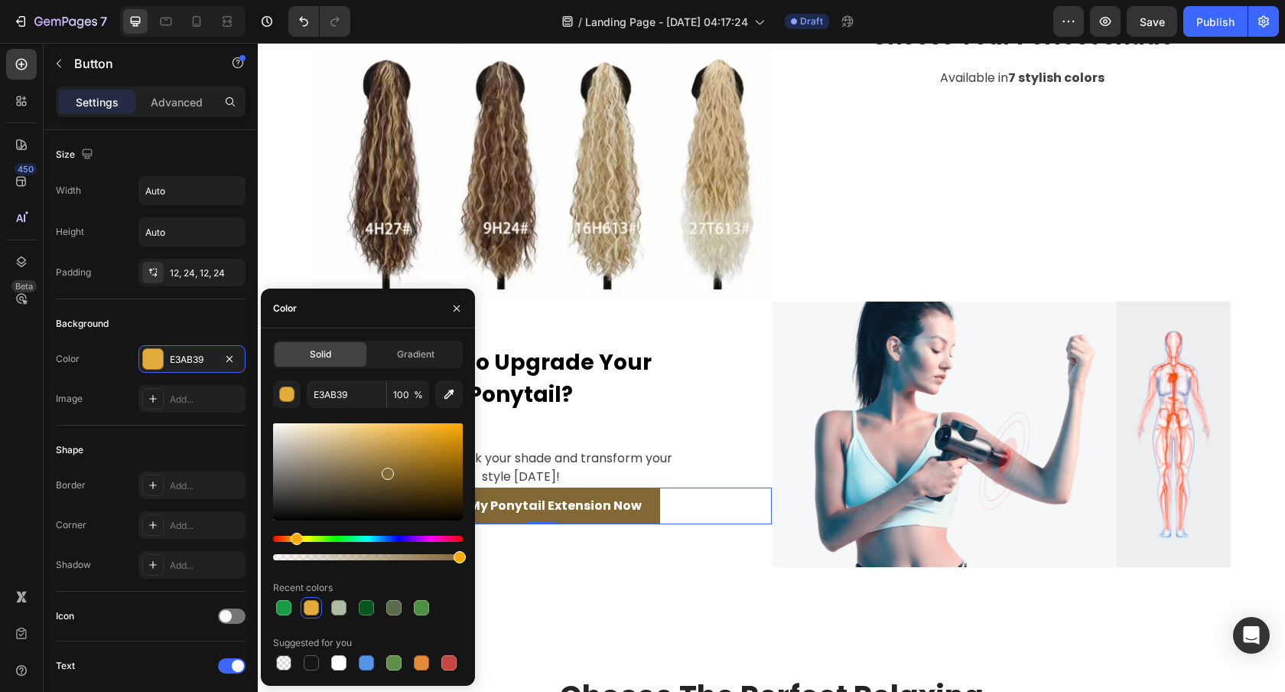
drag, startPoint x: 447, startPoint y: 483, endPoint x: 386, endPoint y: 470, distance: 61.8
click at [386, 470] on div at bounding box center [368, 471] width 190 height 97
type input "826835"
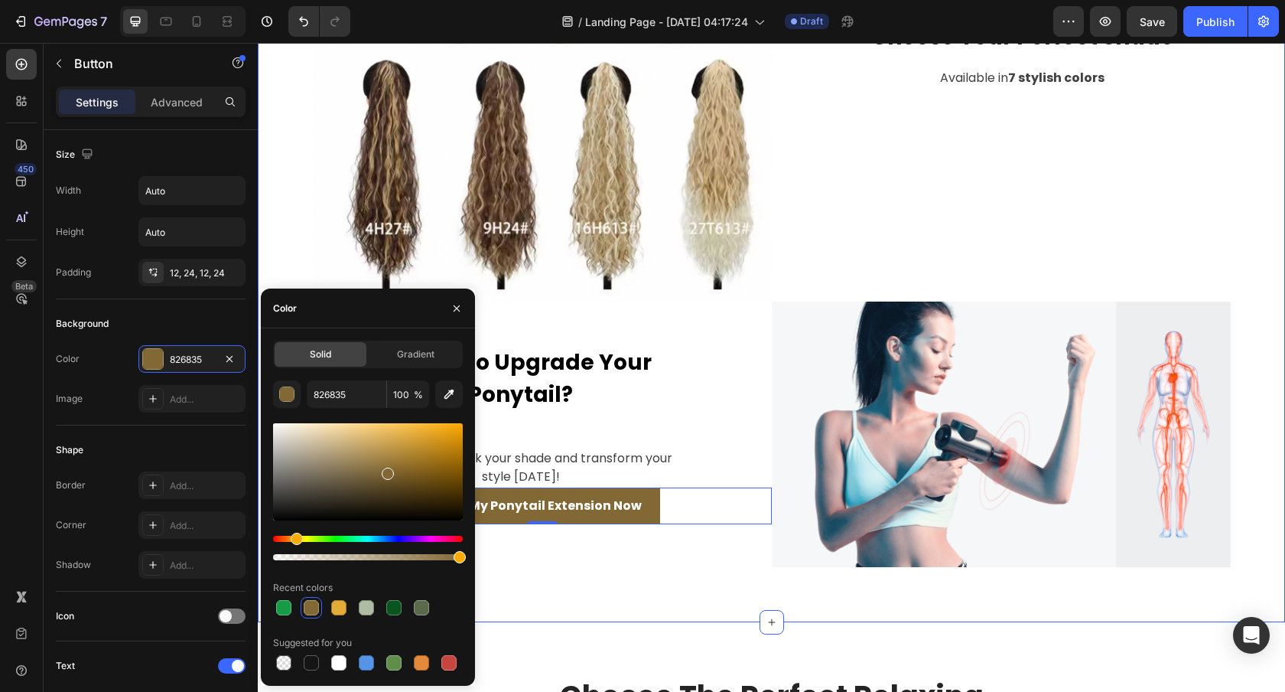
click at [648, 599] on div "Beat Fatigue And Feel Great With The Gemgun Massage Gun Heading Row Image Choos…" at bounding box center [772, 129] width 1028 height 987
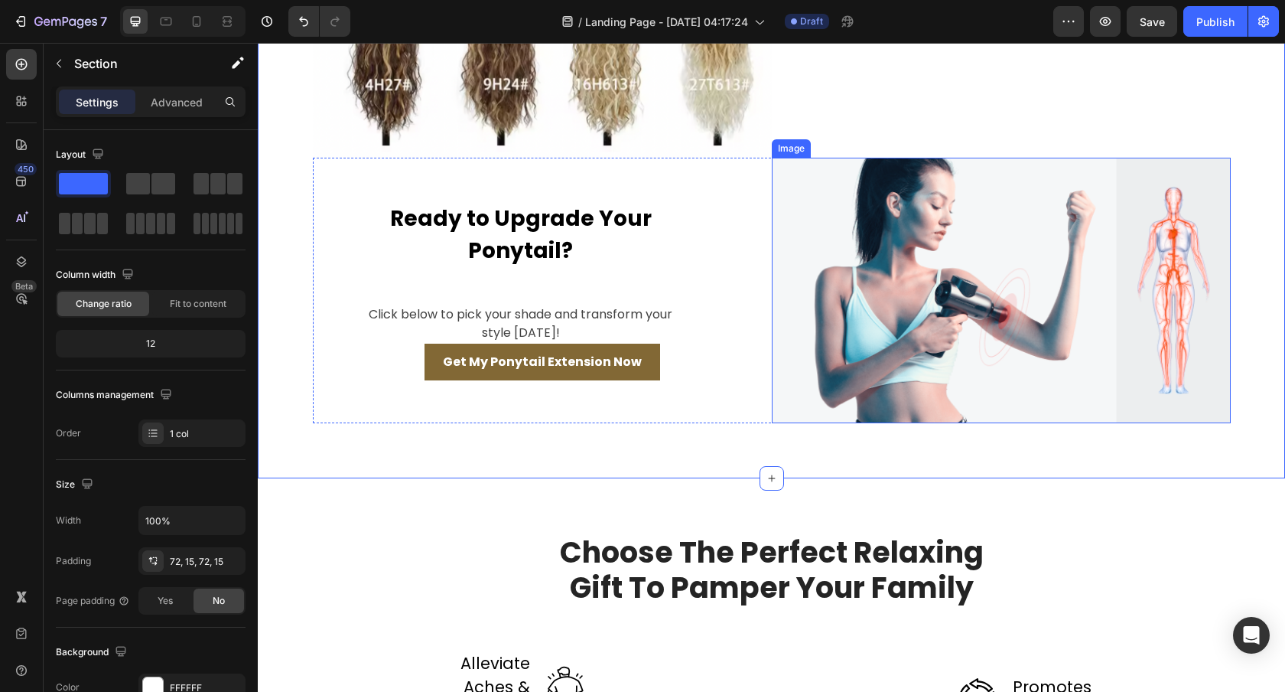
scroll to position [1518, 0]
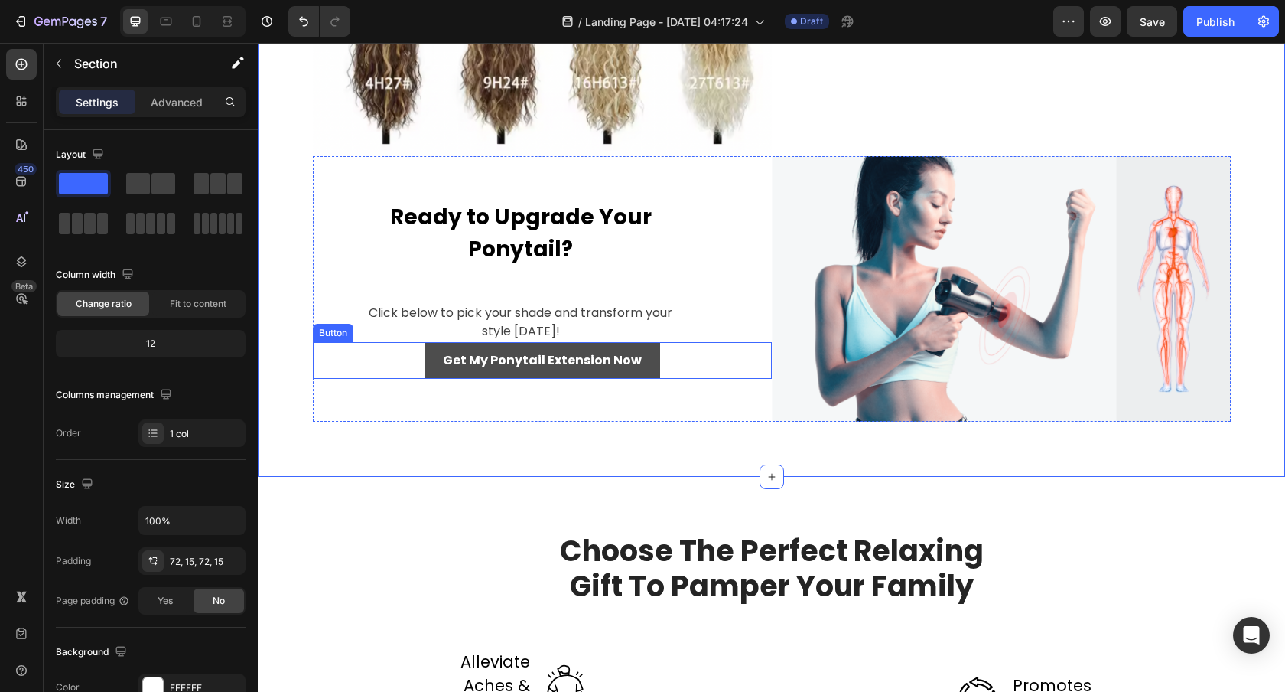
click at [647, 355] on button "Get My Ponytail Extension Now" at bounding box center [543, 360] width 236 height 37
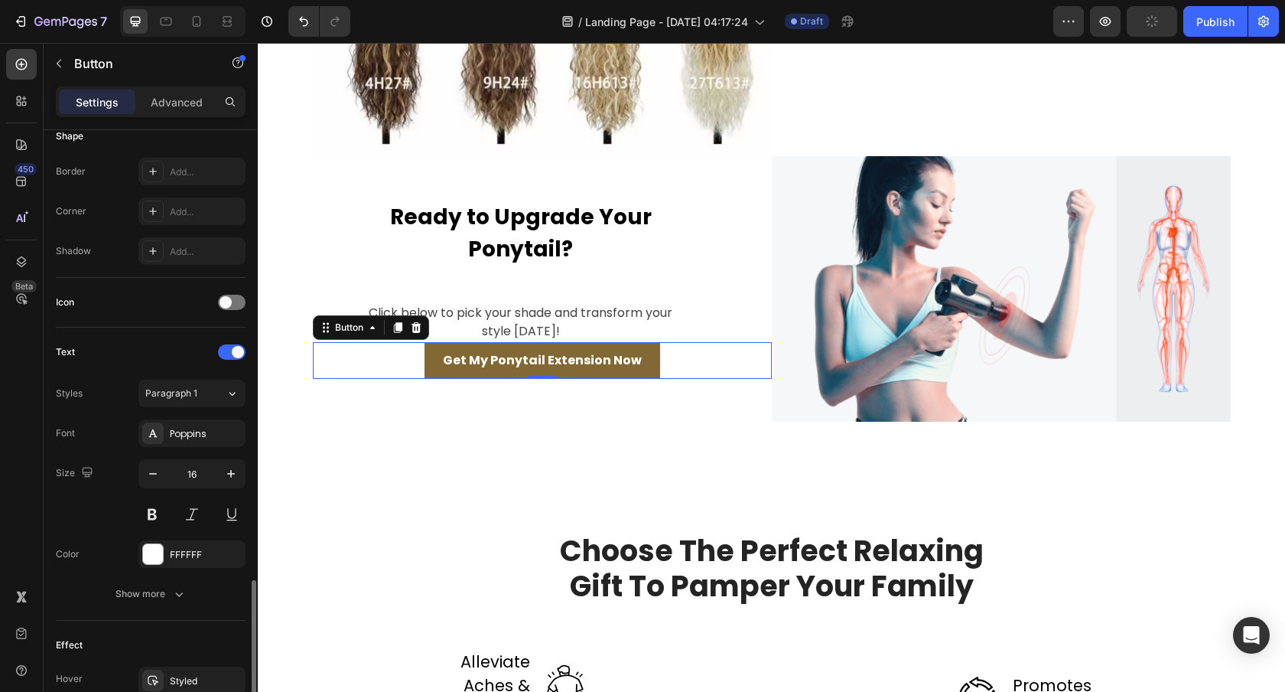
scroll to position [492, 0]
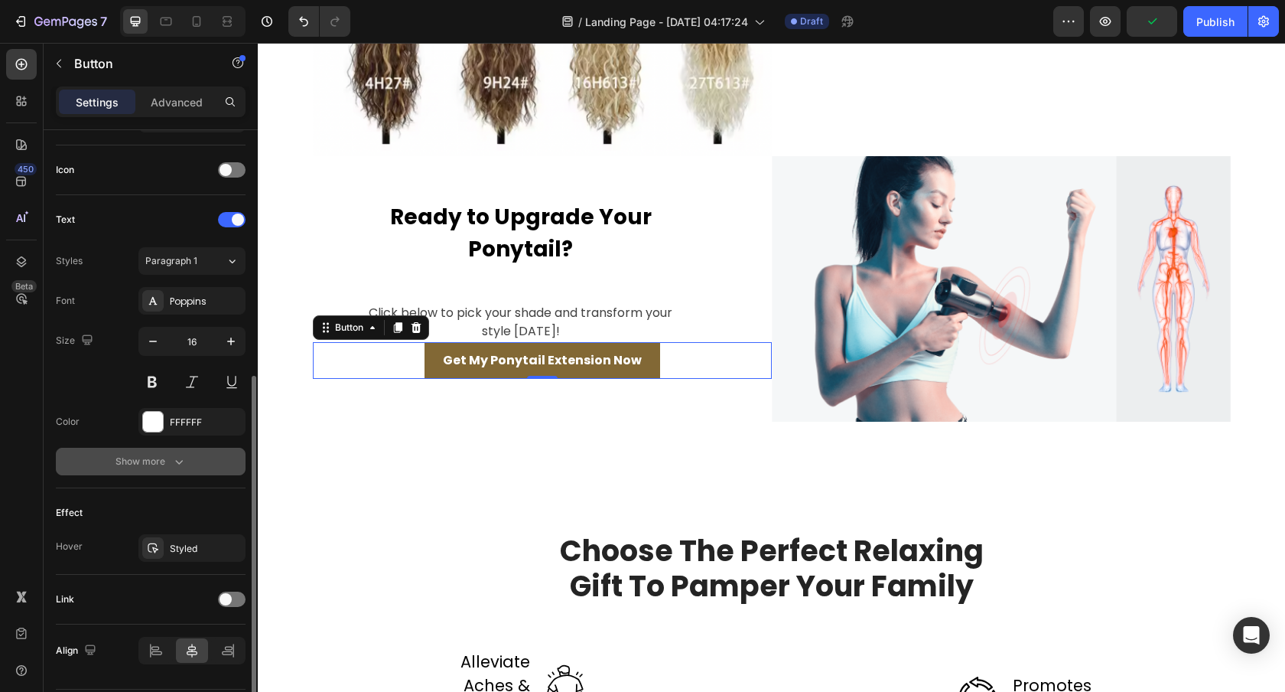
click at [178, 474] on button "Show more" at bounding box center [151, 462] width 190 height 28
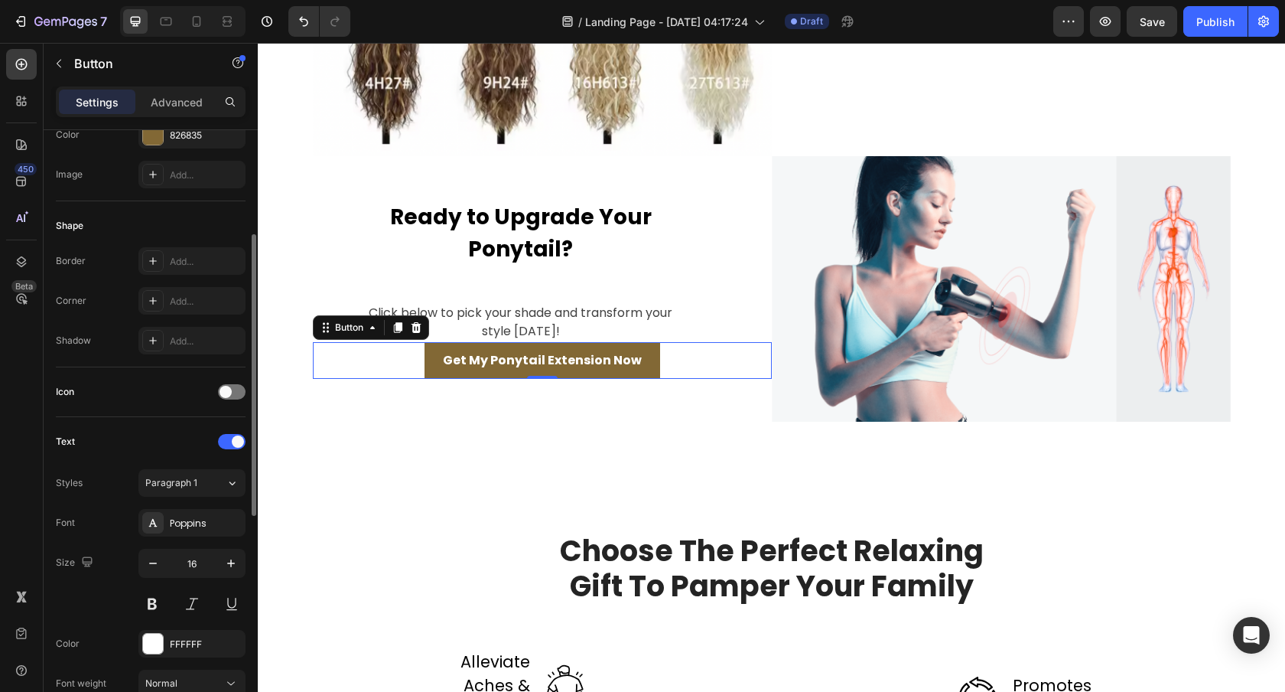
scroll to position [196, 0]
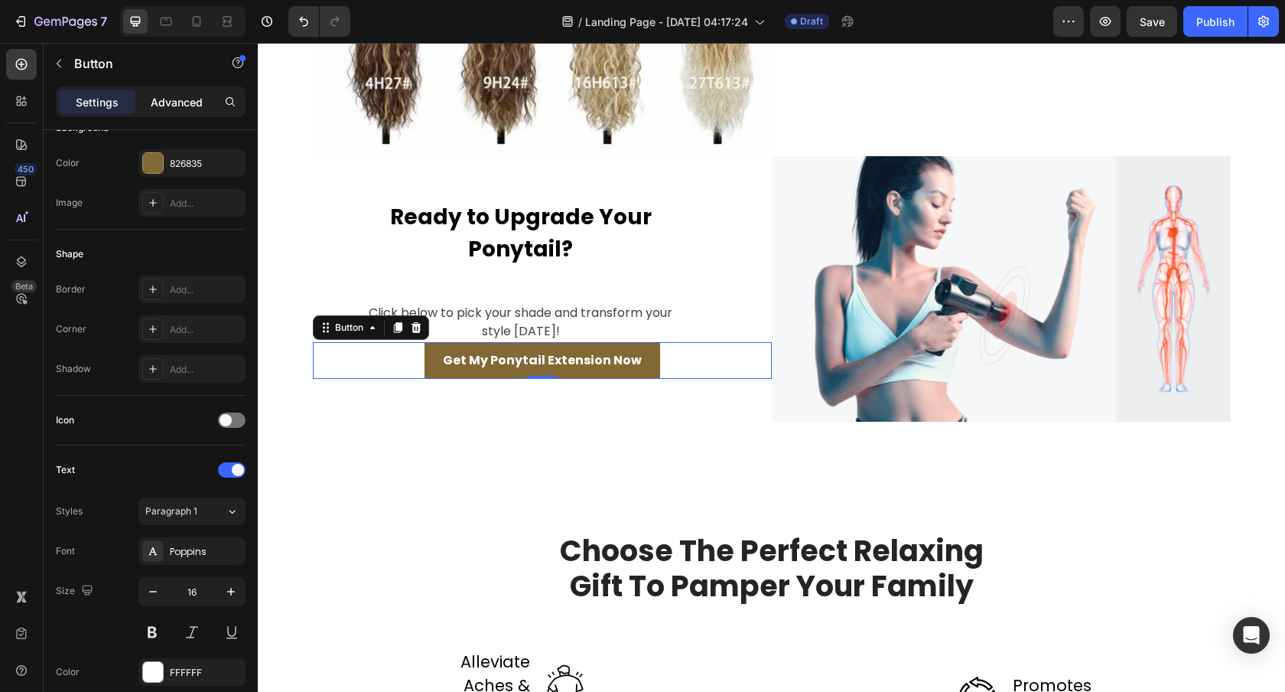
click at [184, 103] on p "Advanced" at bounding box center [177, 102] width 52 height 16
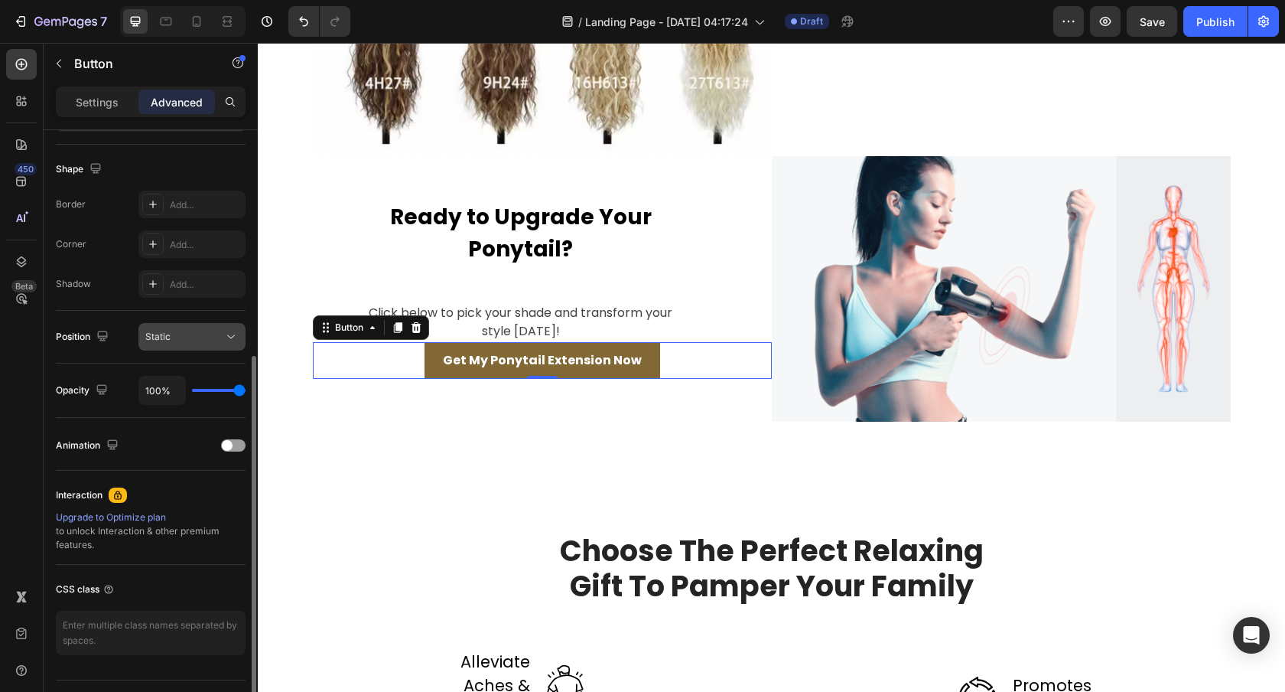
scroll to position [357, 0]
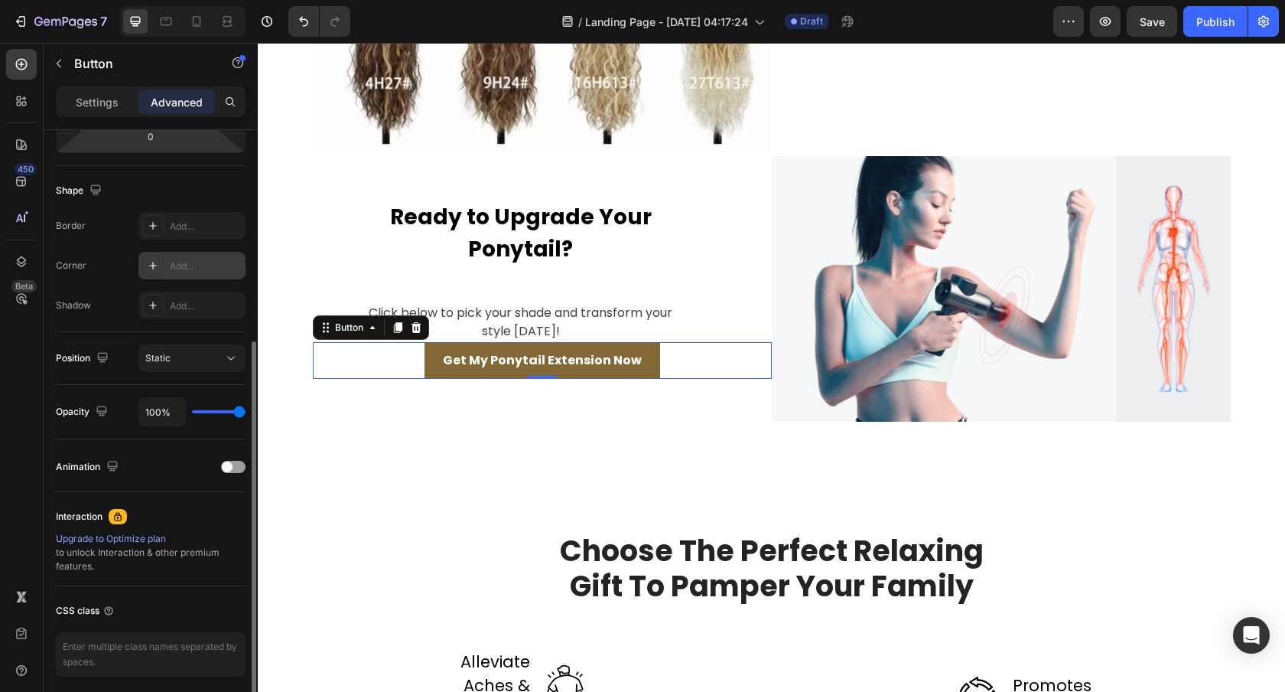
click at [181, 259] on div "Add..." at bounding box center [206, 266] width 72 height 14
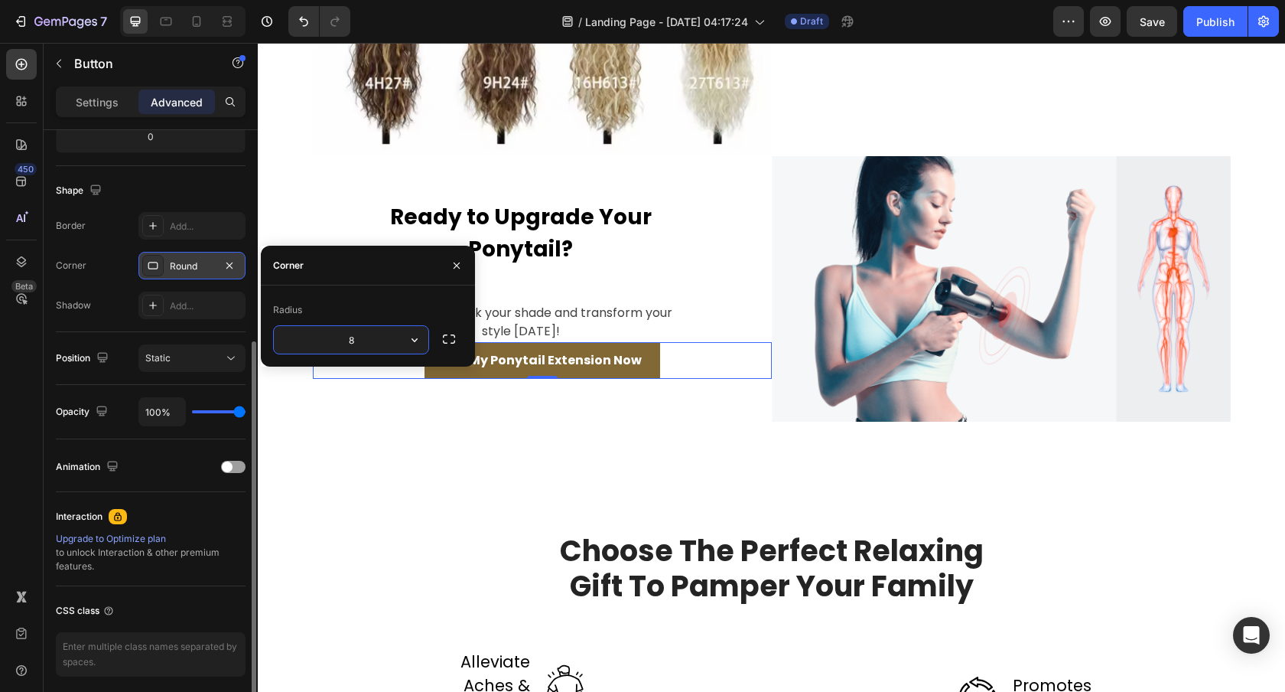
click at [361, 344] on input "8" at bounding box center [351, 340] width 155 height 28
click at [409, 336] on icon "button" at bounding box center [414, 339] width 15 height 15
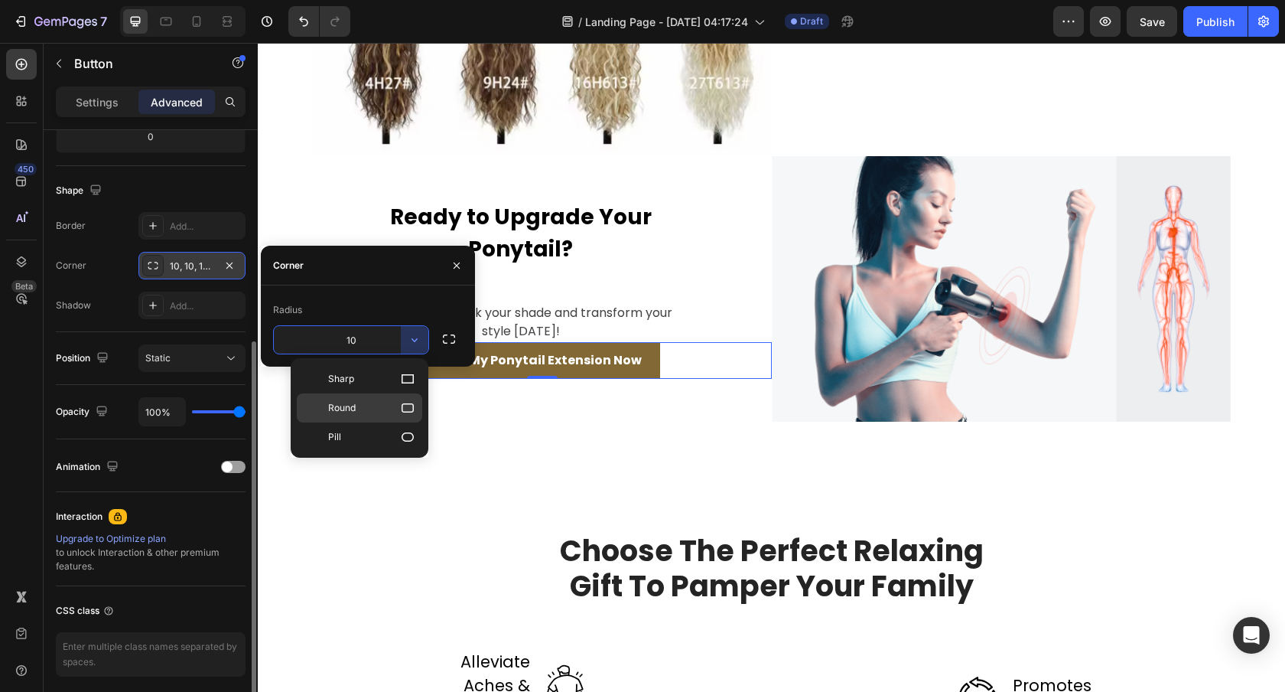
click at [403, 409] on icon at bounding box center [407, 407] width 15 height 15
type input "8"
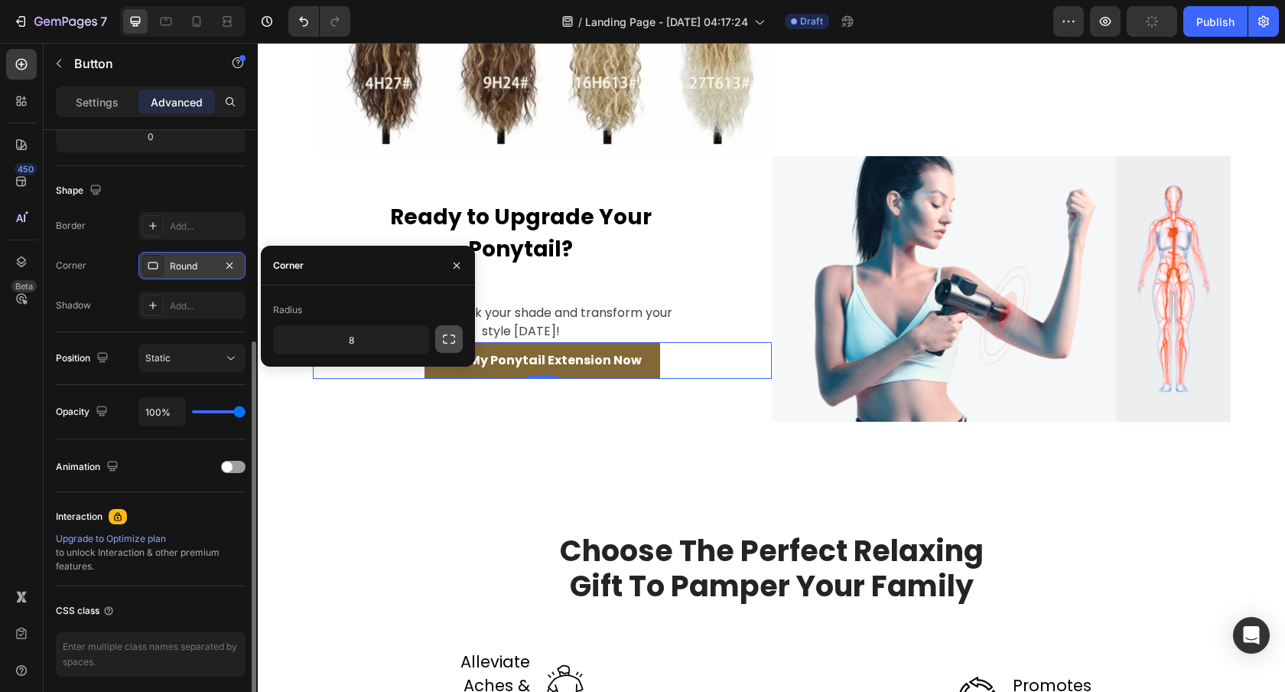
click at [441, 333] on icon "button" at bounding box center [448, 338] width 15 height 15
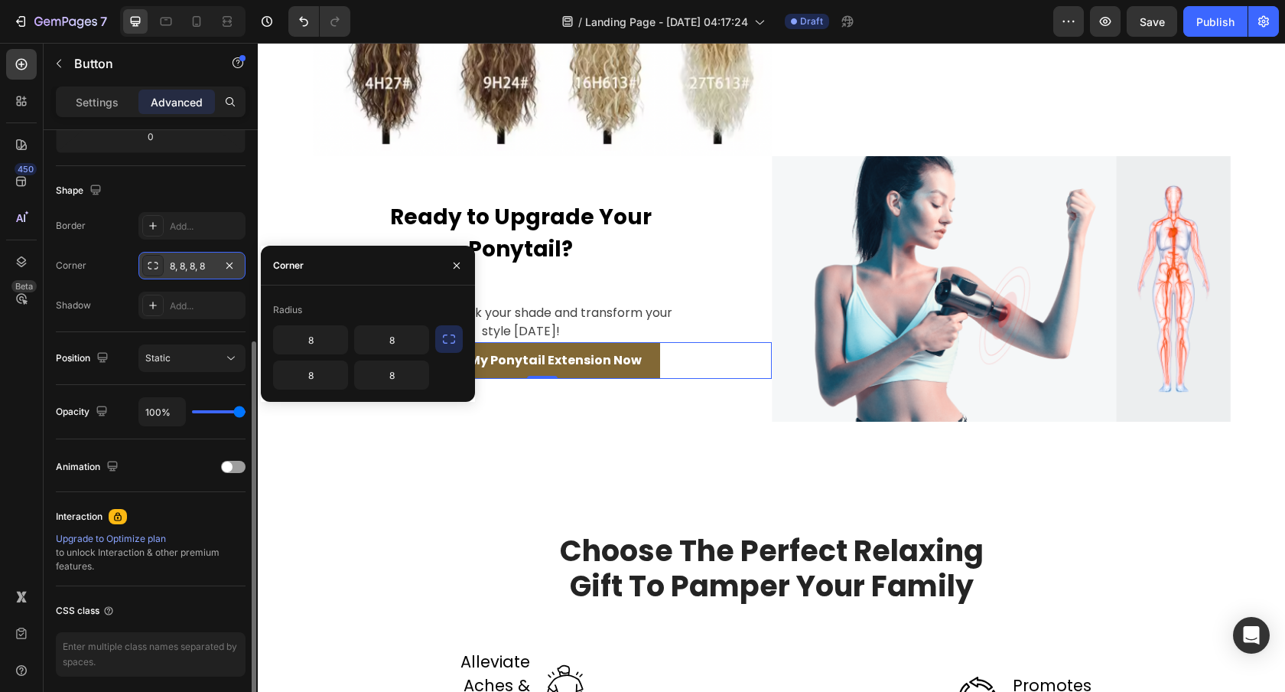
click at [357, 311] on div "Radius" at bounding box center [368, 310] width 190 height 24
click at [166, 231] on div "Add..." at bounding box center [191, 226] width 107 height 28
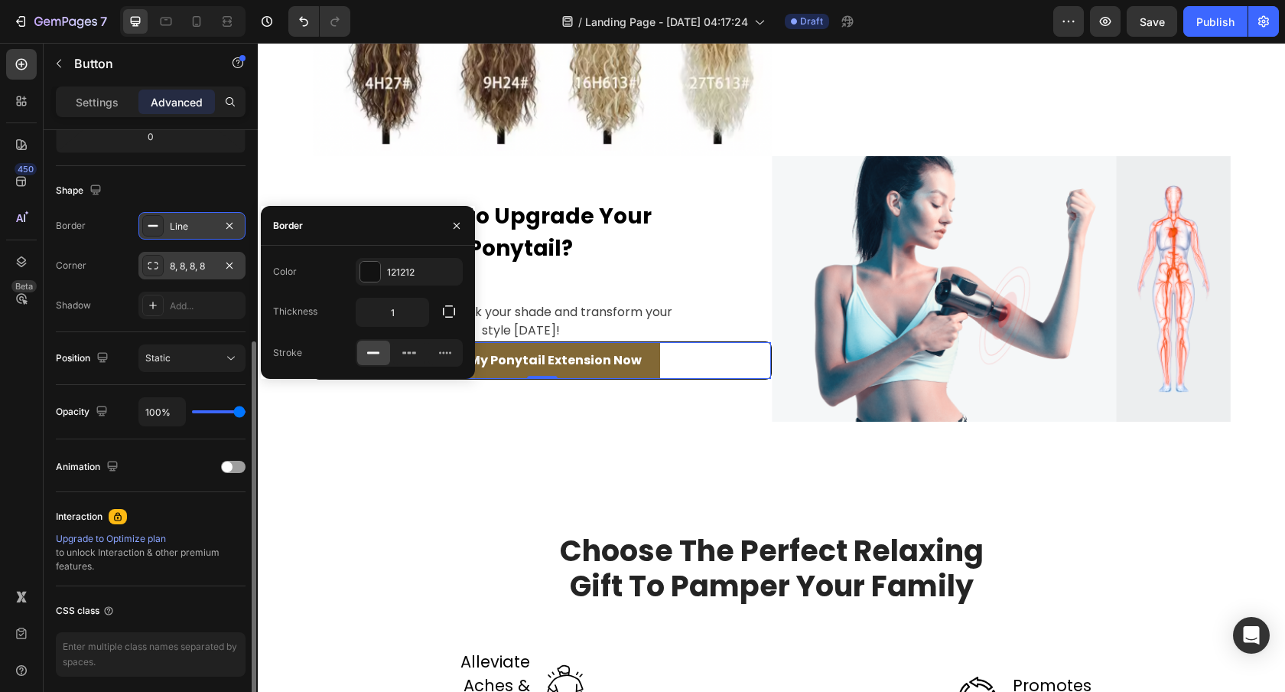
click at [192, 227] on div "Line" at bounding box center [192, 227] width 44 height 14
click at [406, 350] on icon at bounding box center [409, 352] width 15 height 15
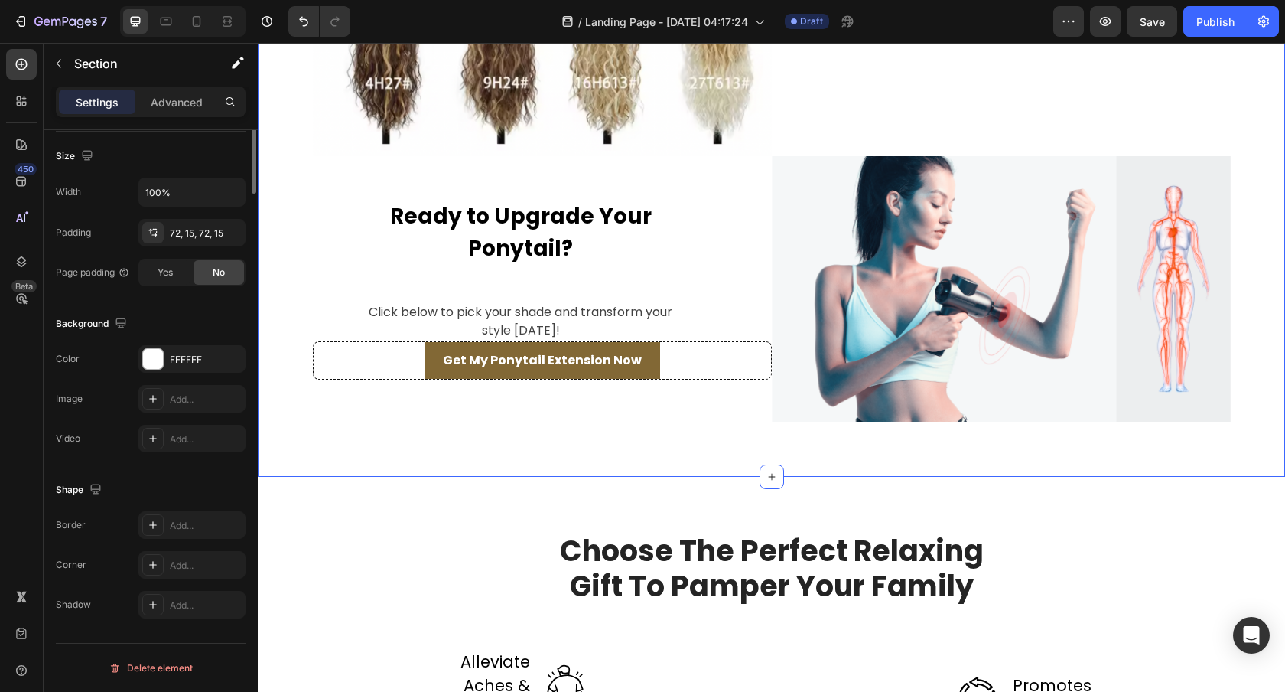
scroll to position [0, 0]
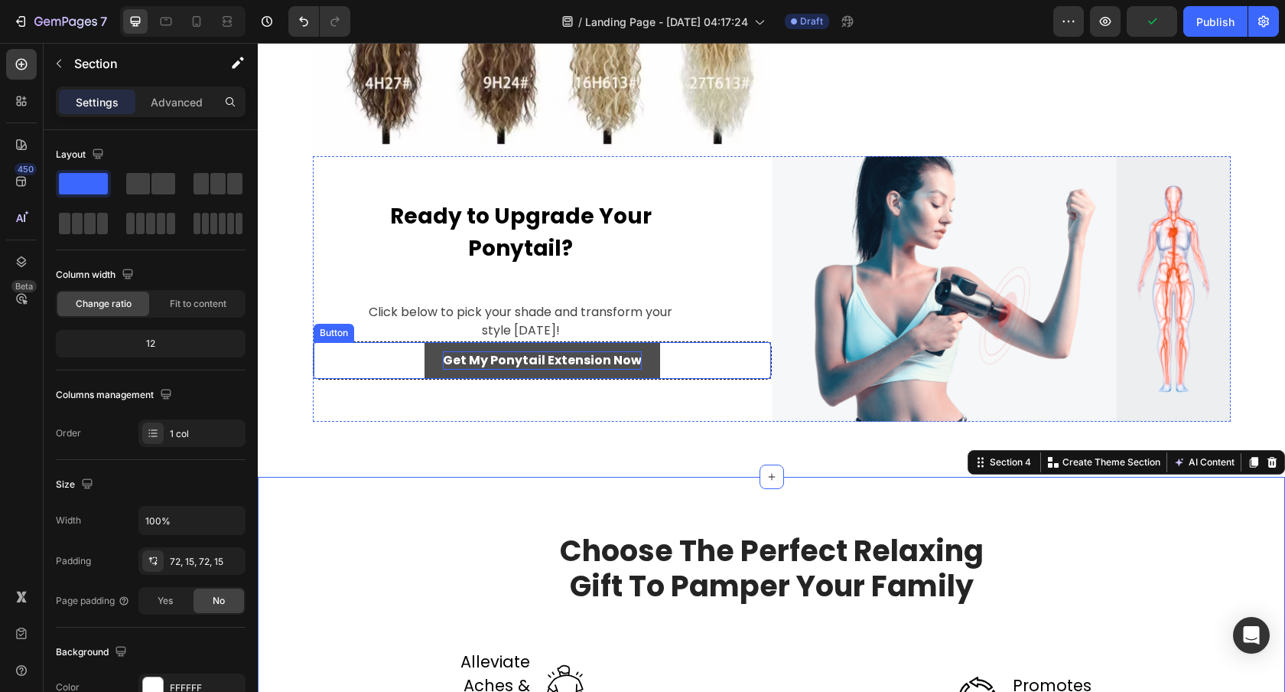
click at [610, 363] on strong "Get My Ponytail Extension Now" at bounding box center [542, 360] width 199 height 18
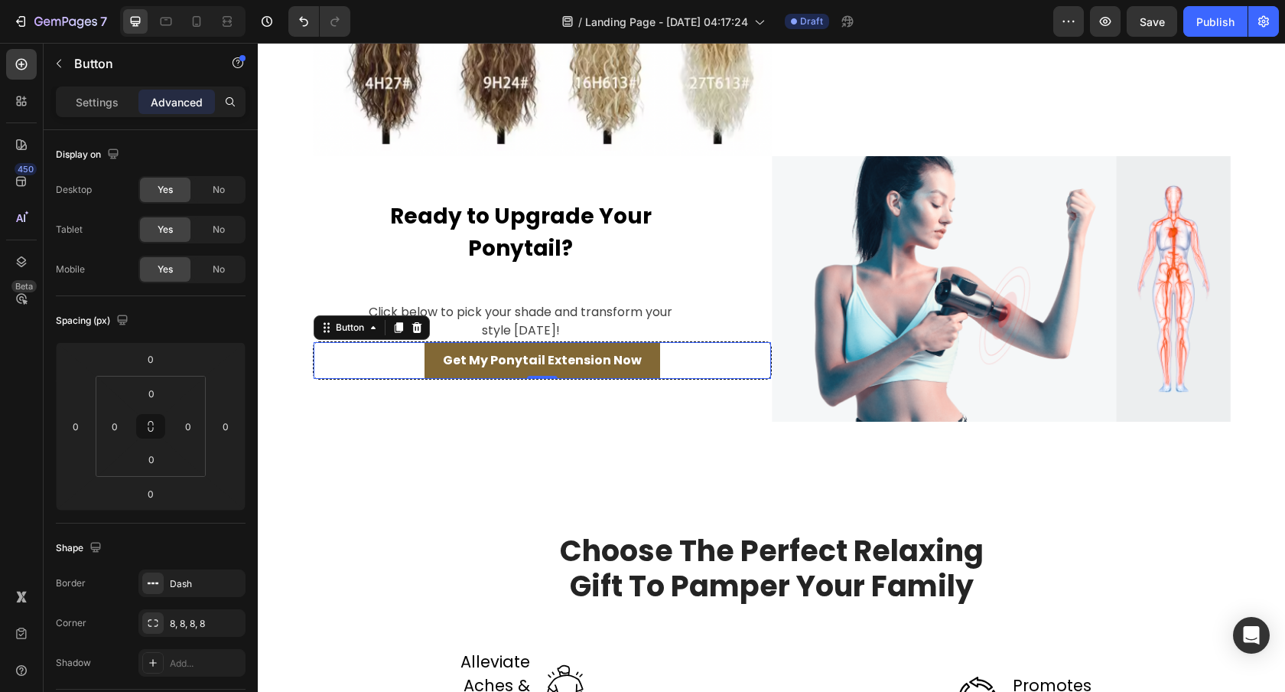
click at [663, 357] on div "Get My Ponytail Extension Now Button 0" at bounding box center [542, 360] width 459 height 38
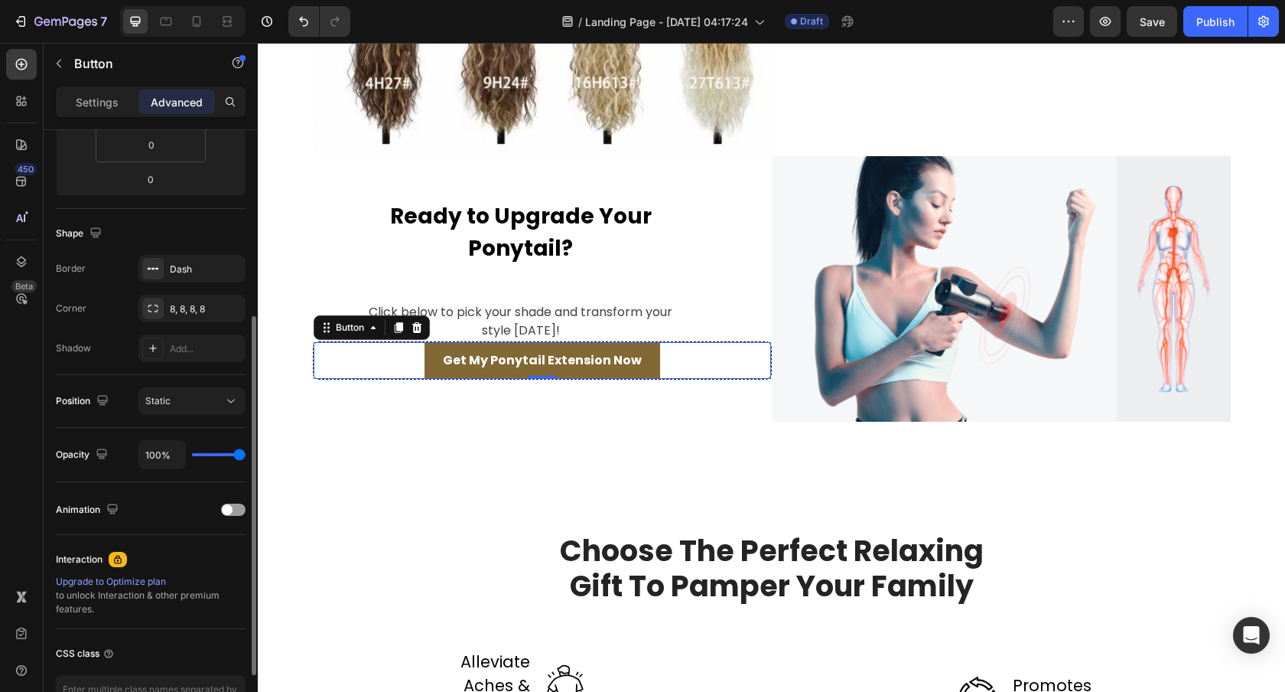
scroll to position [373, 0]
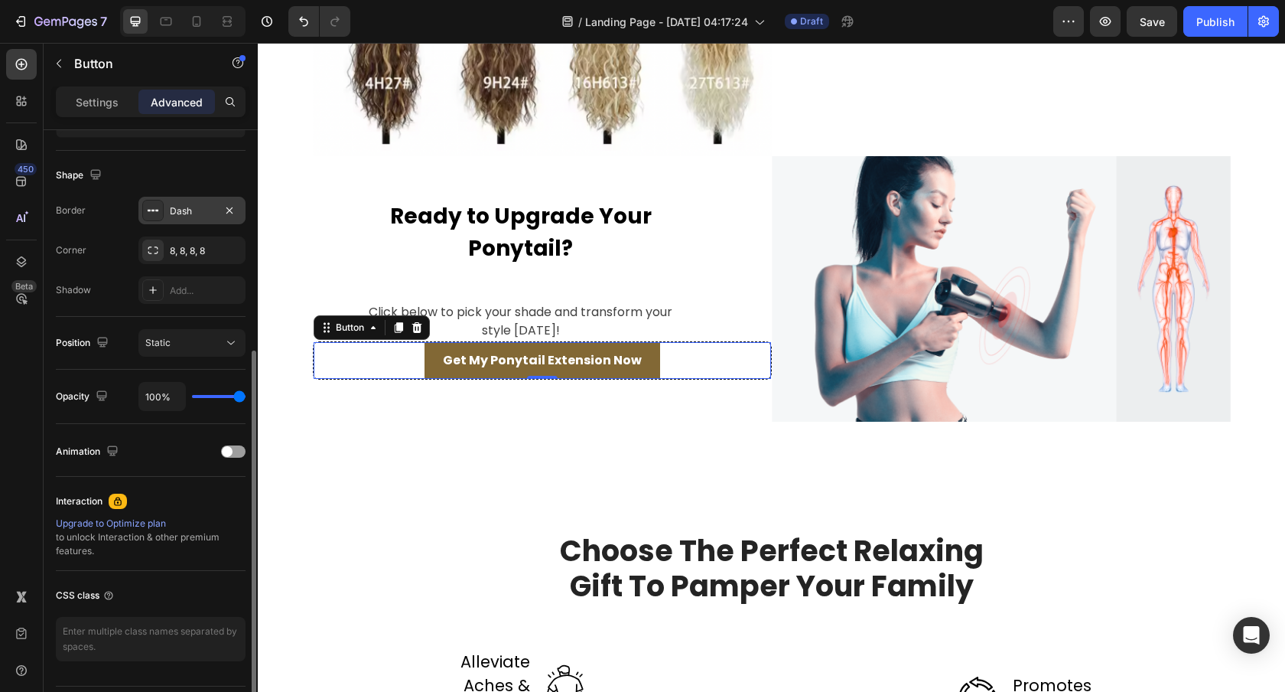
click at [174, 221] on div "Dash" at bounding box center [191, 211] width 107 height 28
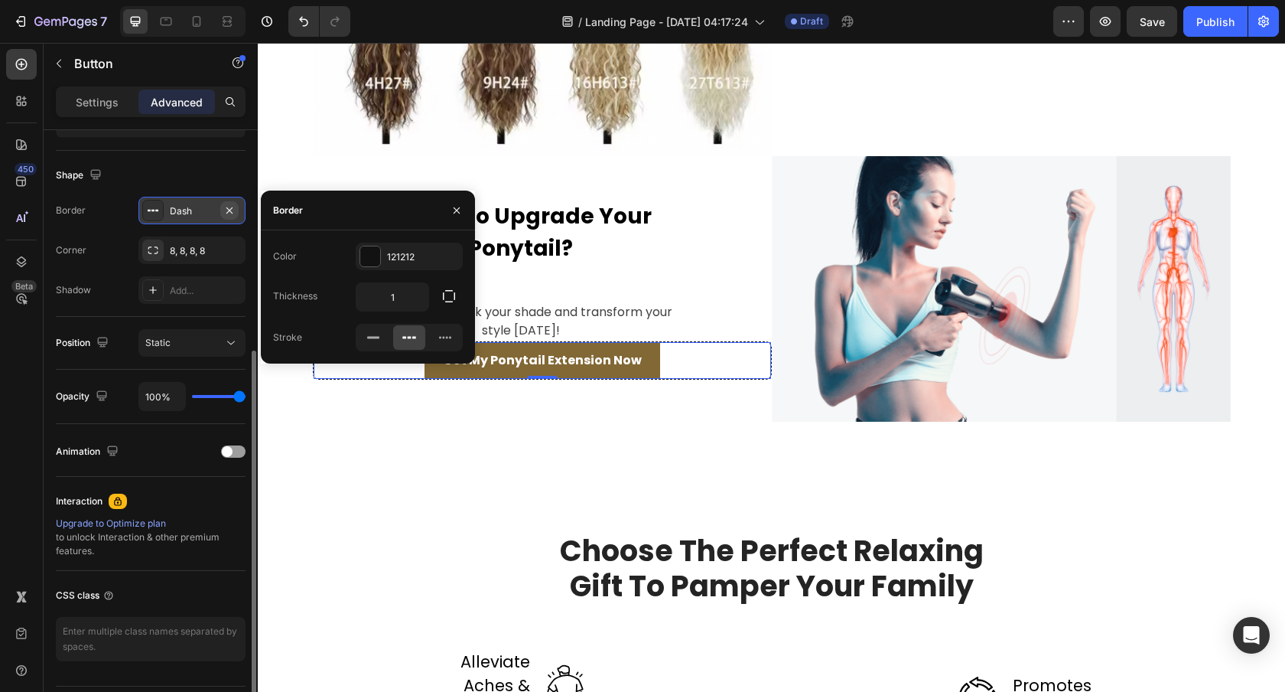
click at [231, 209] on icon "button" at bounding box center [229, 210] width 12 height 12
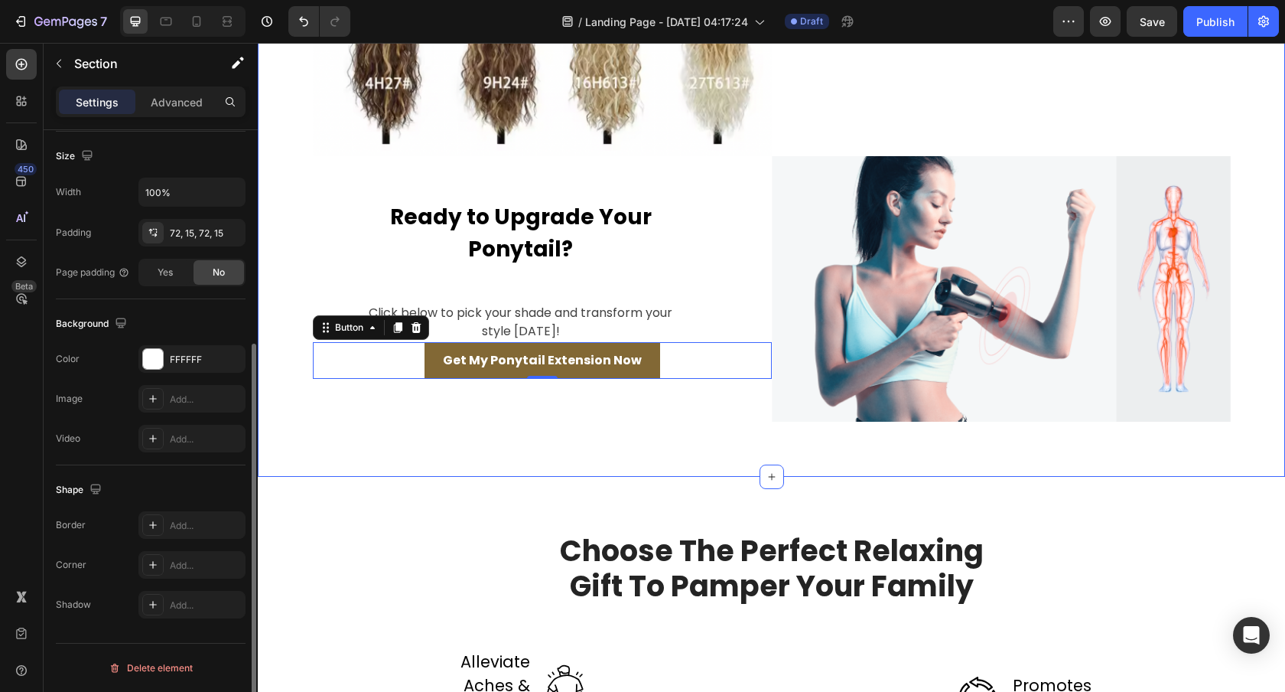
scroll to position [0, 0]
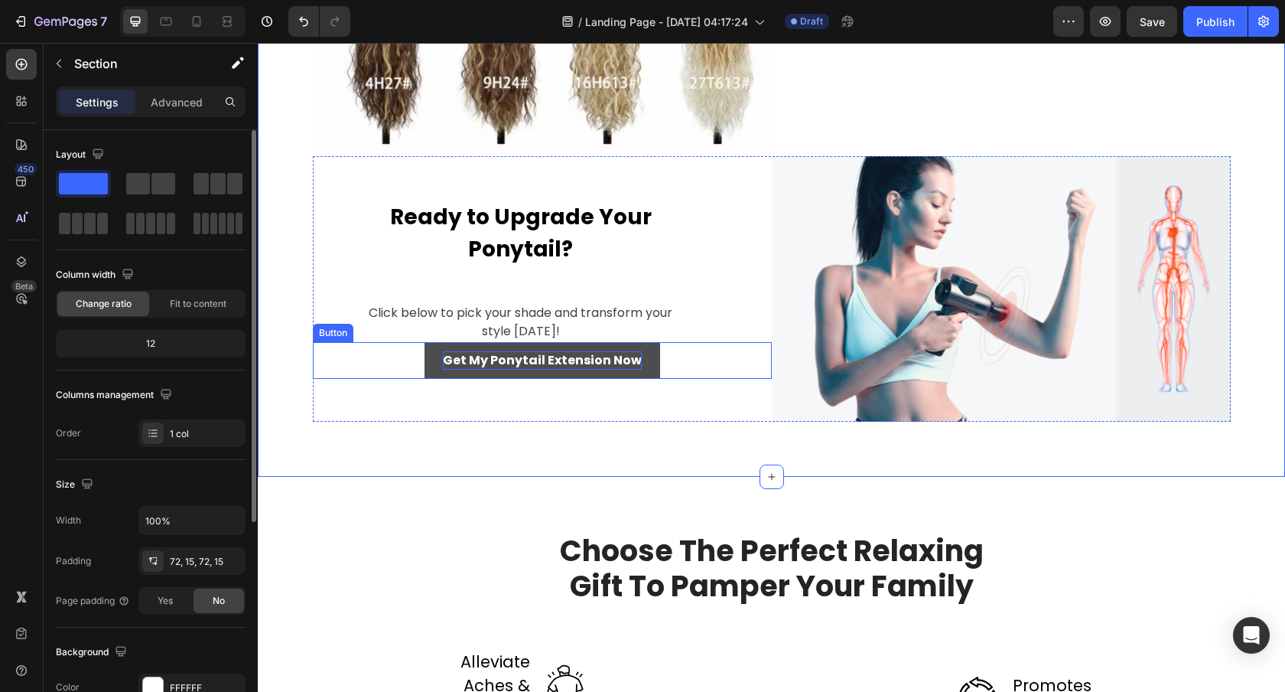
click at [483, 360] on strong "Get My Ponytail Extension Now" at bounding box center [542, 360] width 199 height 18
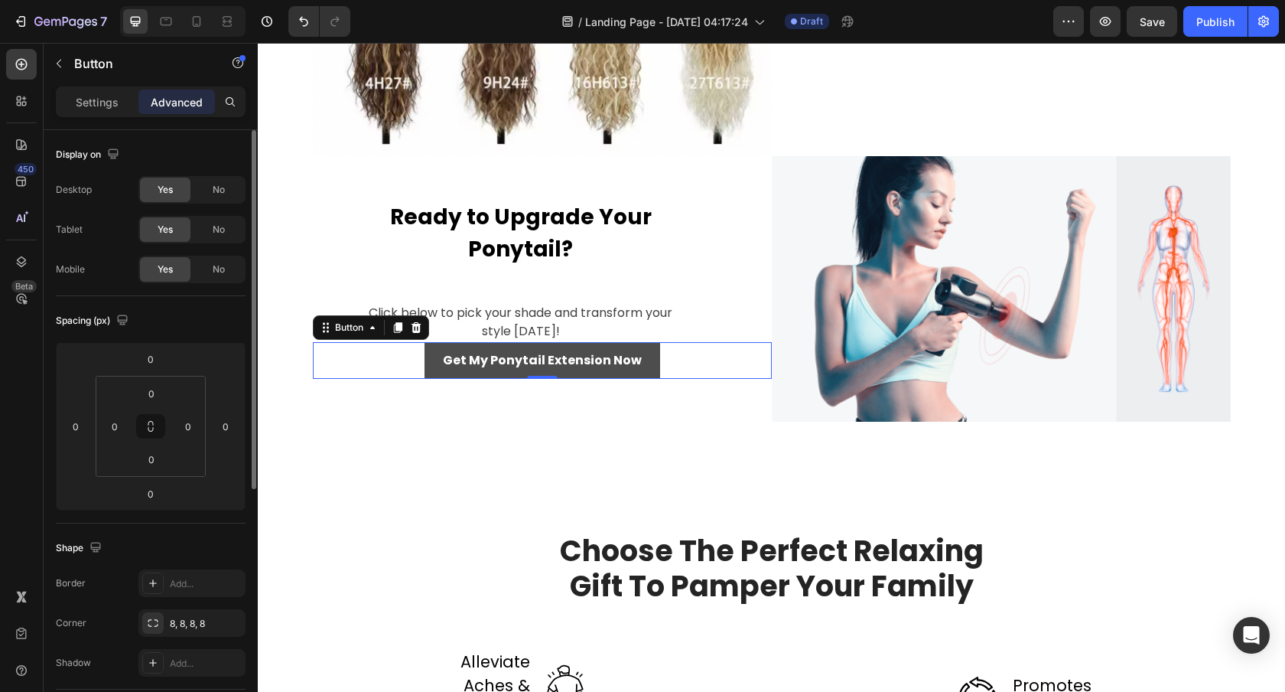
click at [436, 357] on button "Get My Ponytail Extension Now" at bounding box center [543, 360] width 236 height 37
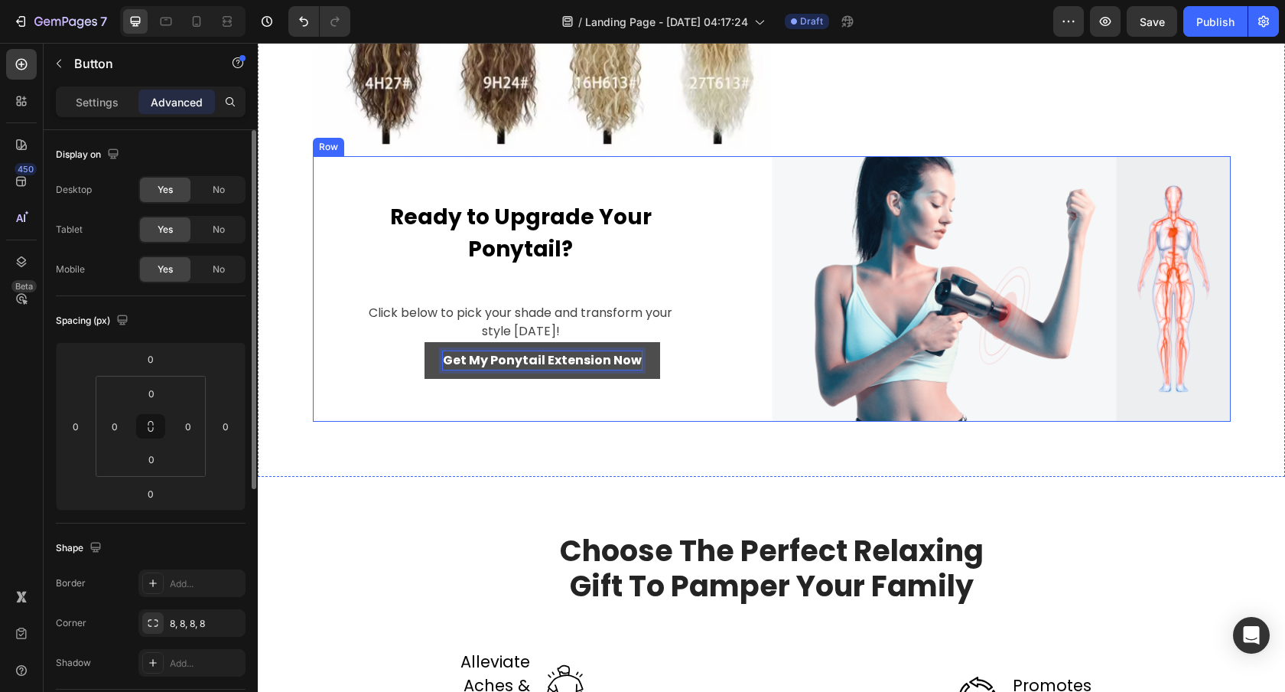
click at [488, 406] on div "Ready to Upgrade Your Ponytail? Text block Click below to pick your shade and t…" at bounding box center [542, 289] width 459 height 266
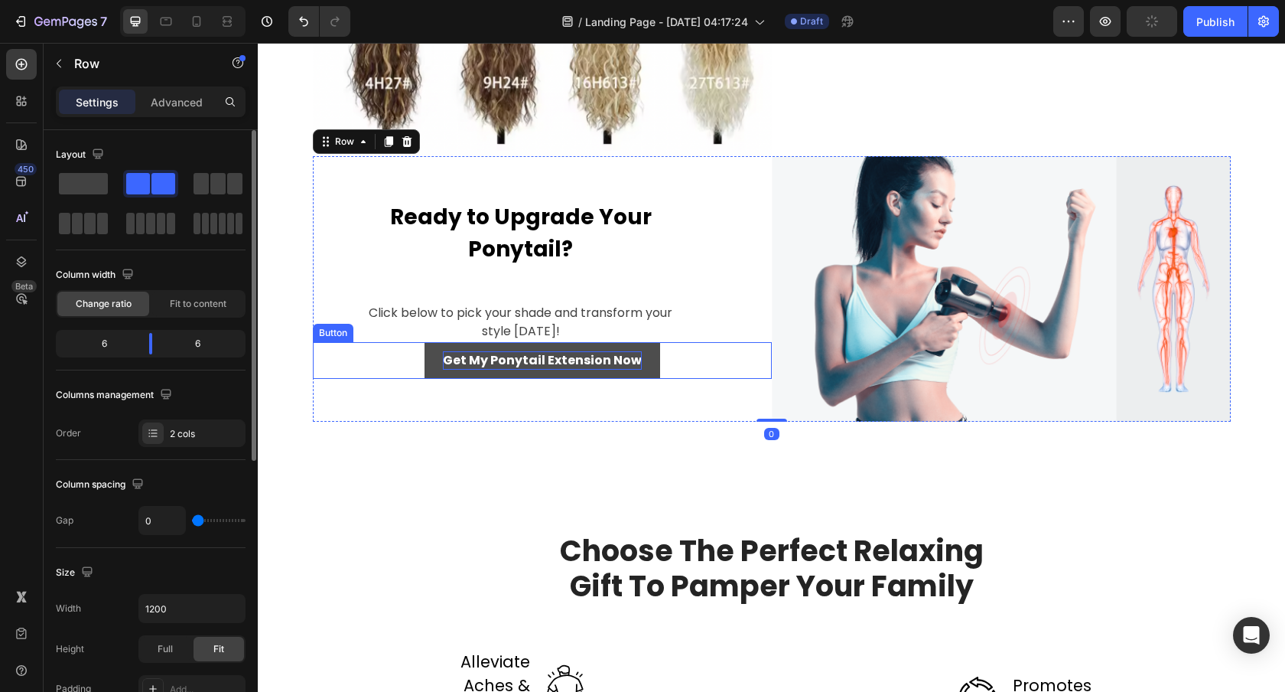
click at [435, 351] on button "Get My Ponytail Extension Now" at bounding box center [543, 360] width 236 height 37
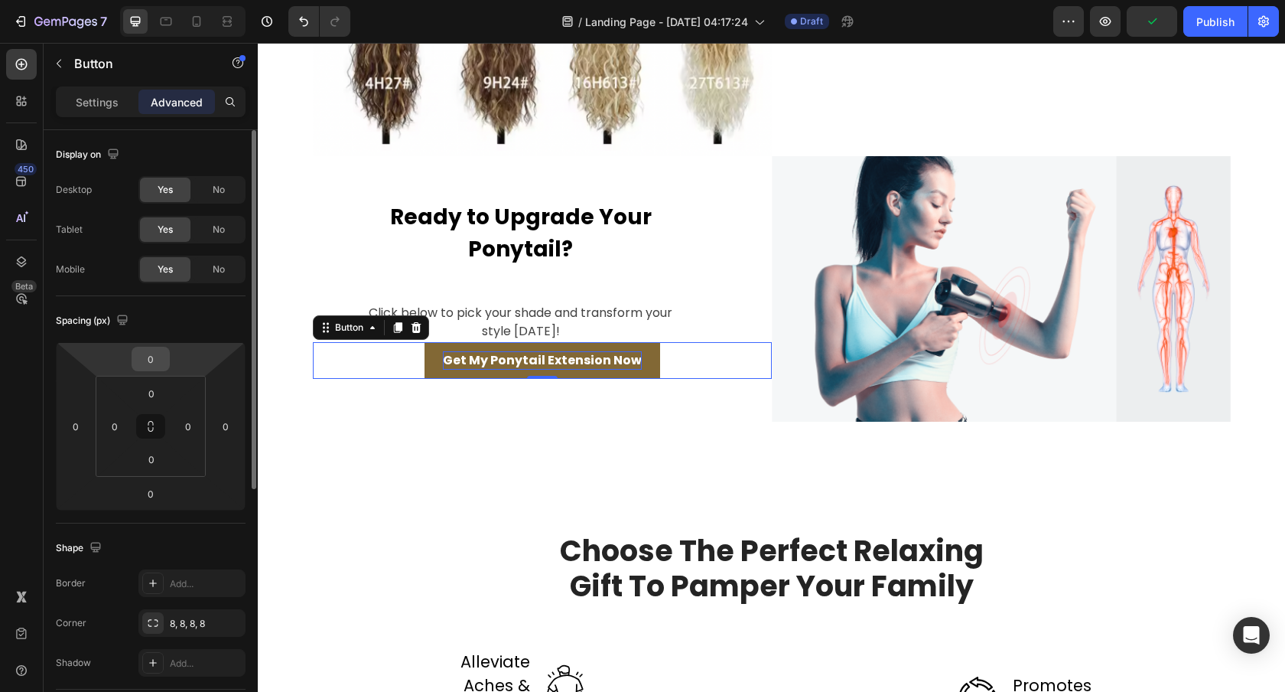
click at [165, 348] on div "0" at bounding box center [151, 359] width 38 height 24
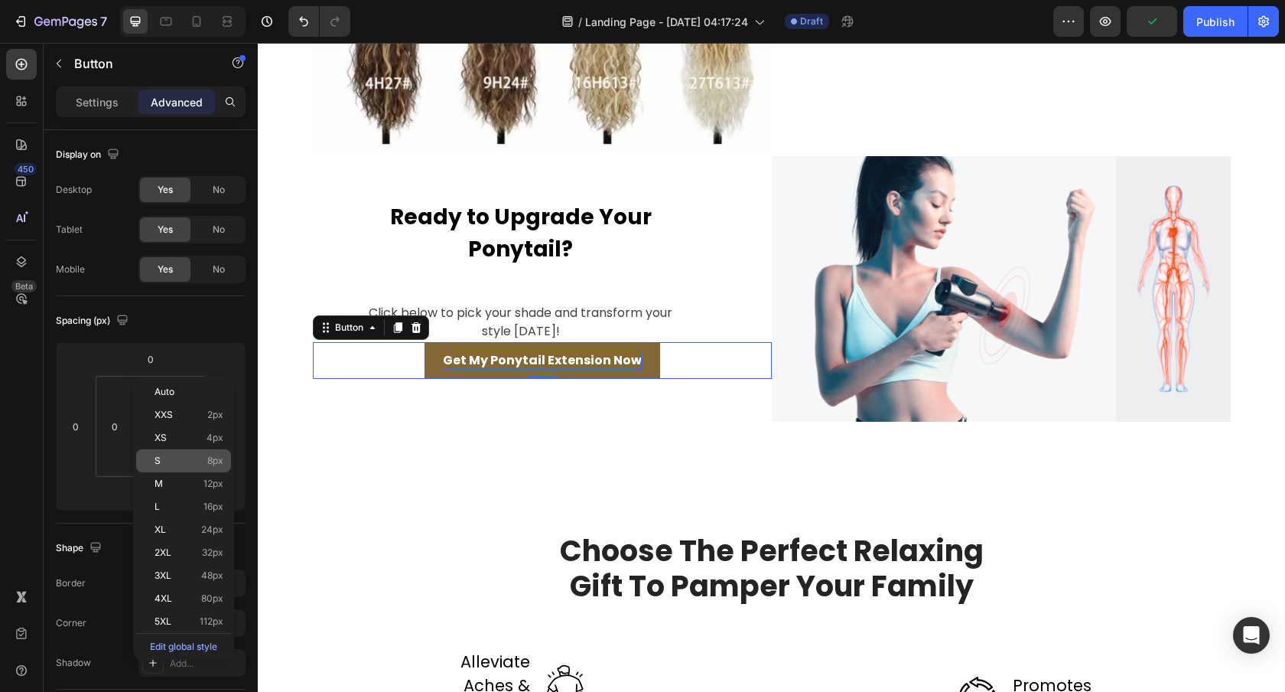
click at [186, 466] on div "S 8px" at bounding box center [183, 460] width 95 height 23
type input "8"
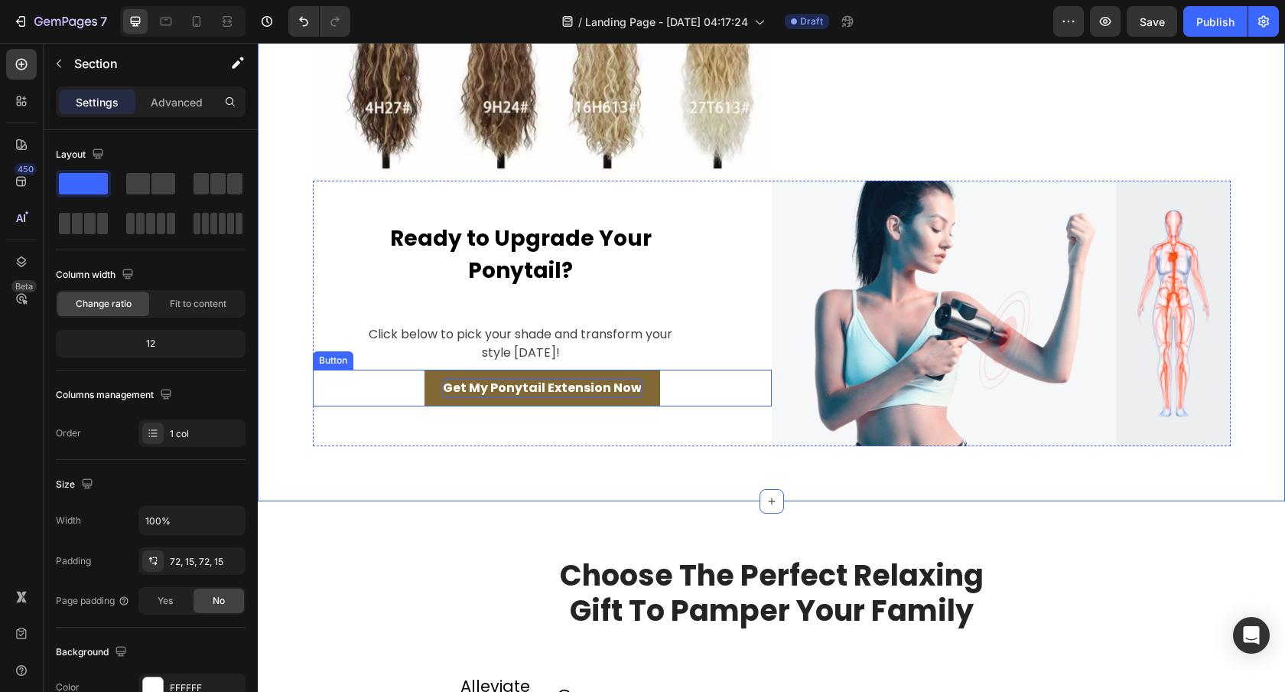
scroll to position [1611, 0]
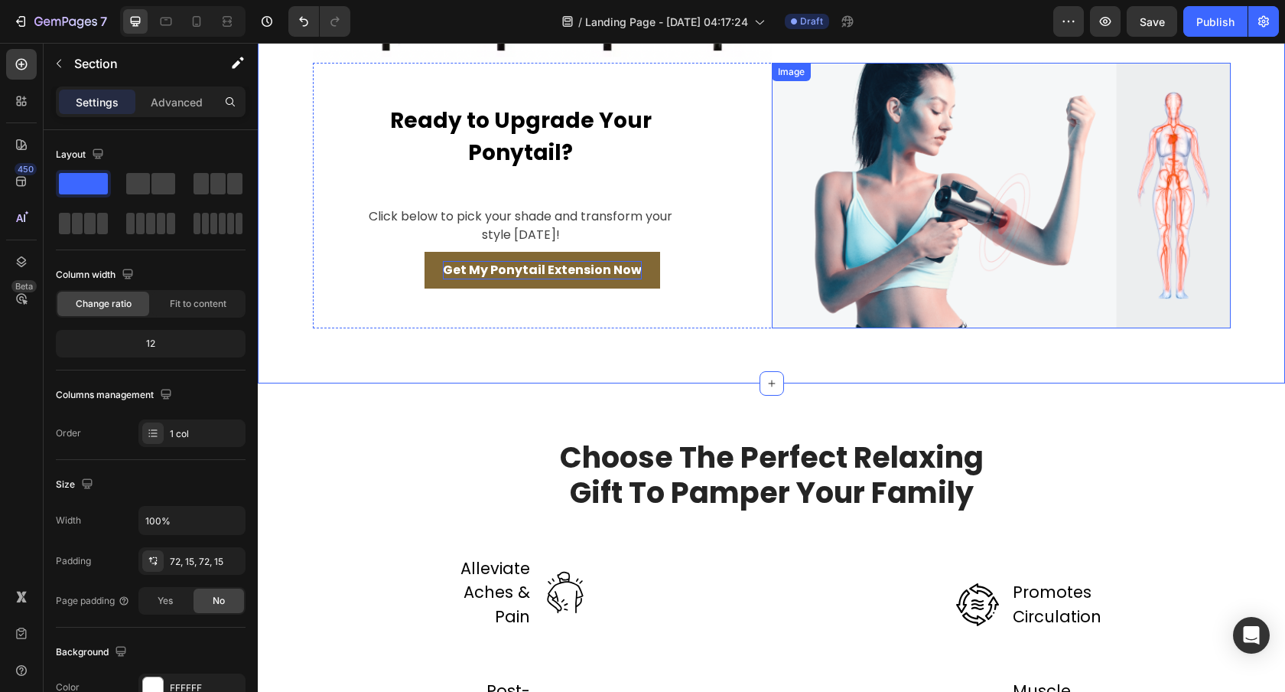
click at [991, 200] on img at bounding box center [1001, 196] width 459 height 266
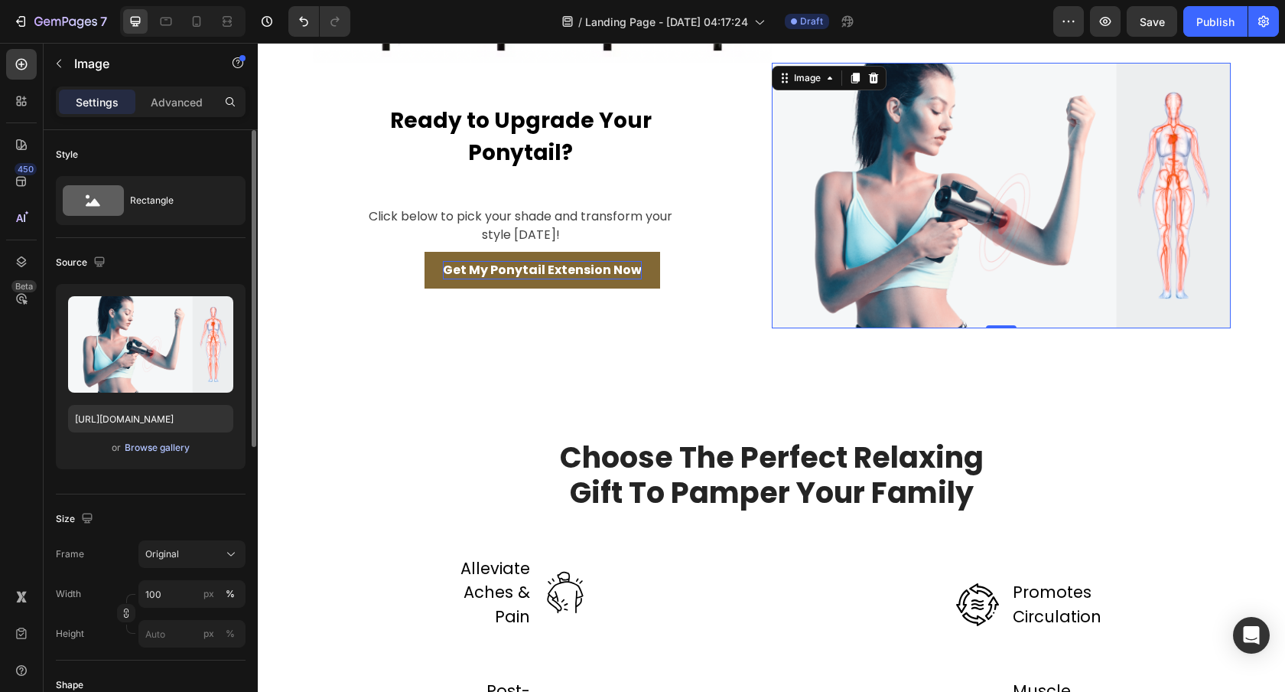
click at [147, 452] on div "Browse gallery" at bounding box center [157, 448] width 65 height 14
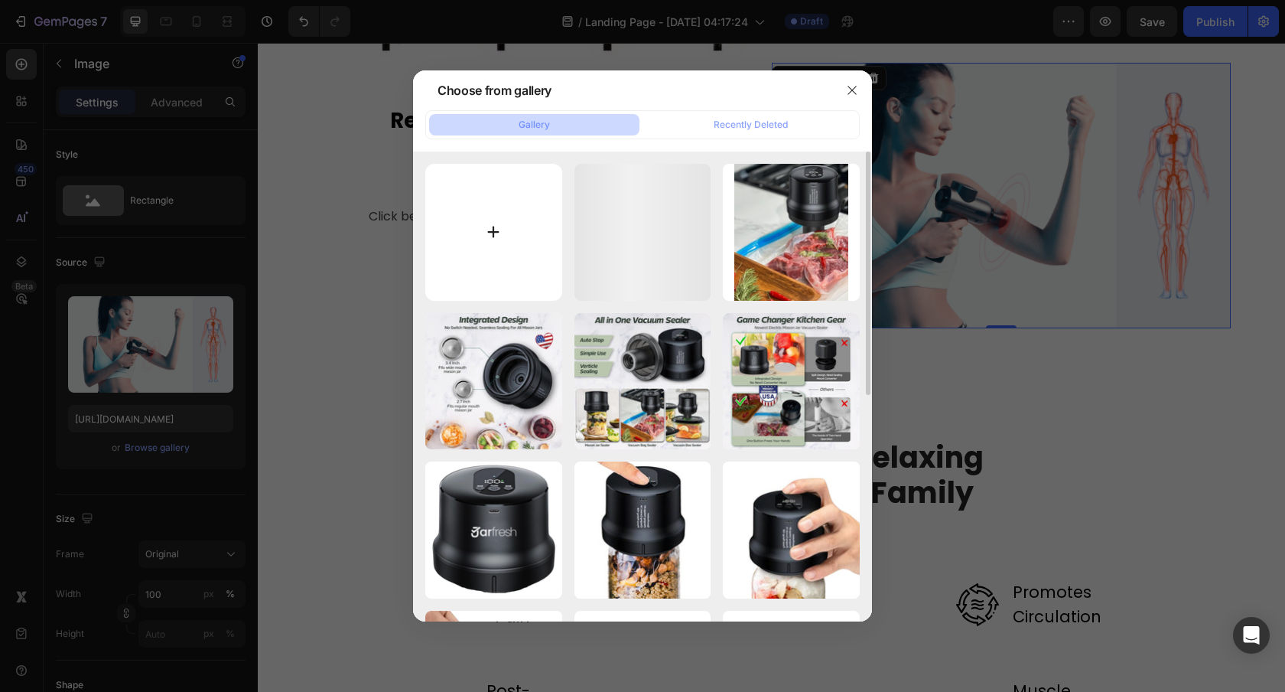
click at [545, 231] on input "file" at bounding box center [493, 232] width 137 height 137
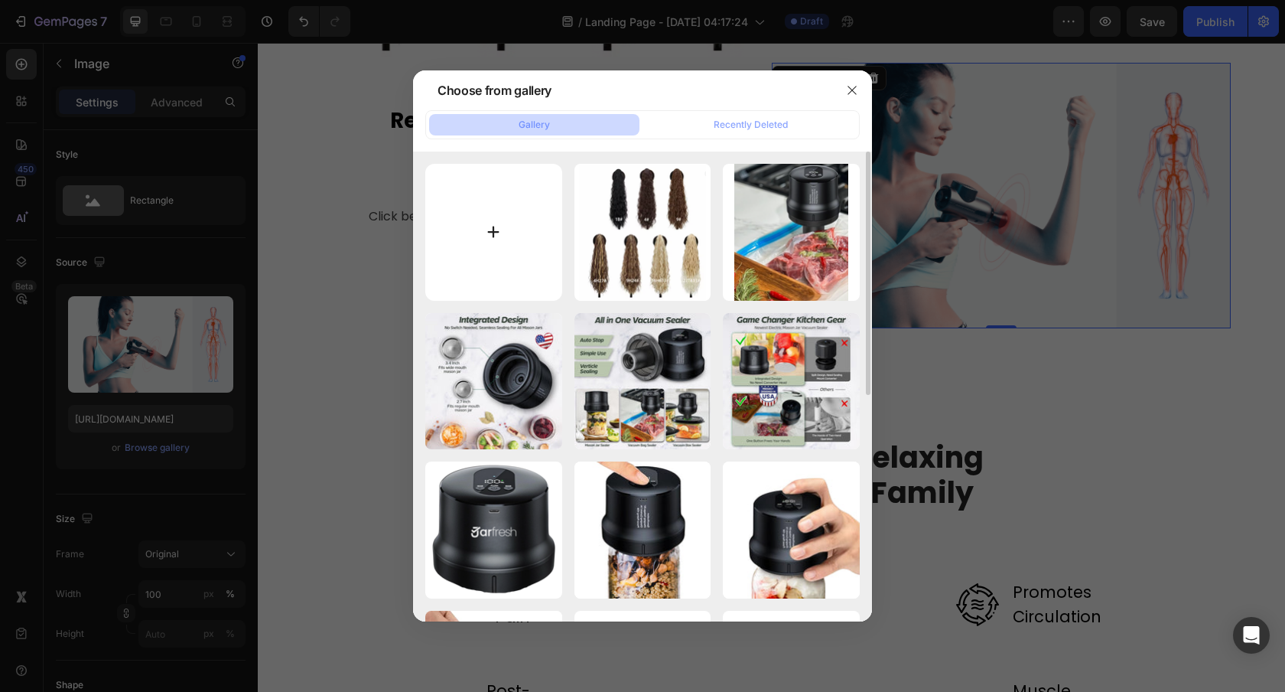
type input "C:\fakepath\Screenshot at [DATE] 04-39-39.png"
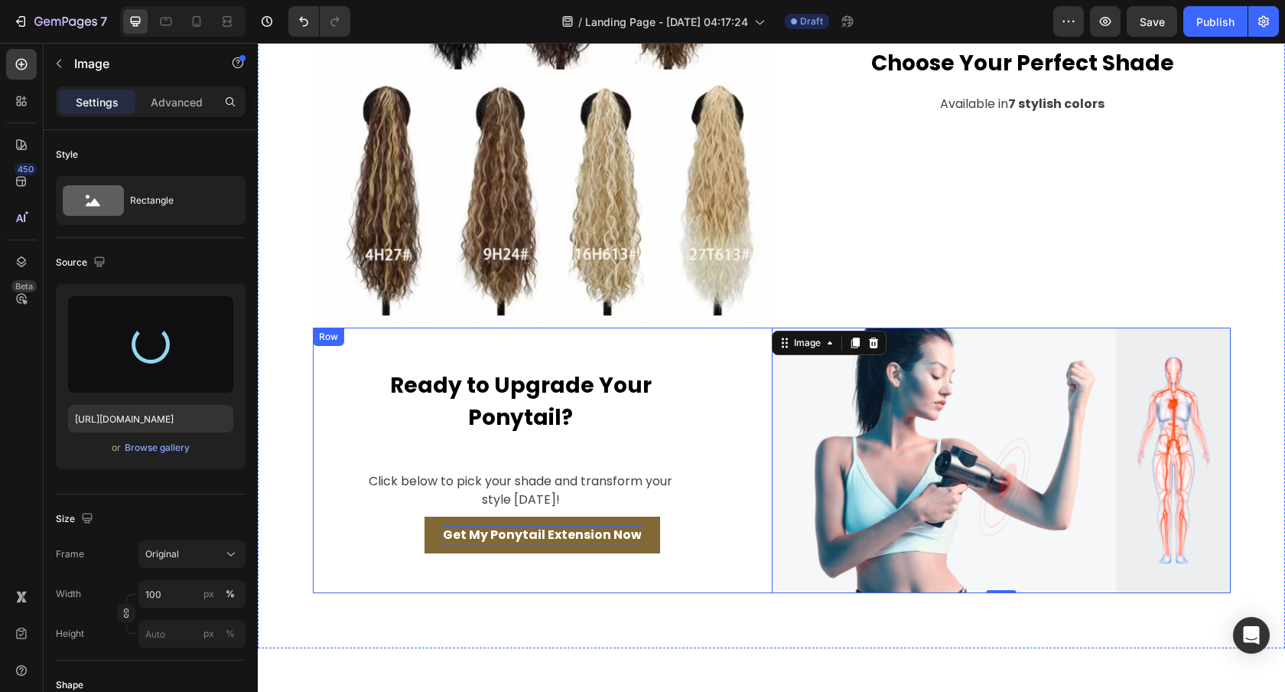
scroll to position [1350, 0]
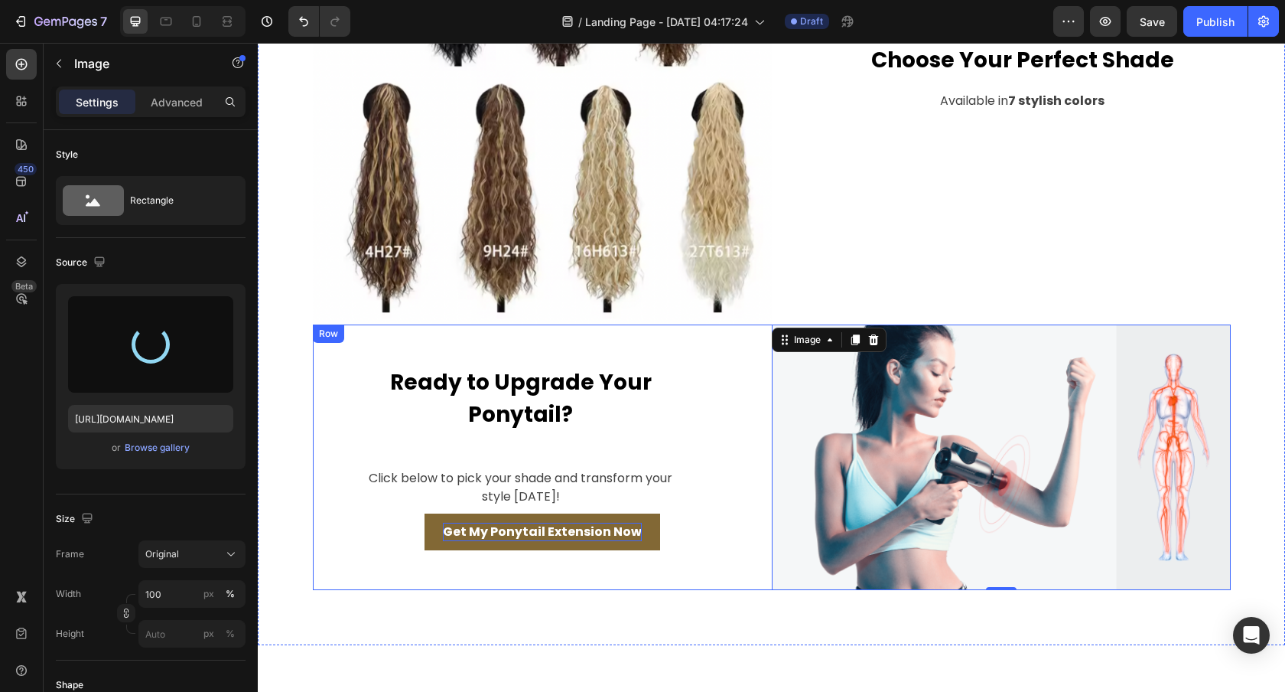
type input "[URL][DOMAIN_NAME]"
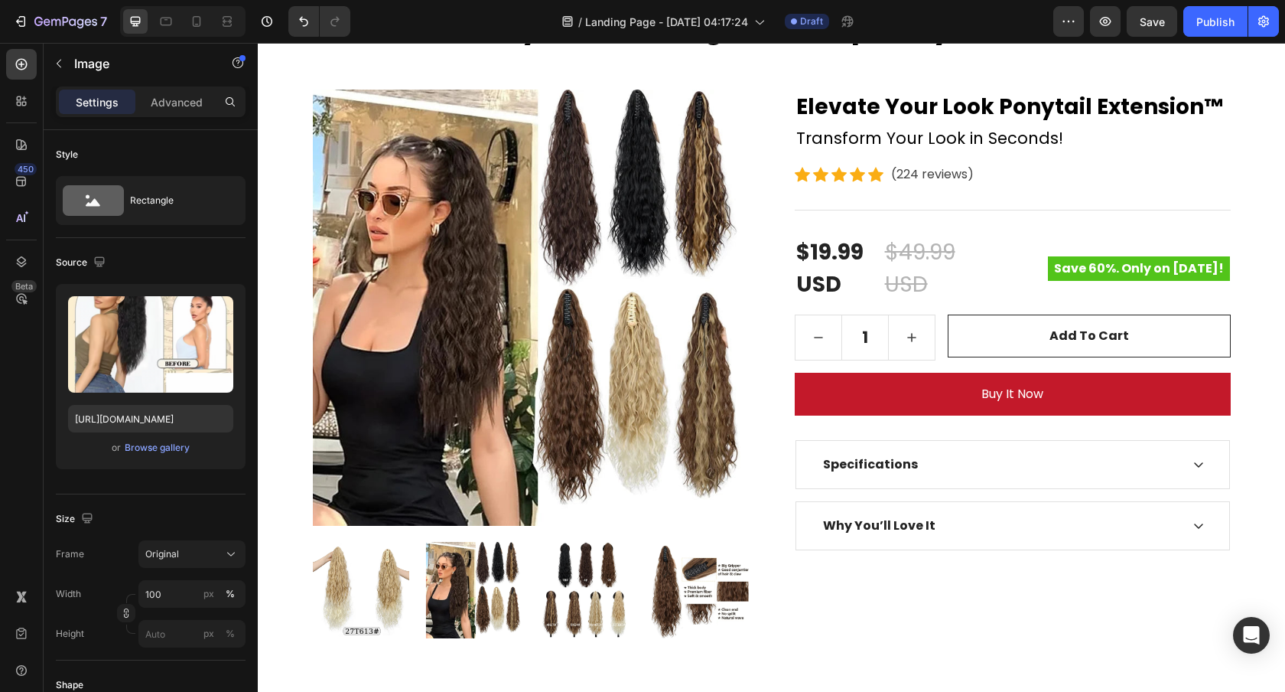
scroll to position [0, 0]
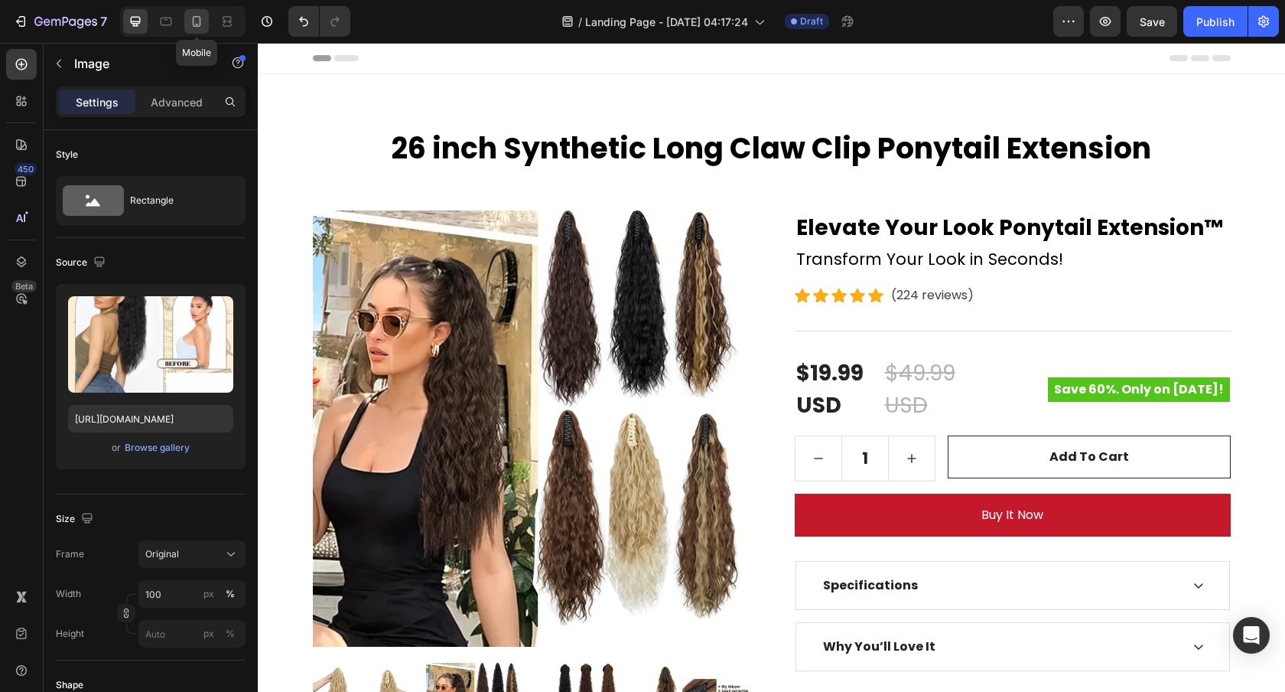
click at [199, 19] on icon at bounding box center [196, 21] width 15 height 15
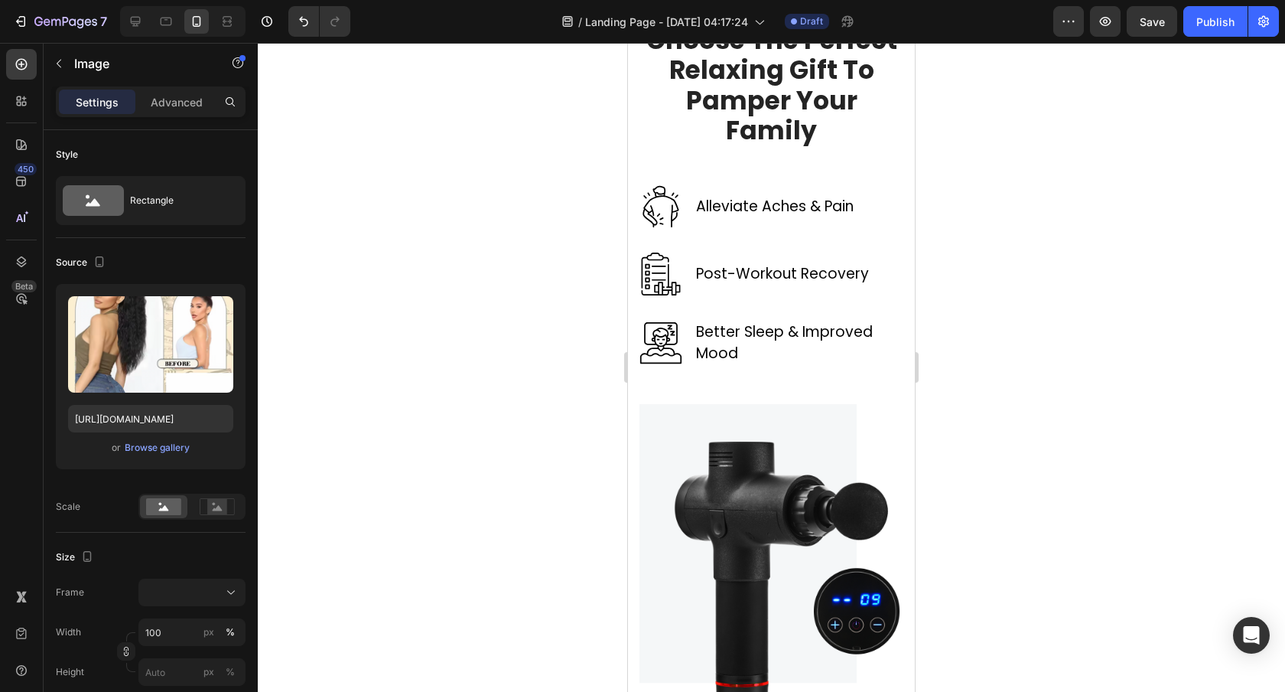
scroll to position [2514, 0]
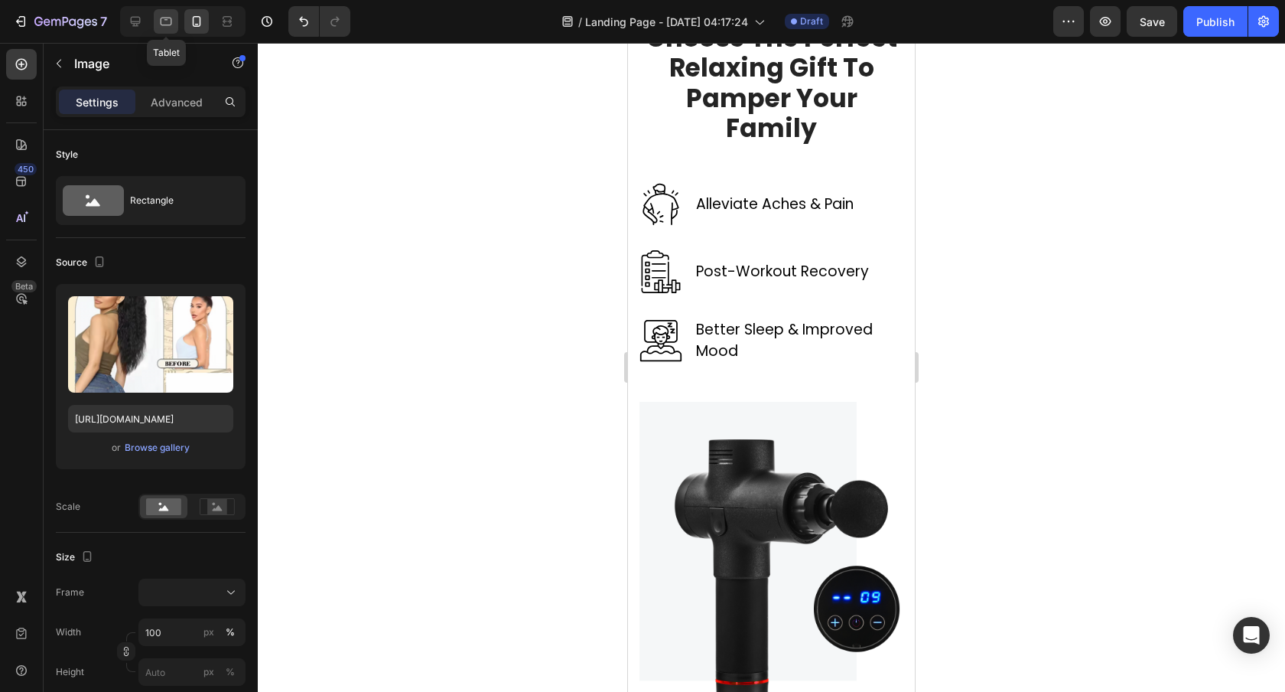
click at [169, 24] on icon at bounding box center [166, 22] width 11 height 8
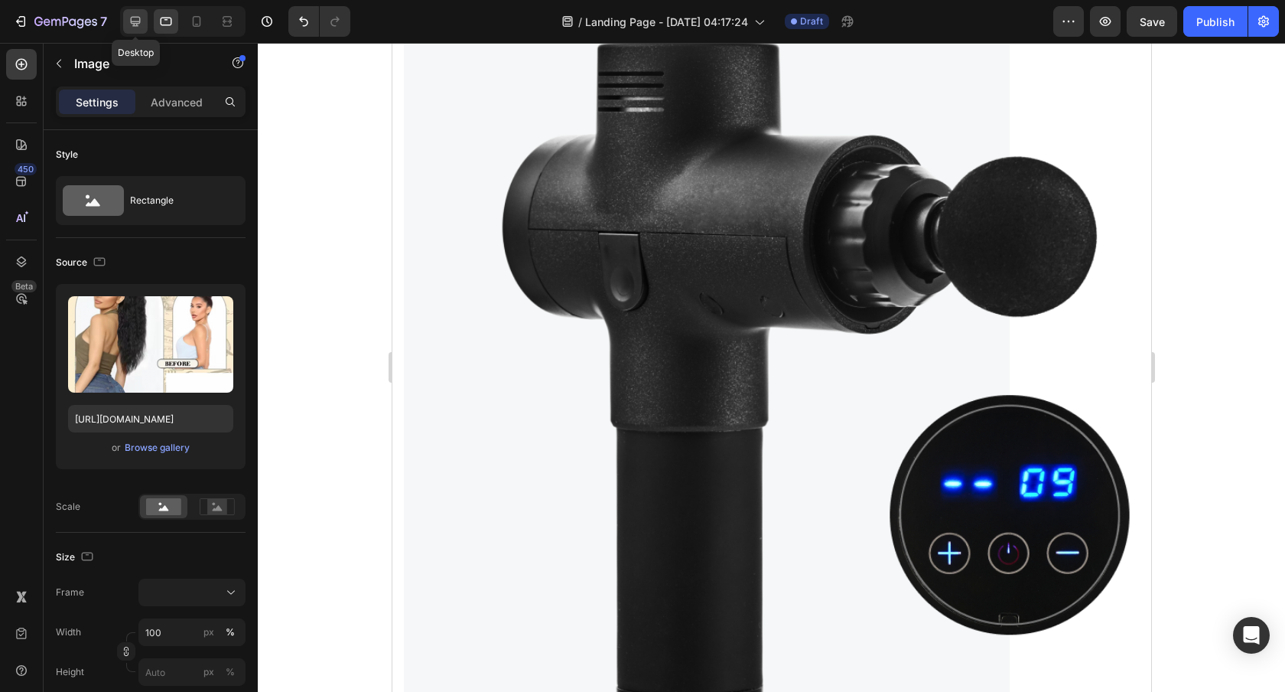
click at [138, 24] on icon at bounding box center [135, 21] width 15 height 15
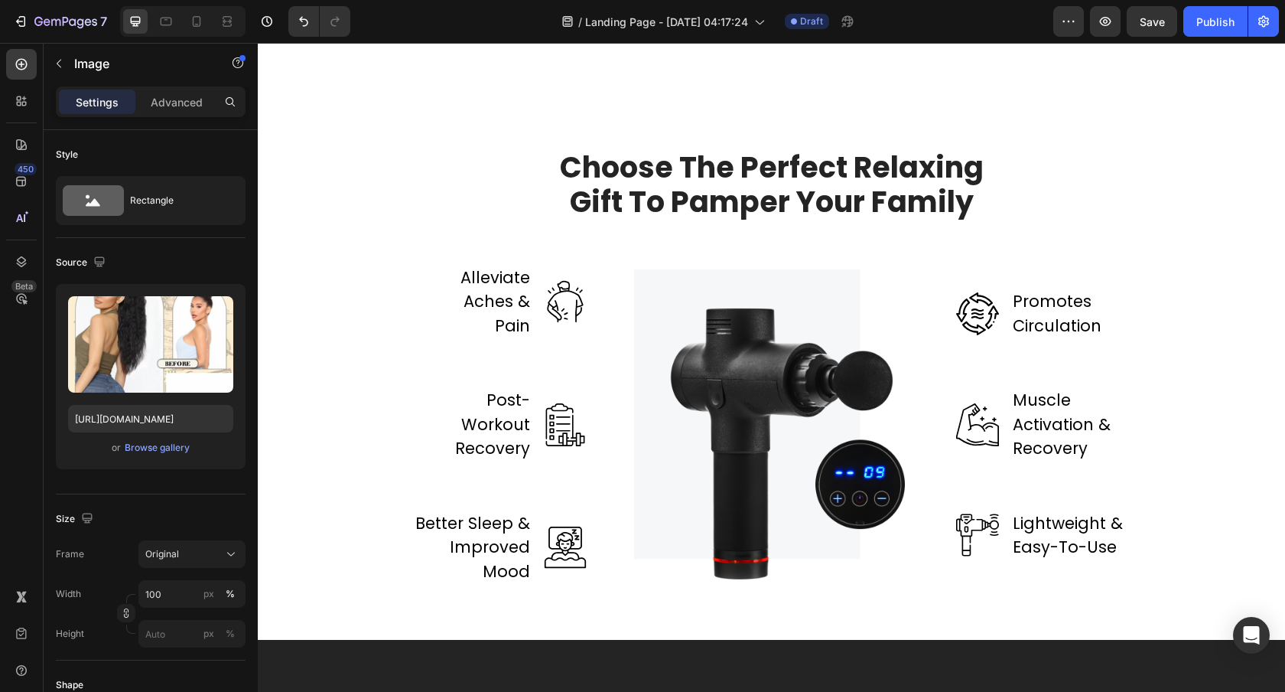
scroll to position [2765, 0]
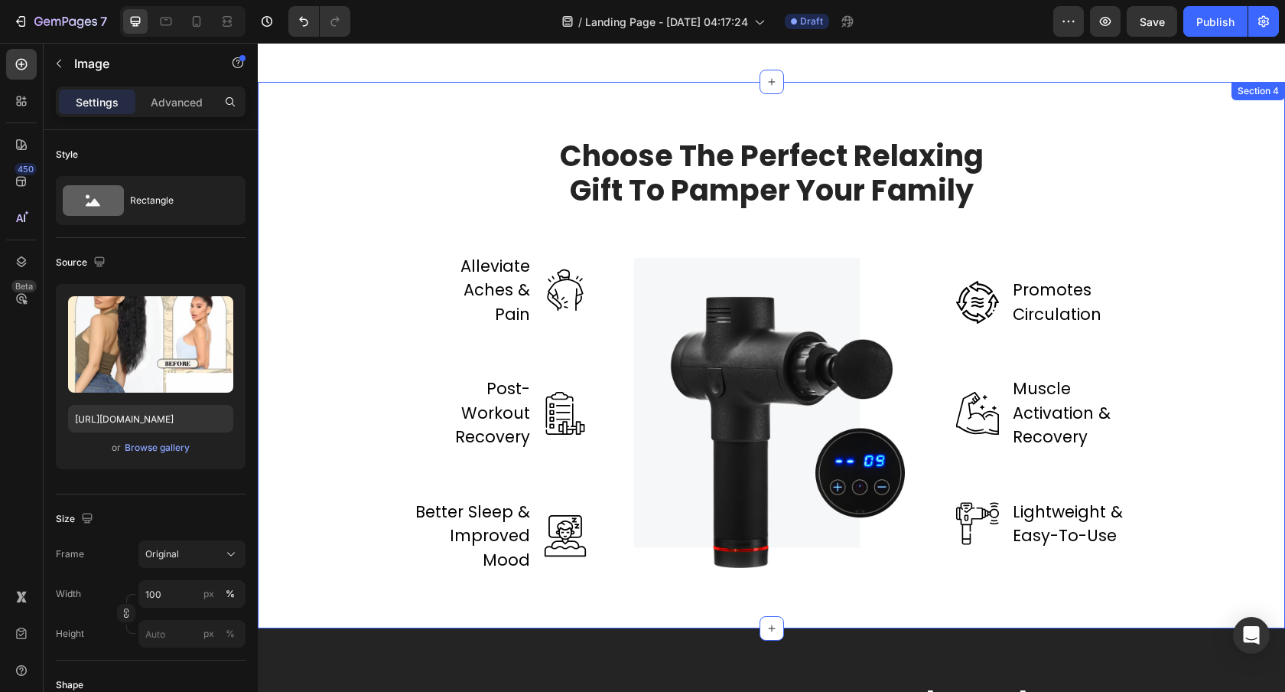
click at [449, 150] on div "Choose The Perfect Relaxing Gift To Pamper Your Family Heading Row Alleviate Ac…" at bounding box center [771, 355] width 1005 height 437
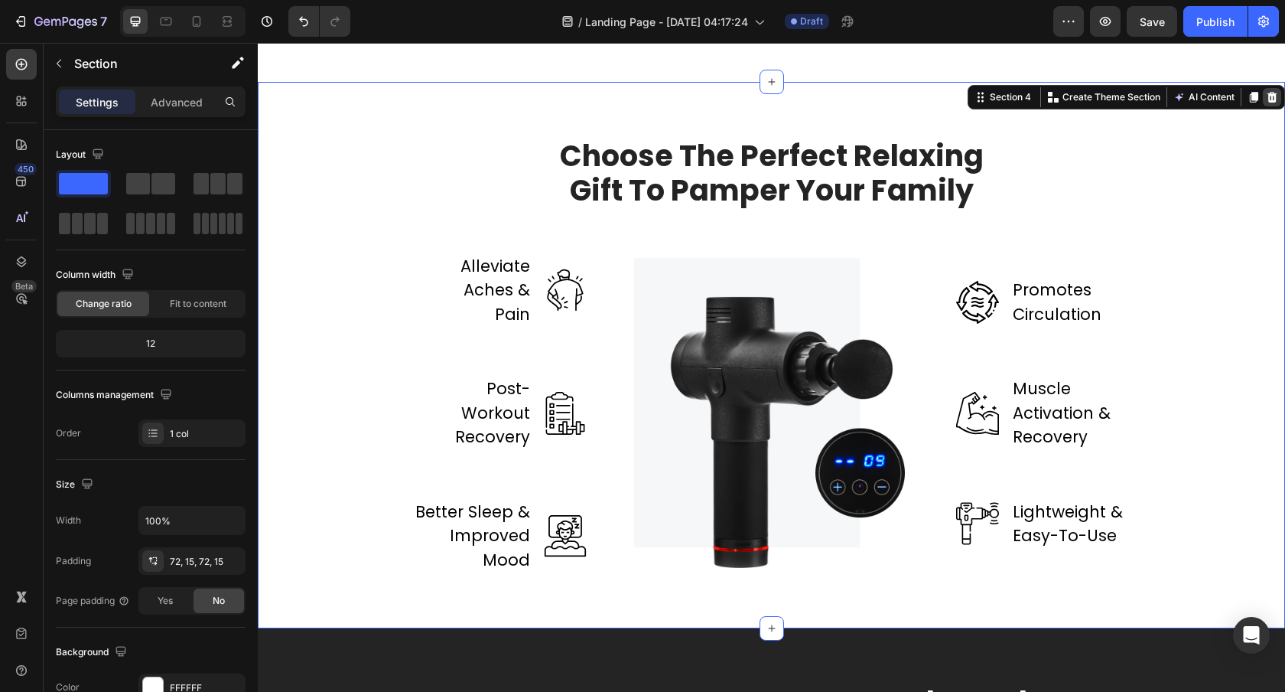
click at [1269, 96] on icon at bounding box center [1273, 96] width 10 height 11
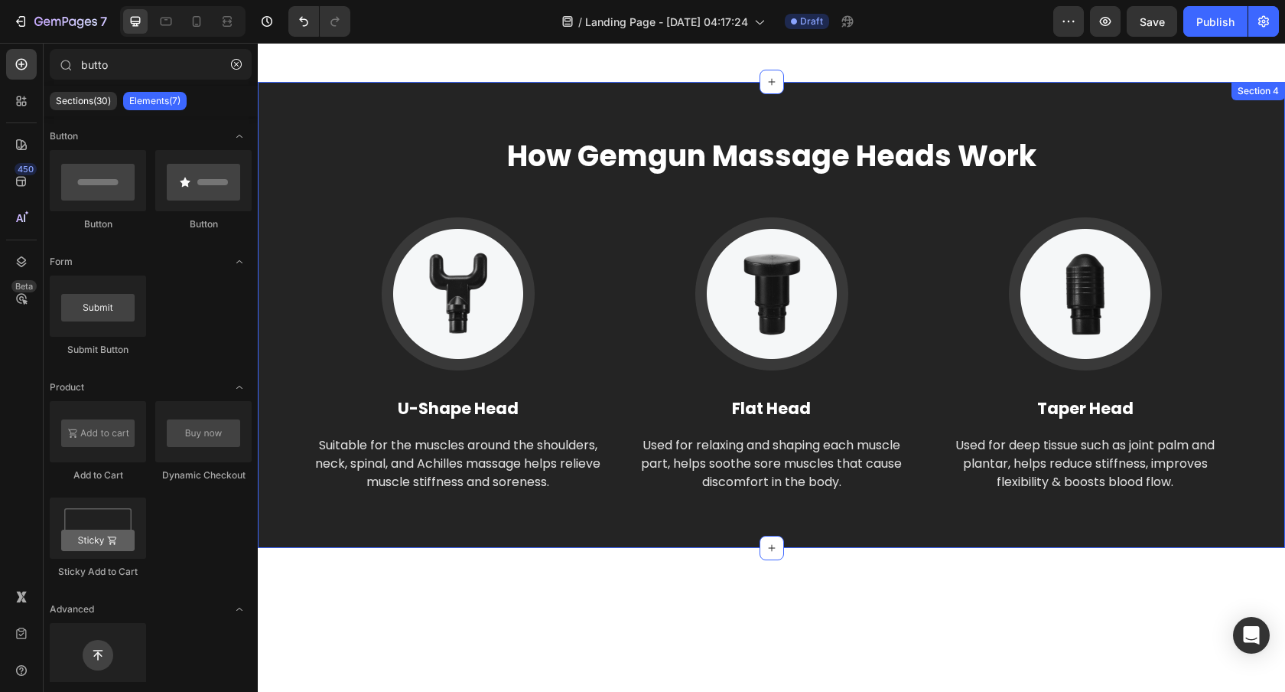
click at [468, 133] on div "How Gemgun Massage Heads Work Heading Image U-Shape Head Text block Suitable fo…" at bounding box center [772, 315] width 1028 height 466
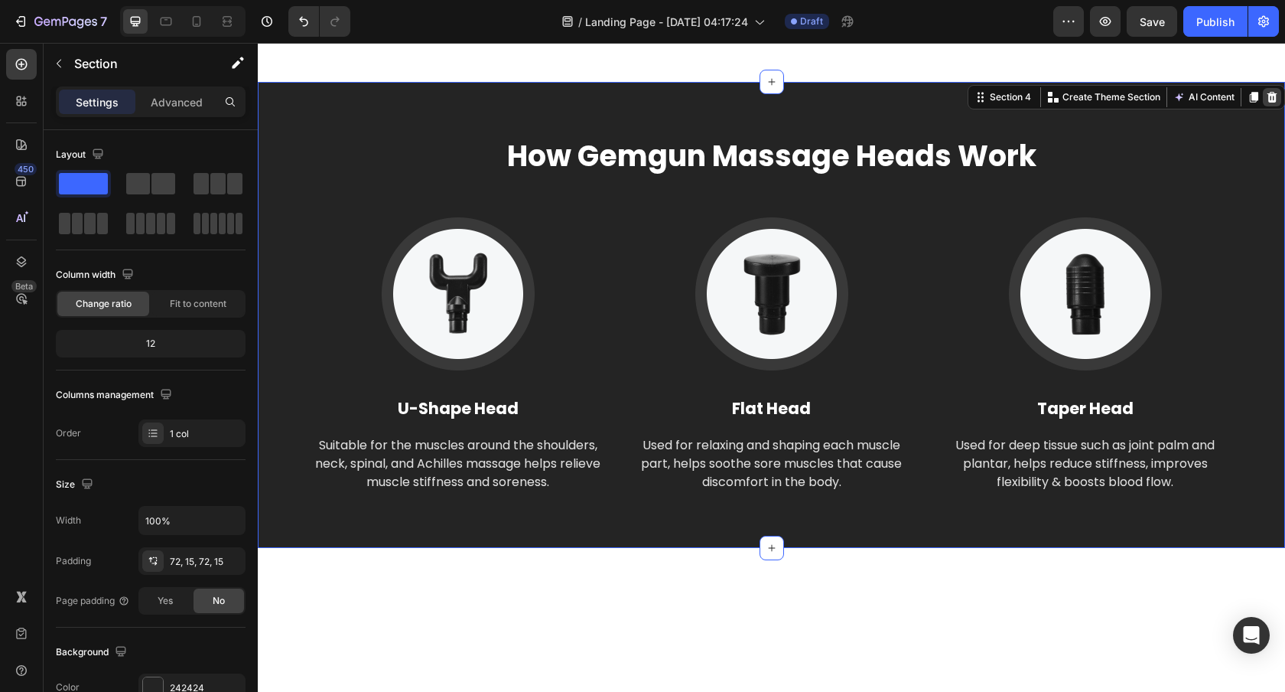
click at [1272, 98] on icon at bounding box center [1273, 96] width 10 height 11
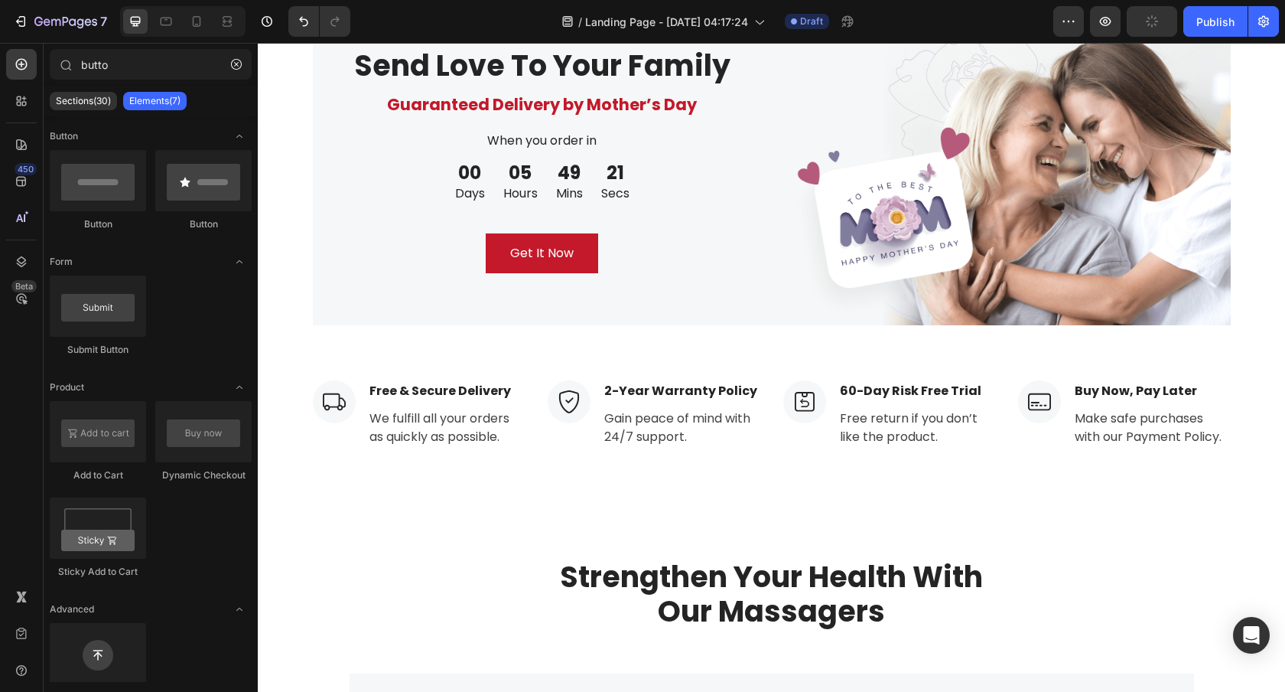
scroll to position [3423, 0]
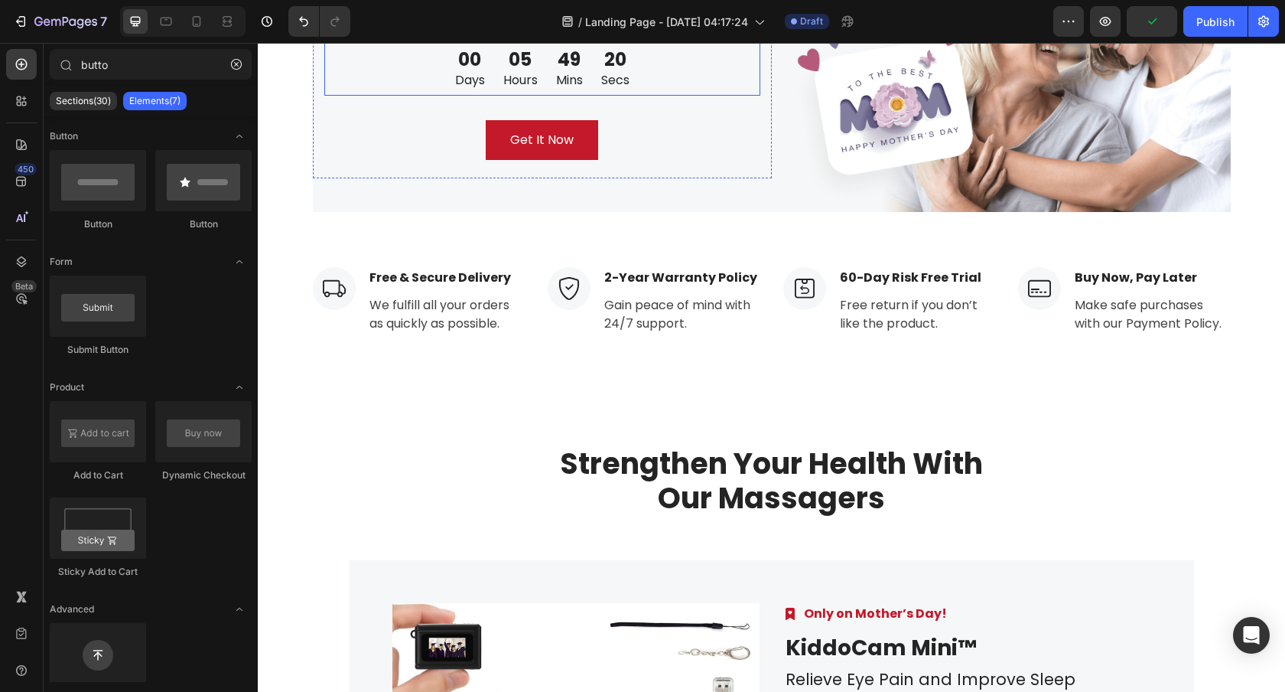
click at [752, 96] on div "00 Days 05 Hours 49 Mins 20 Secs" at bounding box center [542, 68] width 436 height 54
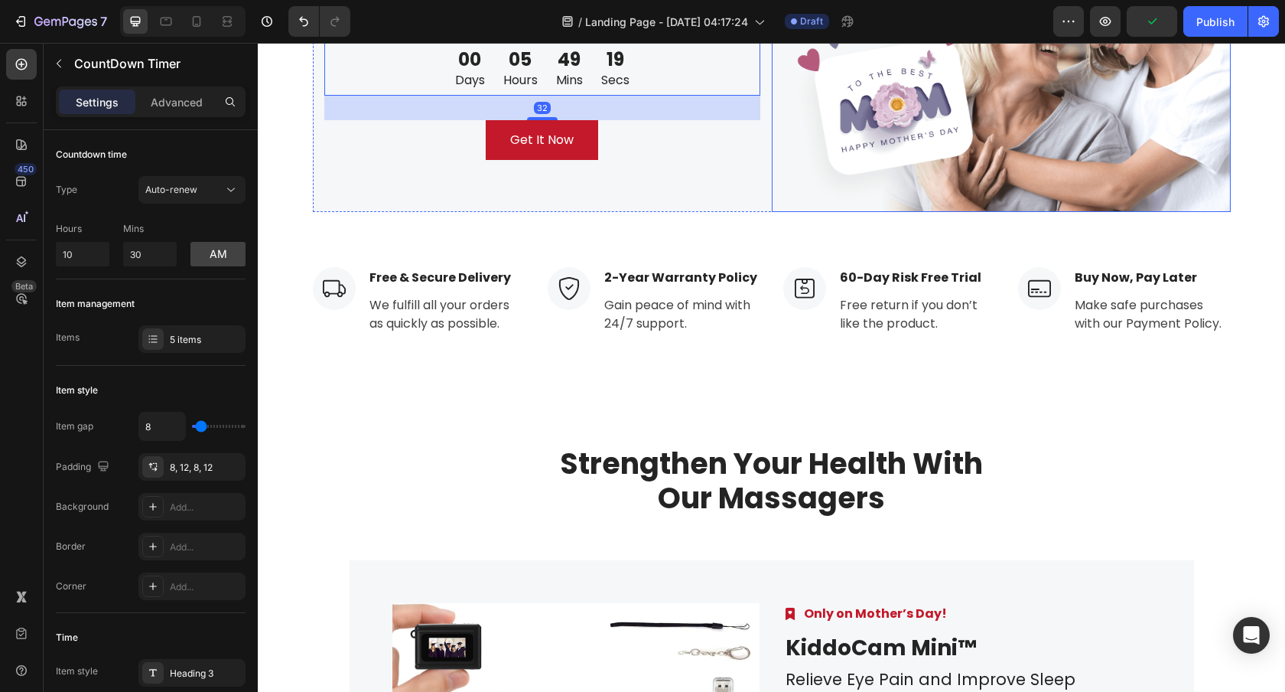
click at [832, 142] on img at bounding box center [1001, 47] width 459 height 330
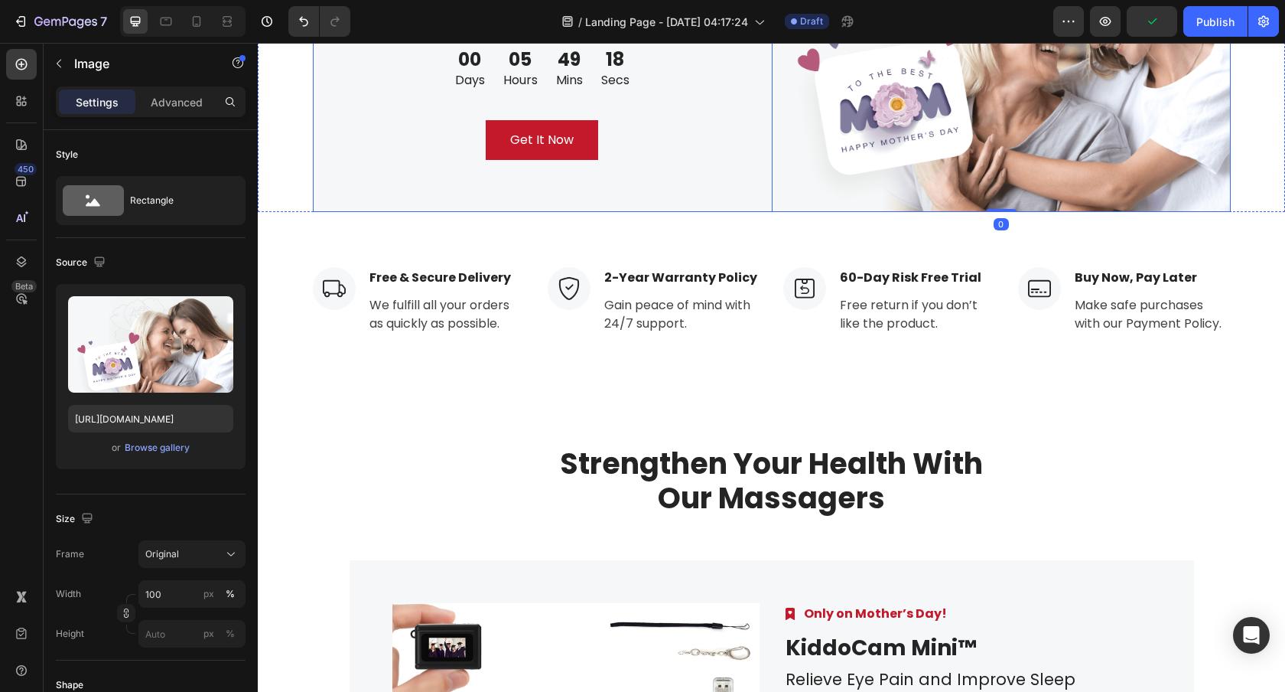
click at [725, 109] on div "Send Love To Your Family Heading Guaranteed Delivery by Mother’s Day Text block…" at bounding box center [542, 47] width 459 height 330
